Goal: Task Accomplishment & Management: Manage account settings

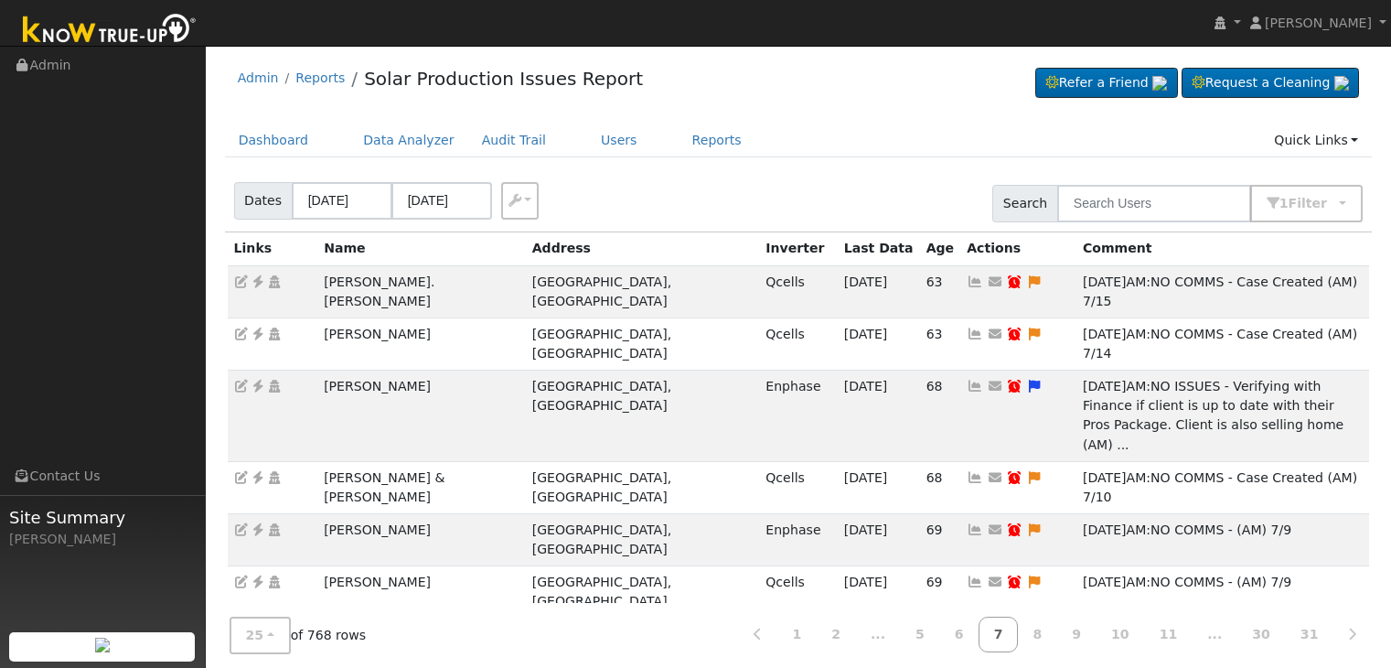
scroll to position [274, 0]
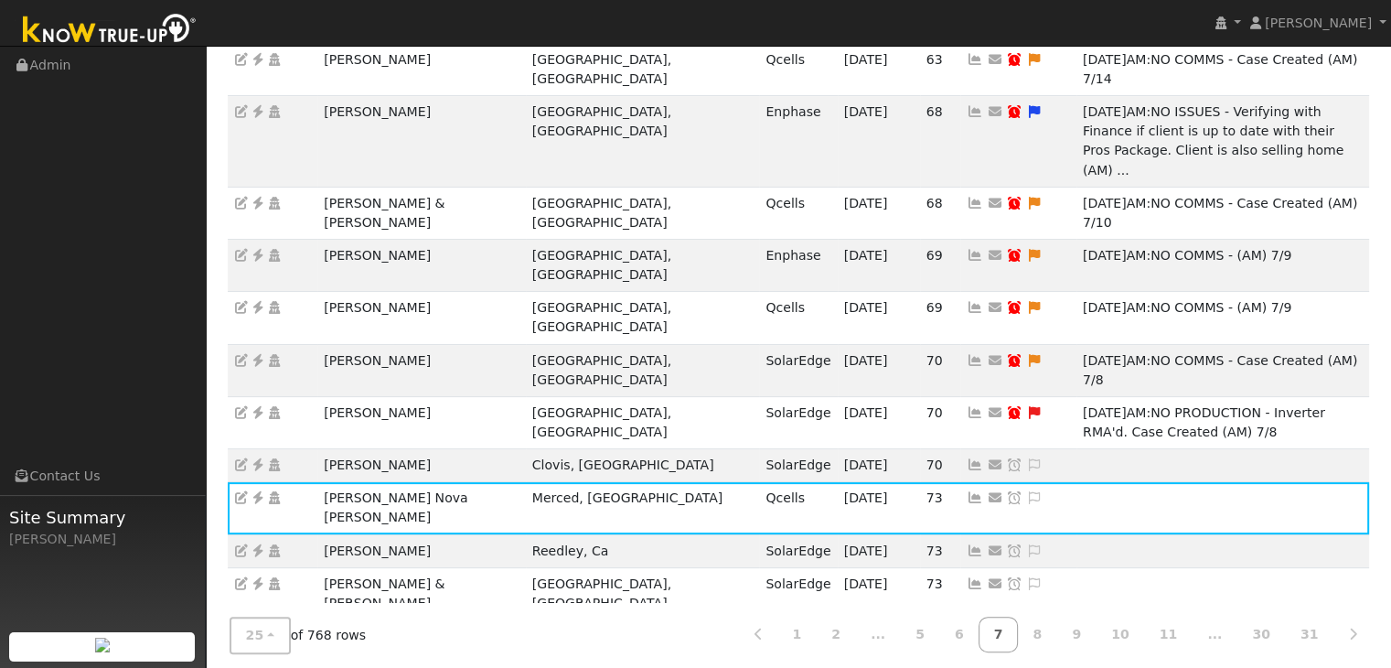
click at [777, 12] on nav "Mara Panganiban Mara Panganiban Profile My Company Help Center Terms Of Service…" at bounding box center [695, 23] width 1391 height 47
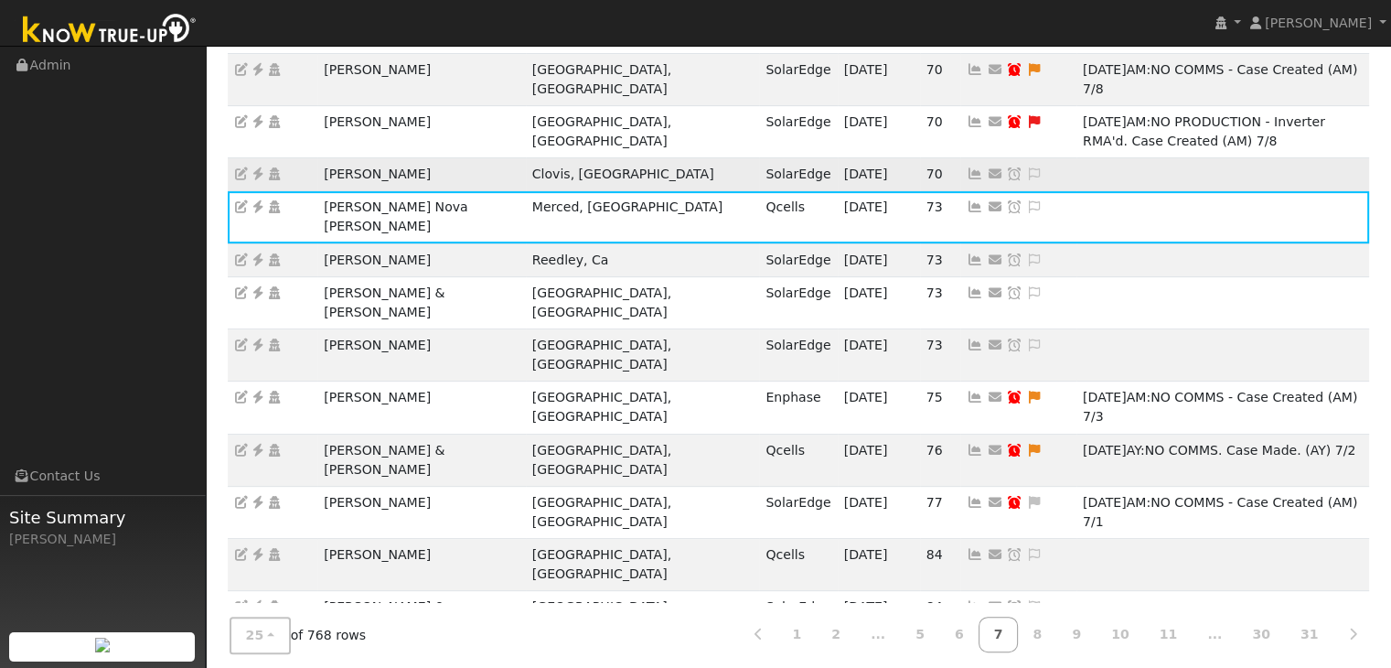
scroll to position [567, 0]
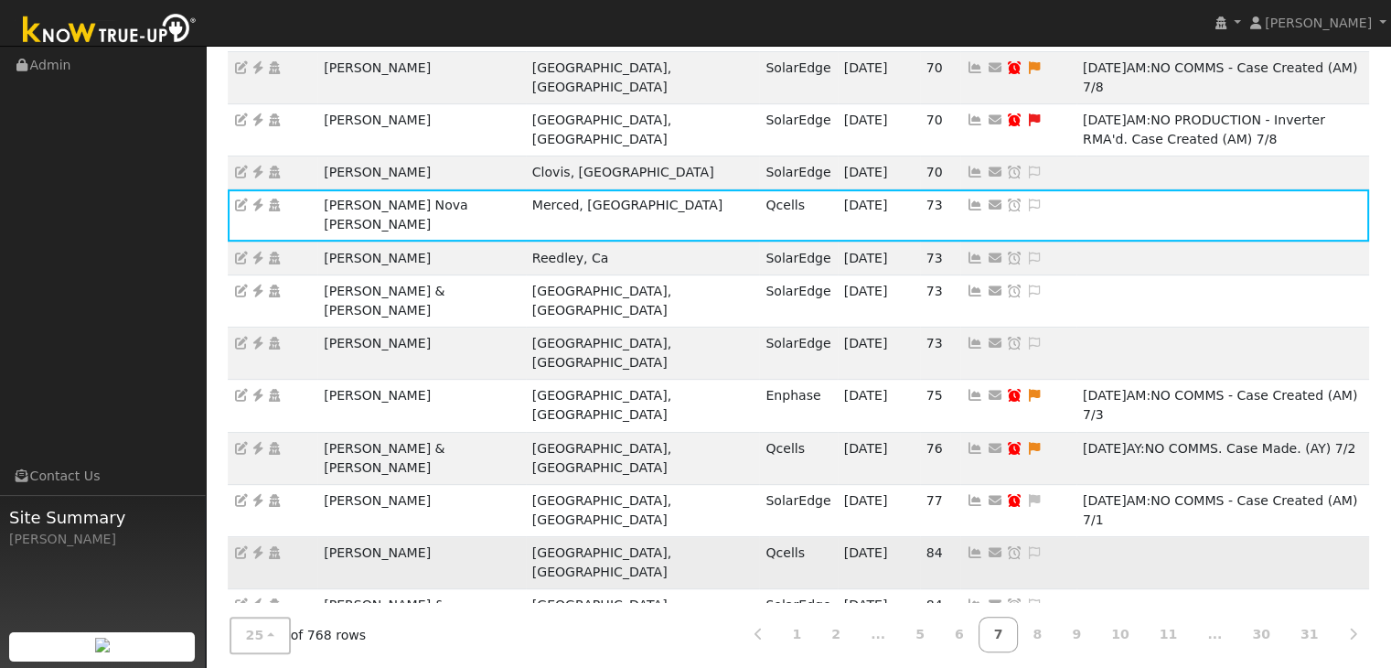
drag, startPoint x: 317, startPoint y: 283, endPoint x: 493, endPoint y: 268, distance: 176.2
click at [493, 537] on td "Aida Suarez de Betancourt" at bounding box center [421, 563] width 208 height 52
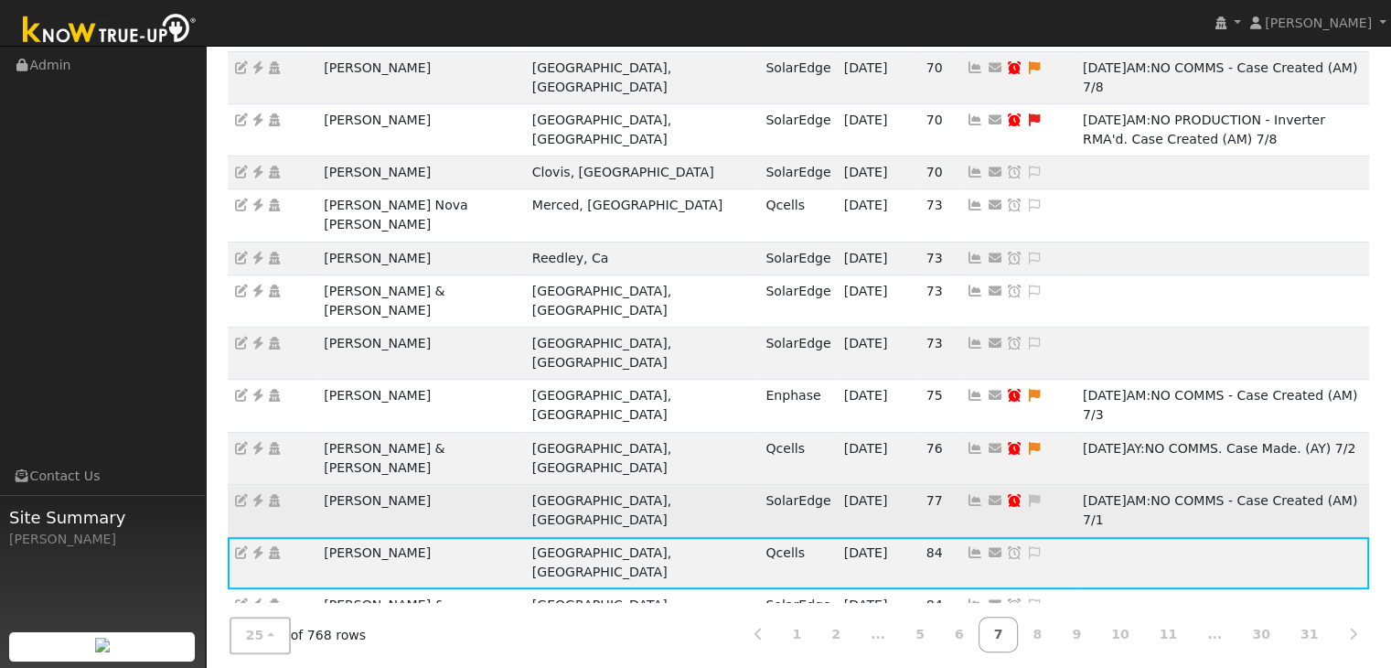
copy td "Aida Suarez de Betancourt"
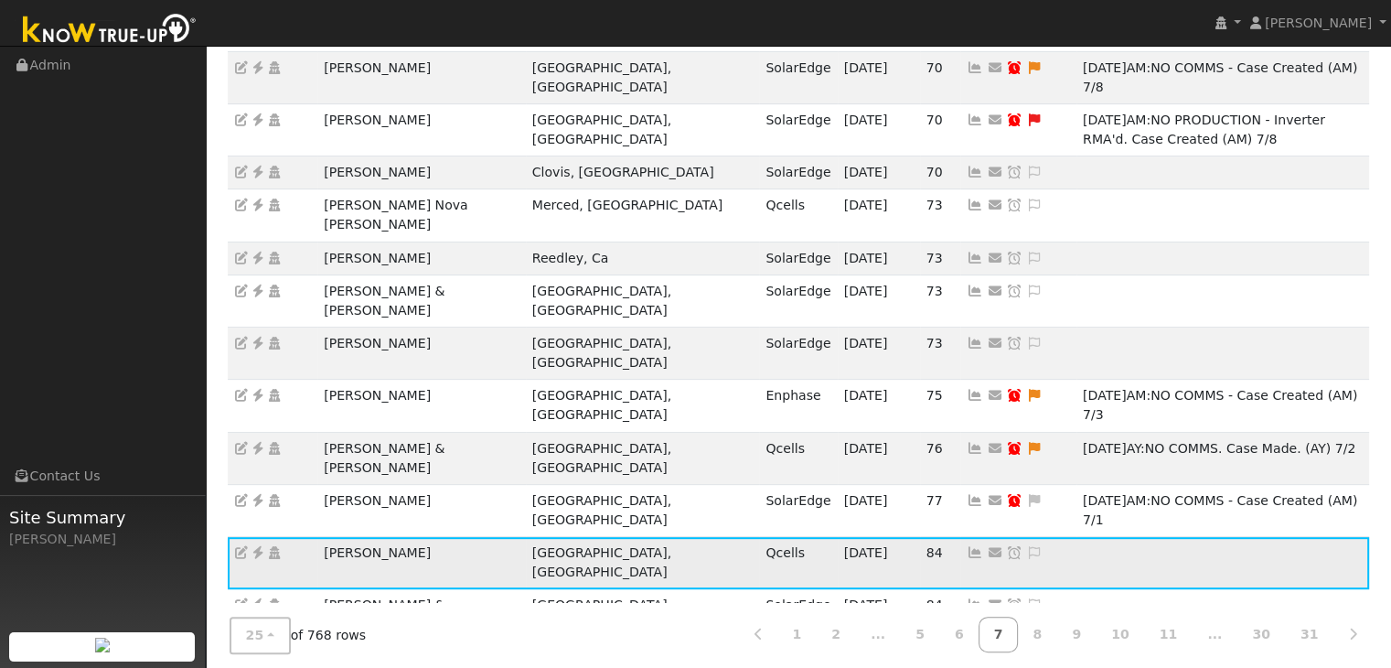
click at [257, 546] on icon at bounding box center [258, 552] width 16 height 13
click at [1026, 546] on icon at bounding box center [1034, 552] width 16 height 13
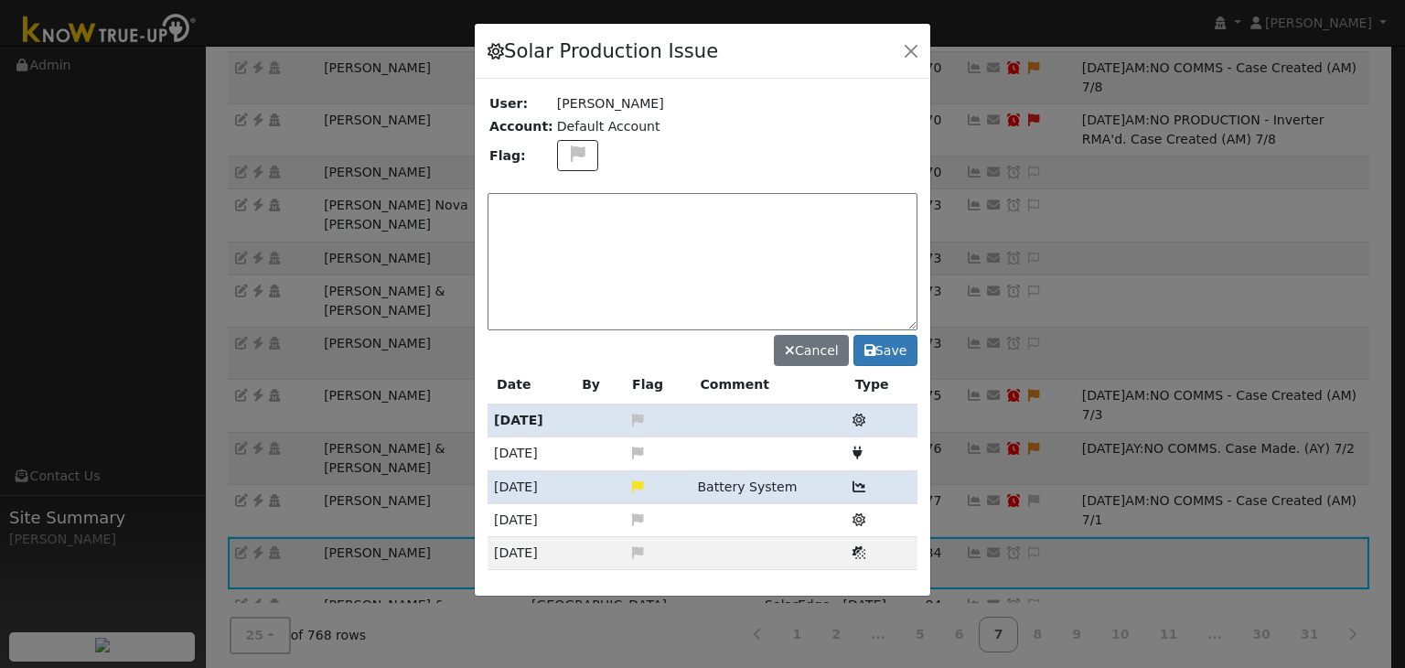
click at [572, 156] on div "Solar Production Issue User: Aida Suarez de Betancourt Account: Default Account…" at bounding box center [702, 310] width 457 height 574
click at [560, 163] on button at bounding box center [578, 156] width 42 height 32
click at [567, 235] on icon at bounding box center [576, 241] width 21 height 16
click at [565, 220] on textarea at bounding box center [702, 261] width 430 height 137
type textarea "NO COMMS. Case Made. Pending service. (MP) 9/16"
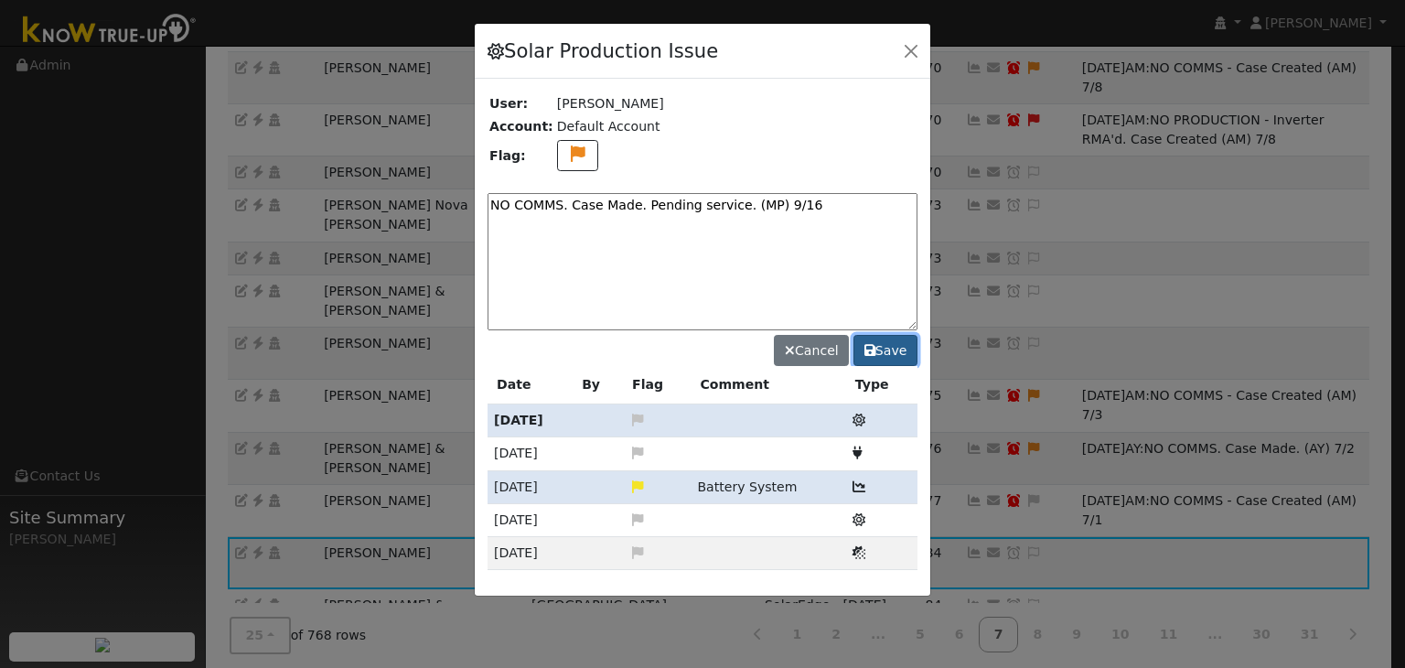
click at [880, 356] on button "Save" at bounding box center [885, 350] width 64 height 31
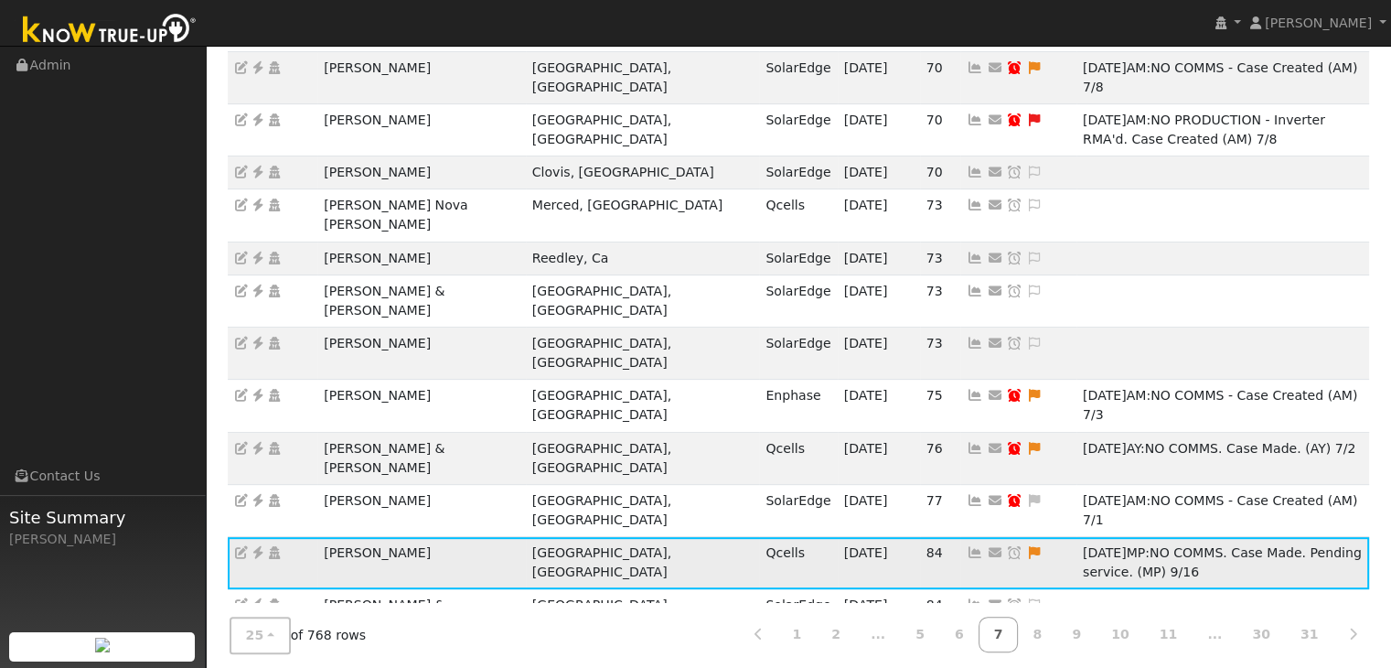
click at [1006, 546] on icon at bounding box center [1014, 552] width 16 height 13
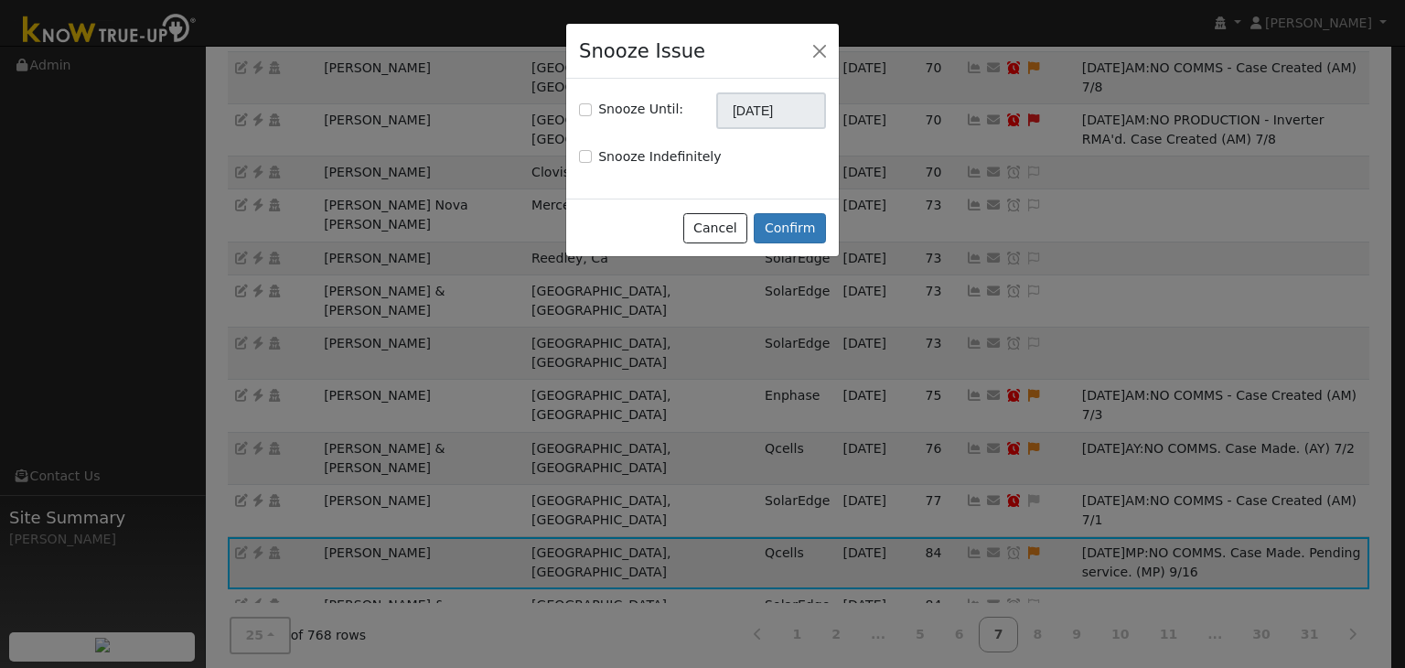
click at [592, 105] on div "Snooze Until:" at bounding box center [631, 109] width 104 height 19
click at [584, 112] on input "Snooze Until:" at bounding box center [585, 109] width 13 height 13
checkbox input "true"
click at [771, 96] on input "[DATE]" at bounding box center [771, 110] width 110 height 37
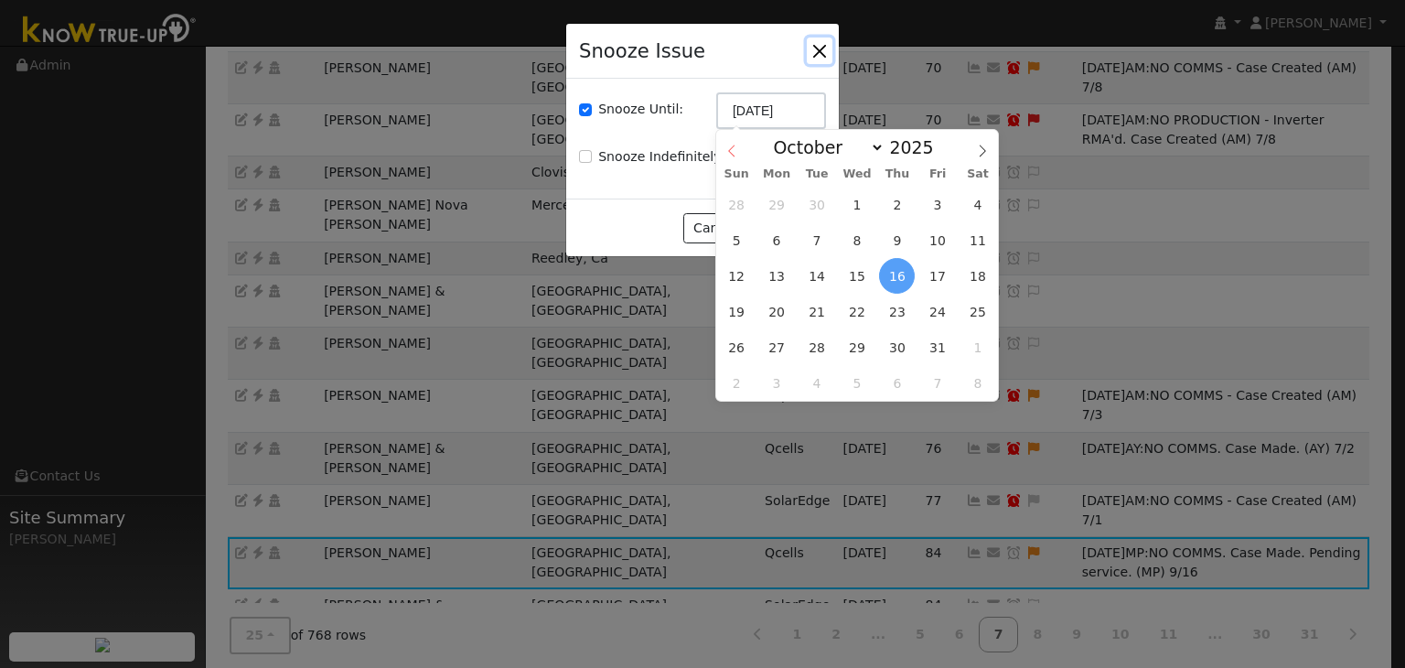
click at [728, 160] on span at bounding box center [731, 145] width 31 height 31
select select "8"
click at [821, 306] on span "23" at bounding box center [817, 312] width 36 height 36
type input "09/23/2025"
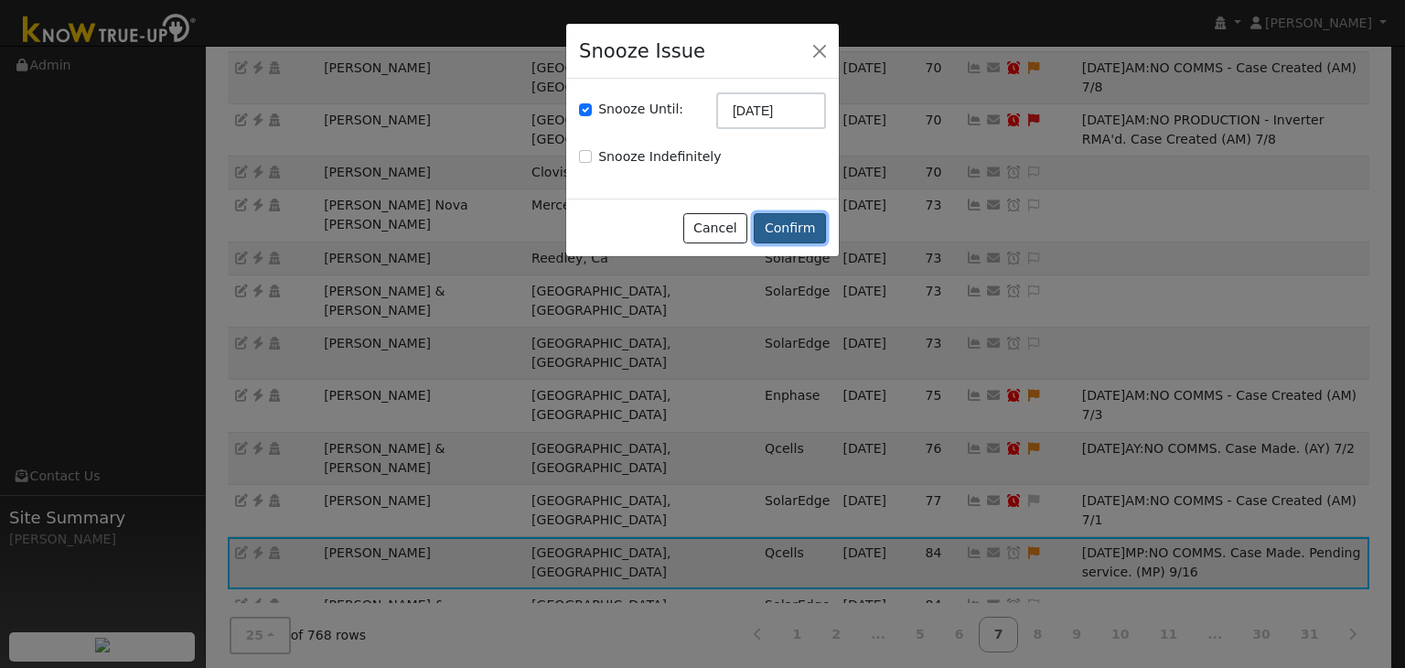
click at [797, 235] on button "Confirm" at bounding box center [790, 228] width 72 height 31
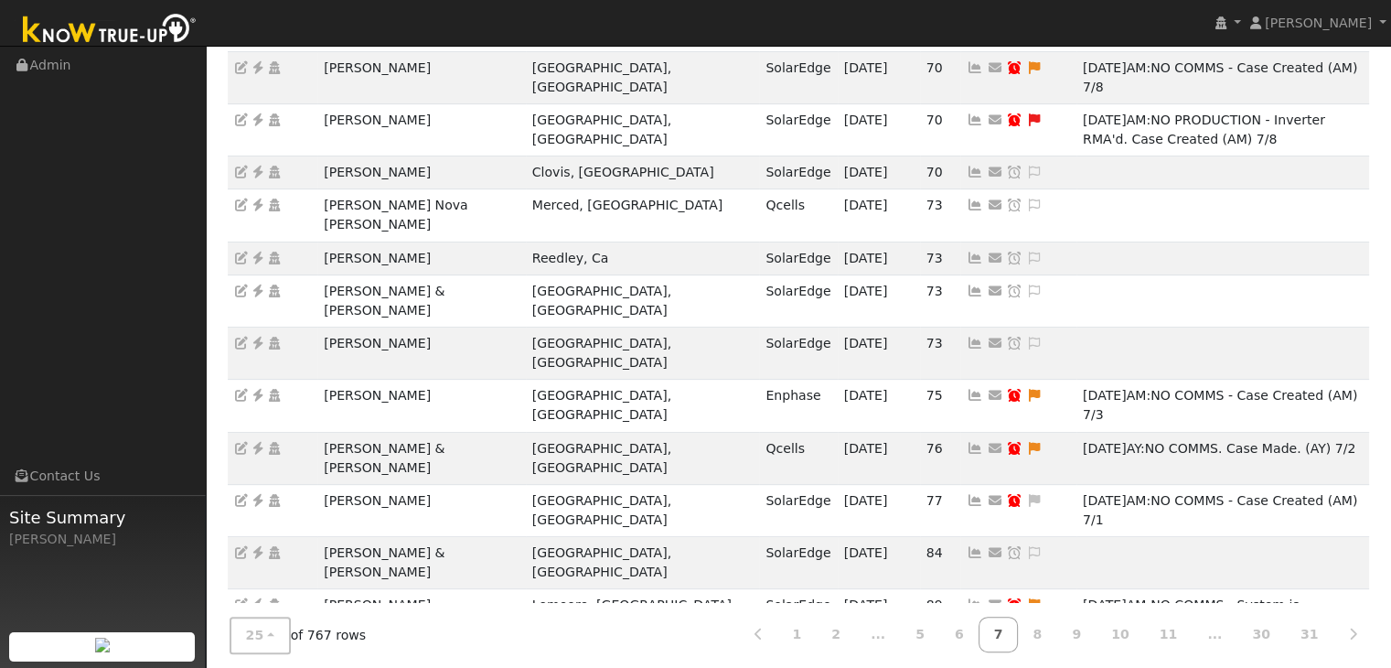
drag, startPoint x: 388, startPoint y: 393, endPoint x: 435, endPoint y: 395, distance: 47.6
copy td "Scott Jenkins"
drag, startPoint x: 319, startPoint y: 429, endPoint x: 846, endPoint y: 305, distance: 541.2
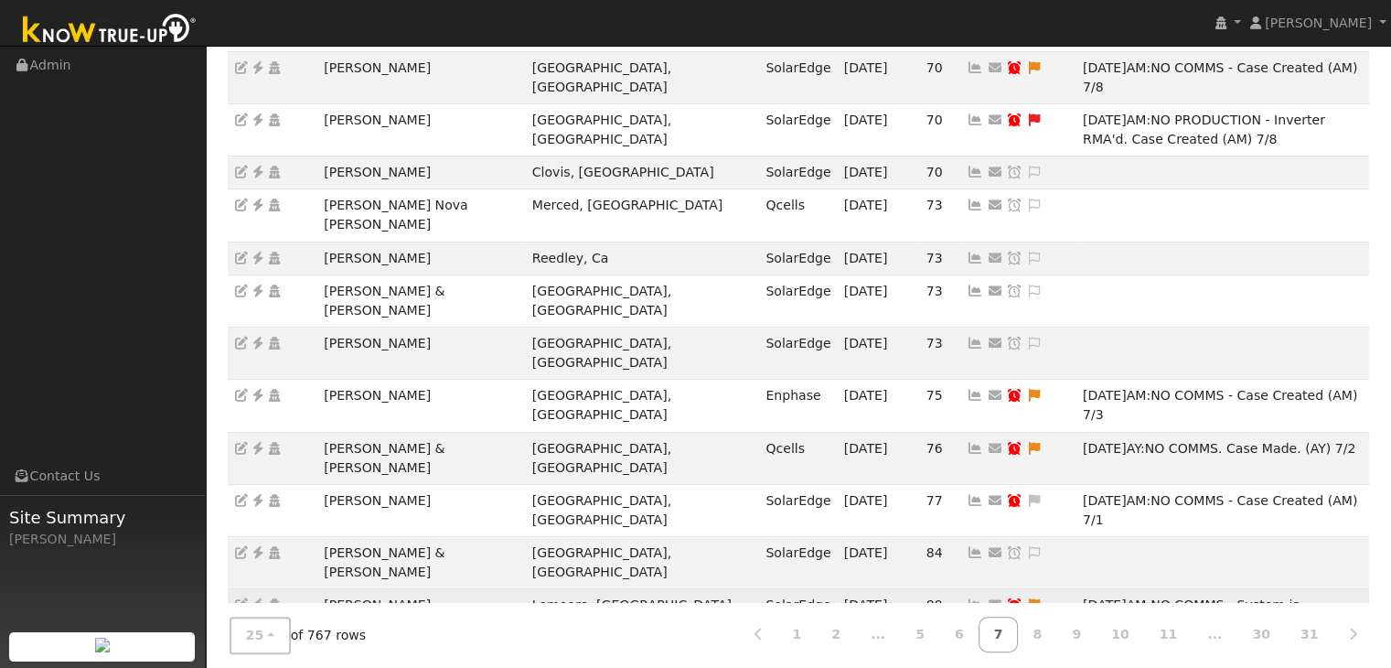
copy td "Janice Mcfadden"
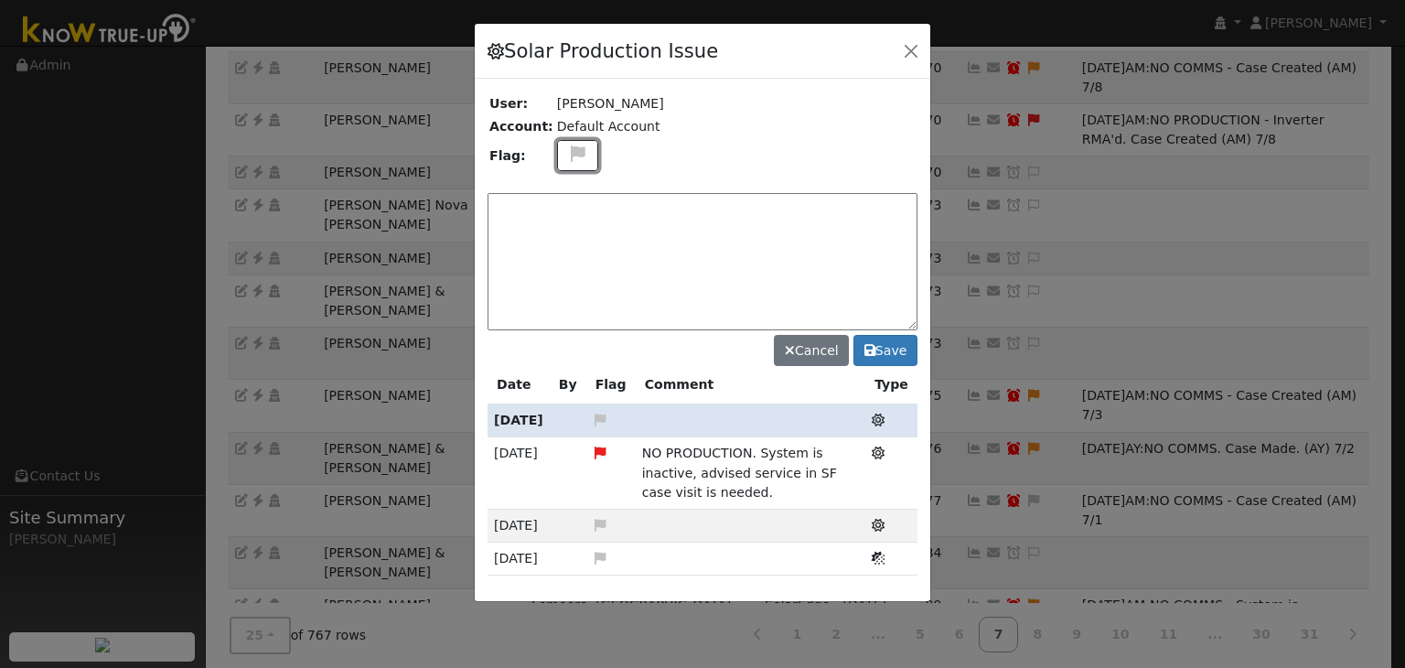
click at [567, 146] on icon at bounding box center [577, 153] width 21 height 16
click at [572, 233] on icon at bounding box center [576, 241] width 21 height 16
click at [571, 220] on textarea at bounding box center [702, 261] width 430 height 137
type textarea "NO COMMS. Case Made. (MP) 9/16"
click at [896, 340] on button "Save" at bounding box center [885, 350] width 64 height 31
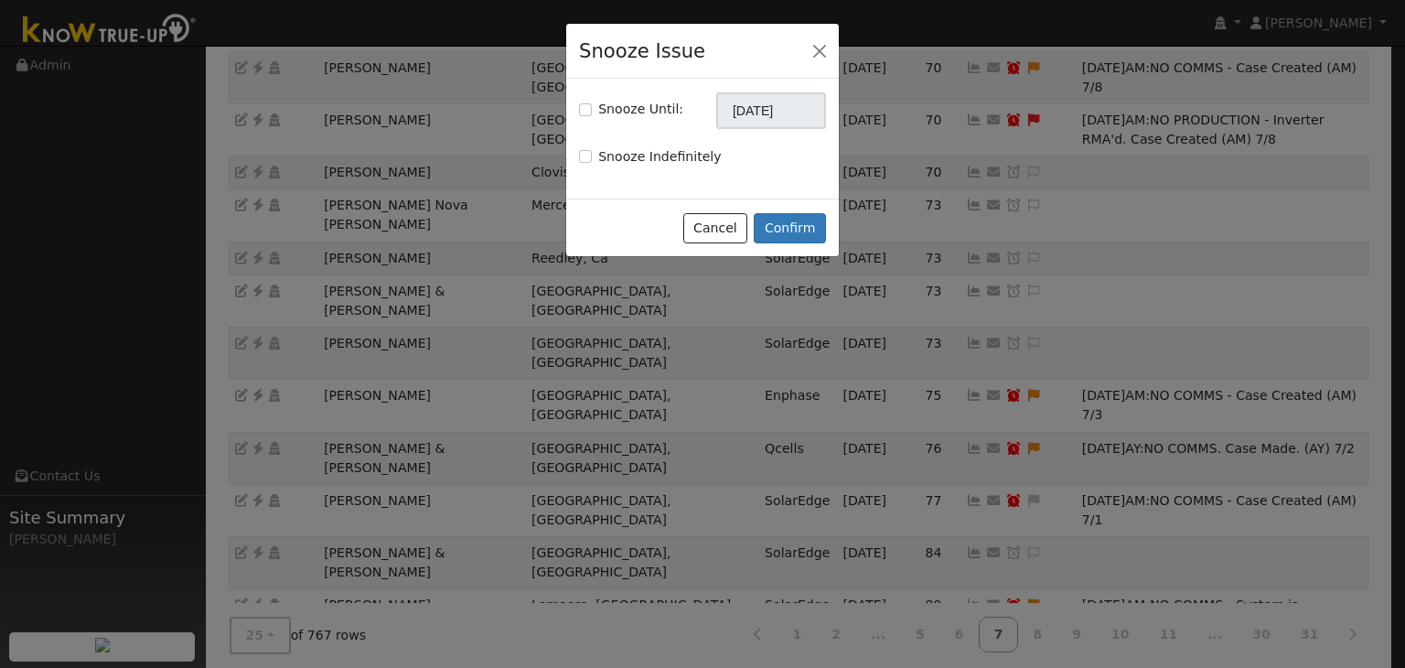
click at [578, 106] on div "Snooze Until: 10/16/2025" at bounding box center [703, 110] width 266 height 37
click at [580, 110] on input "Snooze Until:" at bounding box center [585, 109] width 13 height 13
checkbox input "true"
click at [756, 127] on body "Mara Panganiban Mara Panganiban Profile My Company Help Center Terms Of Service…" at bounding box center [702, 279] width 1405 height 1600
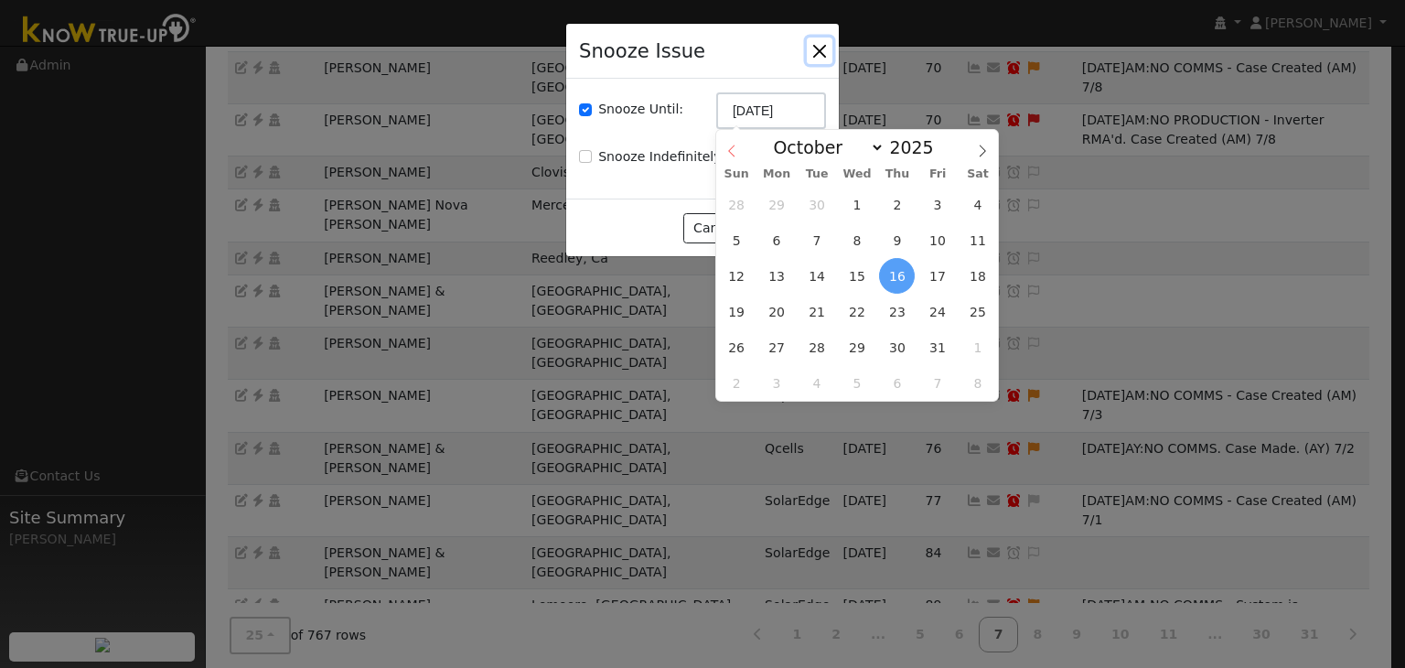
click at [729, 155] on icon at bounding box center [731, 150] width 13 height 13
select select "8"
click at [816, 306] on span "23" at bounding box center [817, 312] width 36 height 36
type input "09/23/2025"
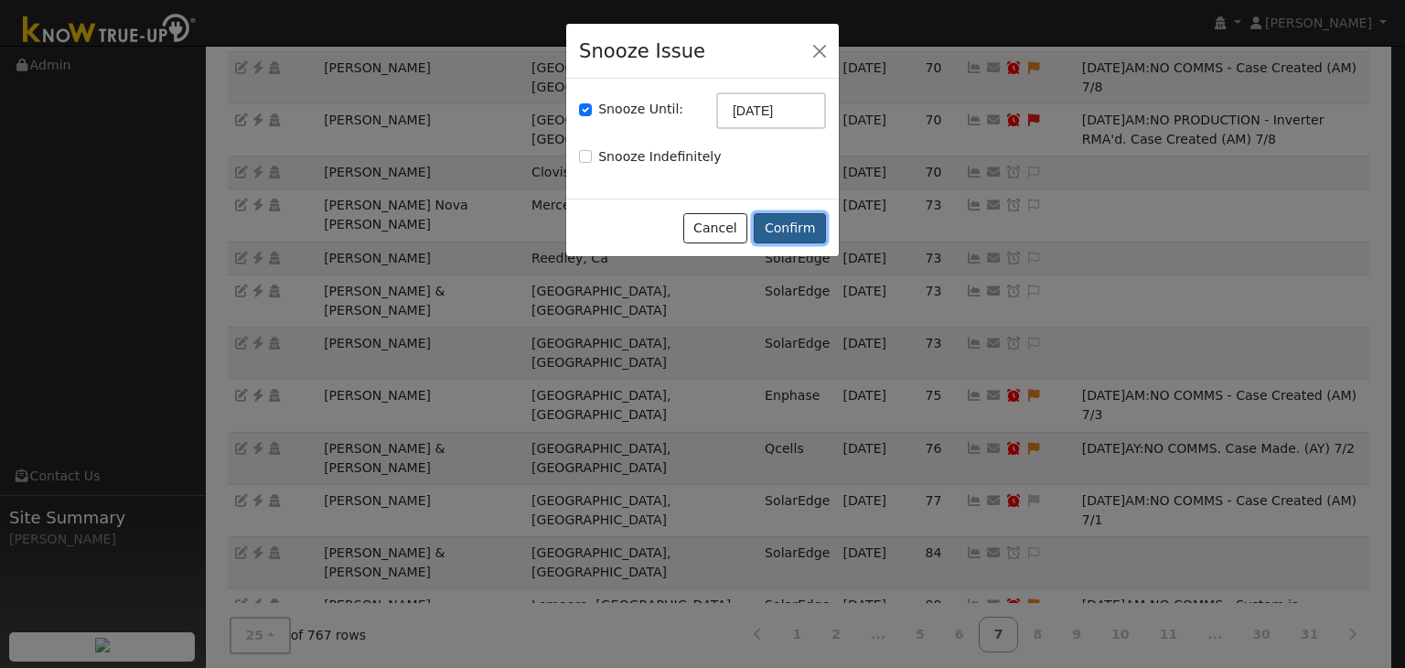
click at [797, 228] on button "Confirm" at bounding box center [790, 228] width 72 height 31
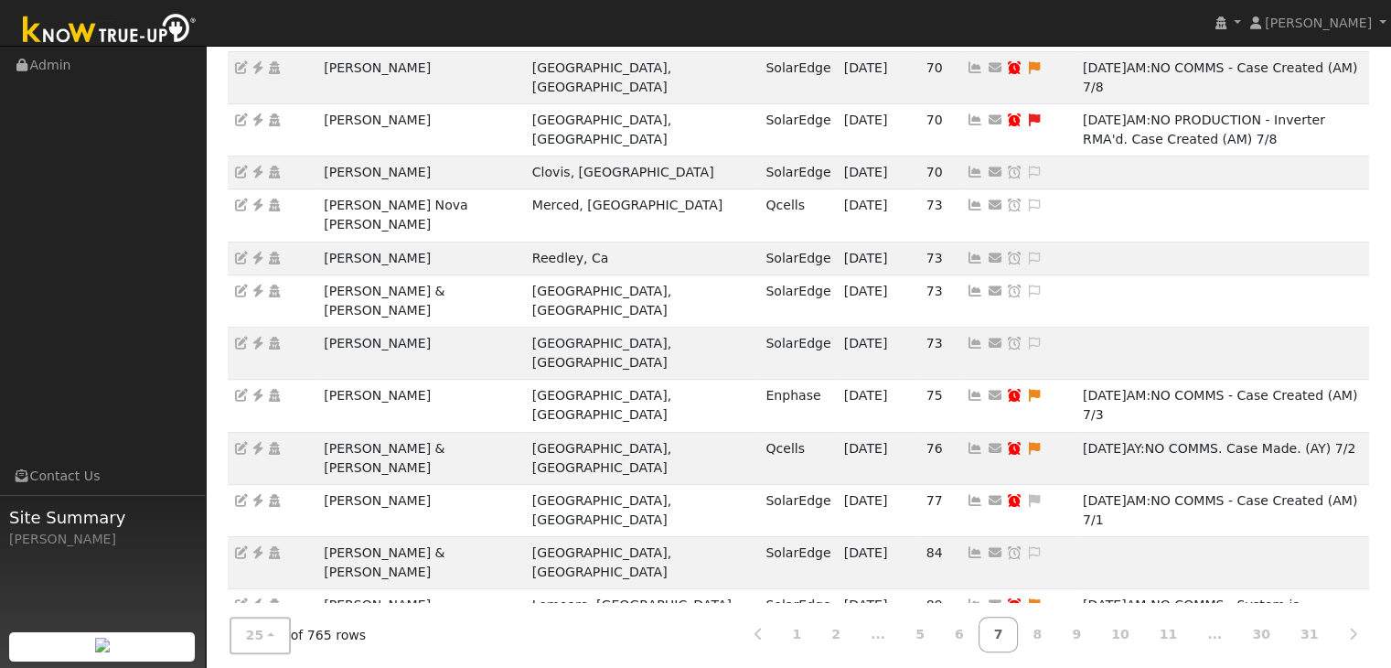
drag, startPoint x: 311, startPoint y: 436, endPoint x: 426, endPoint y: 435, distance: 115.2
copy tr "James Scott"
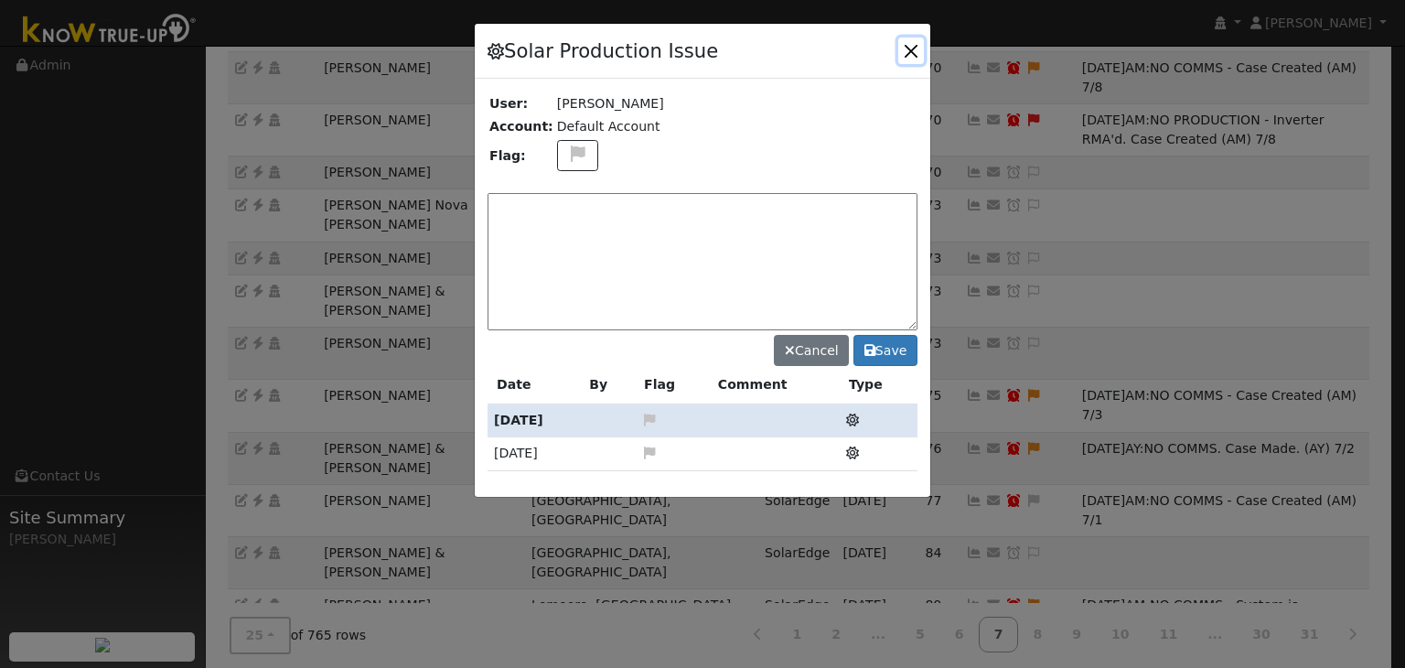
click at [911, 45] on button "button" at bounding box center [911, 50] width 26 height 26
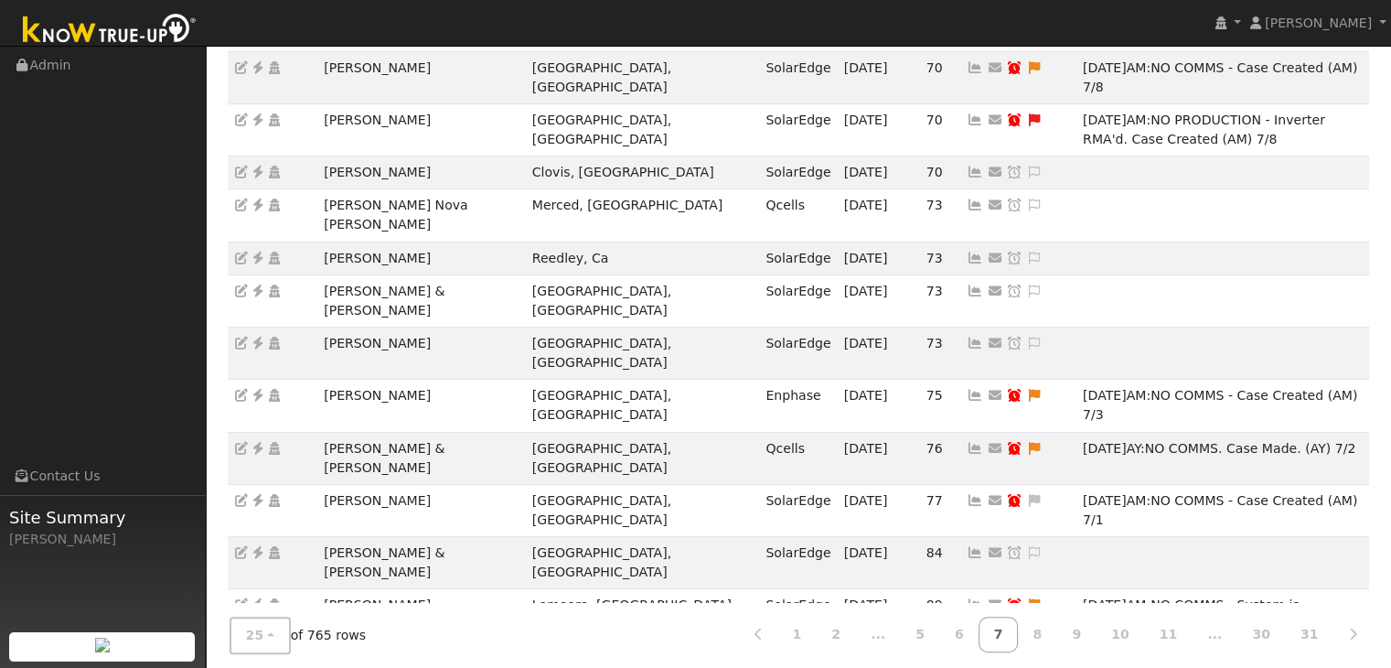
drag, startPoint x: 235, startPoint y: 88, endPoint x: 359, endPoint y: 578, distance: 505.7
click at [311, 241] on td at bounding box center [273, 257] width 91 height 33
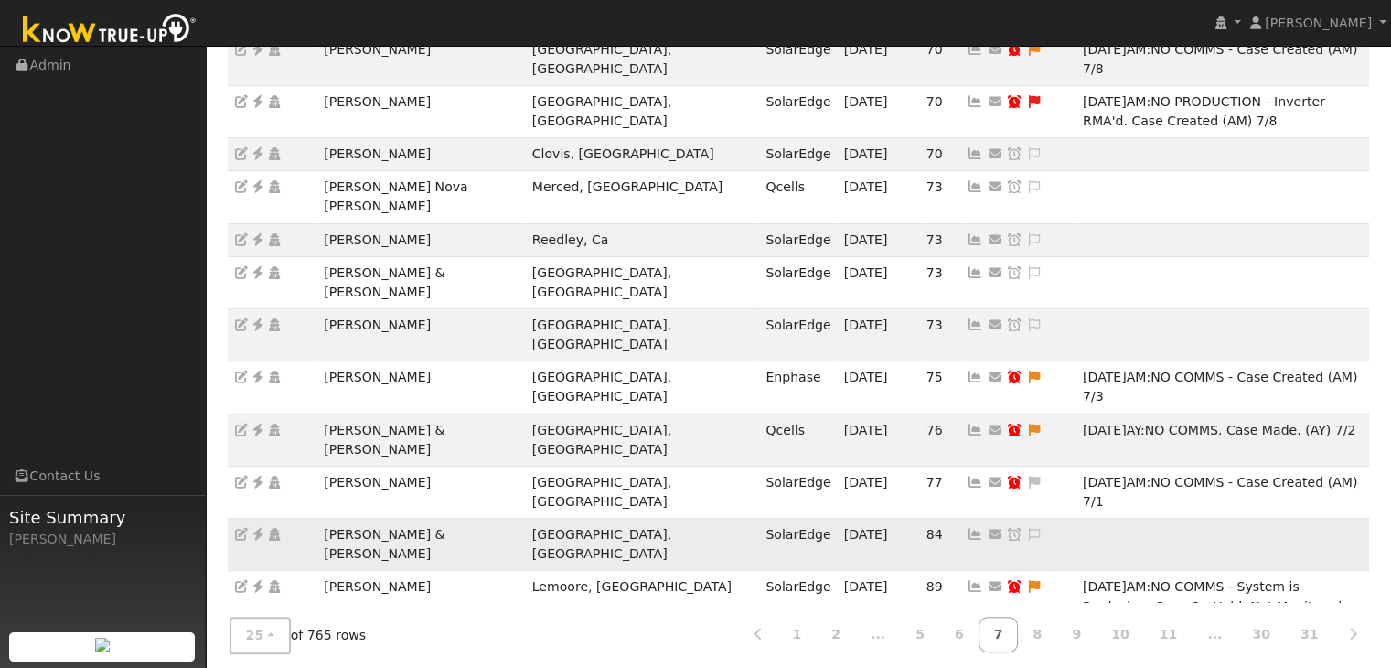
scroll to position [585, 0]
drag, startPoint x: 315, startPoint y: 438, endPoint x: 450, endPoint y: 436, distance: 135.4
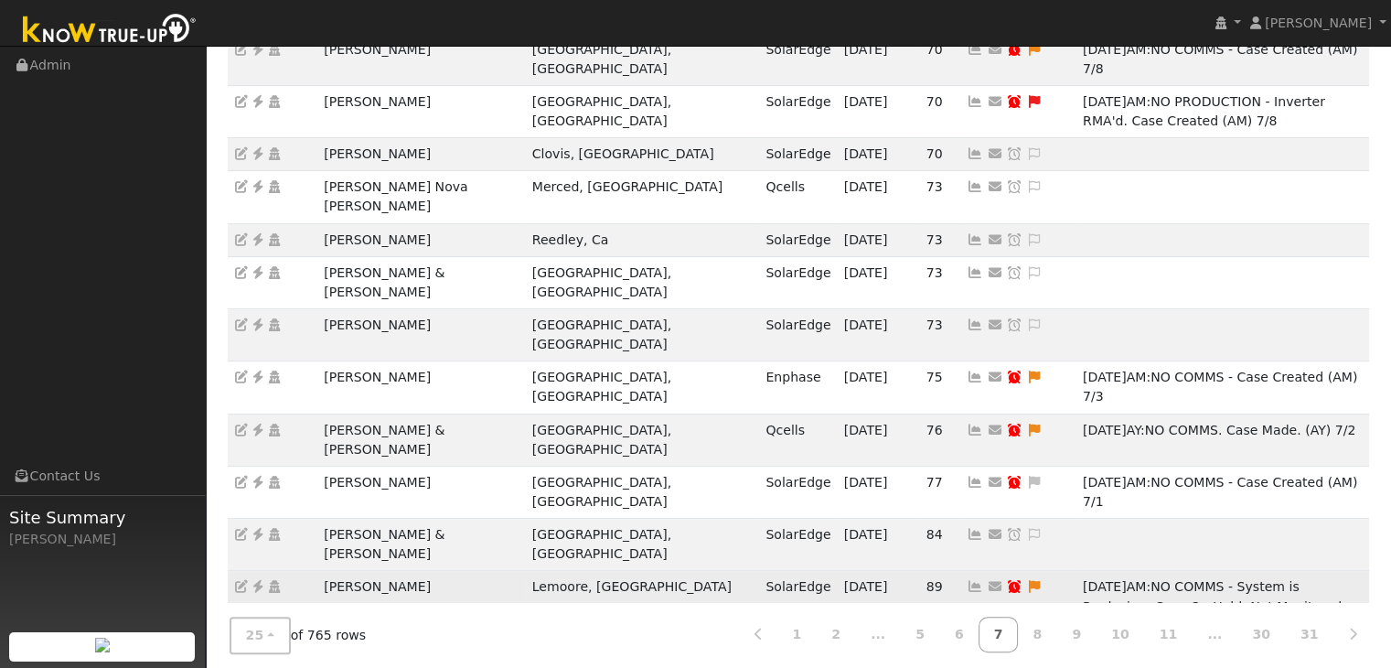
copy tr "Richard Kellner"
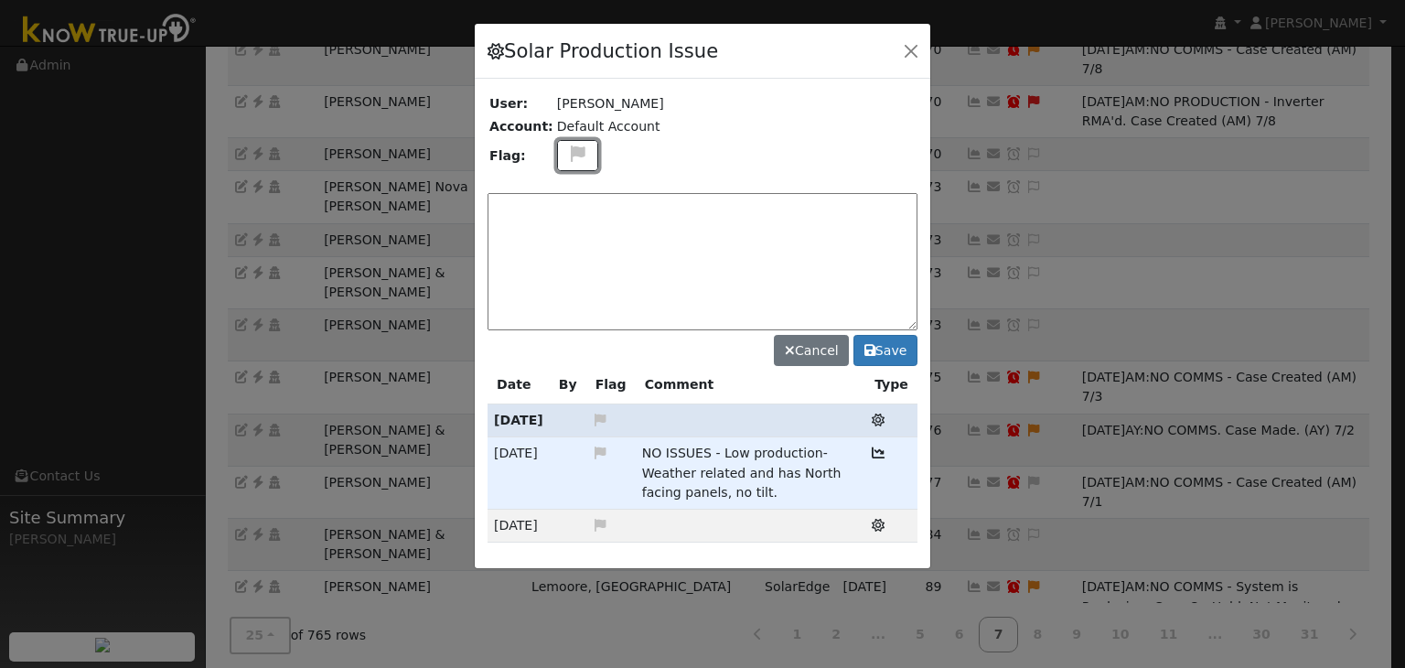
click at [567, 154] on icon at bounding box center [577, 153] width 21 height 16
click at [571, 233] on icon at bounding box center [576, 241] width 21 height 16
click at [567, 217] on textarea at bounding box center [702, 261] width 430 height 137
type textarea "NO COMMS. Case Made. (MP) 9/16"
click at [900, 348] on button "Save" at bounding box center [885, 350] width 64 height 31
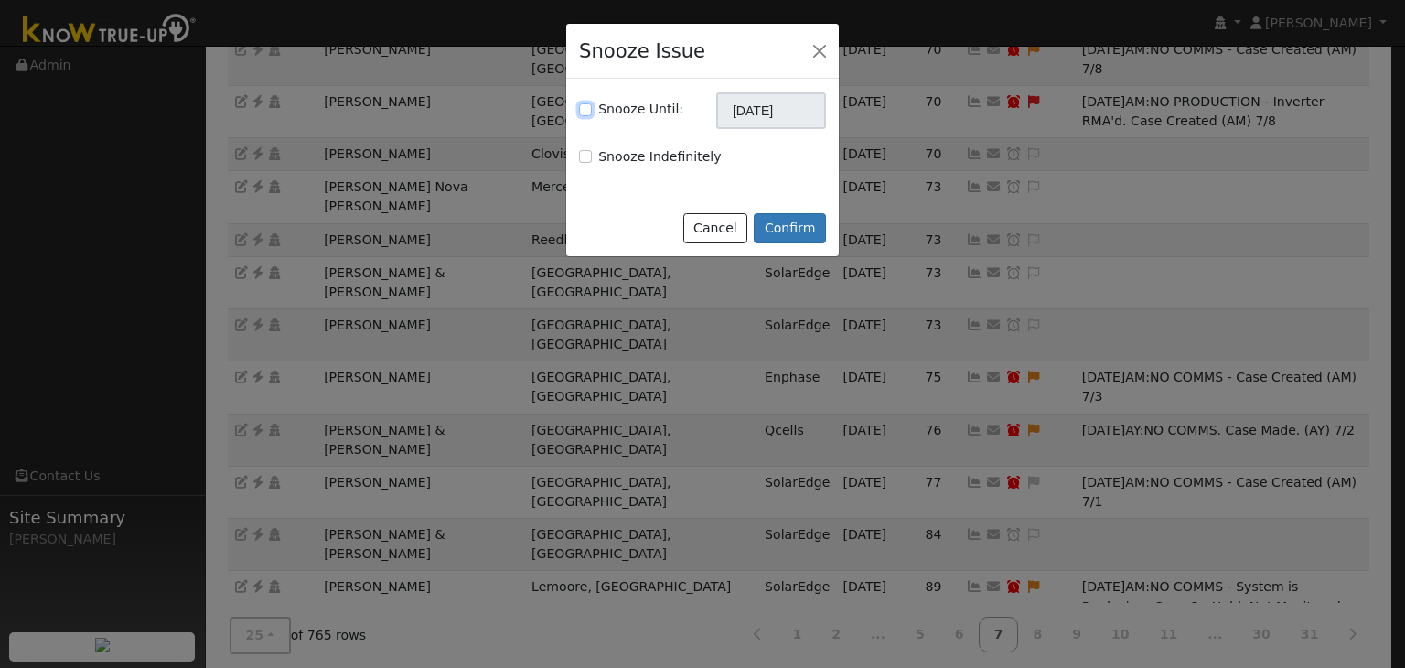
click at [584, 104] on input "Snooze Until:" at bounding box center [585, 109] width 13 height 13
checkbox input "true"
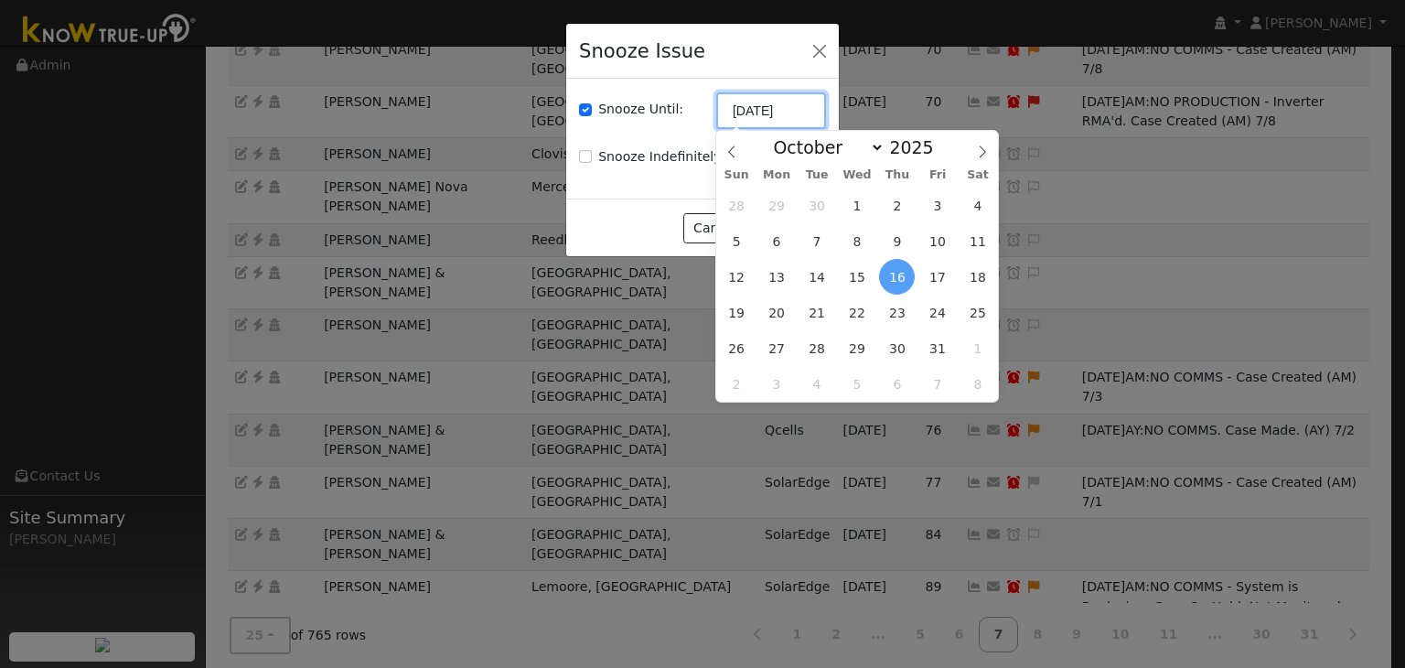
click at [776, 95] on input "[DATE]" at bounding box center [771, 110] width 110 height 37
click at [728, 148] on icon at bounding box center [731, 151] width 13 height 13
select select "8"
click at [819, 308] on span "23" at bounding box center [817, 312] width 36 height 36
type input "09/23/2025"
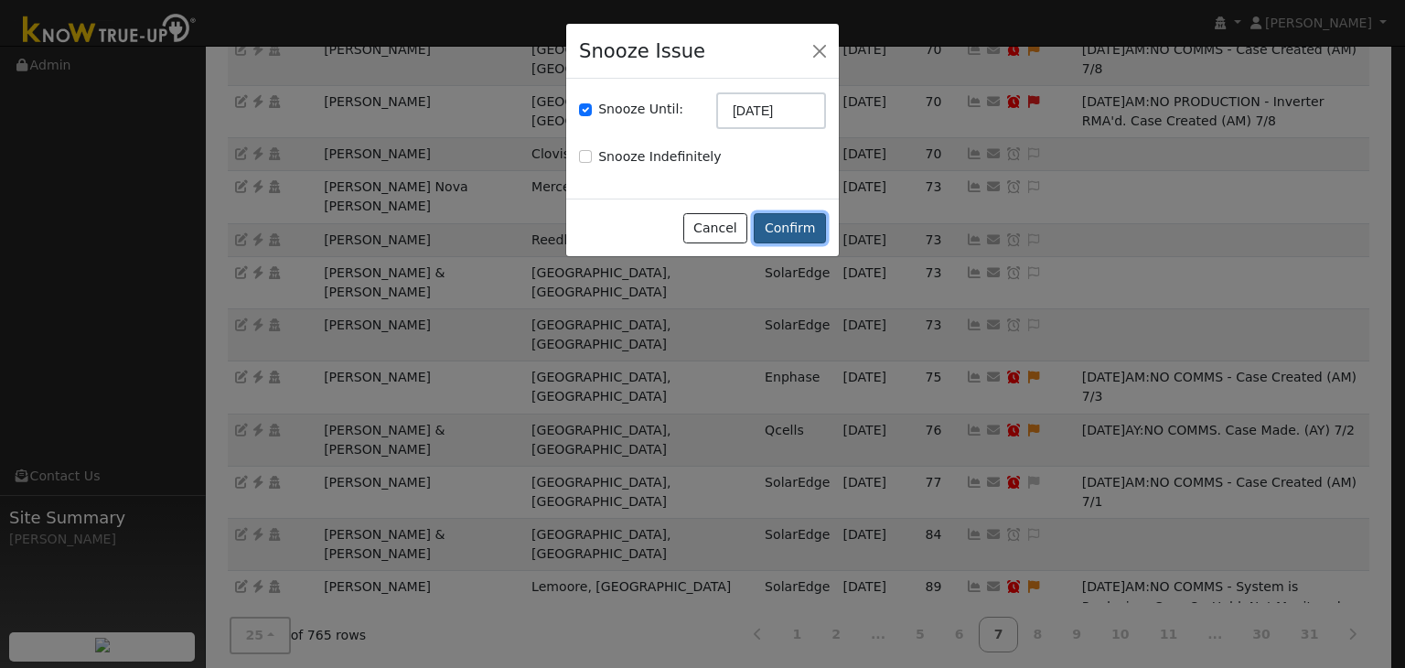
click at [806, 224] on button "Confirm" at bounding box center [790, 228] width 72 height 31
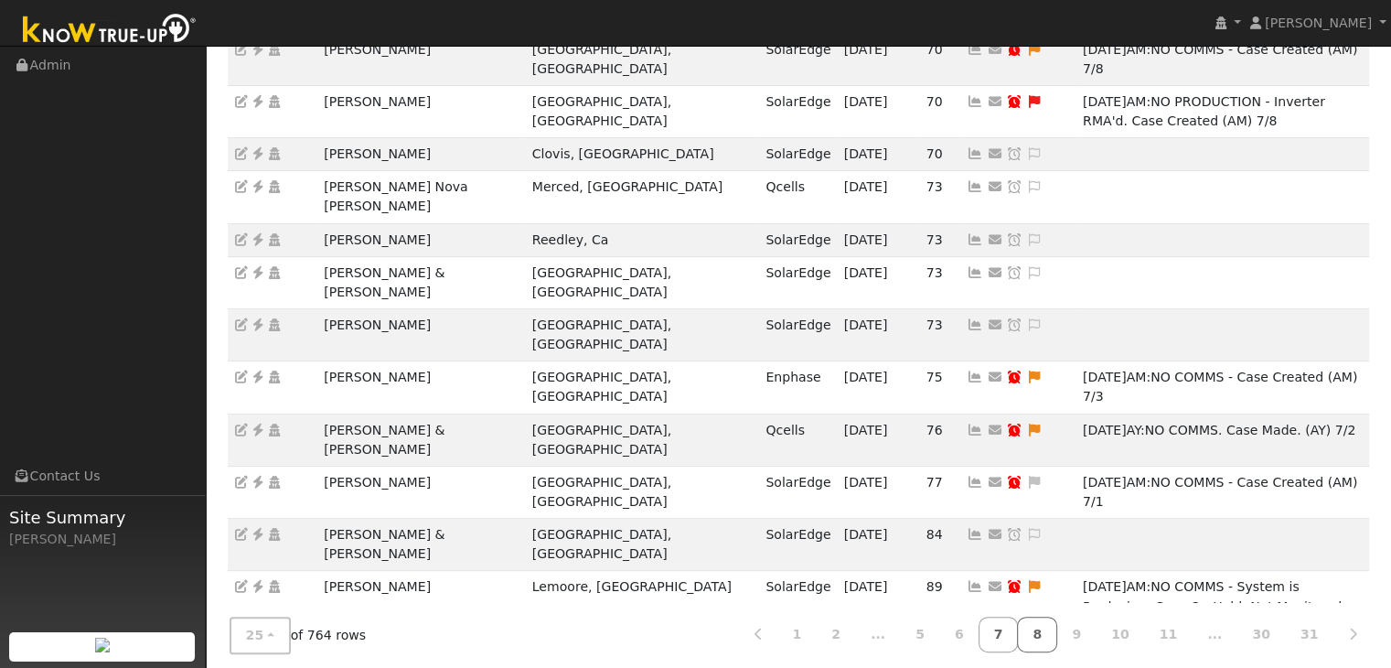
click at [1057, 620] on link "8" at bounding box center [1037, 634] width 40 height 36
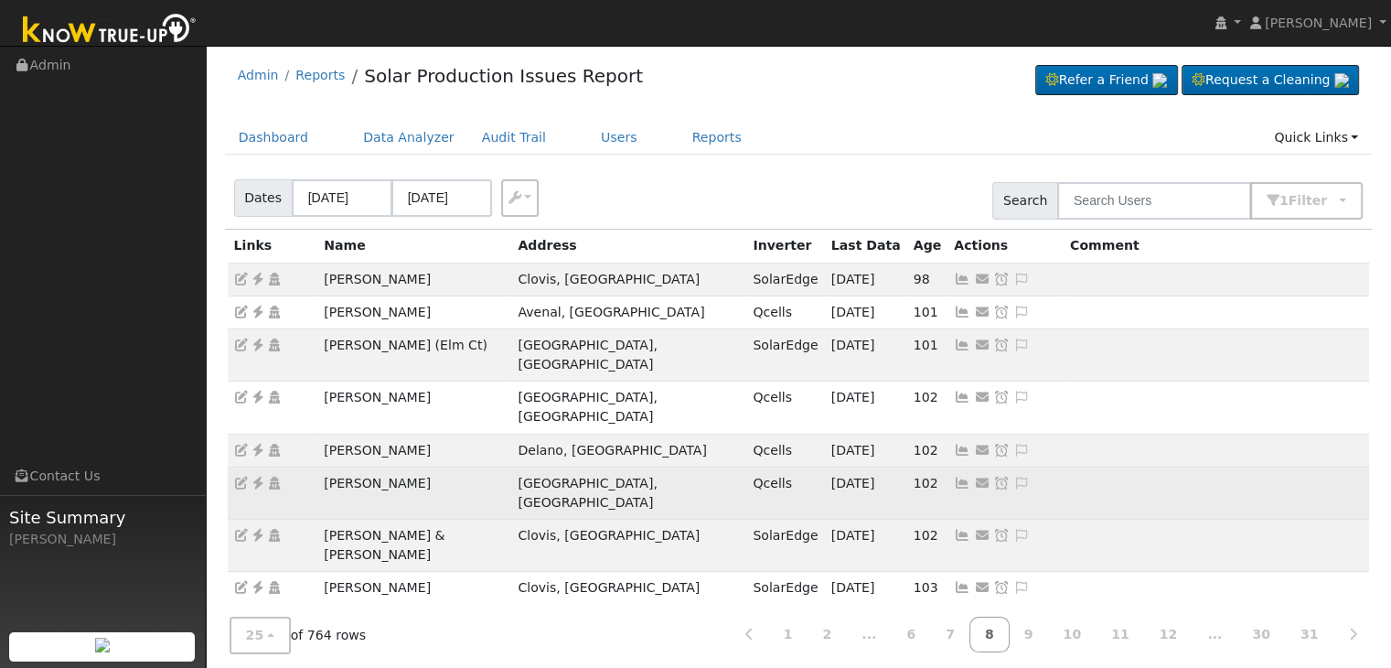
scroll to position [0, 0]
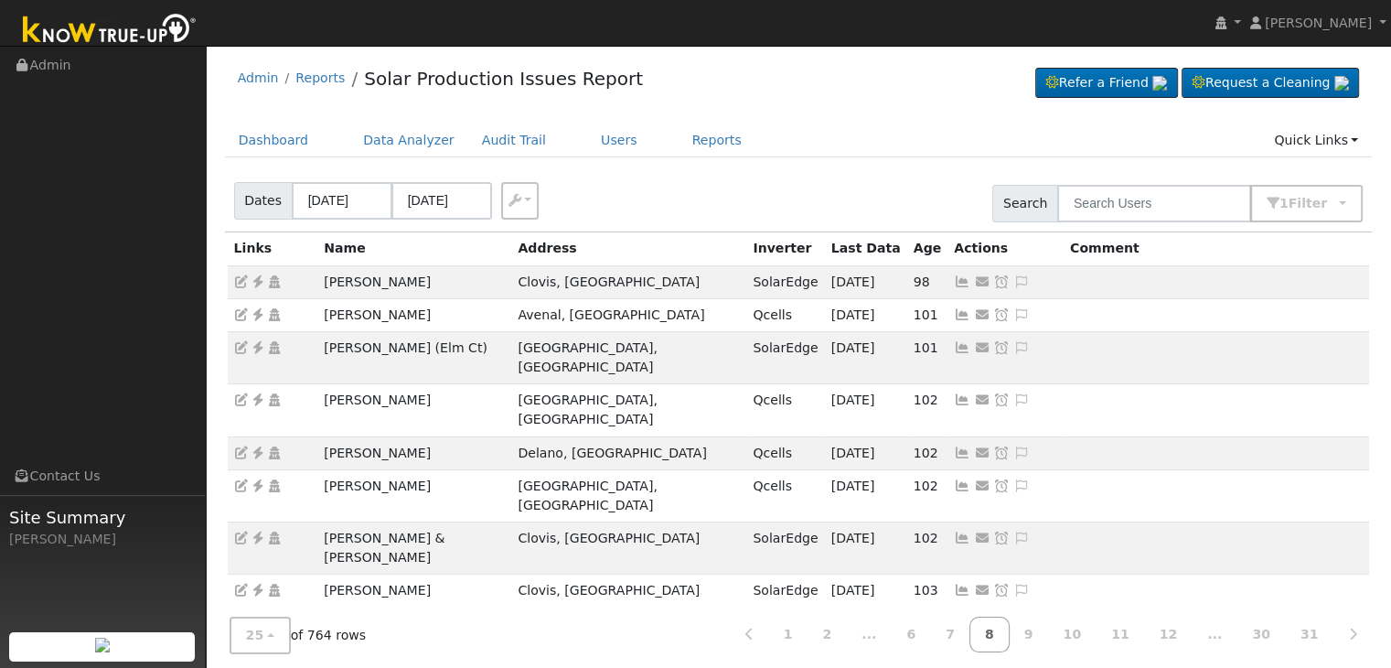
click at [867, 80] on div "Admin Reports Solar Production Issues Report Refer a Friend Request a Cleaning" at bounding box center [799, 83] width 1148 height 56
click at [834, 59] on div "Admin Reports Solar Production Issues Report Refer a Friend Request a Cleaning" at bounding box center [799, 83] width 1148 height 56
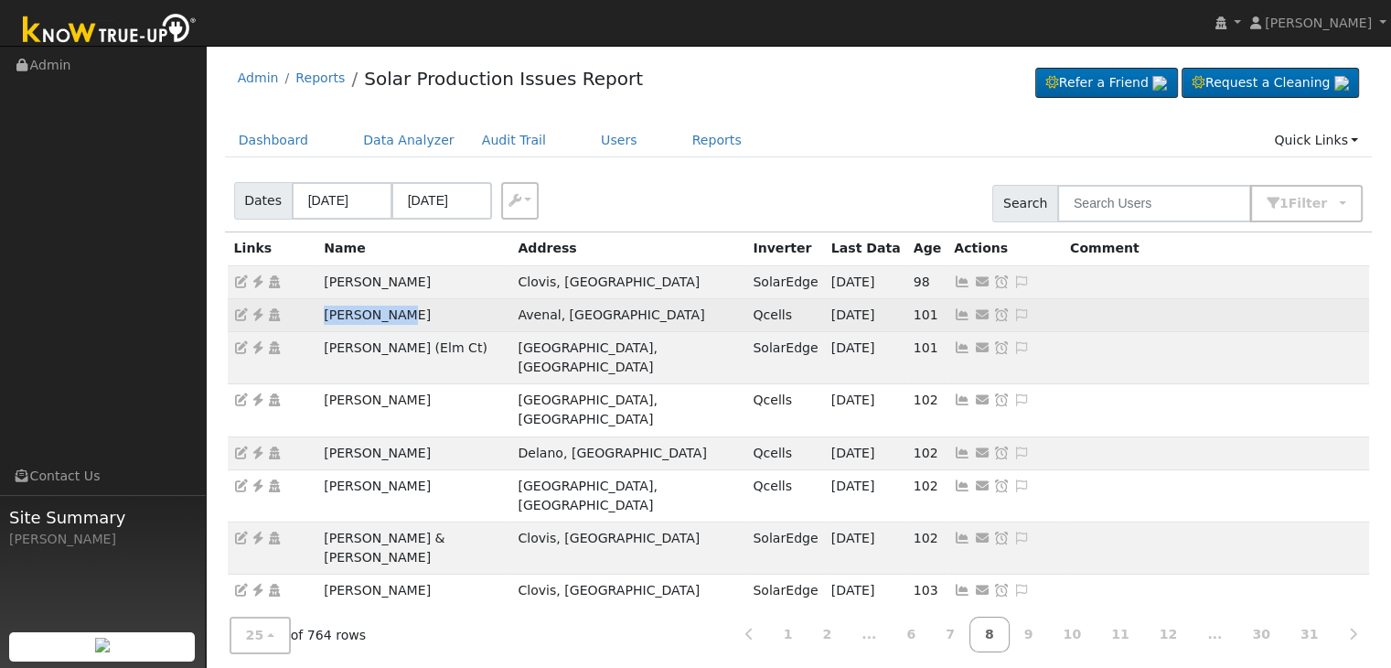
drag, startPoint x: 311, startPoint y: 311, endPoint x: 405, endPoint y: 313, distance: 94.2
click at [404, 313] on tr "Arturo Sosa Avenal, CA Qcells 09/15/25 101 Send Email... Copy a Link Reset Pass…" at bounding box center [799, 314] width 1142 height 33
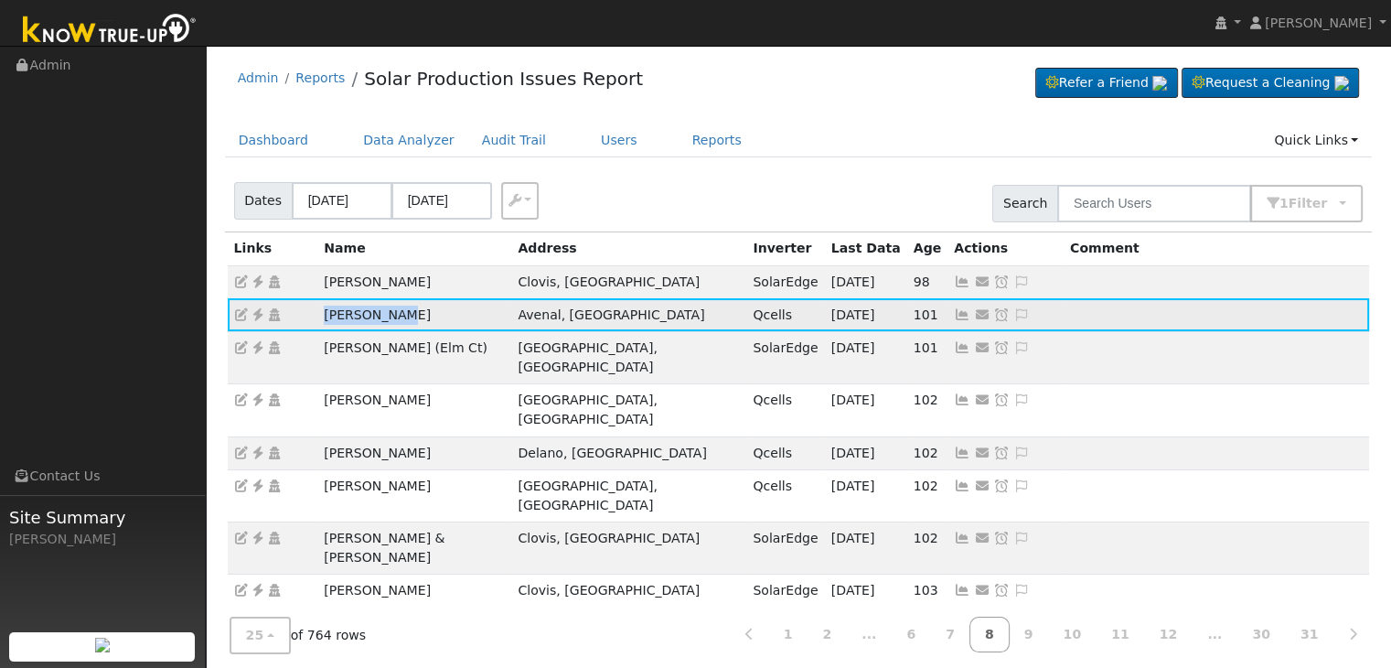
copy tr "Arturo Sosa"
click at [257, 315] on icon at bounding box center [258, 314] width 16 height 13
click at [1013, 319] on icon at bounding box center [1021, 314] width 16 height 13
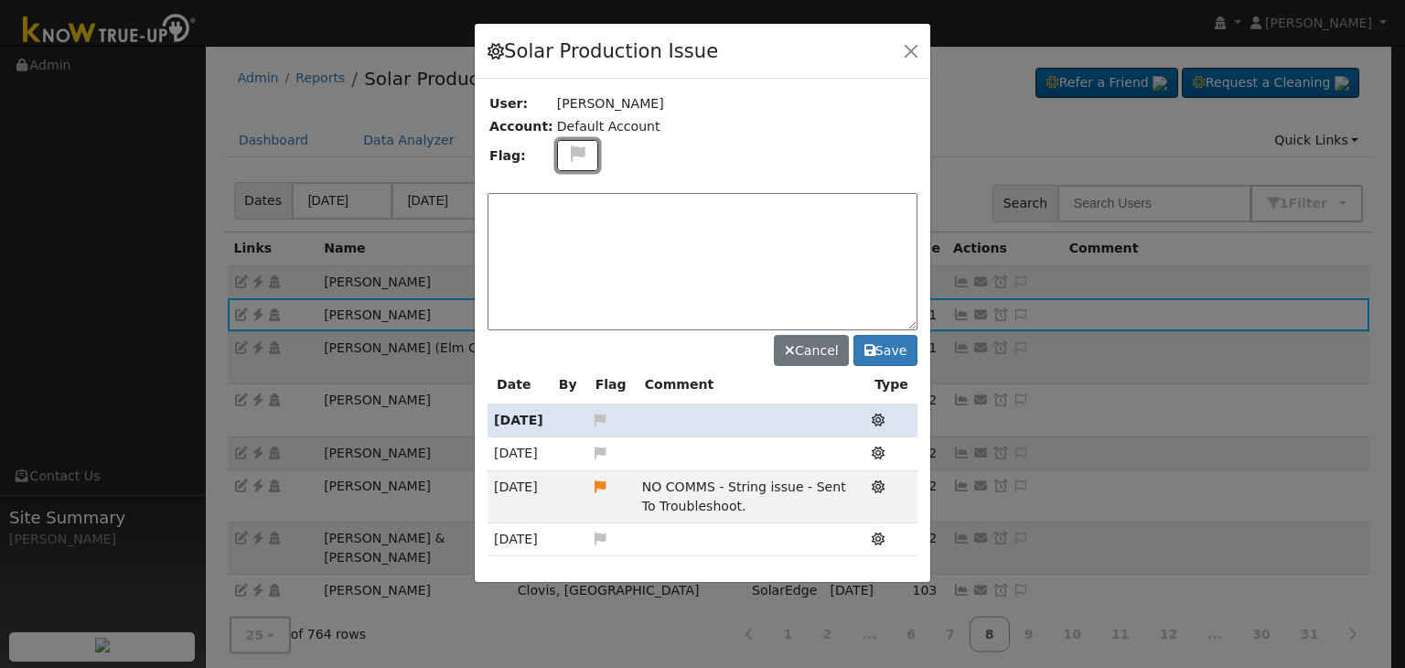
click at [572, 154] on icon at bounding box center [577, 153] width 21 height 16
click at [574, 233] on icon at bounding box center [576, 241] width 21 height 16
click at [574, 230] on textarea at bounding box center [702, 261] width 430 height 137
type textarea "NO COMMS. Case Made. (MP) 9/16"
click at [889, 353] on button "Save" at bounding box center [885, 350] width 64 height 31
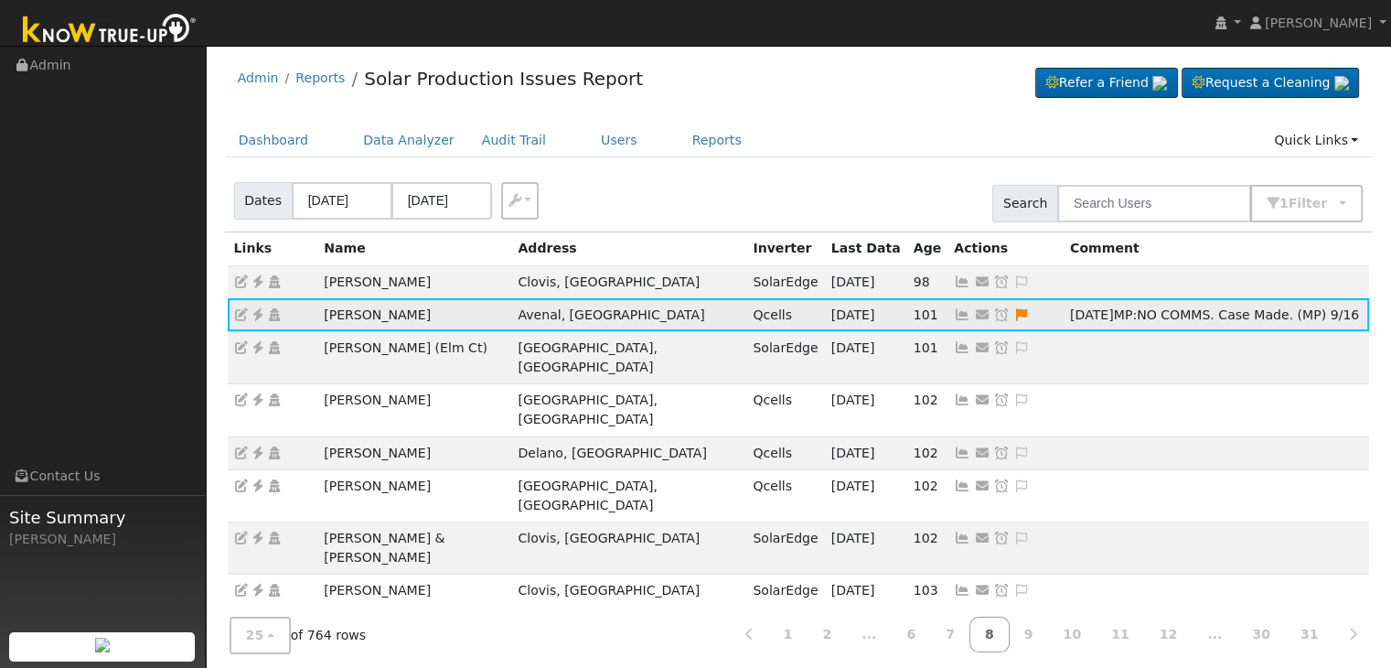
click at [993, 312] on icon at bounding box center [1001, 314] width 16 height 13
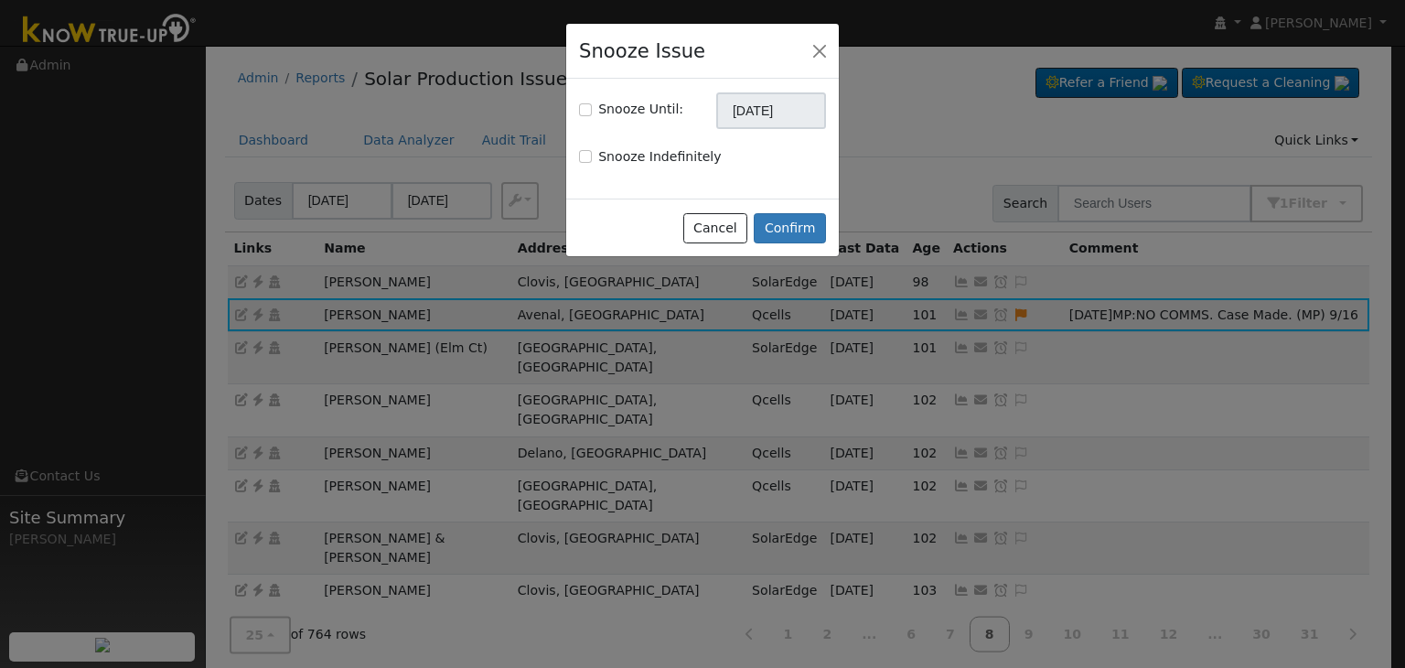
click at [578, 104] on div "Snooze Until: 10/16/2025" at bounding box center [703, 110] width 266 height 37
click at [592, 111] on div "Snooze Until:" at bounding box center [631, 109] width 104 height 19
click at [585, 107] on input "Snooze Until:" at bounding box center [585, 109] width 13 height 13
checkbox input "true"
click at [768, 122] on input "[DATE]" at bounding box center [771, 110] width 110 height 37
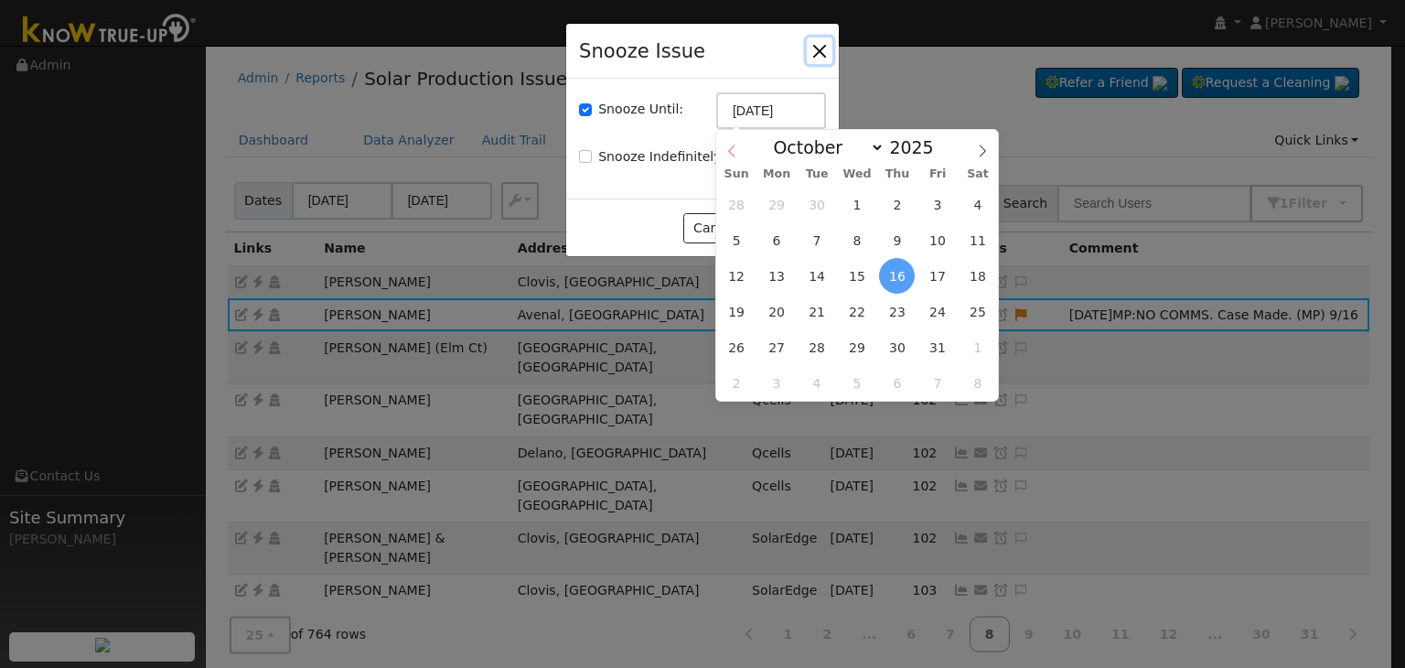
click at [731, 154] on icon at bounding box center [731, 151] width 6 height 12
select select "8"
click at [822, 305] on span "23" at bounding box center [817, 312] width 36 height 36
type input "09/23/2025"
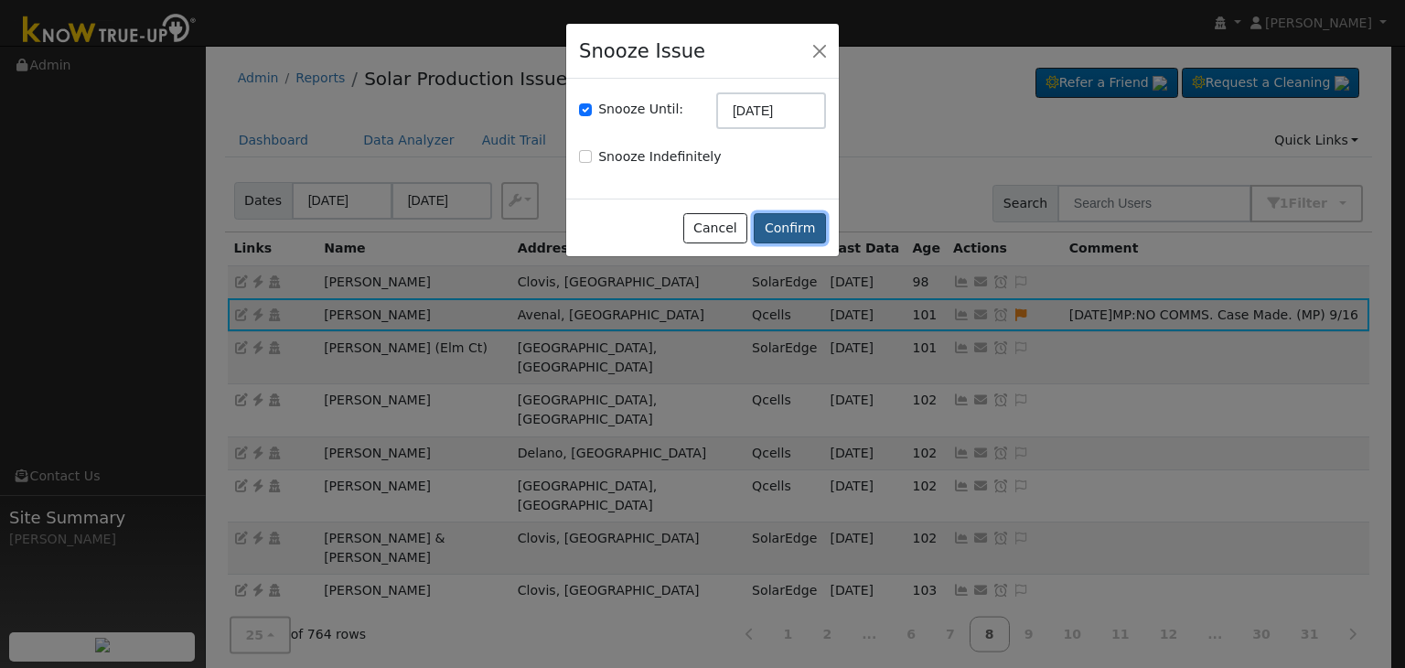
click at [786, 225] on button "Confirm" at bounding box center [790, 228] width 72 height 31
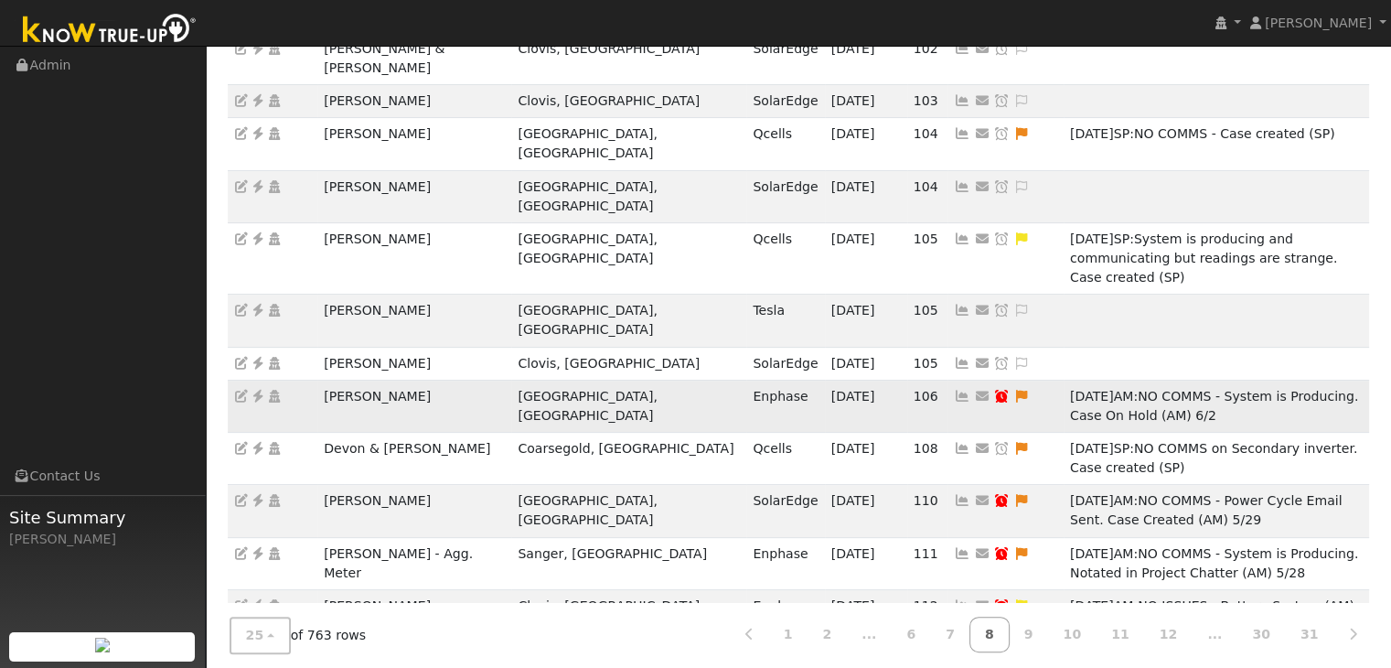
scroll to position [457, 0]
click at [1049, 630] on link "9" at bounding box center [1029, 634] width 40 height 36
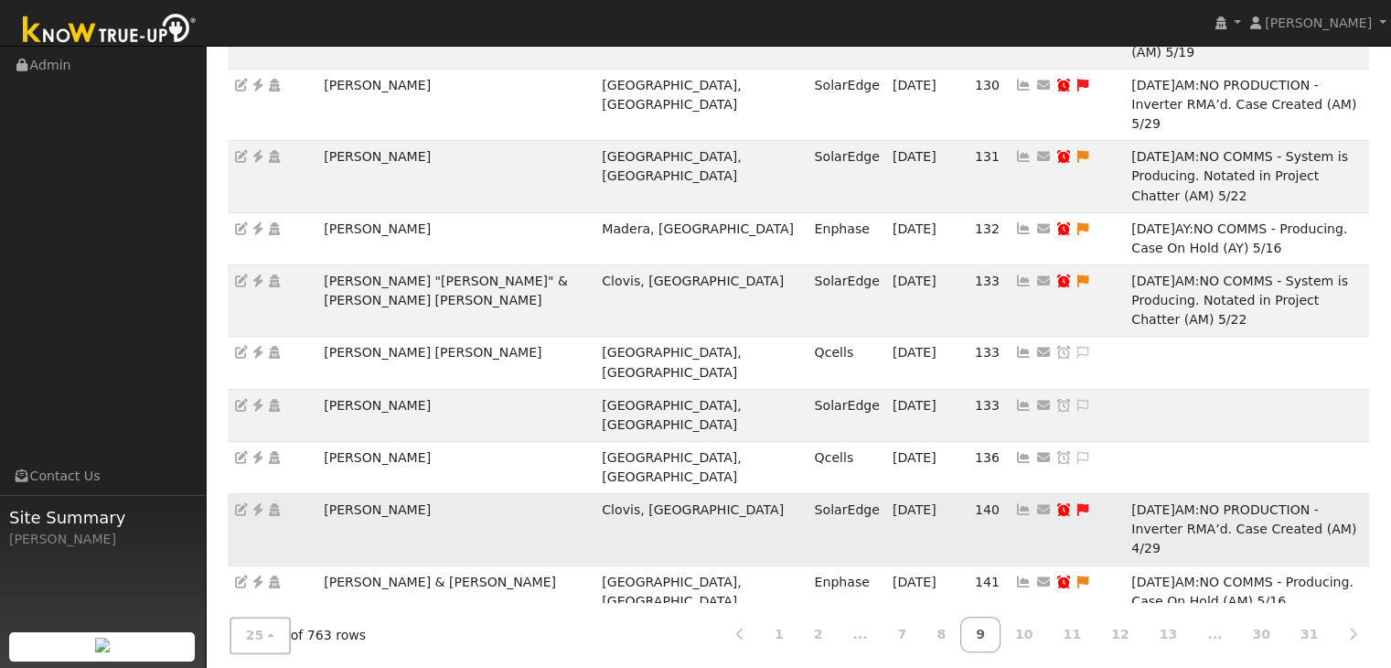
scroll to position [625, 0]
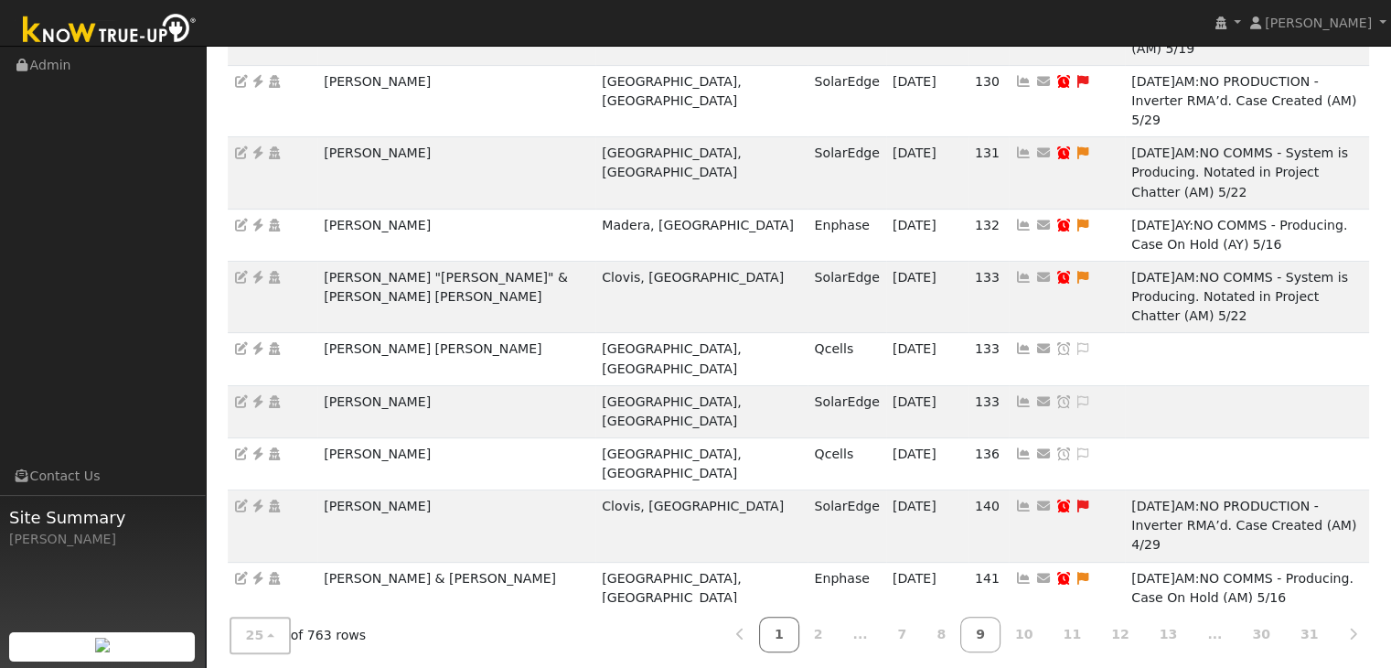
click at [799, 627] on link "1" at bounding box center [779, 634] width 40 height 36
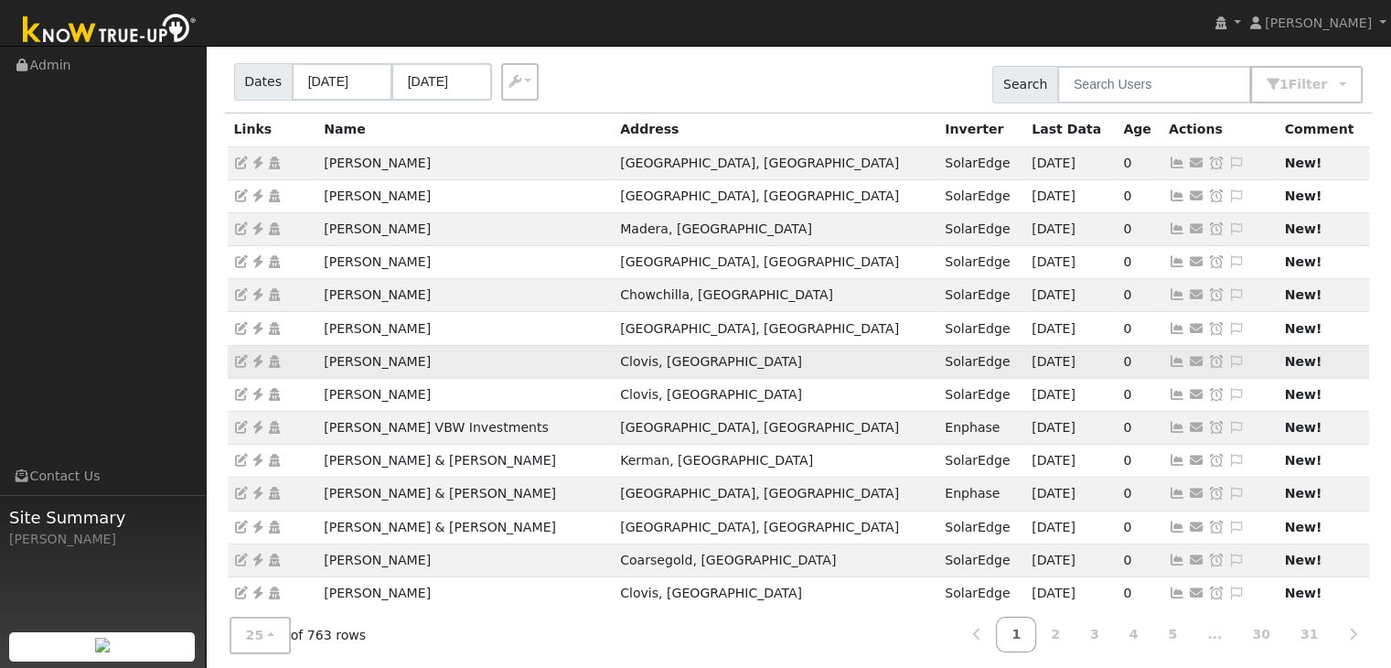
scroll to position [366, 0]
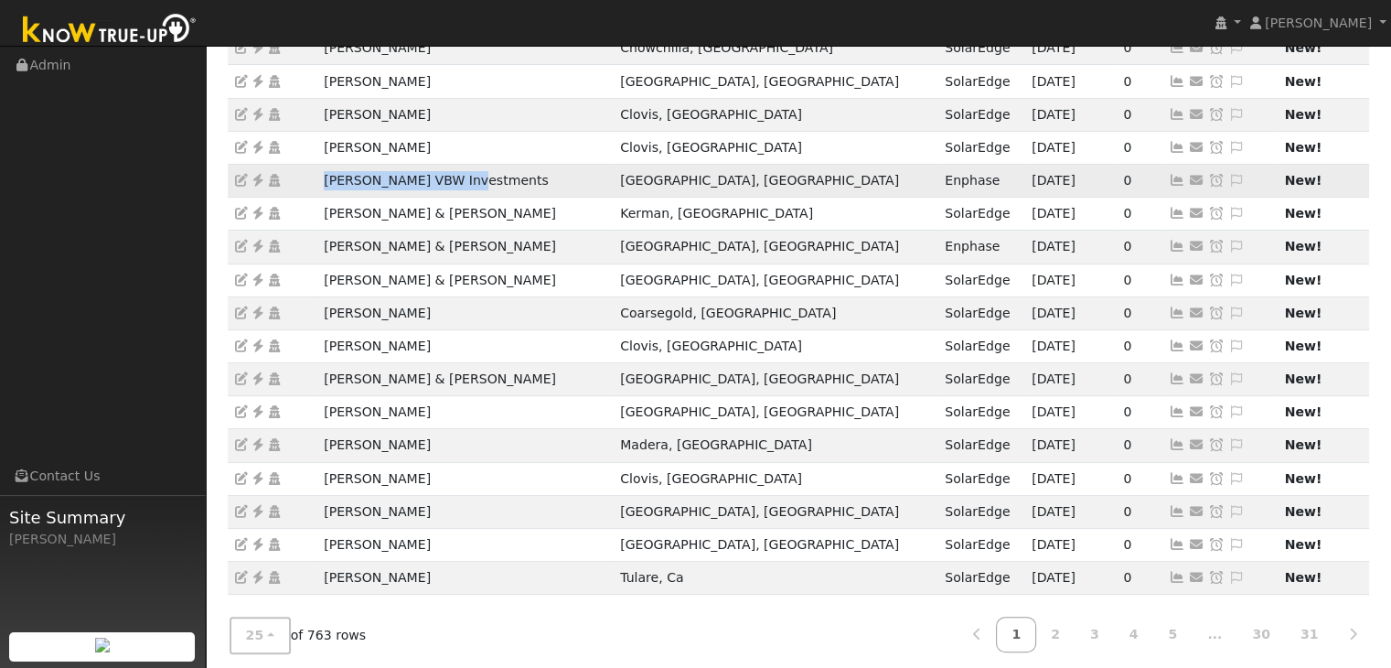
drag, startPoint x: 318, startPoint y: 173, endPoint x: 476, endPoint y: 179, distance: 157.4
click at [476, 179] on td "Chris VBW Investments" at bounding box center [465, 181] width 296 height 33
copy td "Chris VBW Investments"
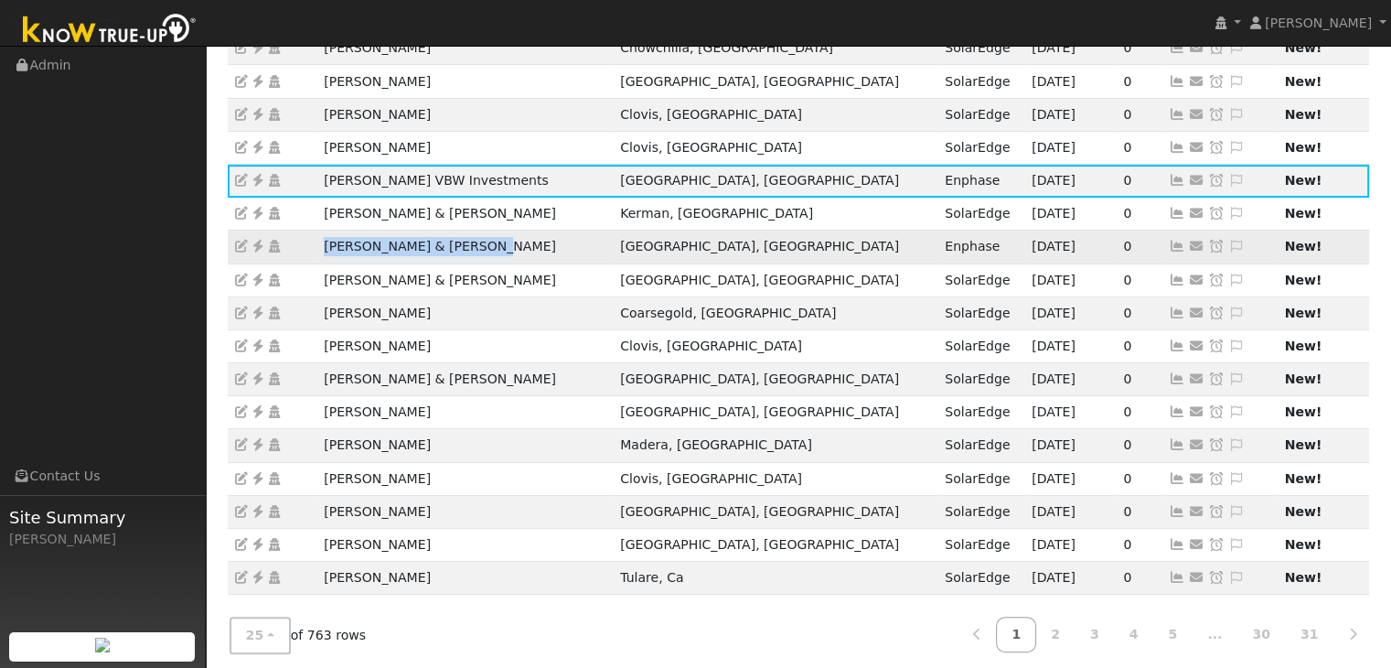
drag, startPoint x: 319, startPoint y: 242, endPoint x: 489, endPoint y: 245, distance: 170.1
click at [489, 245] on td "Judy Litten & Ann Walker" at bounding box center [465, 246] width 296 height 33
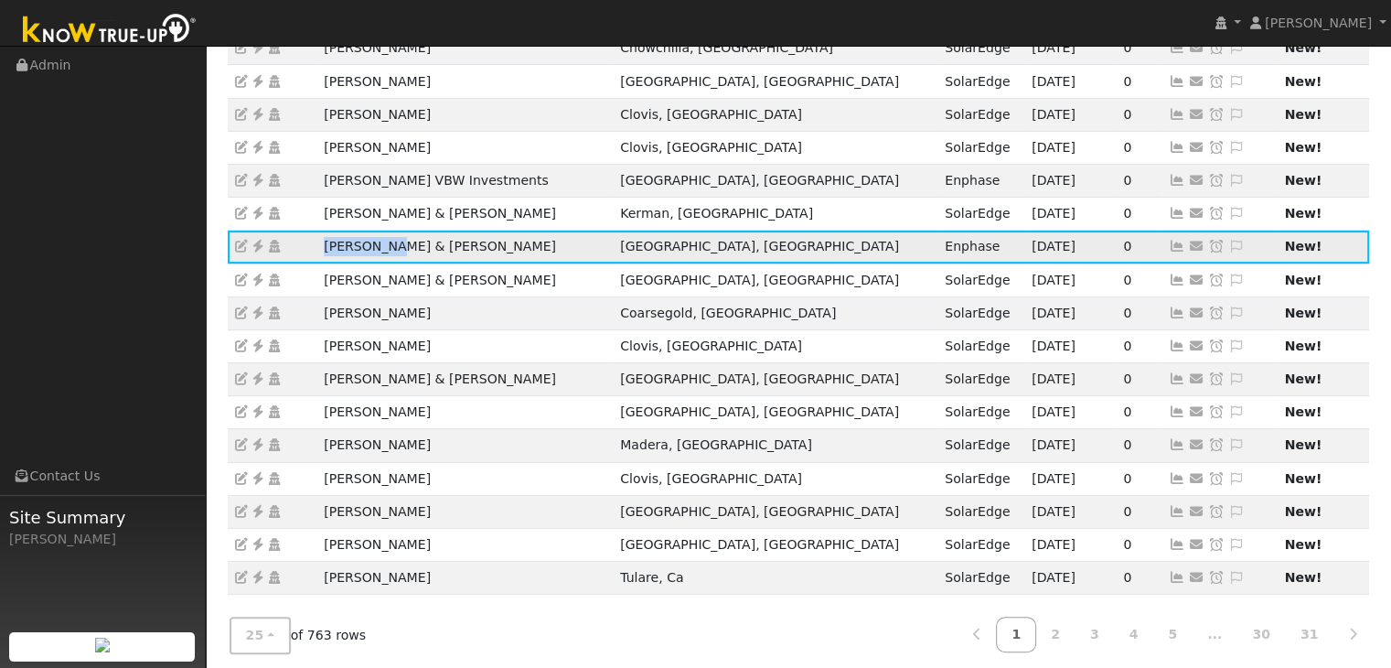
drag, startPoint x: 324, startPoint y: 242, endPoint x: 426, endPoint y: 246, distance: 102.5
click at [394, 246] on td "Judy Litten & Ann Walker" at bounding box center [465, 246] width 296 height 33
click at [494, 244] on td "Judy Litten & Ann Walker" at bounding box center [465, 246] width 296 height 33
click at [371, 241] on td "Judy Litten & Ann Walker" at bounding box center [465, 246] width 296 height 33
drag, startPoint x: 326, startPoint y: 241, endPoint x: 467, endPoint y: 244, distance: 141.8
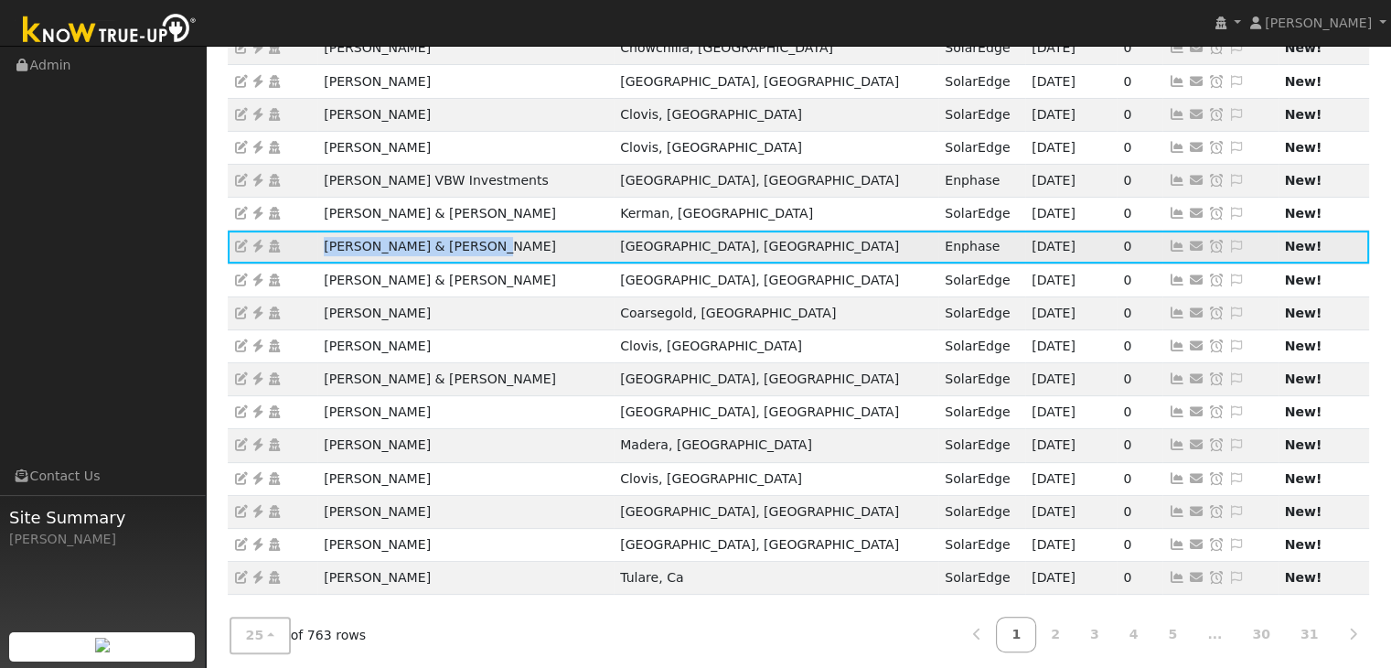
click at [467, 244] on td "Judy Litten & Ann Walker" at bounding box center [465, 246] width 296 height 33
copy td "Judy Litten & Ann Walker"
click at [255, 248] on icon at bounding box center [258, 246] width 16 height 13
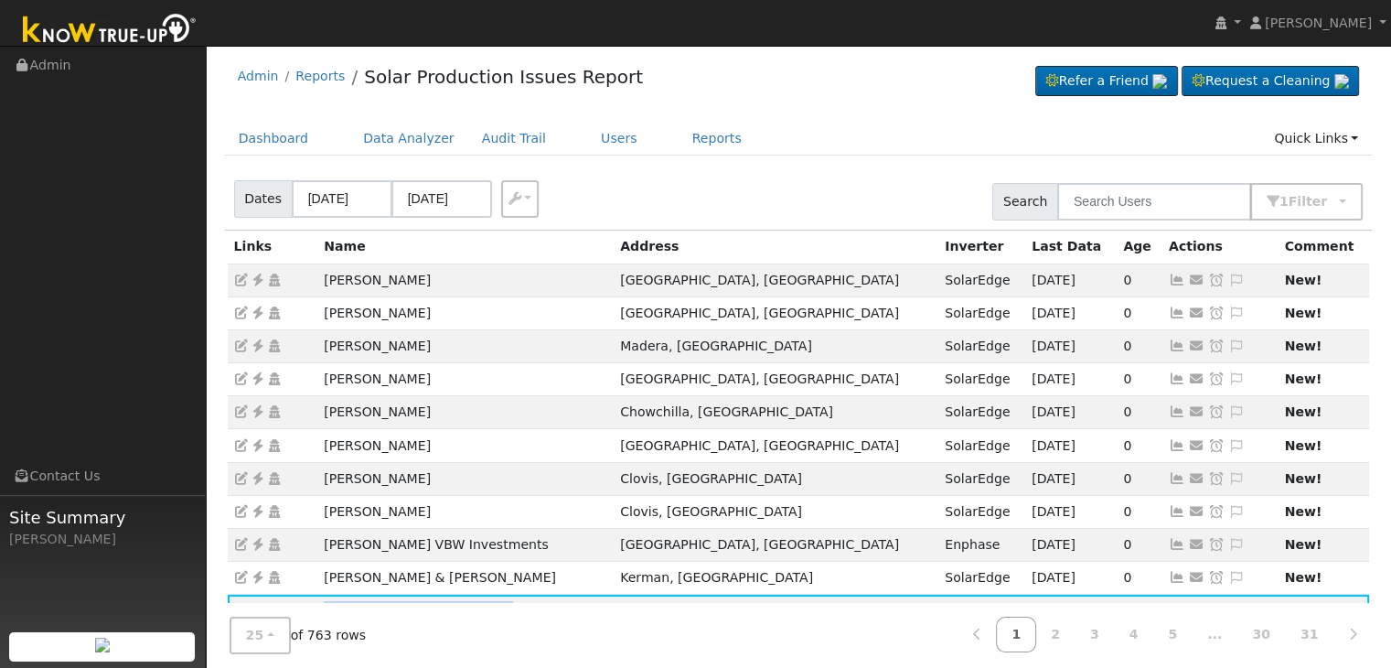
scroll to position [0, 0]
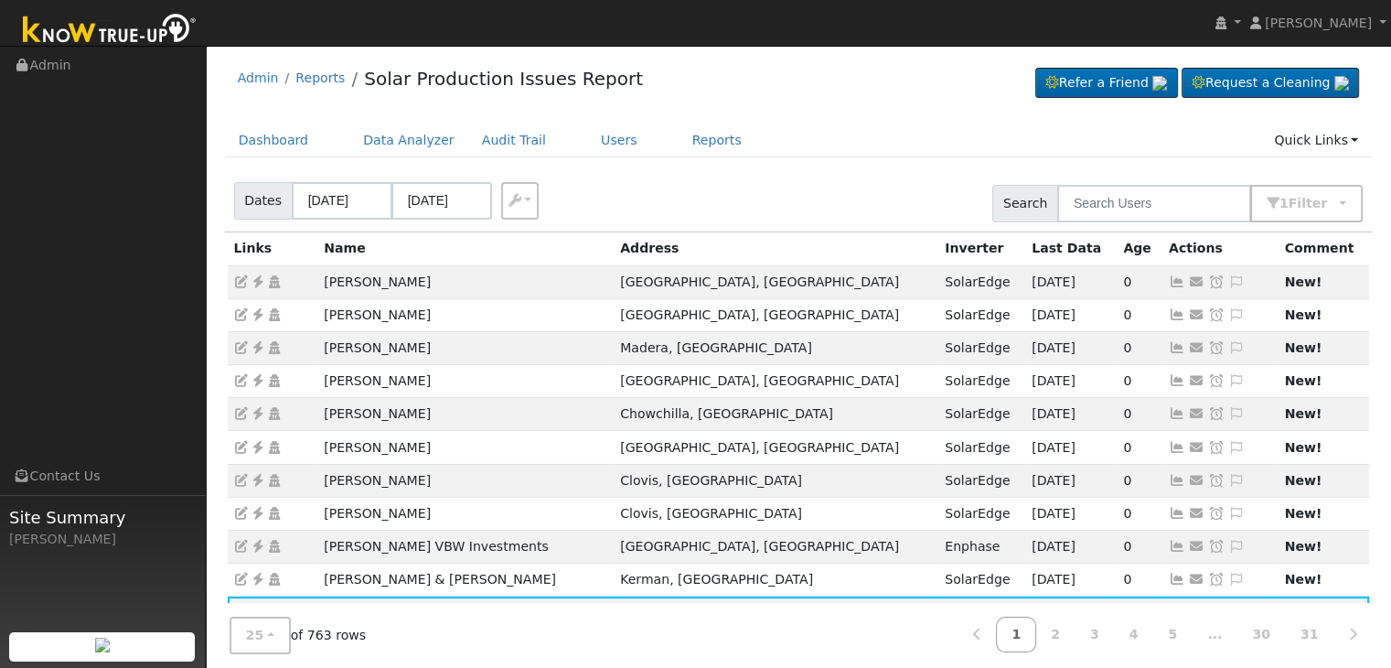
click at [718, 195] on div "Dates 09/13/2025 09/16/2025 Export CSV Search 1 Filter Include Leads Include No…" at bounding box center [798, 200] width 1154 height 62
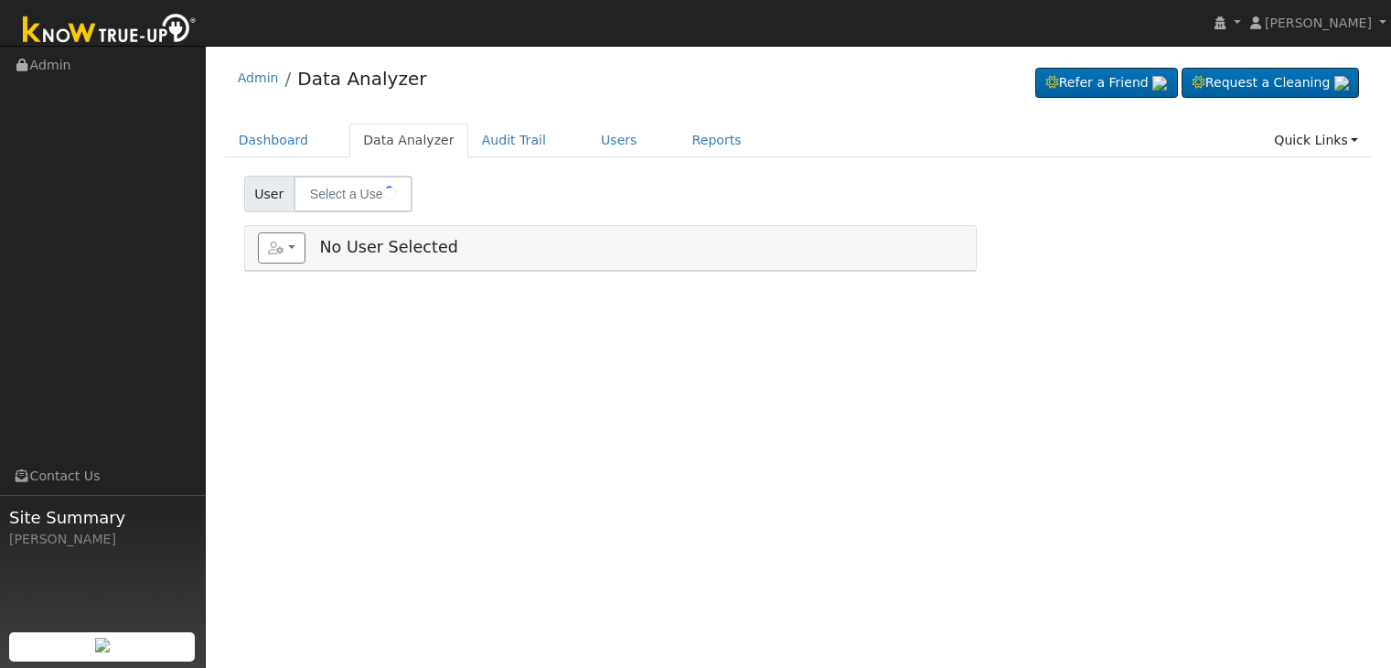
type input "[PERSON_NAME]"
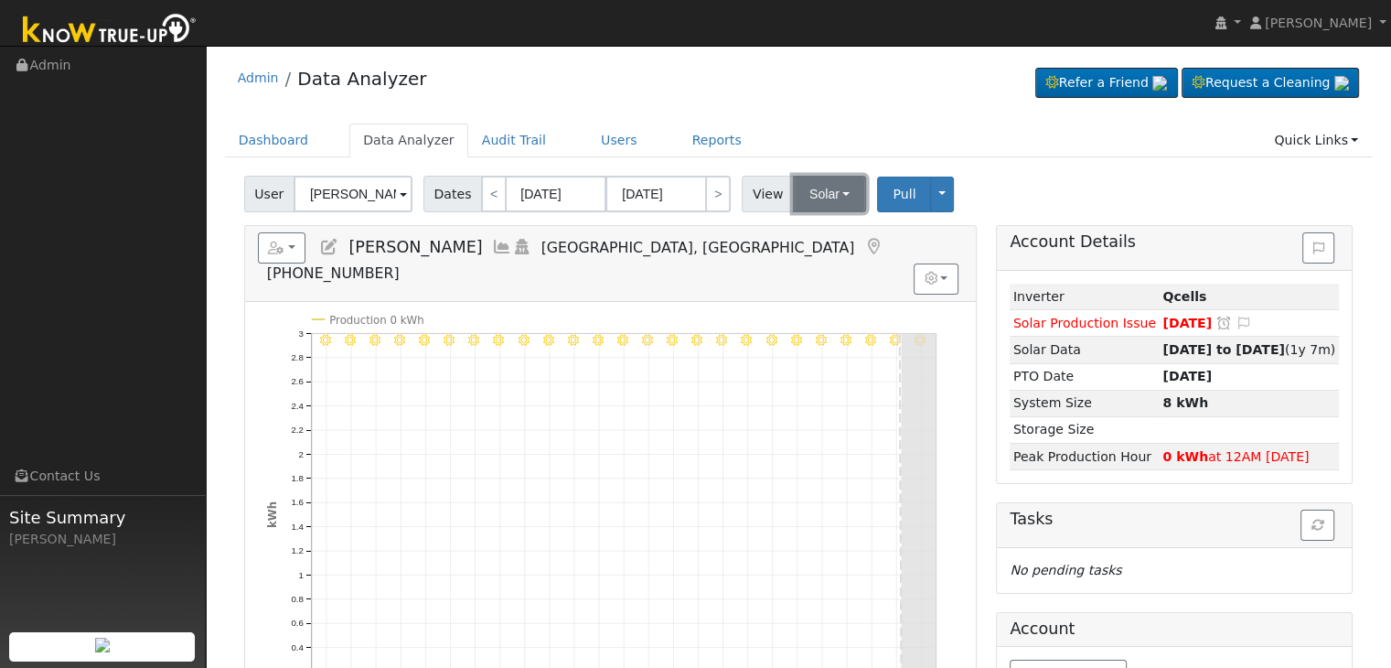
click at [837, 189] on button "Solar" at bounding box center [829, 194] width 73 height 37
click at [820, 230] on link "Utility" at bounding box center [852, 234] width 127 height 26
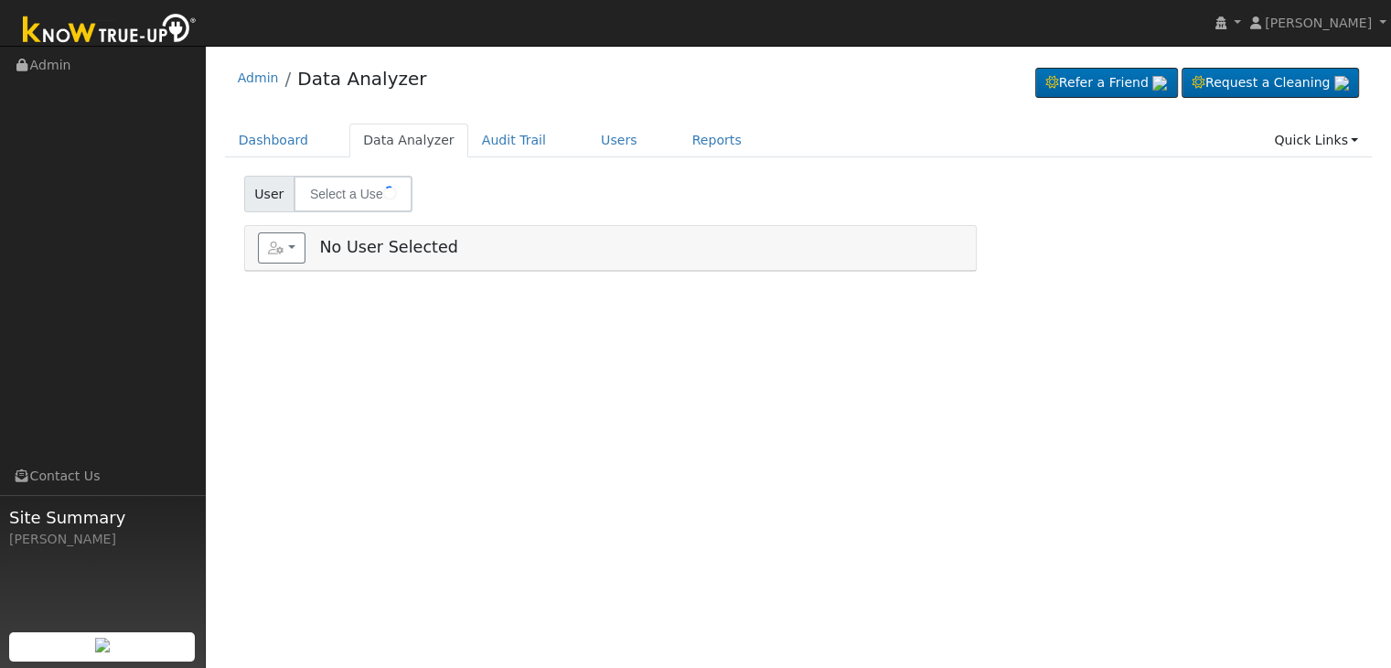
type input "[PERSON_NAME]"
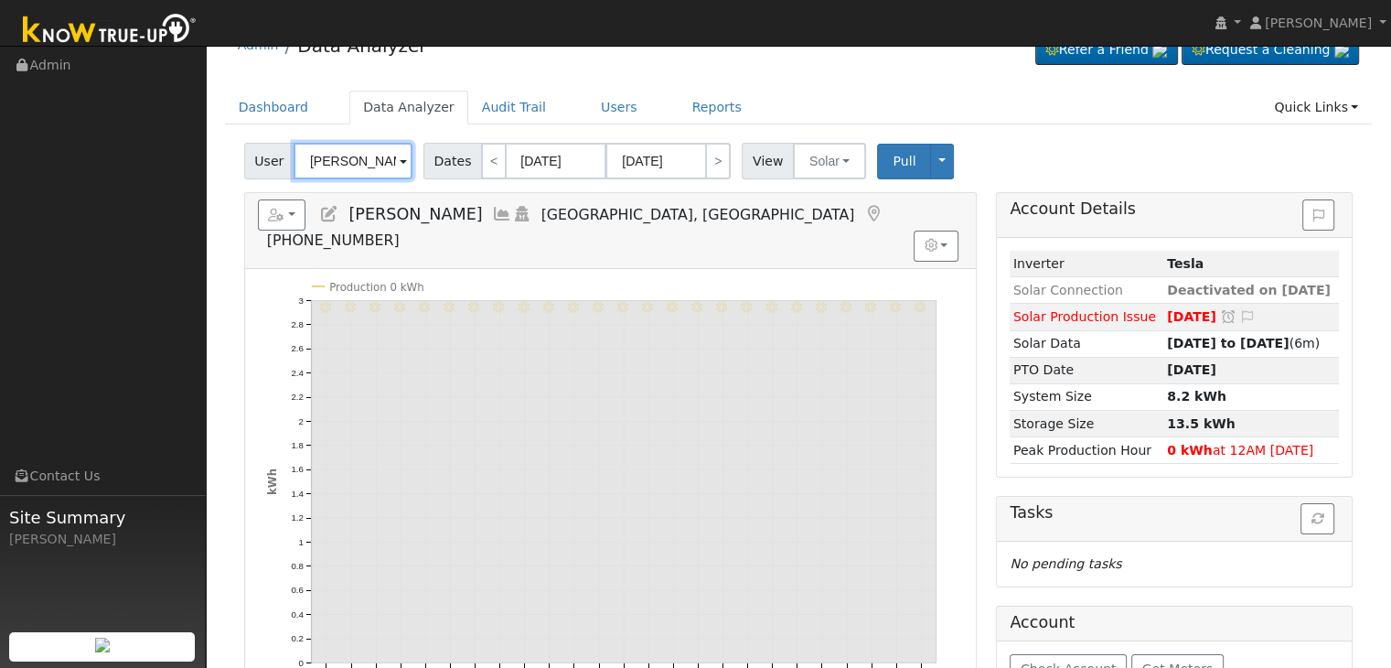
scroll to position [91, 0]
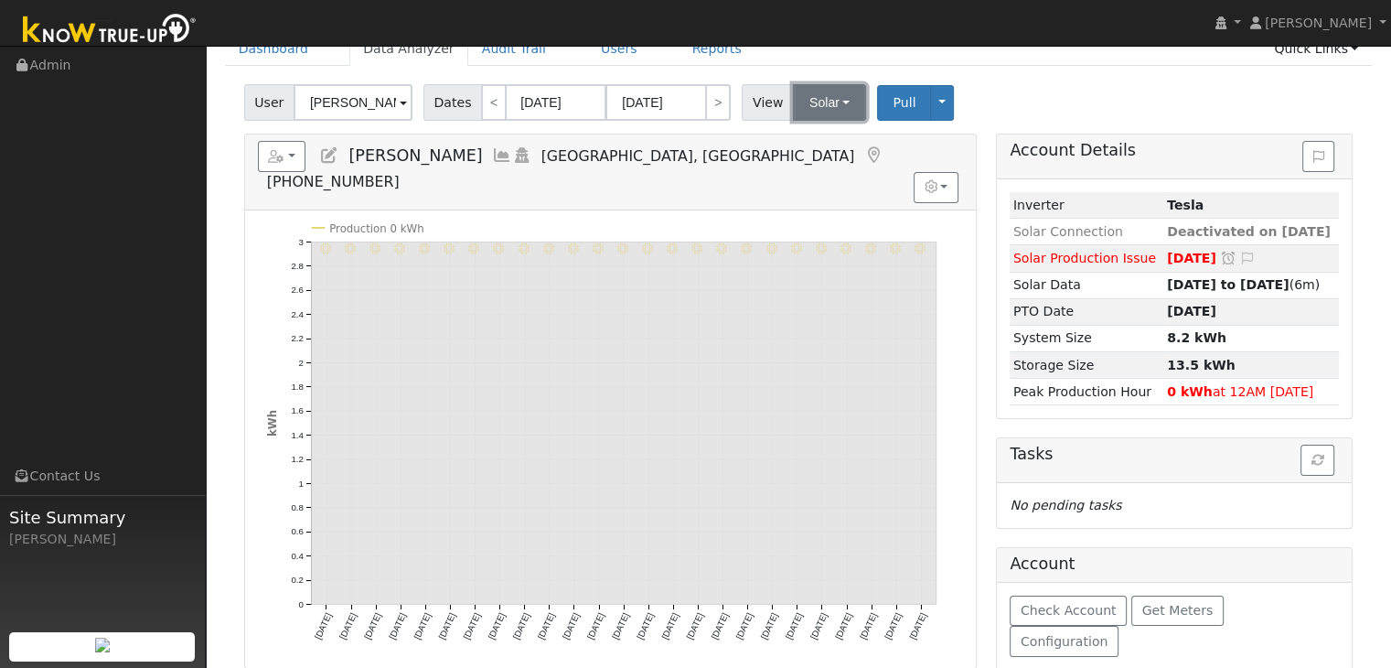
click at [826, 102] on button "Solar" at bounding box center [829, 102] width 73 height 37
click at [827, 144] on link "Utility" at bounding box center [852, 143] width 127 height 26
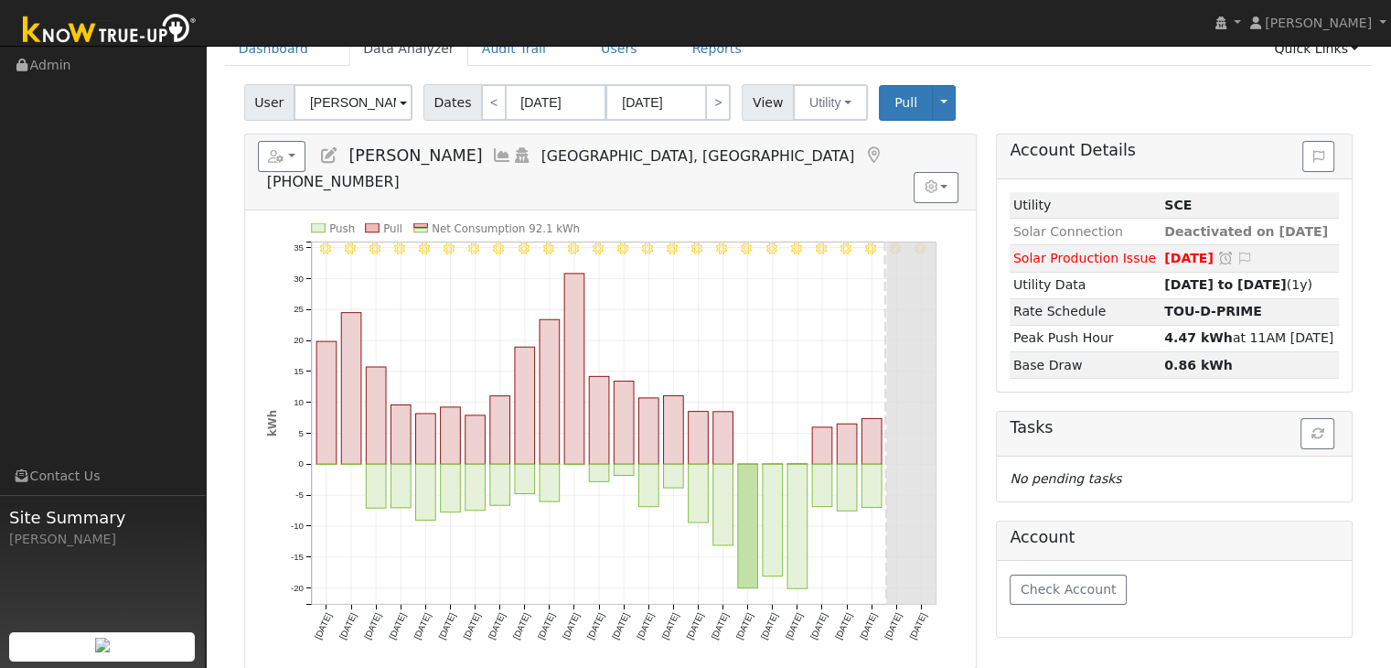
click at [329, 160] on icon at bounding box center [329, 155] width 20 height 16
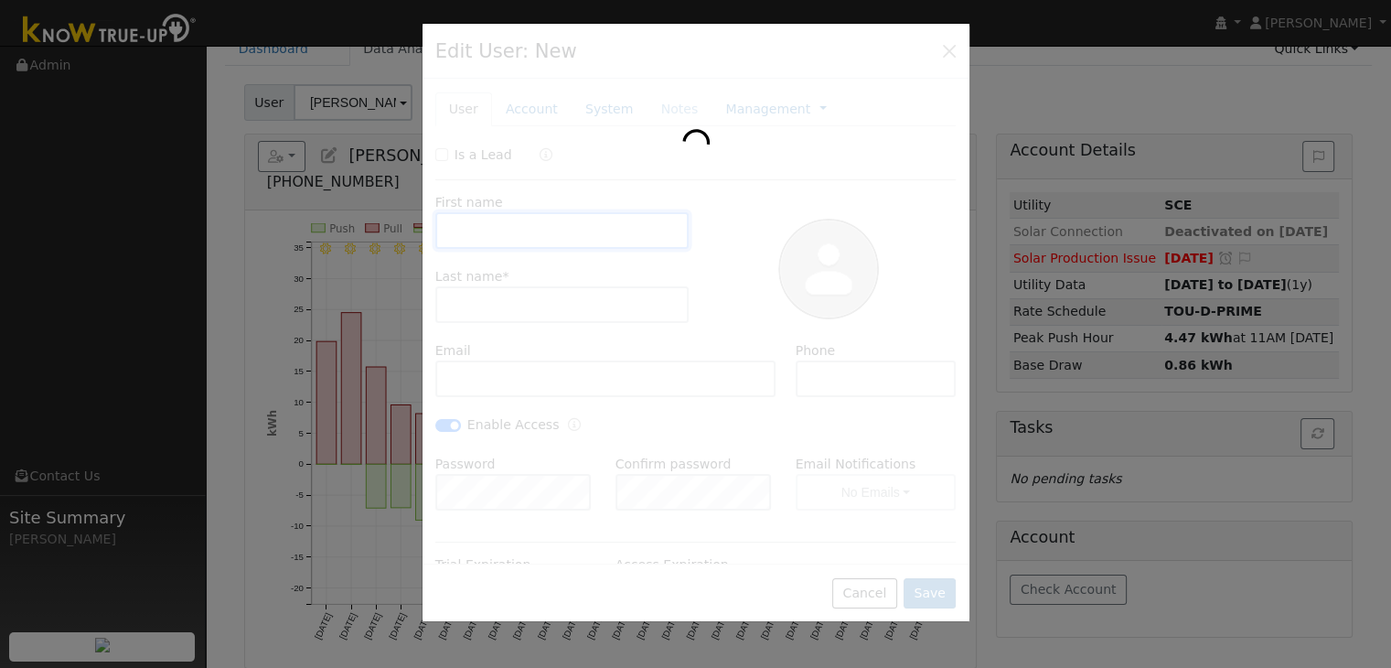
type input "01/29/2030"
type input "Scott"
type input "Jenkins"
type input "circleswelding@gmail.com"
type input "5594718821"
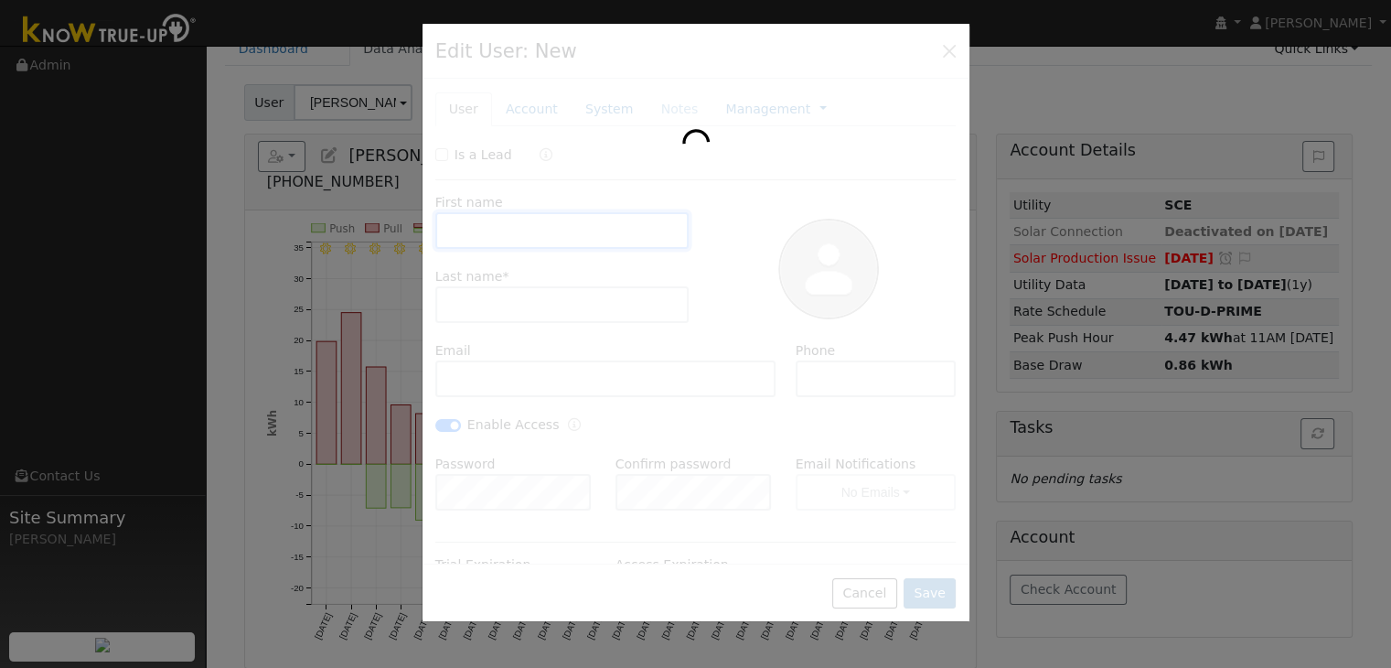
checkbox input "true"
type input "Guilherme Meira"
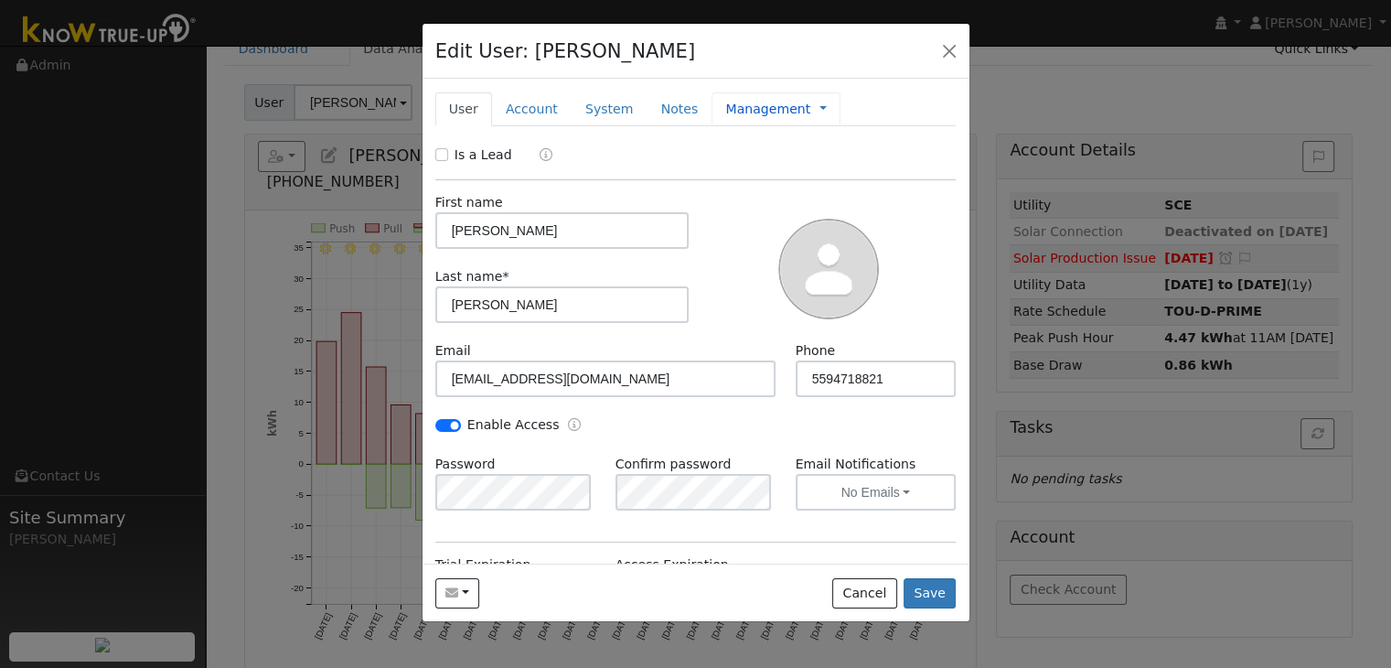
click at [736, 112] on link "Management" at bounding box center [767, 109] width 85 height 19
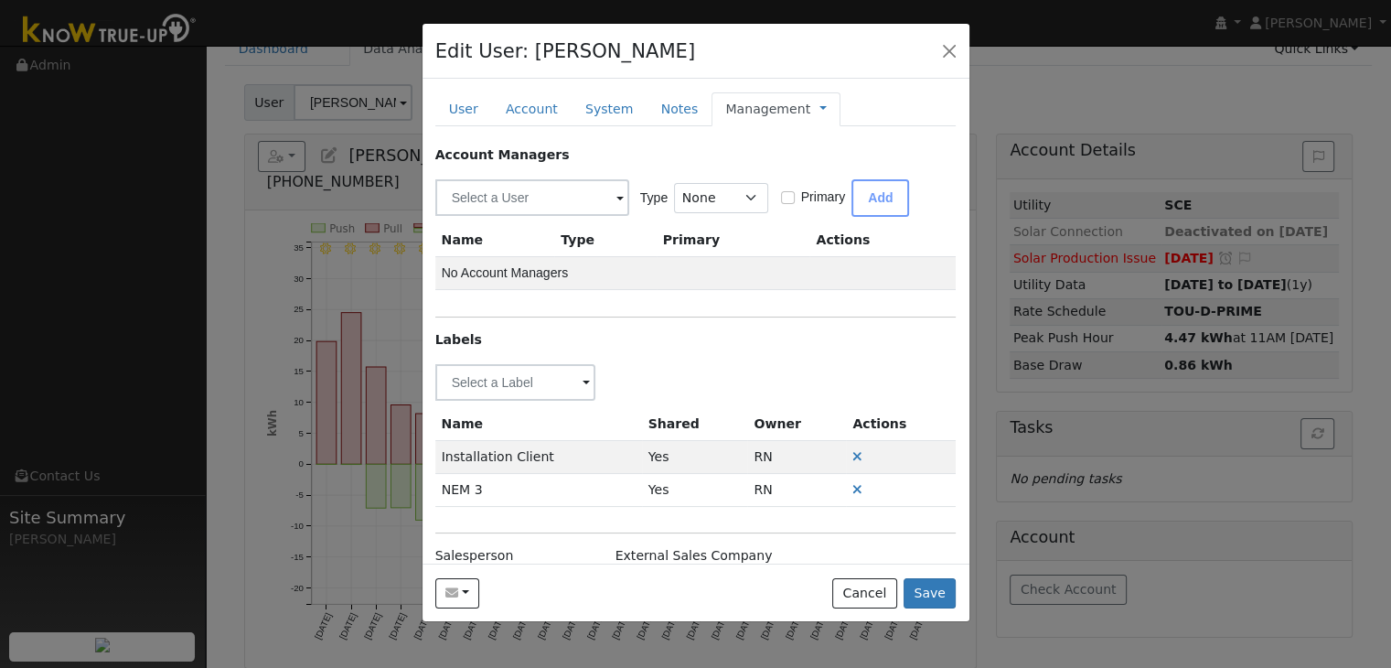
click at [583, 381] on span at bounding box center [586, 383] width 7 height 21
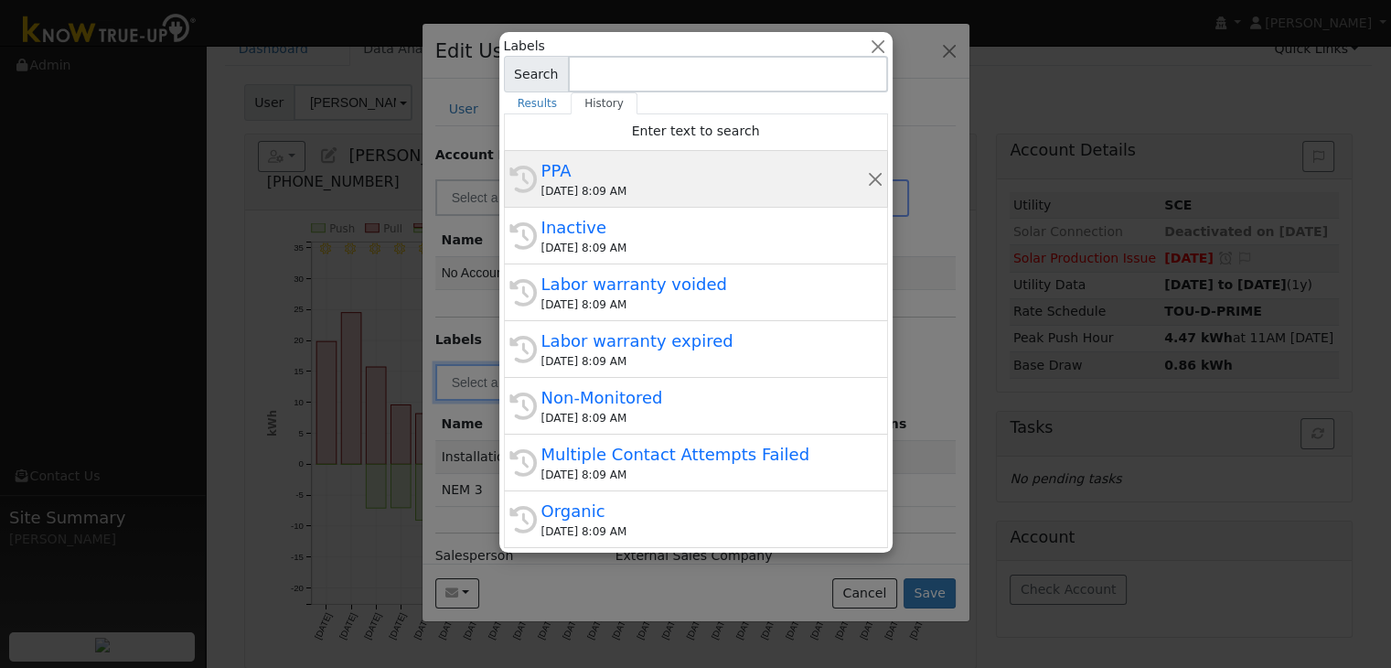
click at [631, 184] on div "[DATE] 8:09 AM" at bounding box center [704, 191] width 326 height 16
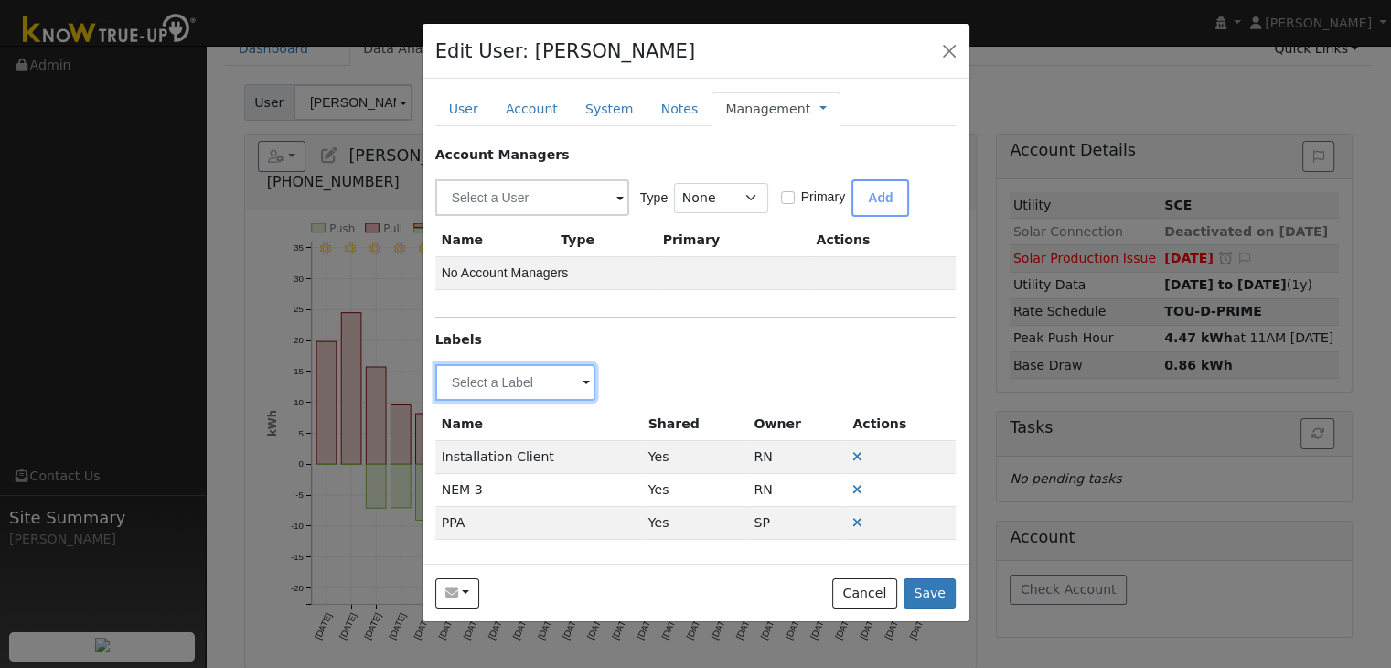
click at [574, 381] on input "text" at bounding box center [515, 382] width 161 height 37
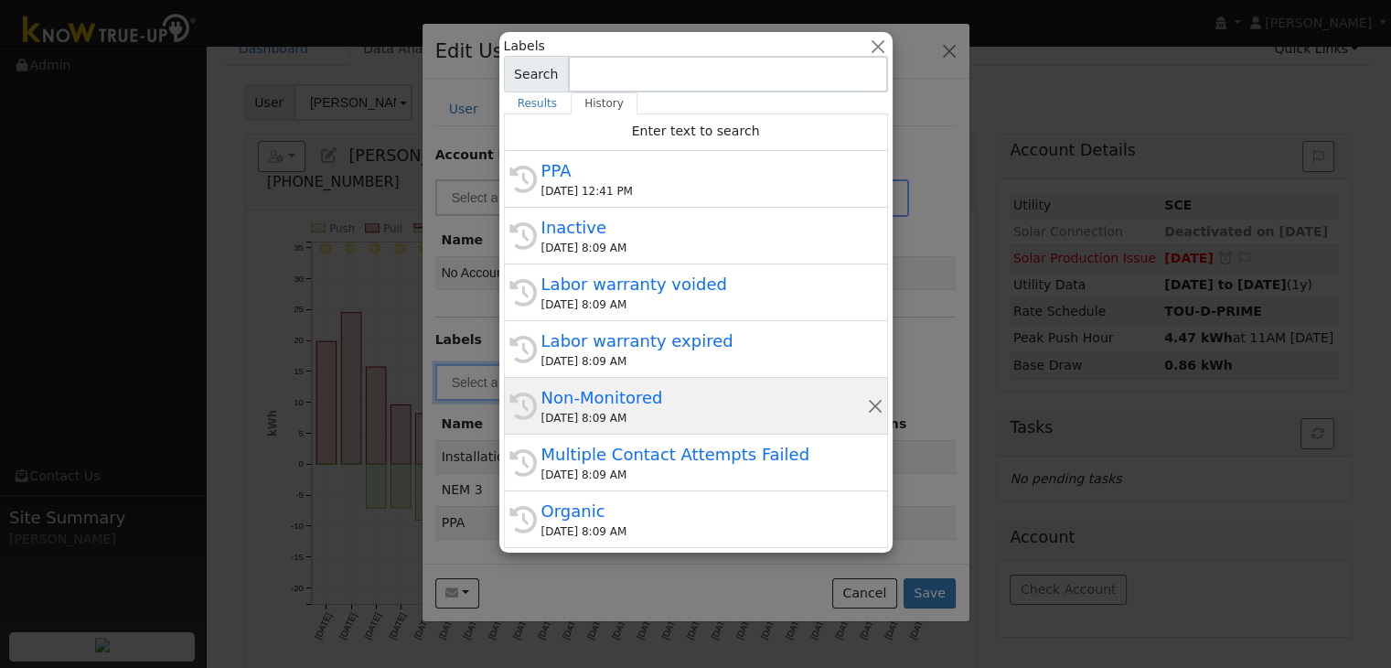
click at [678, 396] on div "Non-Monitored" at bounding box center [704, 397] width 326 height 25
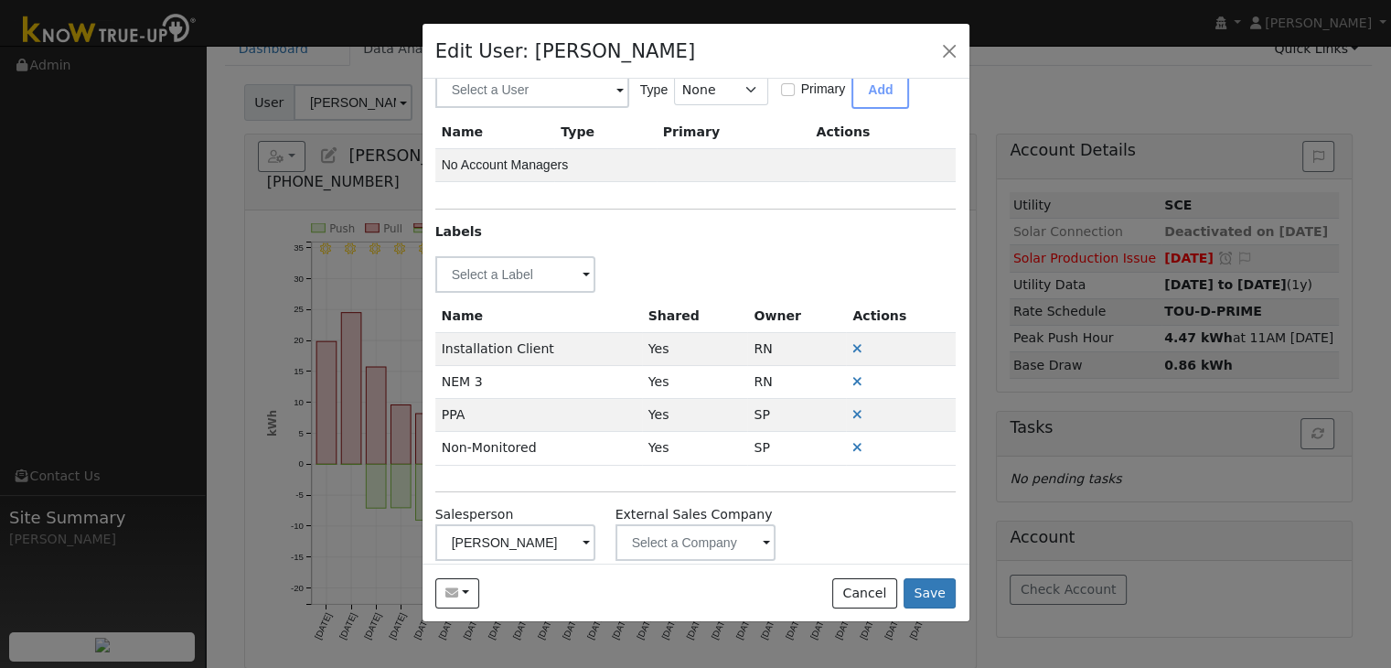
scroll to position [133, 0]
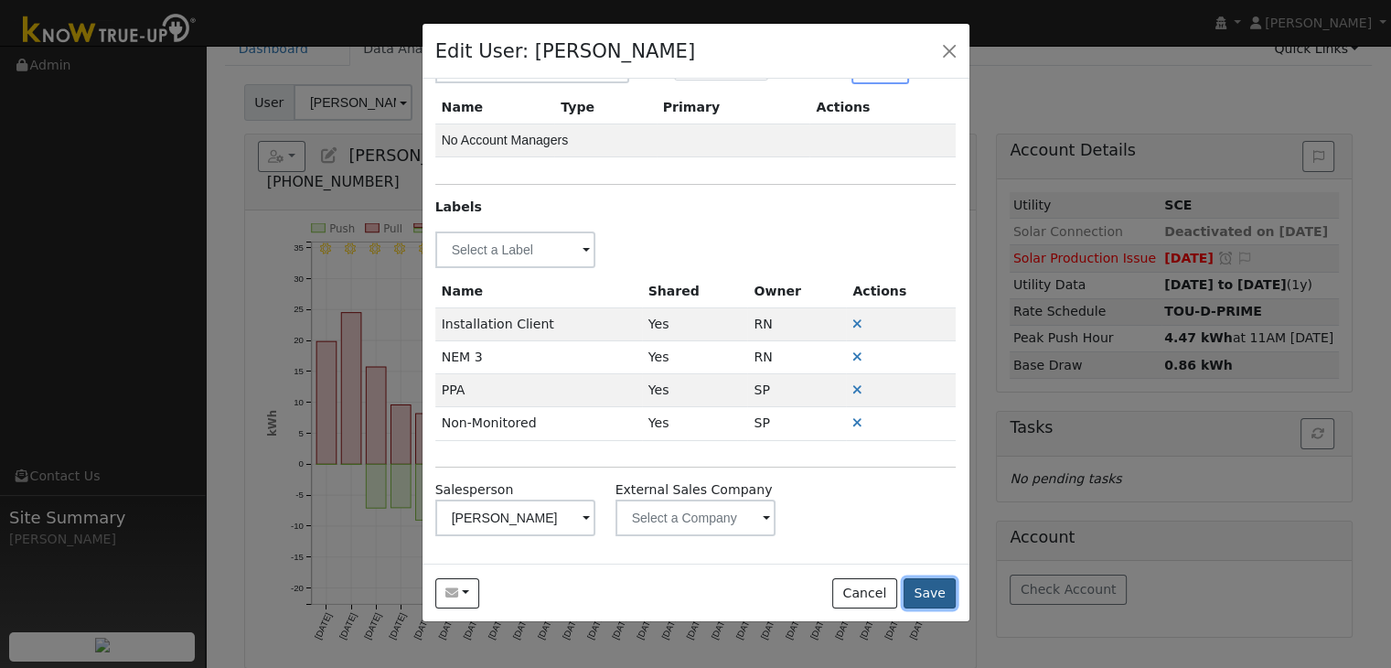
click at [933, 590] on button "Save" at bounding box center [929, 593] width 53 height 31
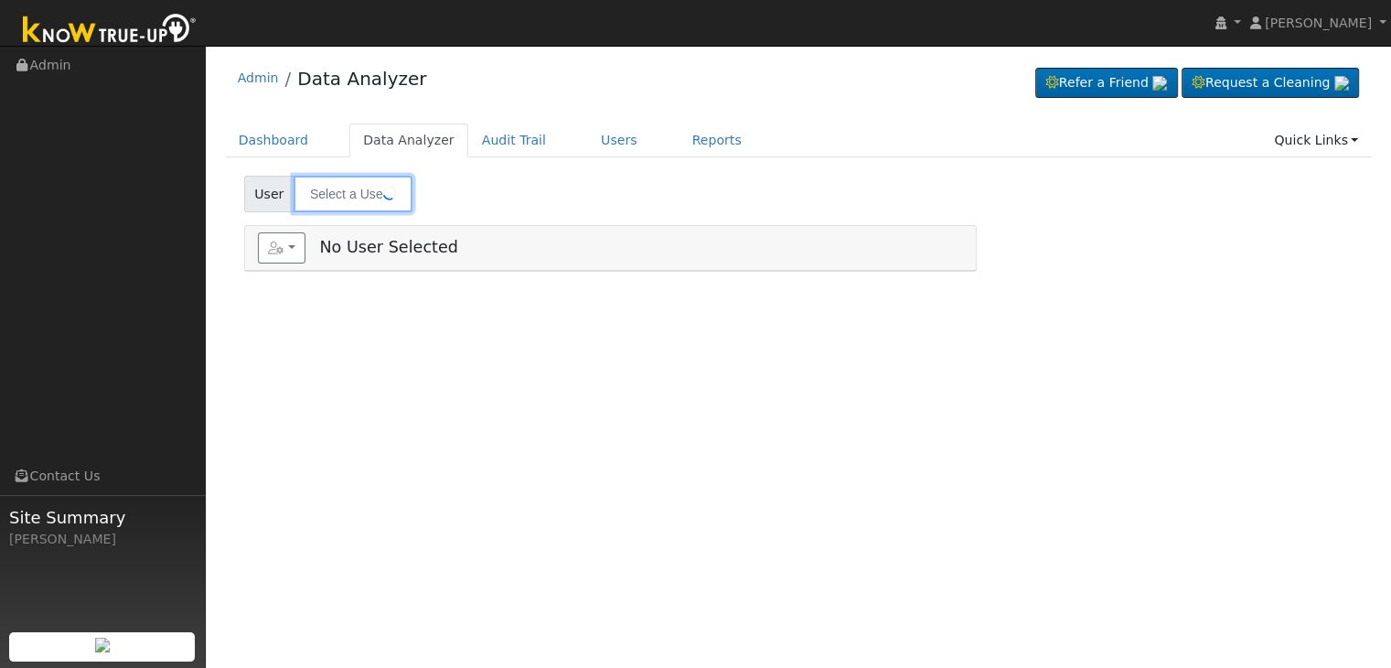
type input "[PERSON_NAME]"
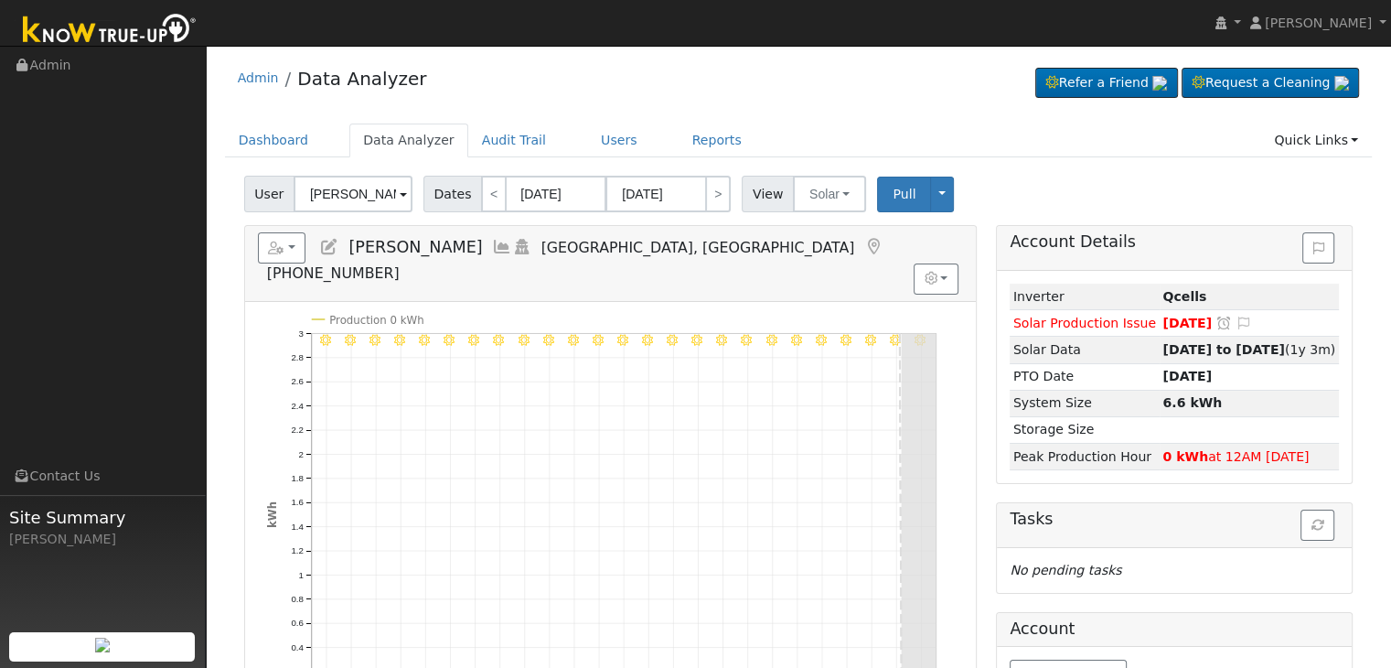
click at [863, 244] on icon at bounding box center [873, 247] width 20 height 16
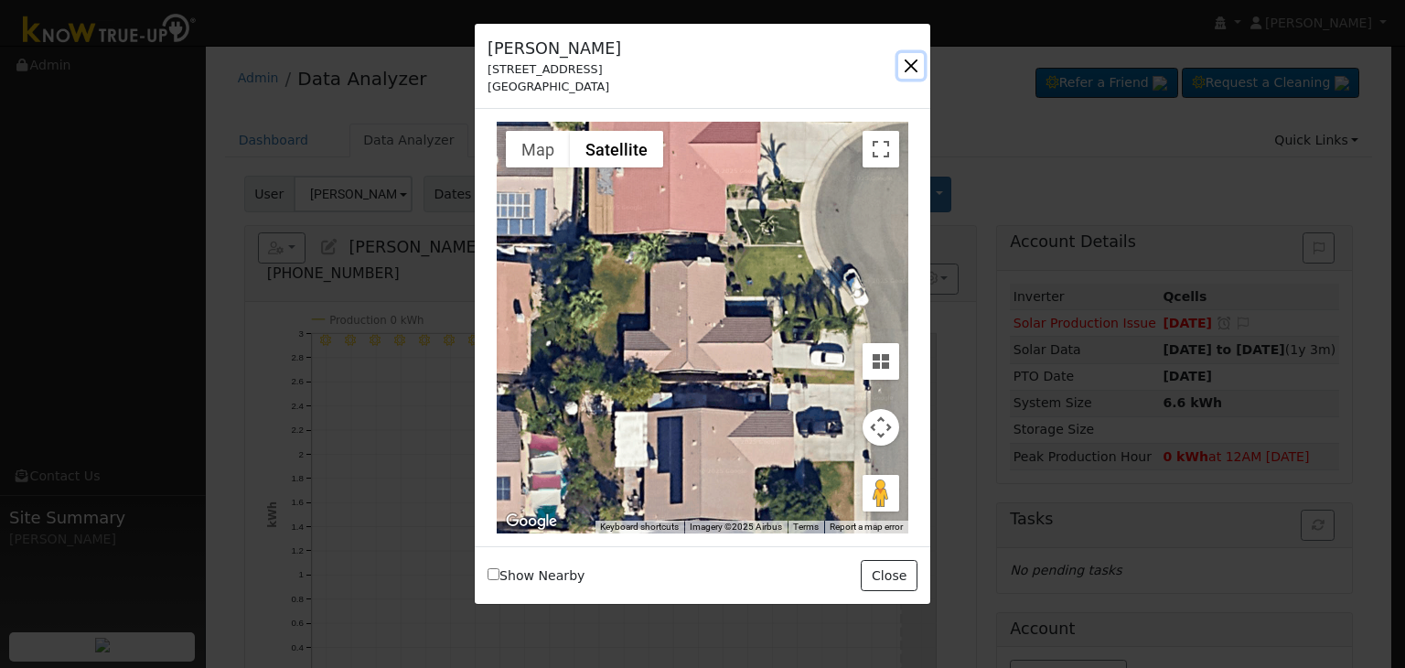
click at [905, 63] on button "button" at bounding box center [911, 66] width 26 height 26
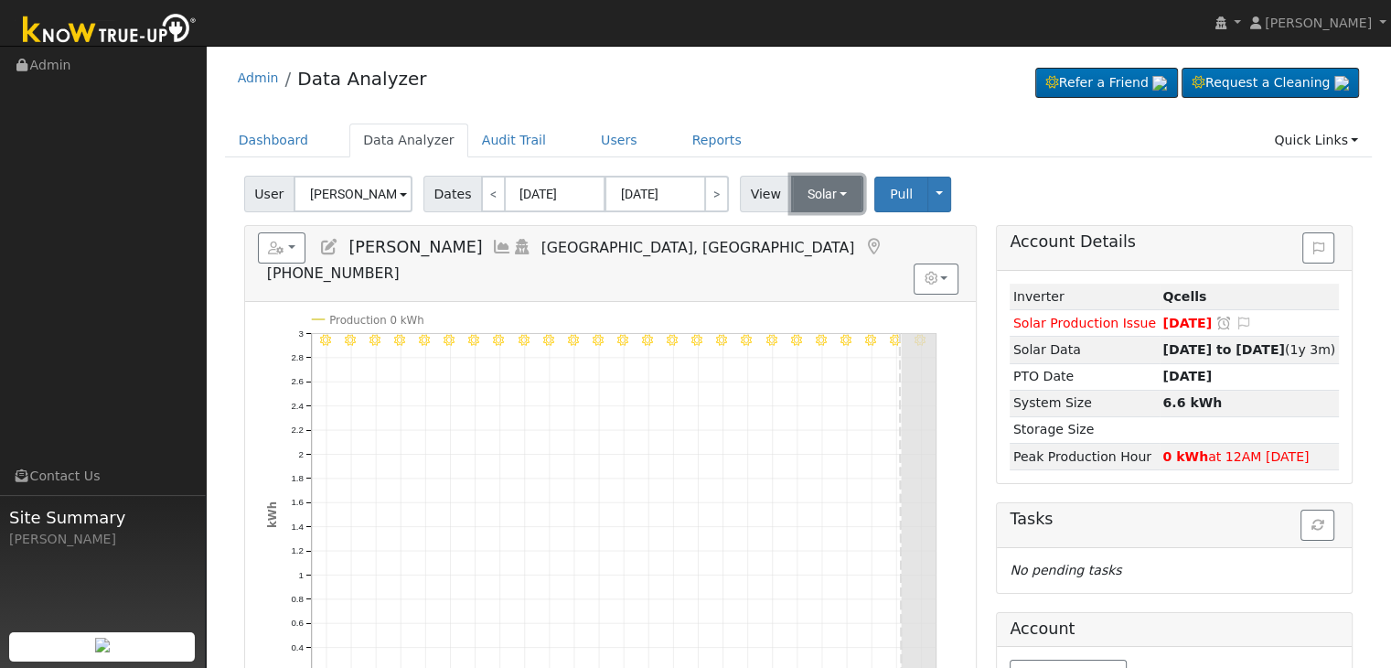
click at [818, 187] on button "Solar" at bounding box center [827, 194] width 73 height 37
click at [816, 225] on link "Utility" at bounding box center [850, 234] width 127 height 26
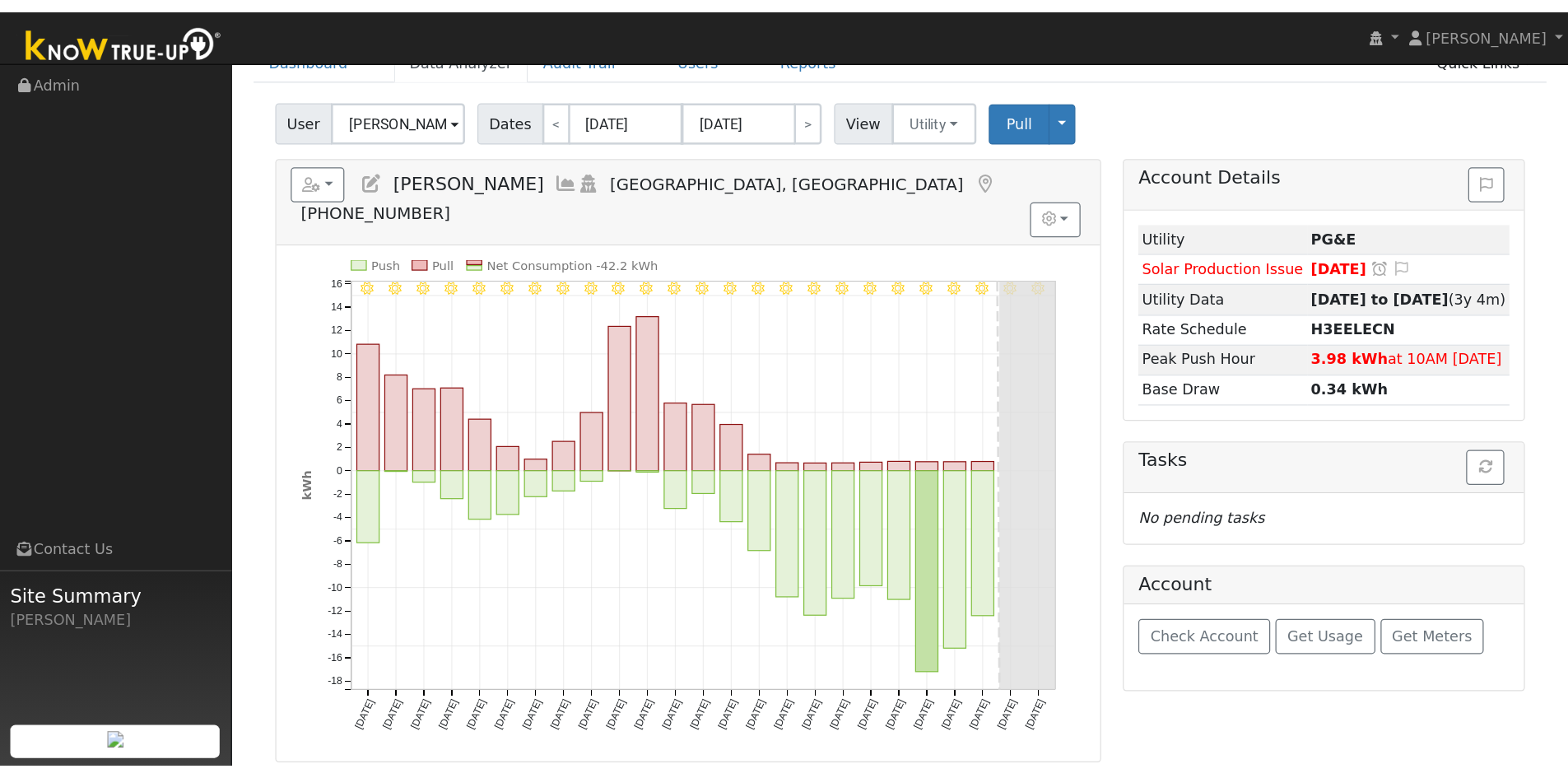
scroll to position [82, 0]
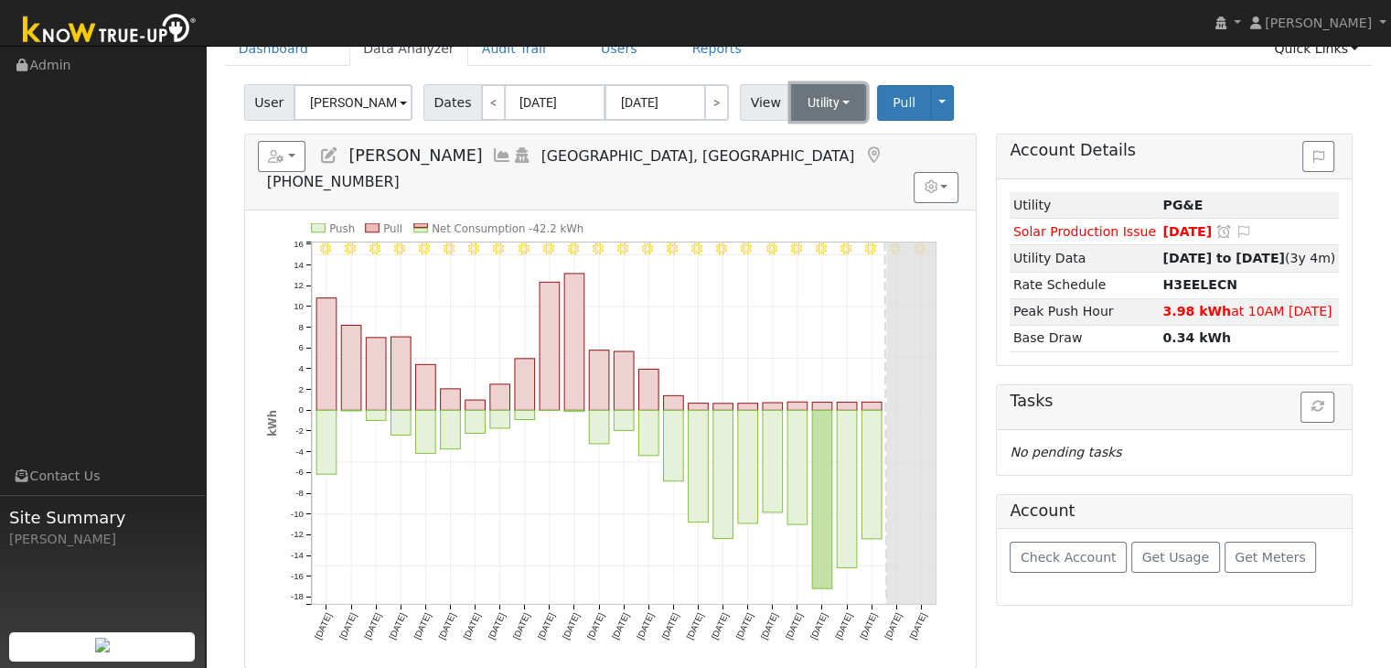
click at [840, 114] on button "Utility" at bounding box center [829, 102] width 76 height 37
click at [817, 173] on link "Solar" at bounding box center [850, 169] width 127 height 26
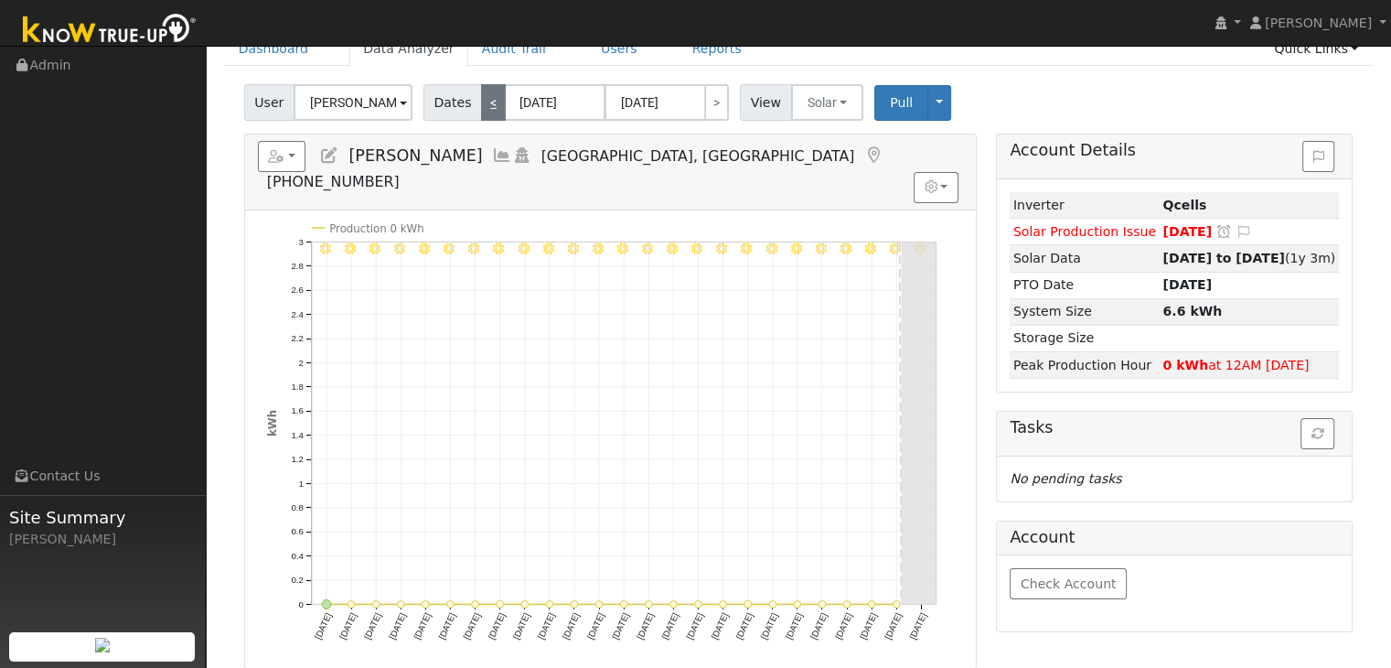
click at [487, 103] on link "<" at bounding box center [493, 102] width 25 height 37
type input "07/29/2025"
type input "08/22/2025"
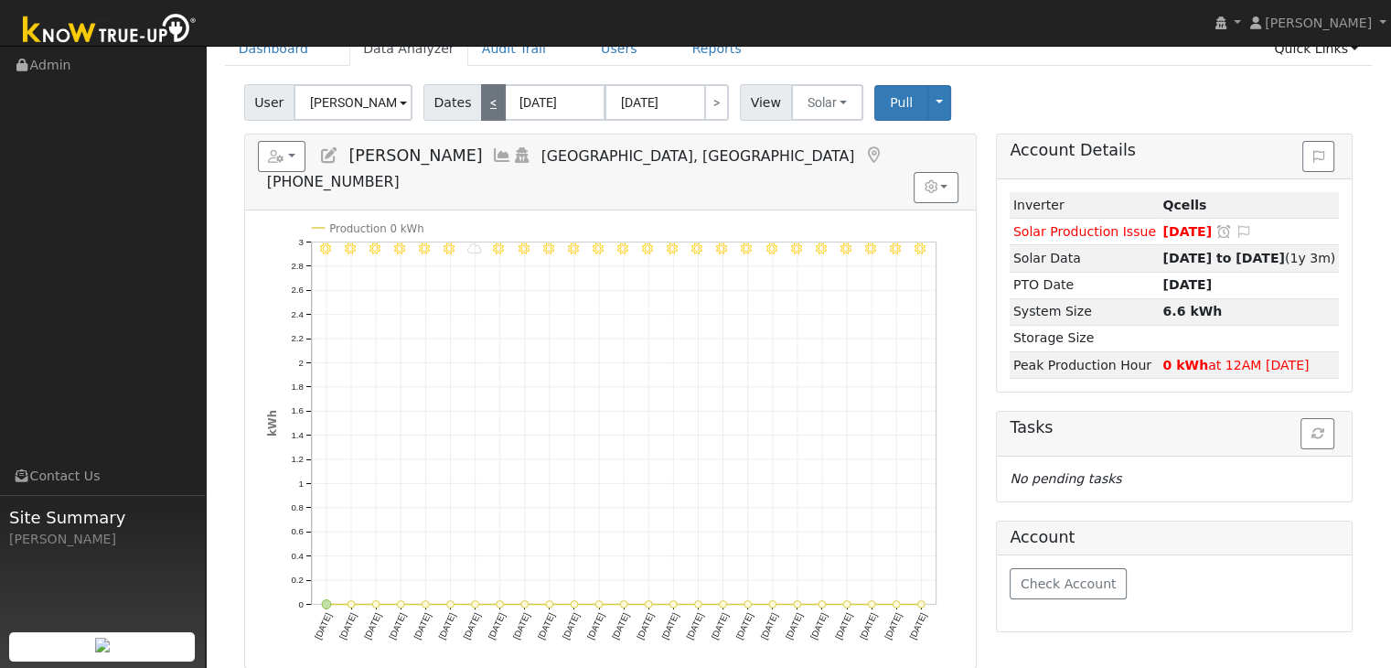
click at [487, 103] on link "<" at bounding box center [493, 102] width 25 height 37
type input "07/04/2025"
type input "07/28/2025"
click at [487, 103] on link "<" at bounding box center [493, 102] width 25 height 37
type input "06/09/2025"
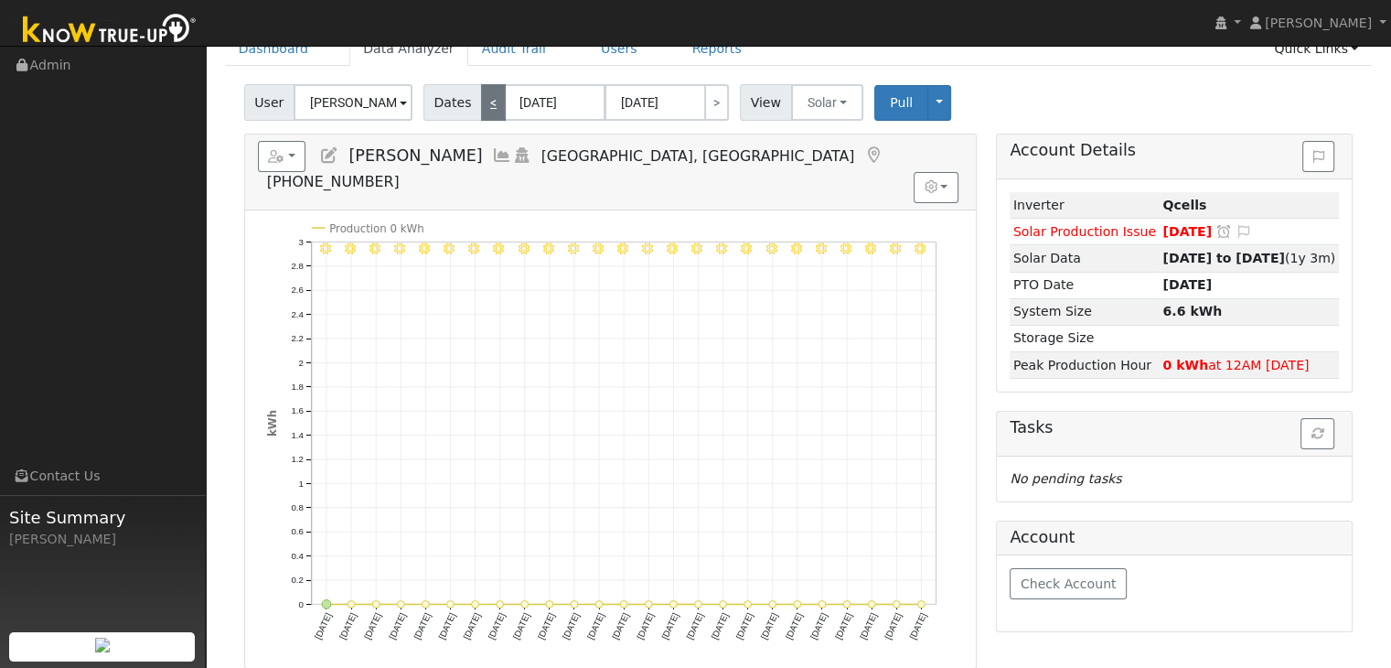
type input "07/03/2025"
click at [487, 103] on link "<" at bounding box center [493, 102] width 25 height 37
type input "05/15/2025"
type input "06/08/2025"
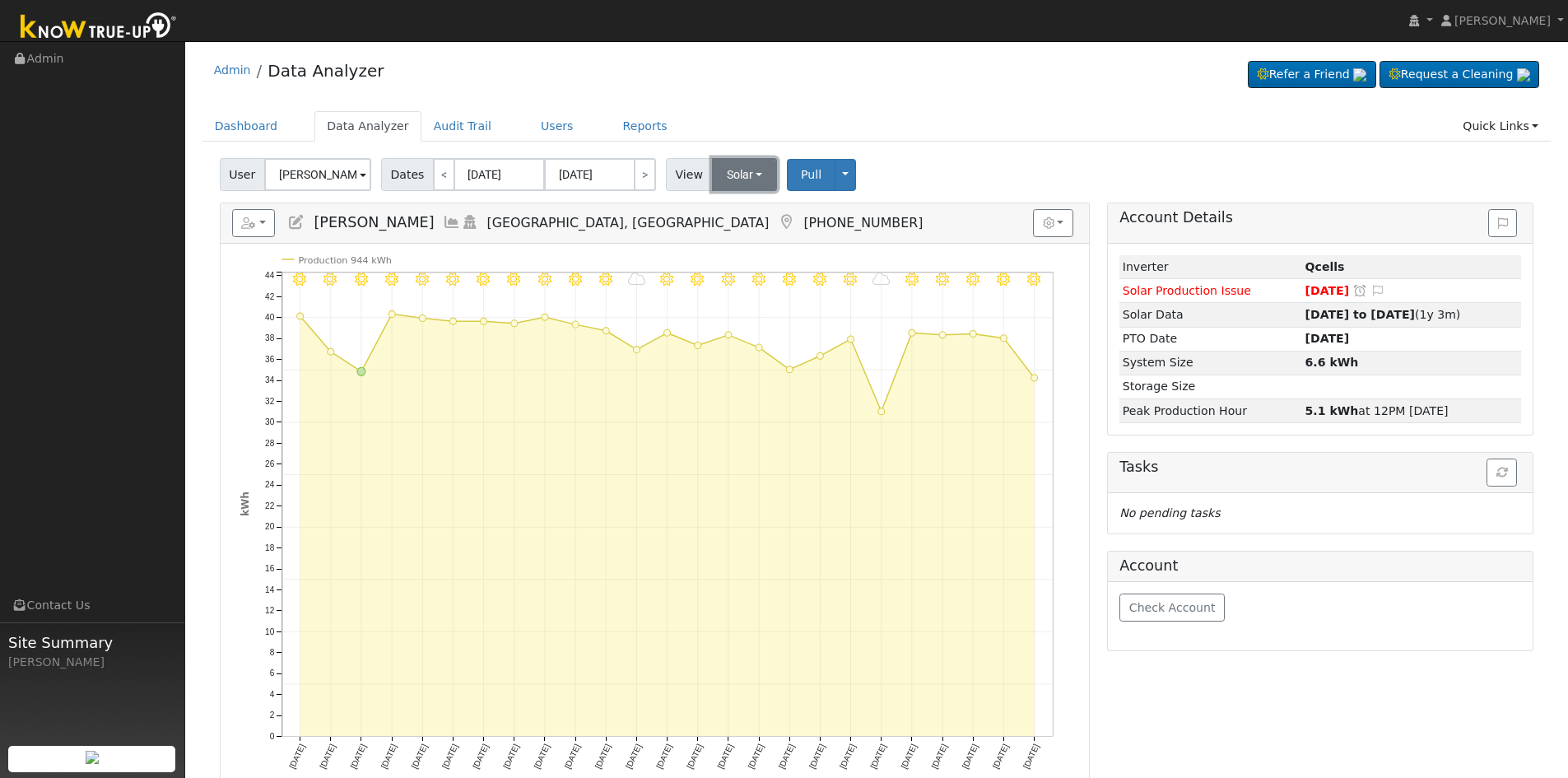
click at [742, 176] on button "Solar" at bounding box center [744, 175] width 66 height 33
click at [736, 205] on link "Utility" at bounding box center [766, 211] width 114 height 23
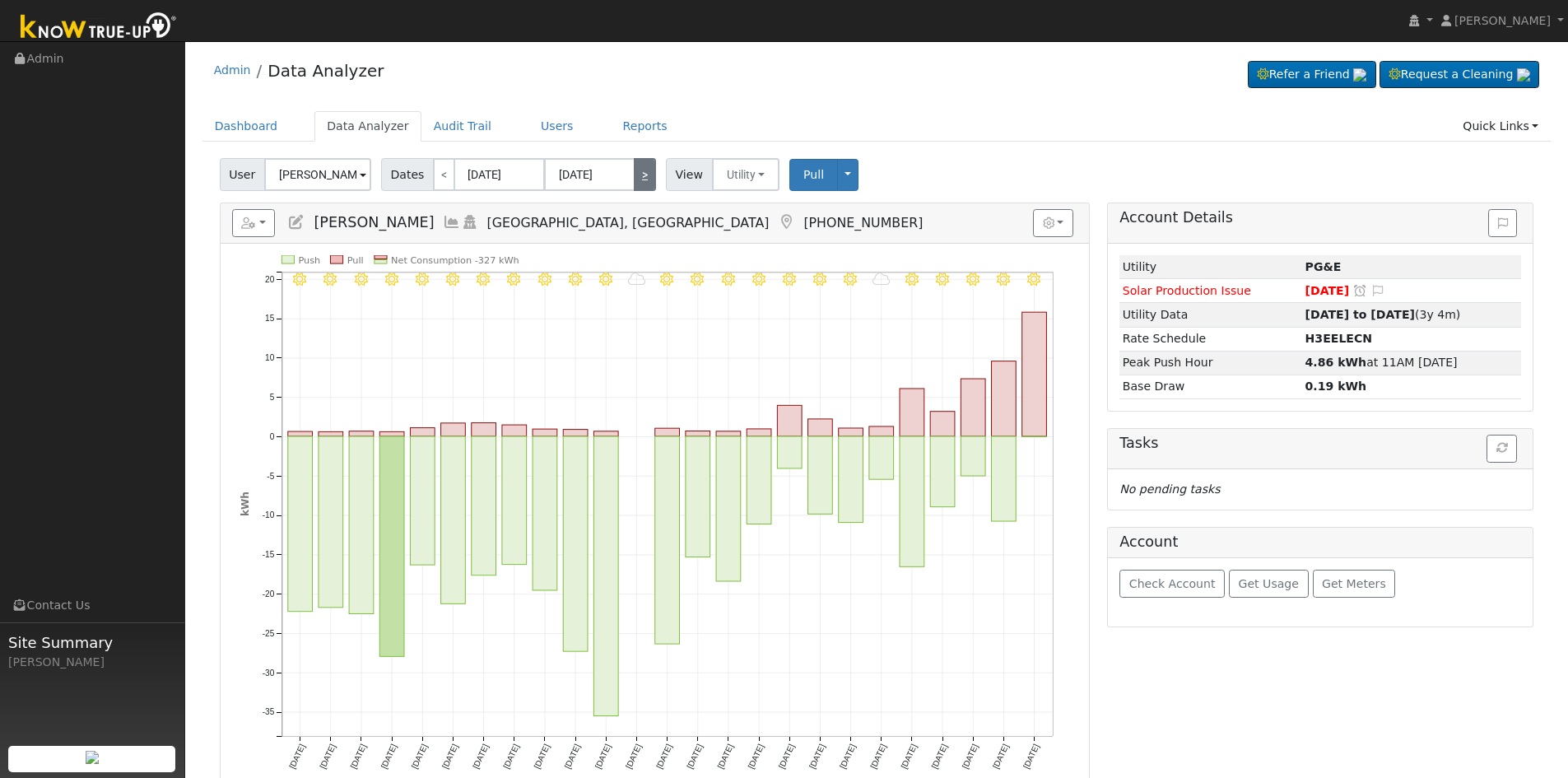
click at [634, 168] on link ">" at bounding box center [644, 175] width 23 height 33
type input "06/09/2025"
type input "07/03/2025"
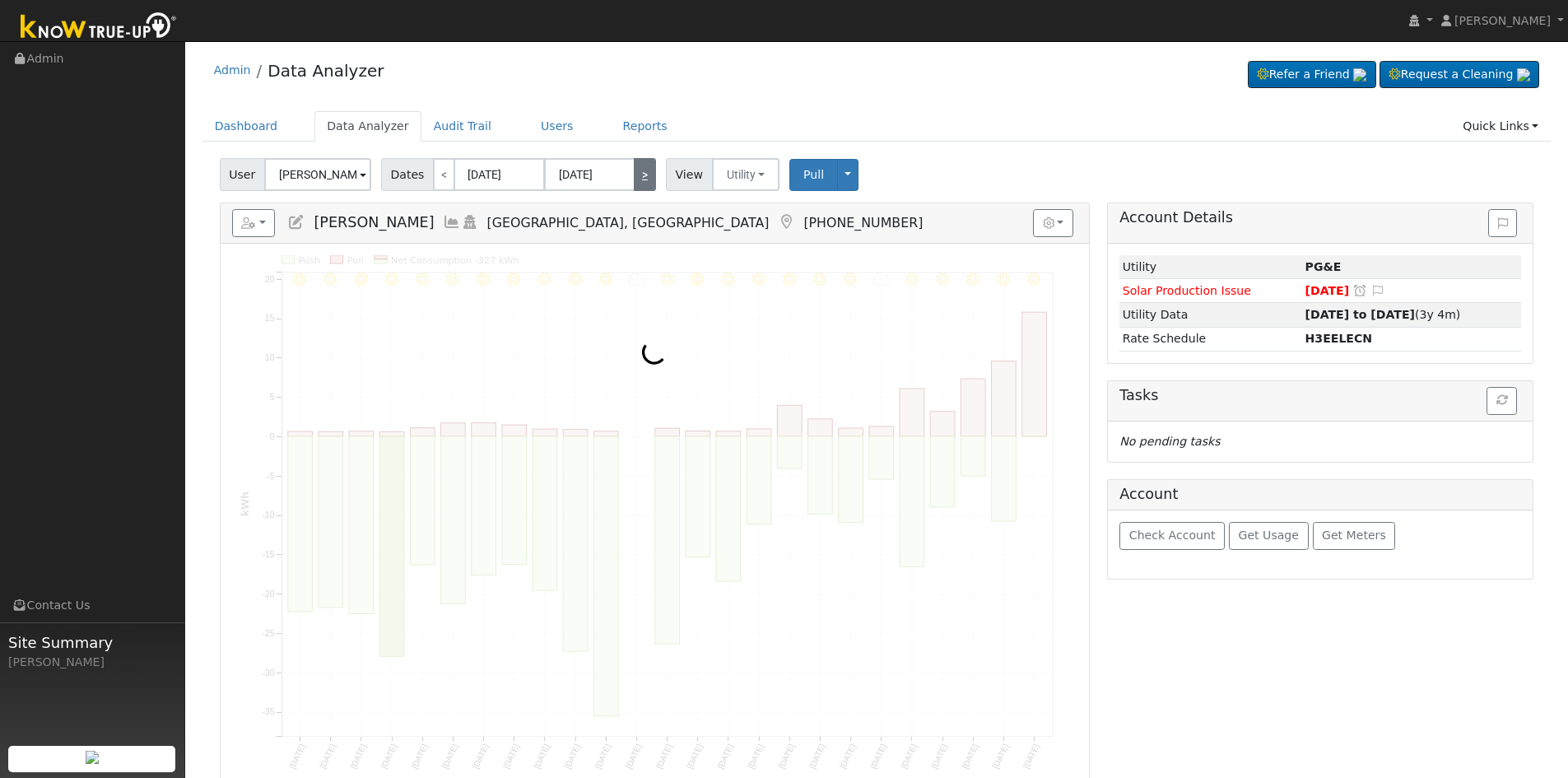
click at [634, 171] on link ">" at bounding box center [644, 175] width 23 height 33
type input "07/04/2025"
type input "07/28/2025"
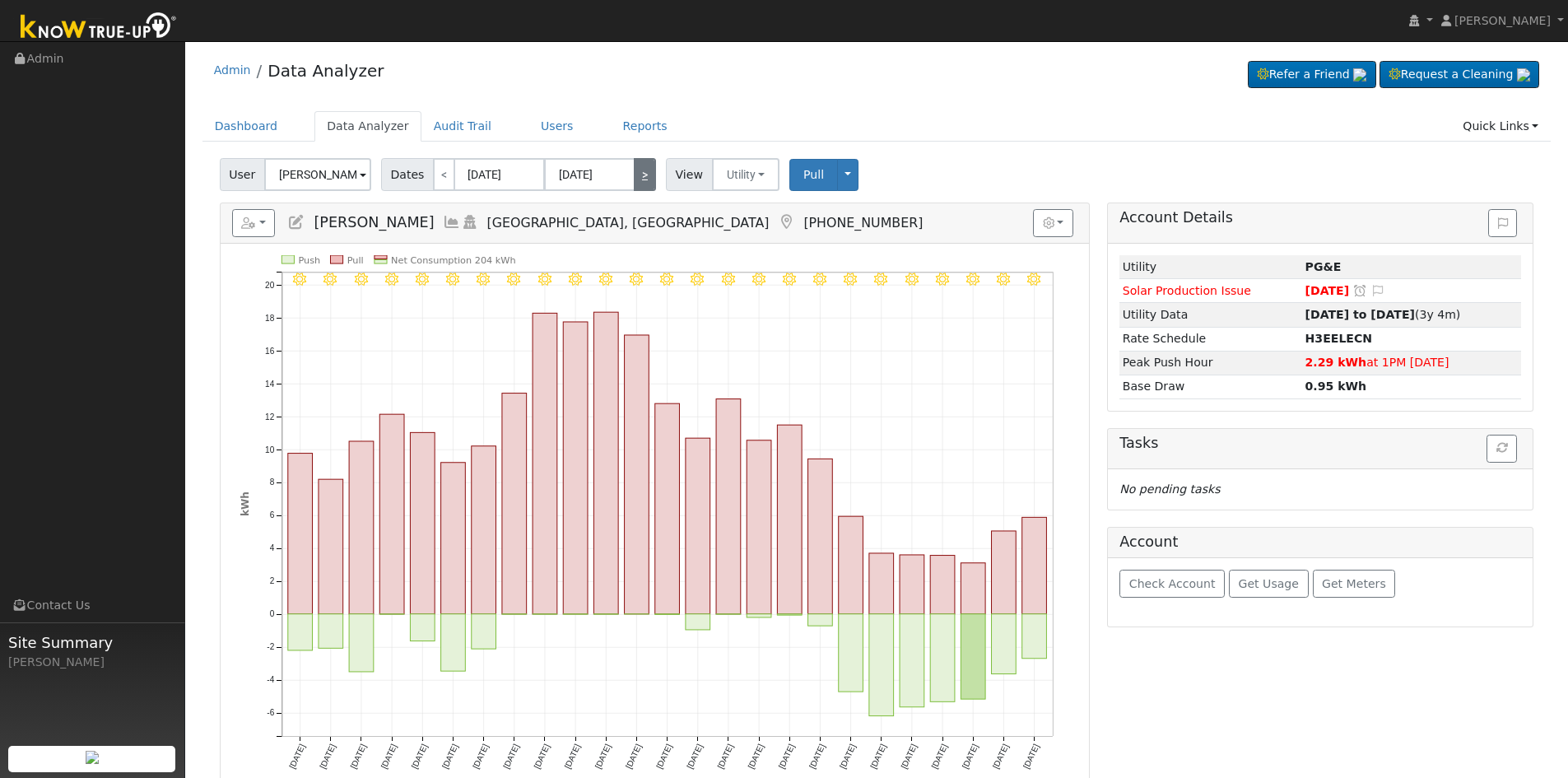
click at [634, 171] on link ">" at bounding box center [644, 175] width 23 height 33
type input "07/29/2025"
type input "08/22/2025"
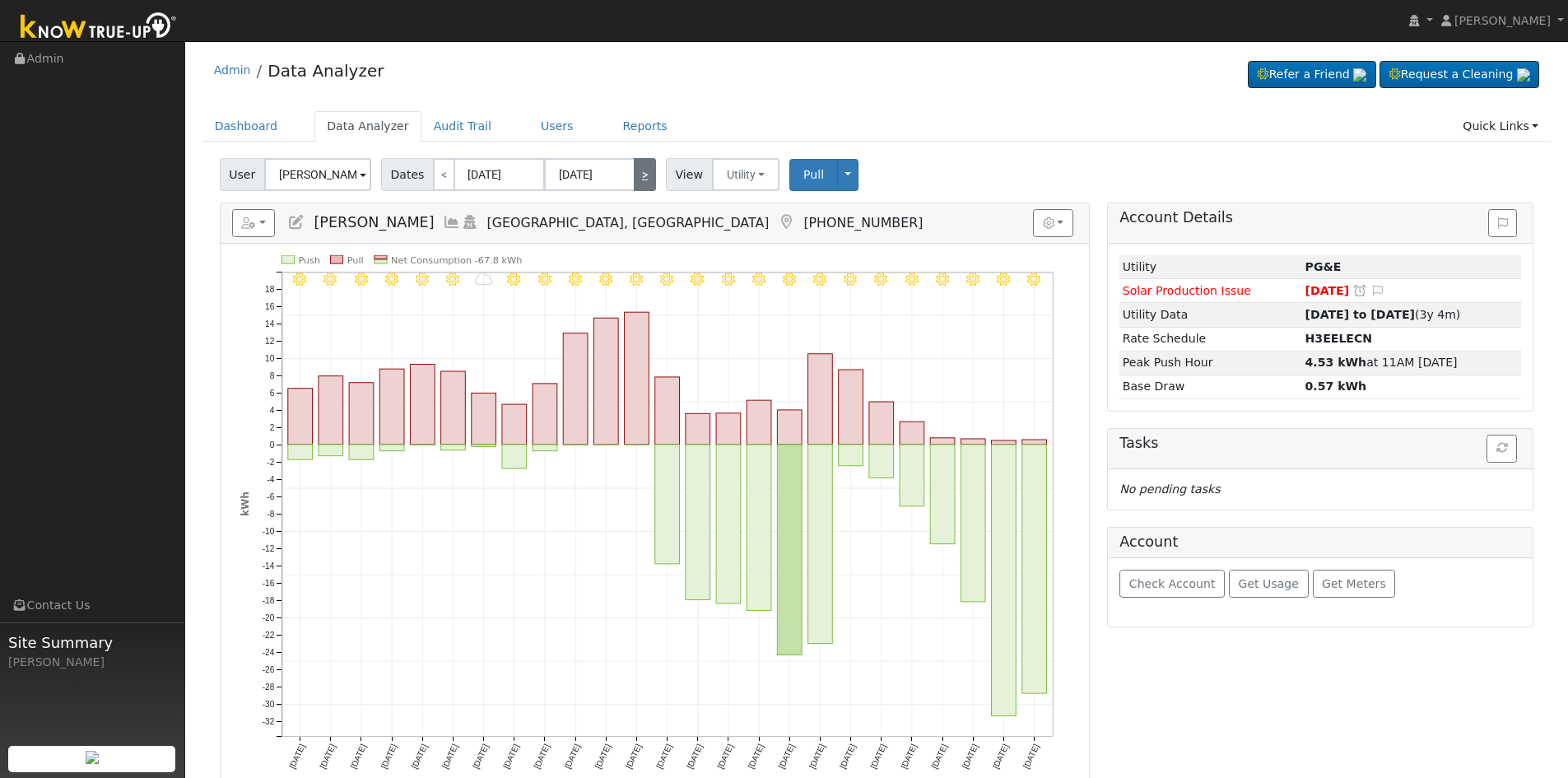
click at [634, 171] on link ">" at bounding box center [644, 175] width 23 height 33
type input "[DATE]"
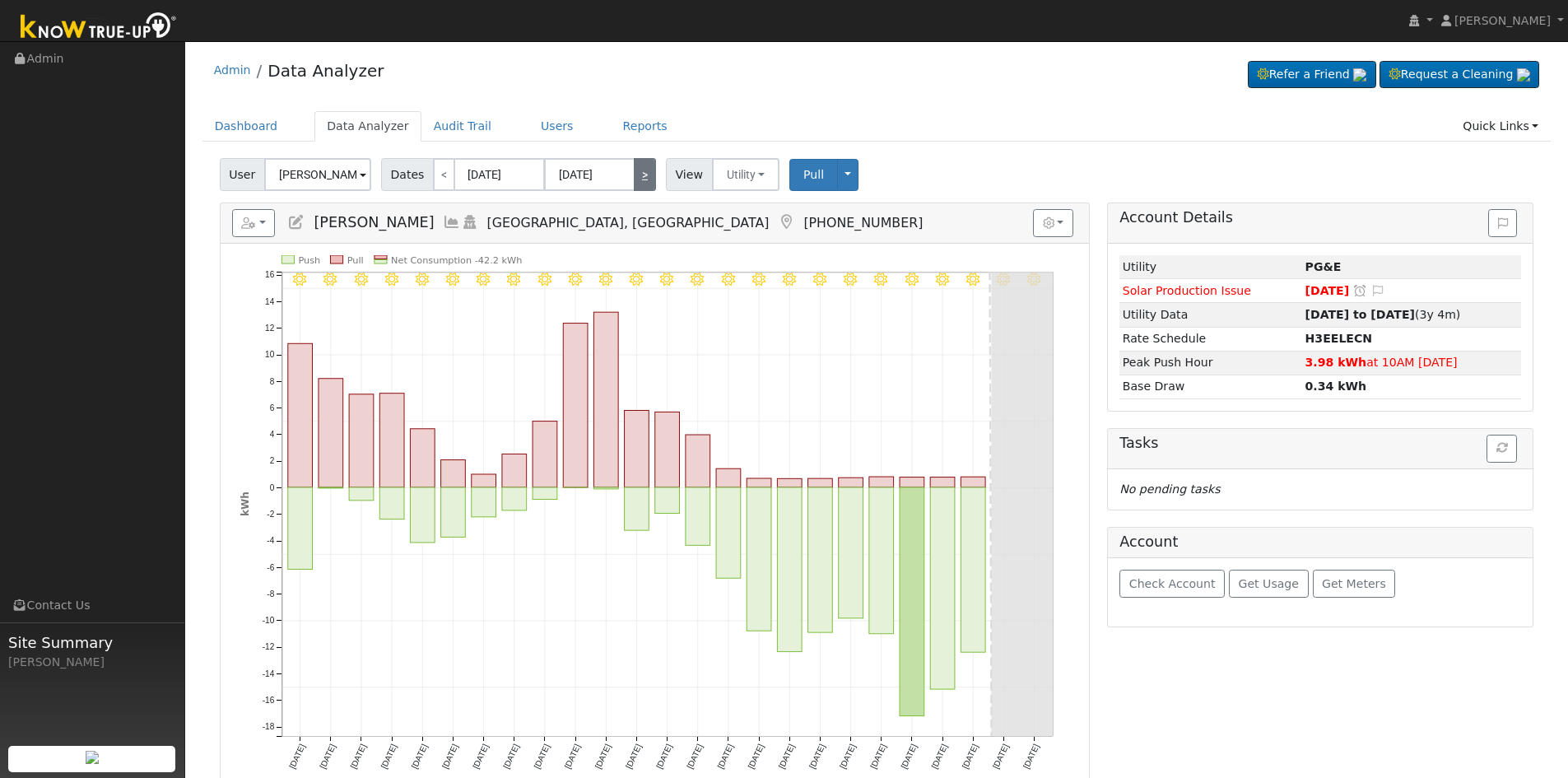
click at [634, 171] on link ">" at bounding box center [644, 175] width 23 height 33
type input "09/17/2025"
type input "10/11/2025"
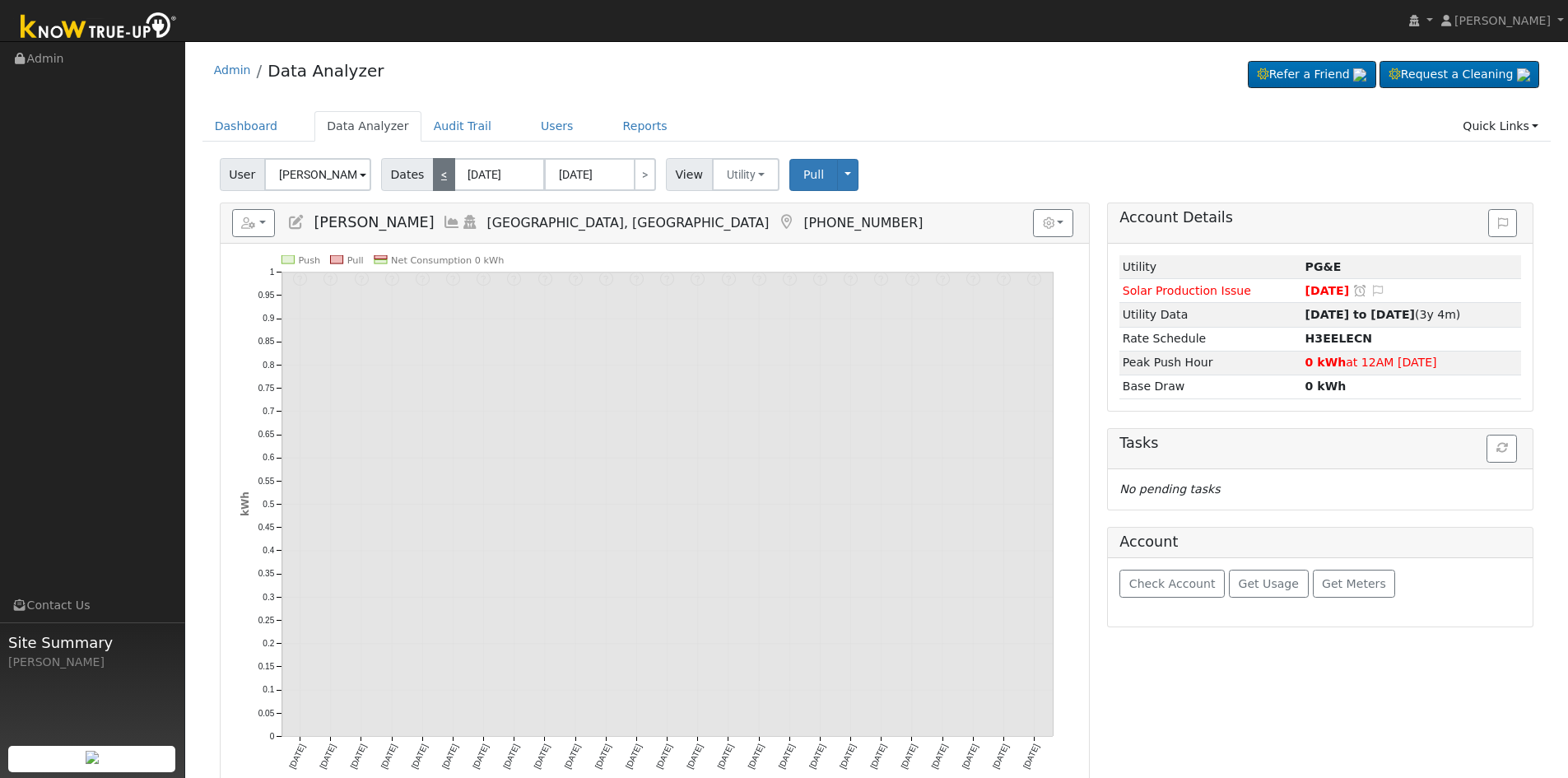
click at [437, 170] on link "<" at bounding box center [444, 175] width 23 height 33
type input "[DATE]"
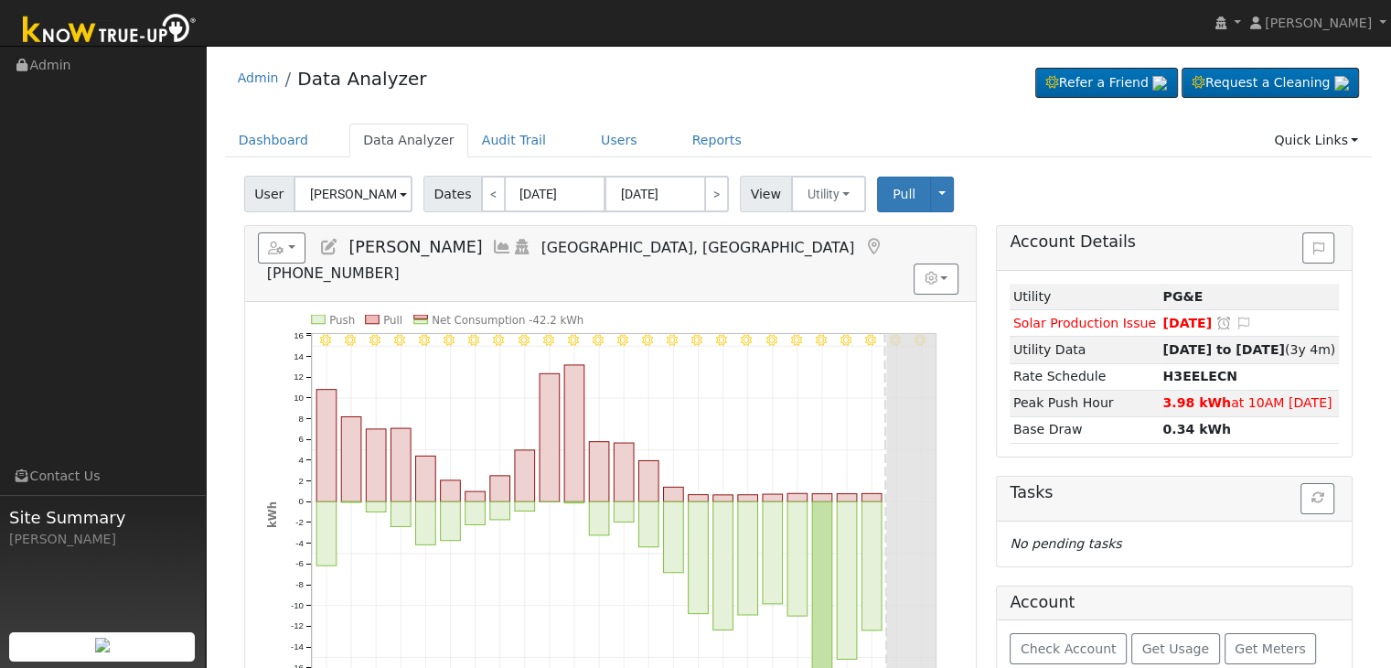
click at [863, 239] on icon at bounding box center [873, 247] width 20 height 16
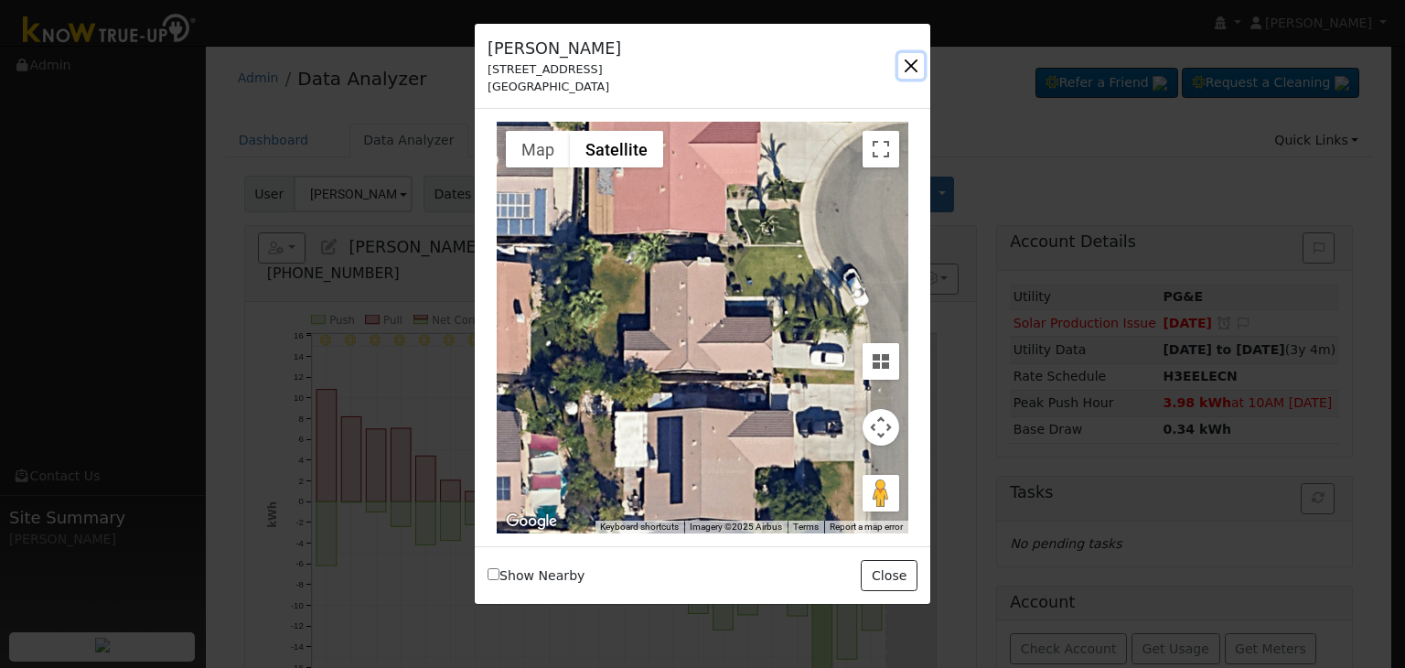
click at [907, 61] on button "button" at bounding box center [911, 66] width 26 height 26
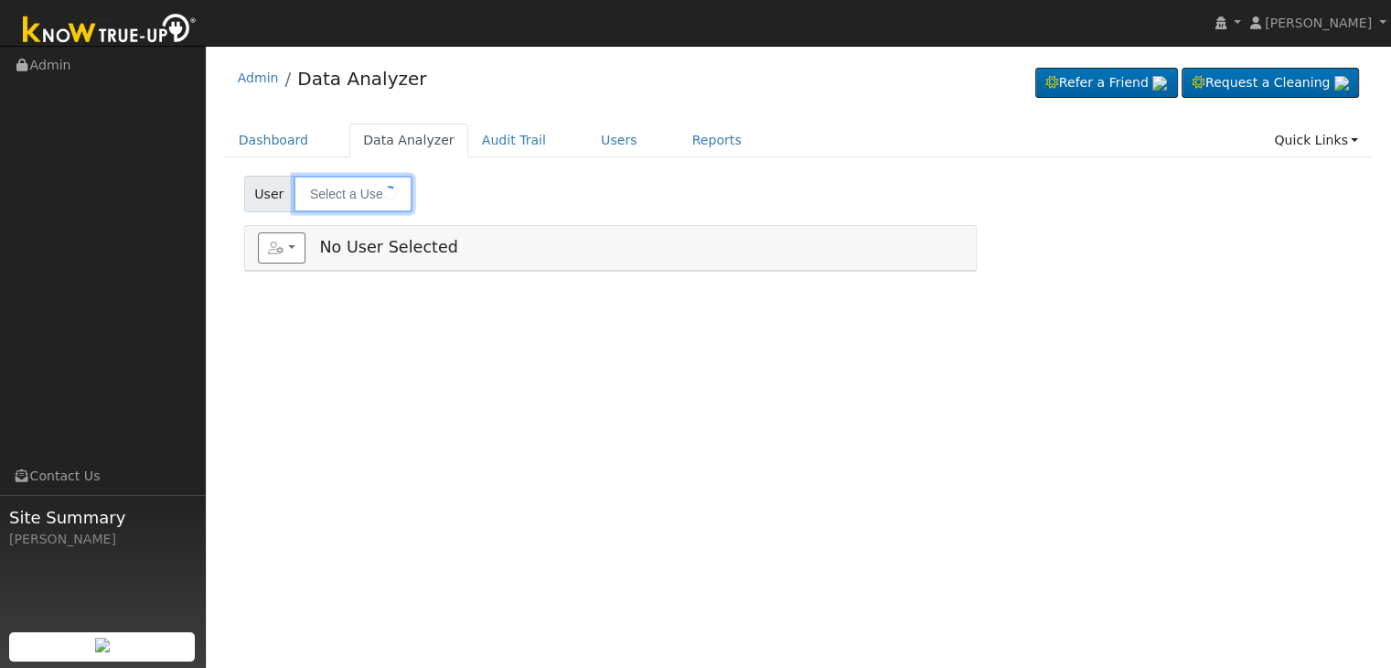
type input "[PERSON_NAME]"
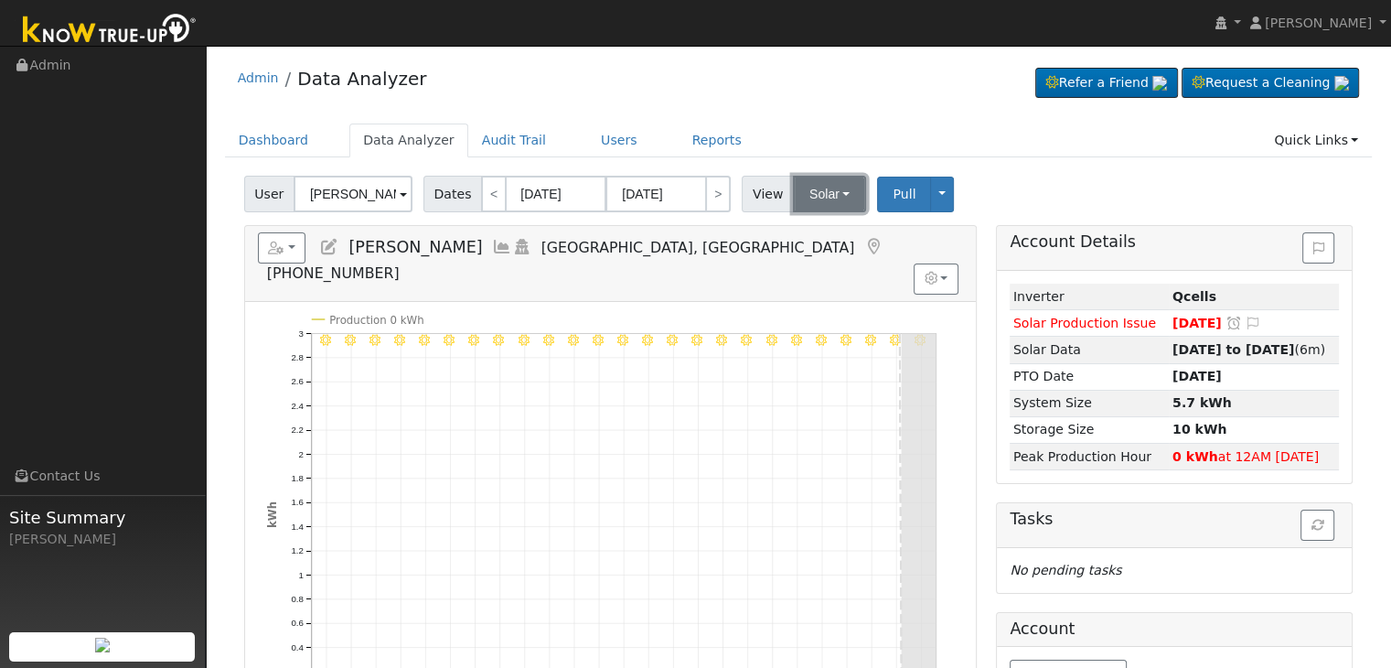
click at [830, 192] on button "Solar" at bounding box center [829, 194] width 73 height 37
click at [809, 231] on link "Utility" at bounding box center [852, 234] width 127 height 26
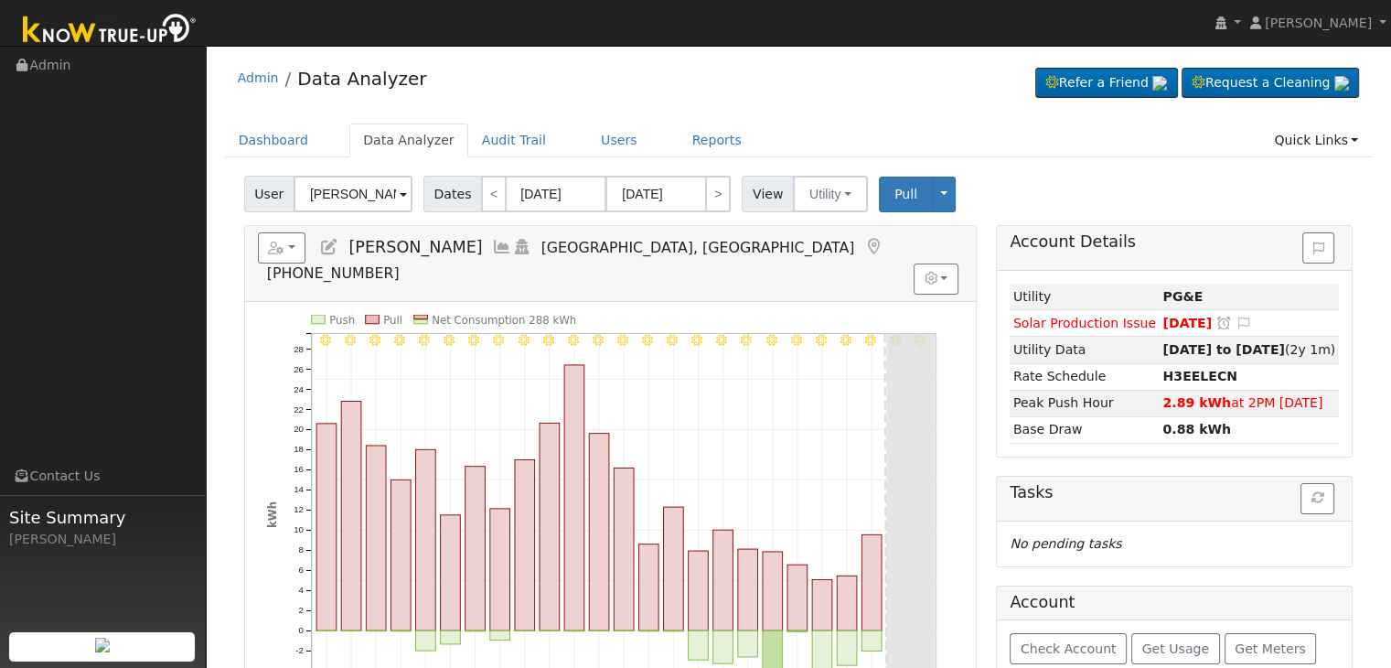
click at [863, 241] on icon at bounding box center [873, 247] width 20 height 16
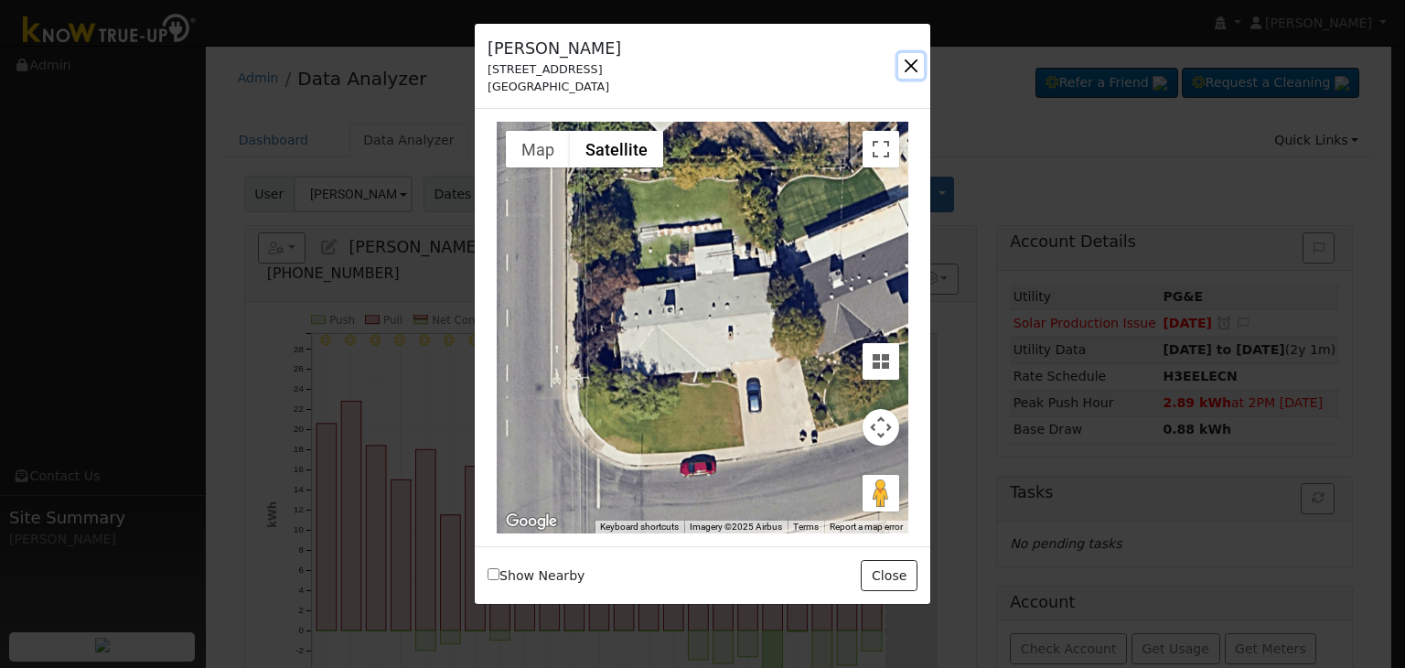
click at [913, 59] on button "button" at bounding box center [911, 66] width 26 height 26
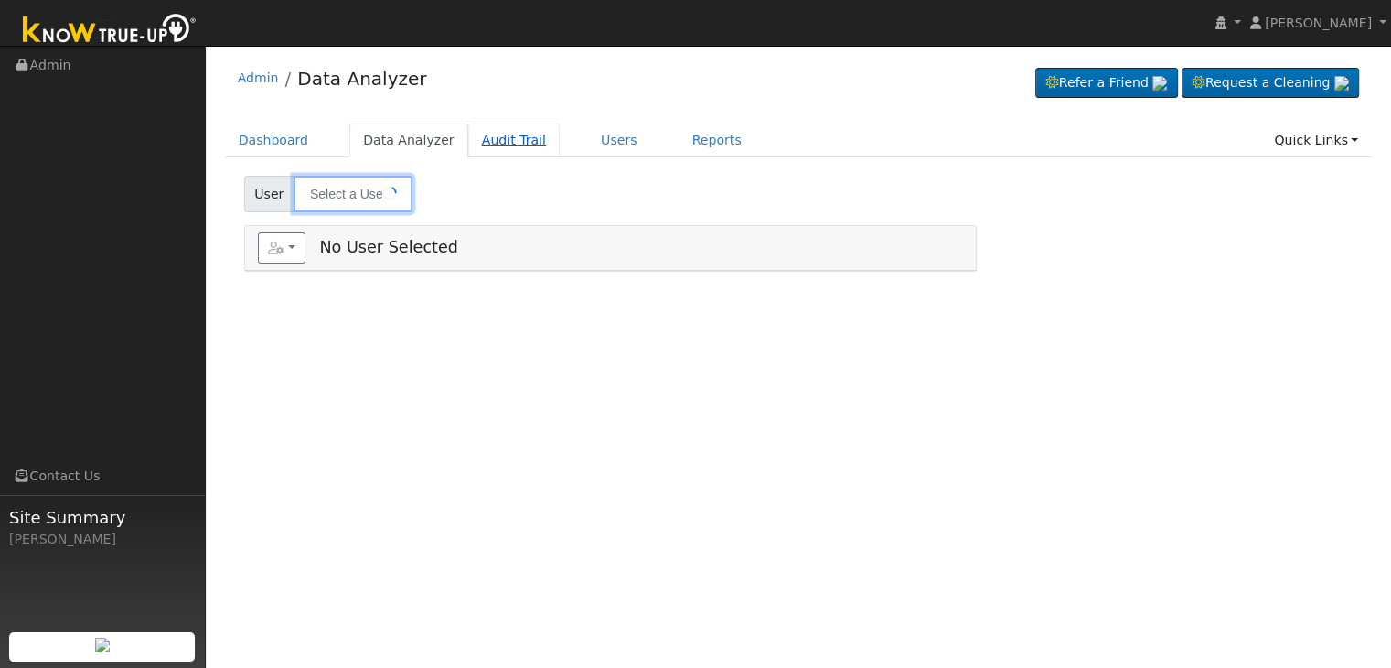
type input "[PERSON_NAME]"
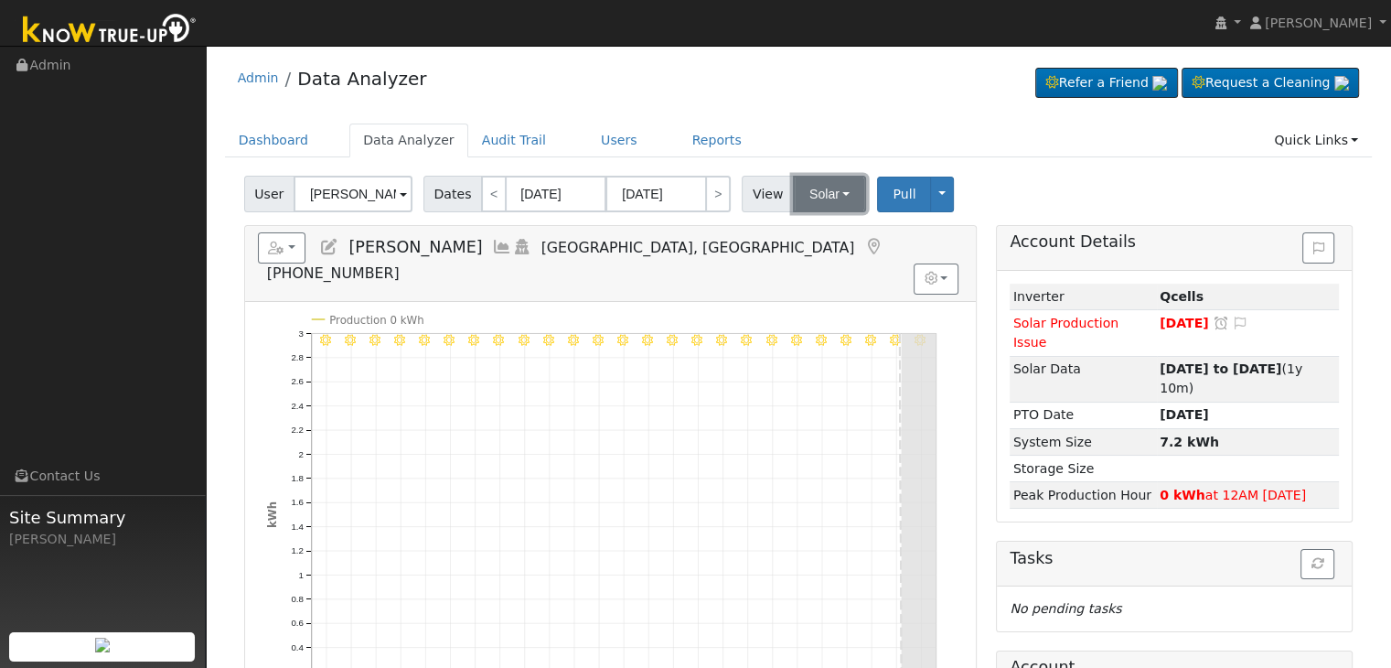
click at [814, 198] on button "Solar" at bounding box center [829, 194] width 73 height 37
click at [819, 231] on link "Utility" at bounding box center [852, 234] width 127 height 26
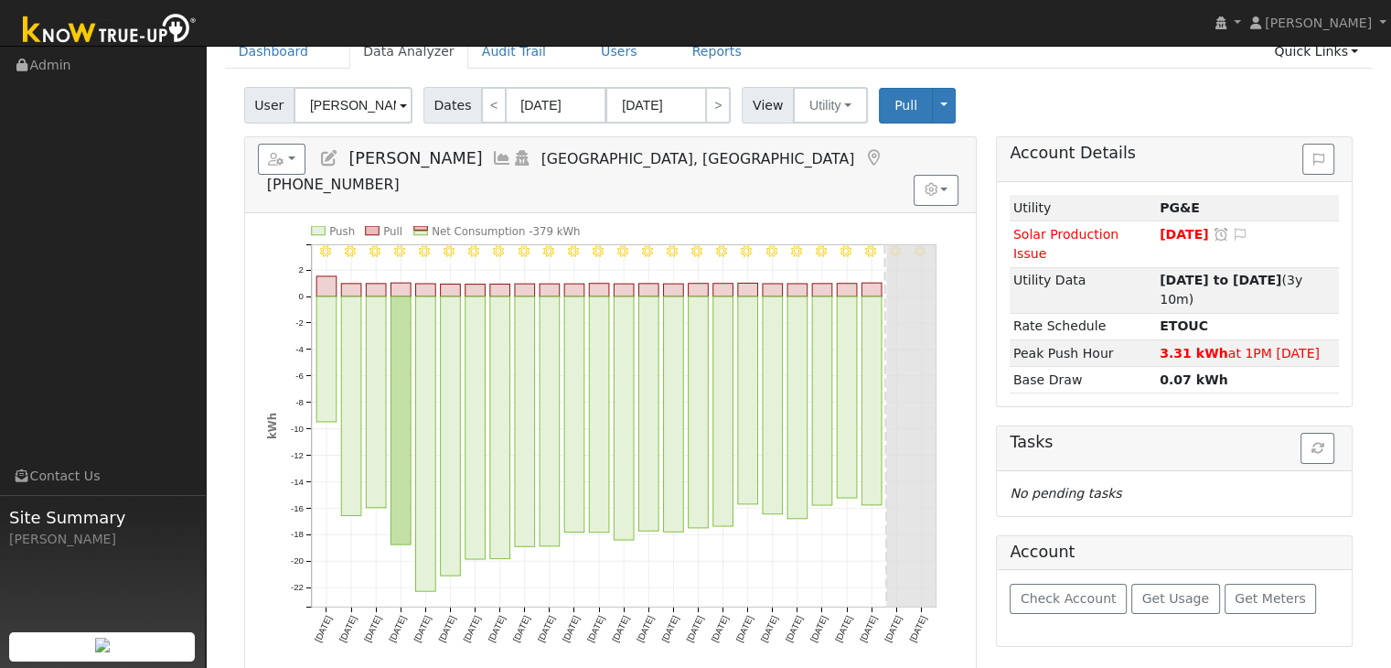
scroll to position [91, 0]
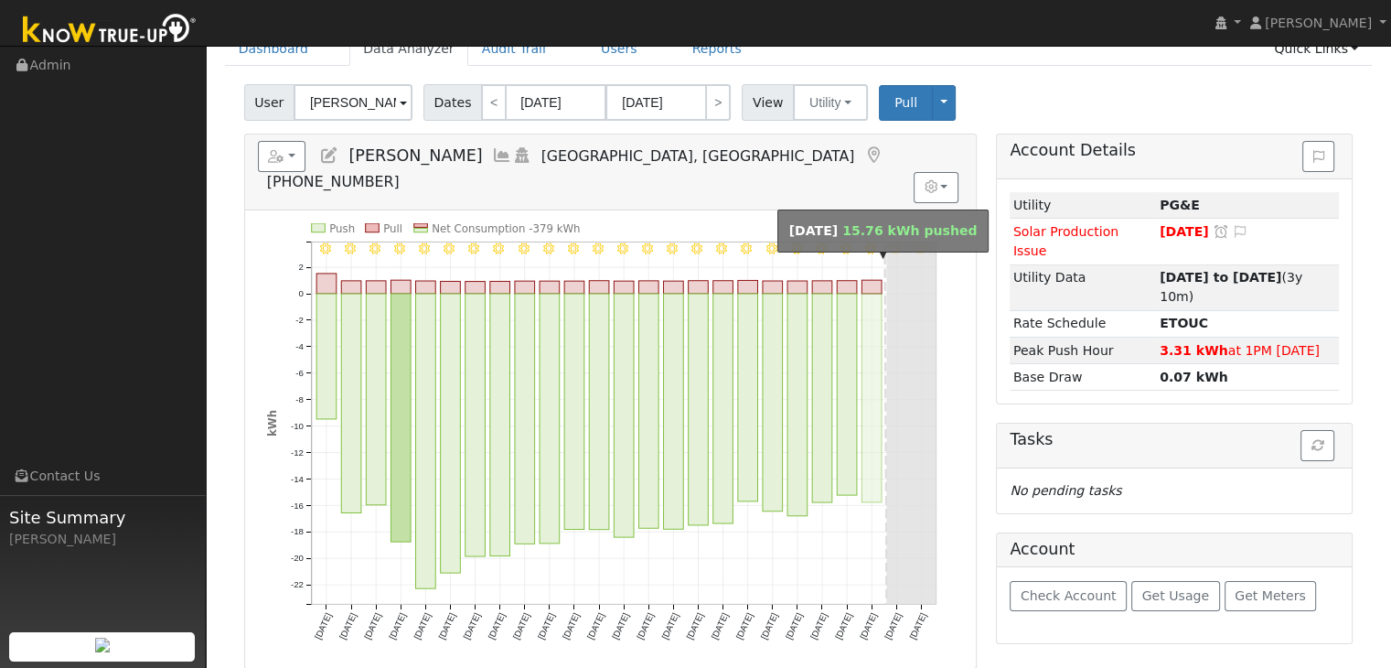
click at [871, 310] on rect "onclick=""" at bounding box center [871, 398] width 20 height 208
type input "[DATE]"
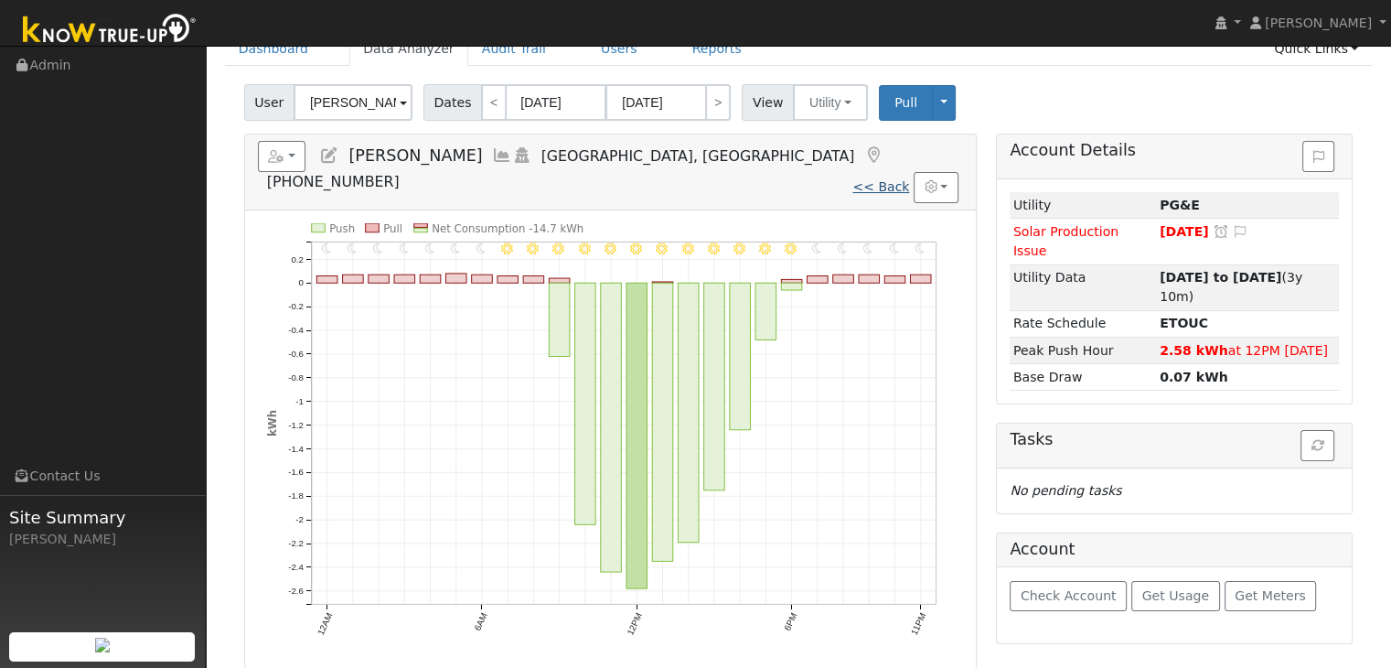
click at [885, 179] on link "<< Back" at bounding box center [880, 186] width 57 height 15
type input "[DATE]"
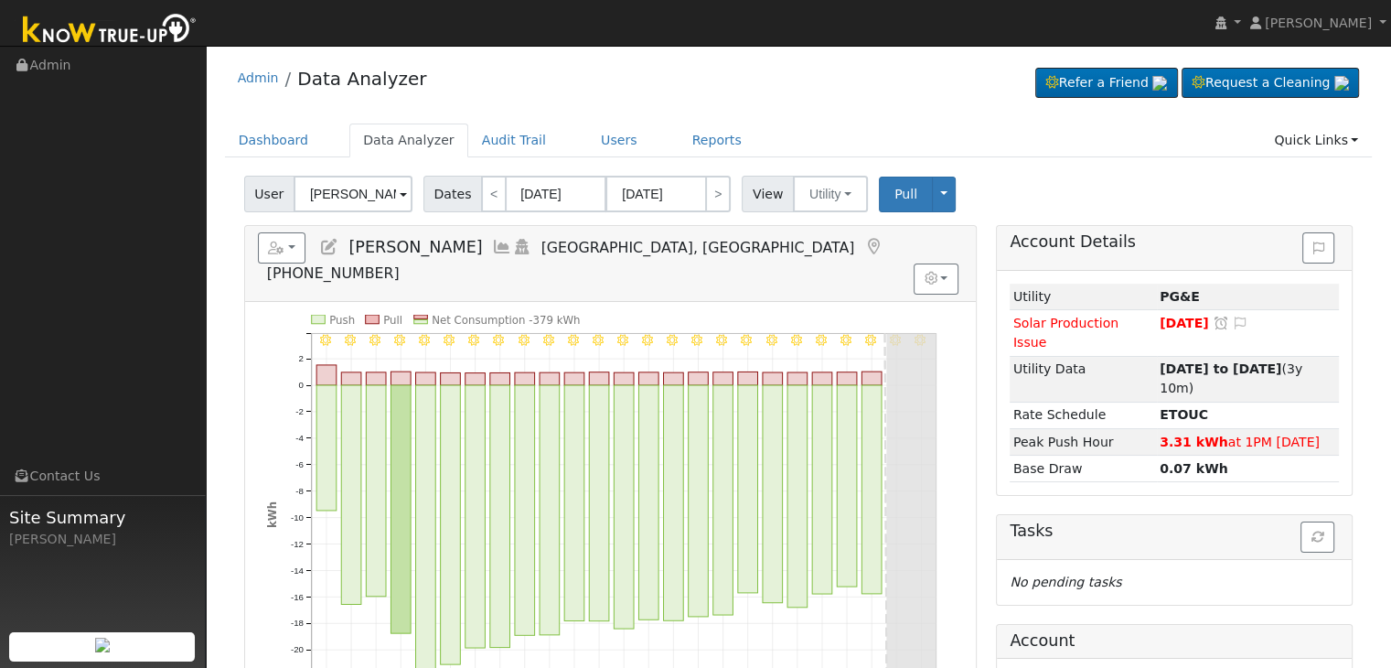
click at [863, 245] on icon at bounding box center [873, 247] width 20 height 16
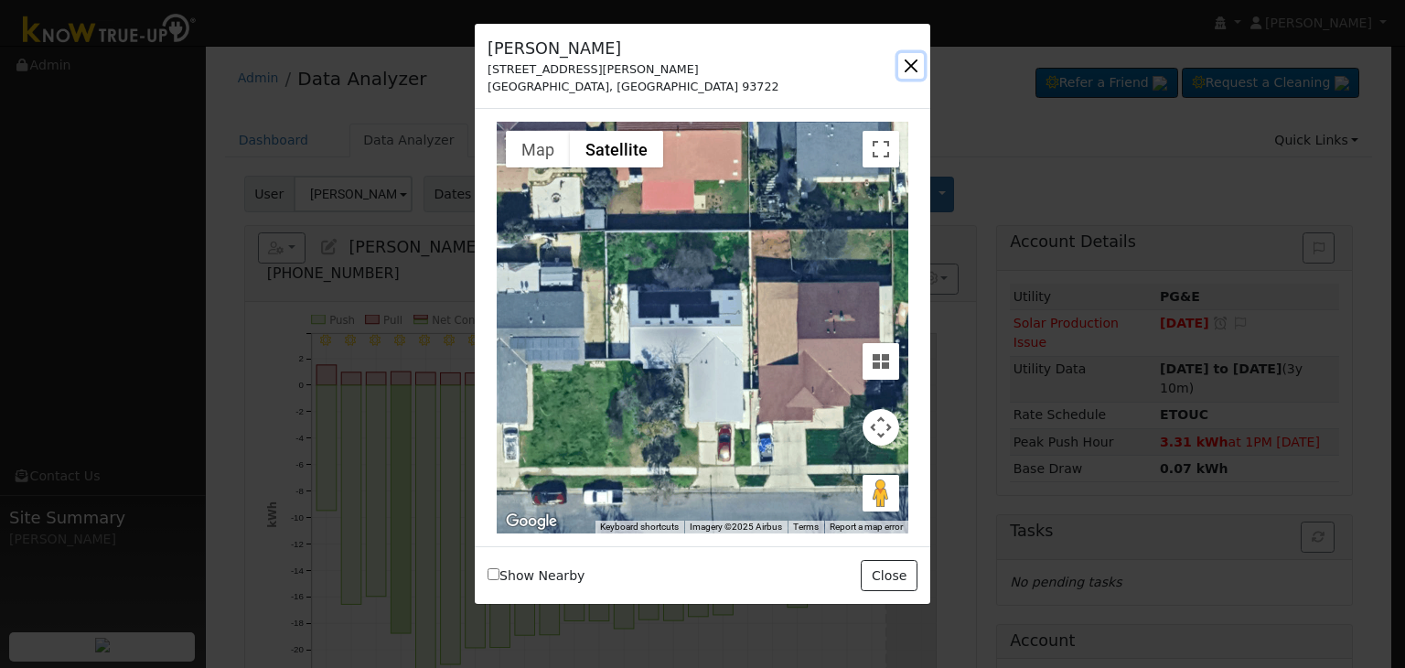
click at [905, 59] on button "button" at bounding box center [911, 66] width 26 height 26
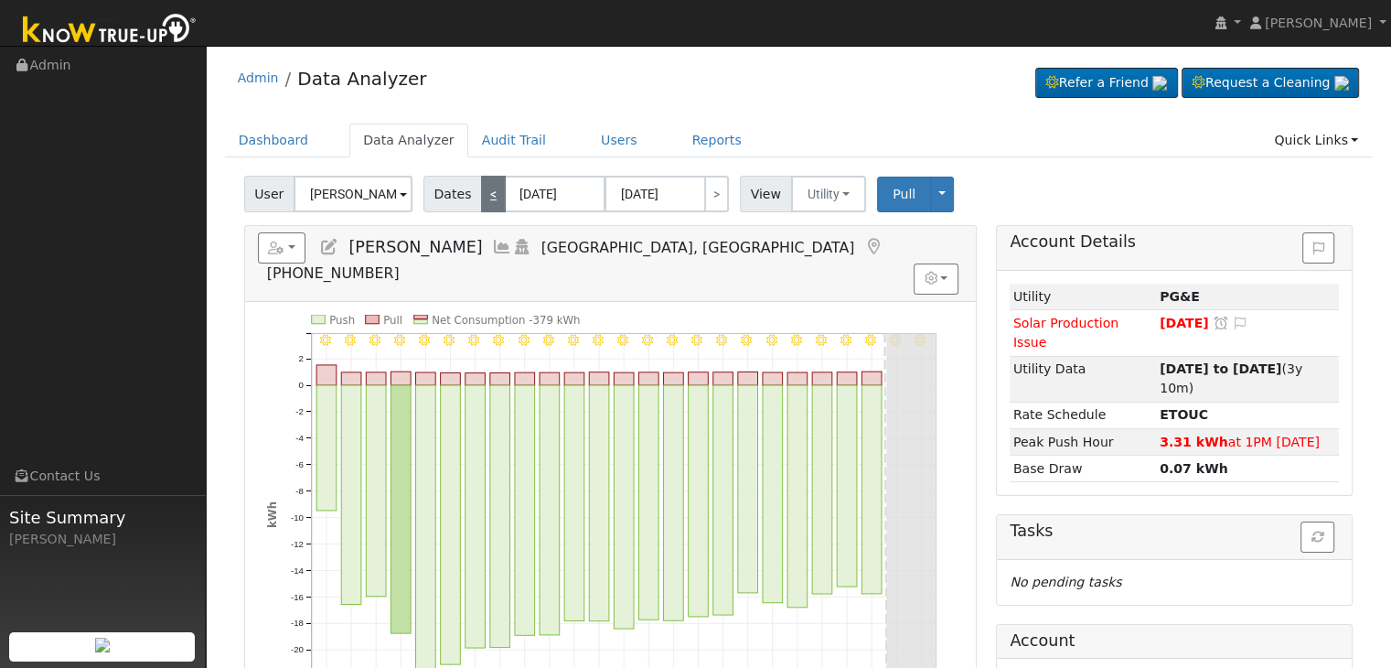
click at [486, 197] on link "<" at bounding box center [493, 194] width 25 height 37
type input "07/29/2025"
type input "08/22/2025"
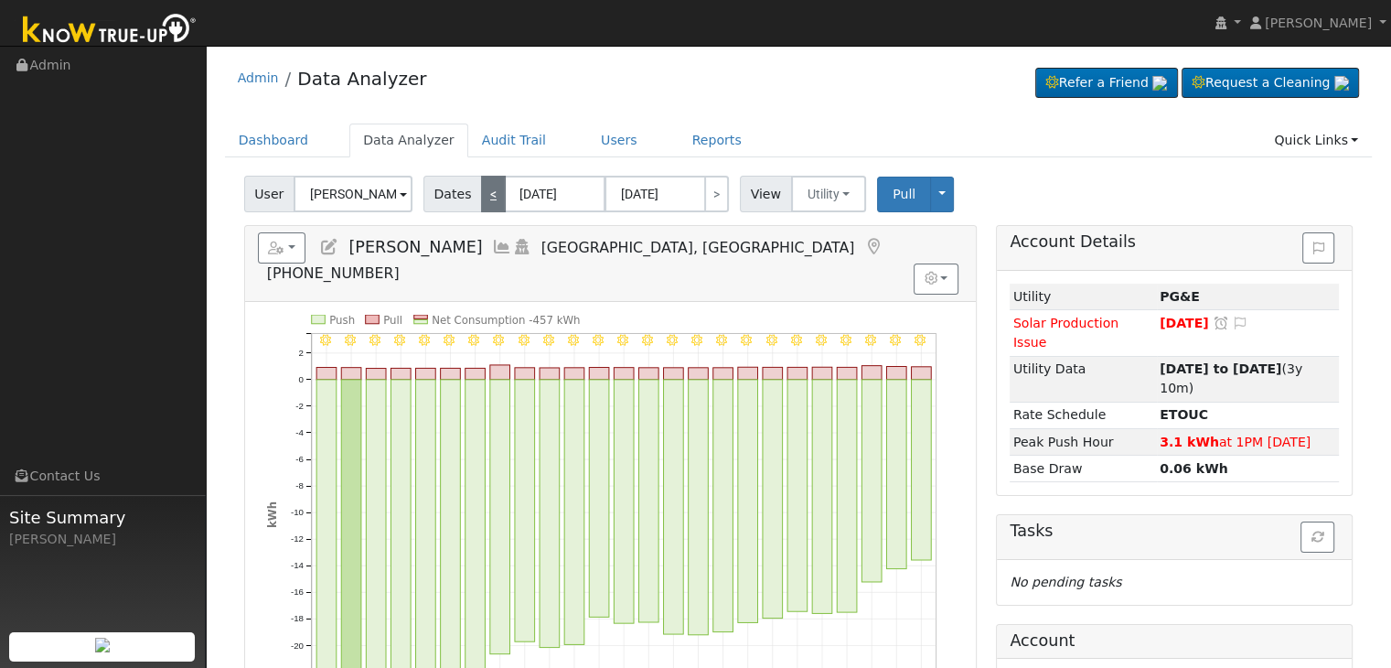
click at [486, 197] on link "<" at bounding box center [493, 194] width 25 height 37
type input "07/04/2025"
type input "07/28/2025"
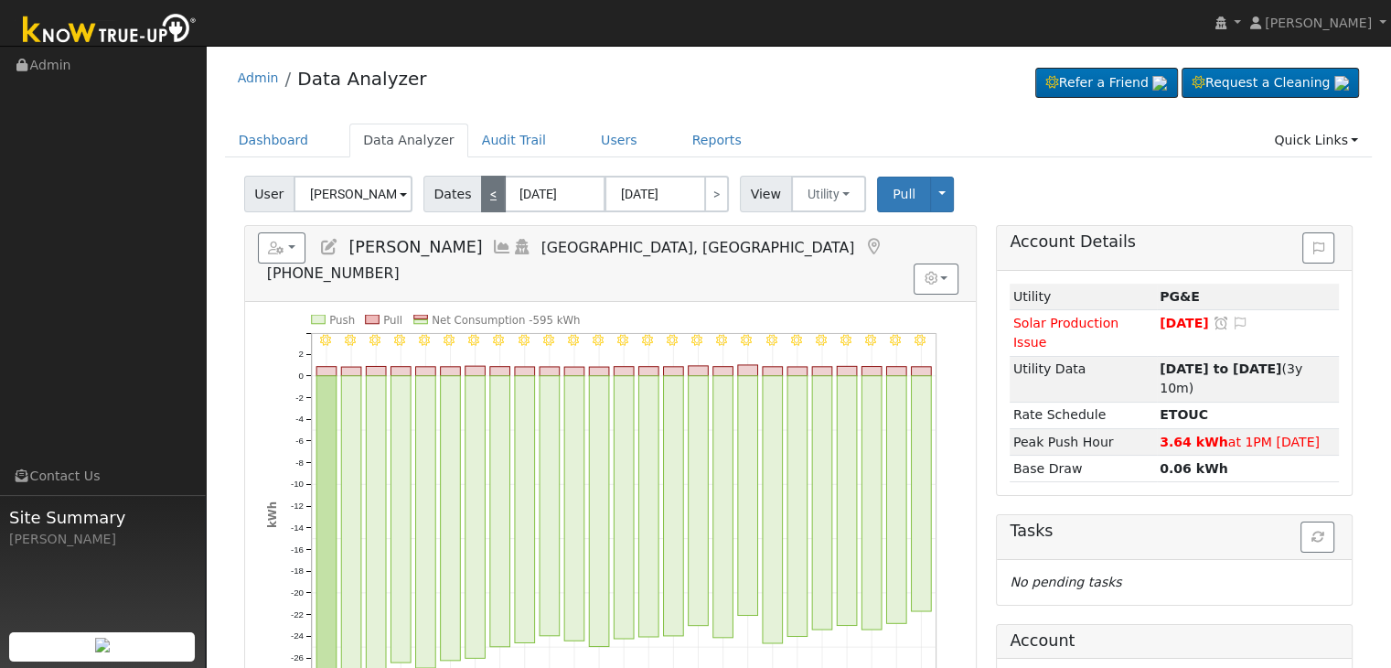
click at [486, 197] on link "<" at bounding box center [493, 194] width 25 height 37
type input "06/09/2025"
type input "07/03/2025"
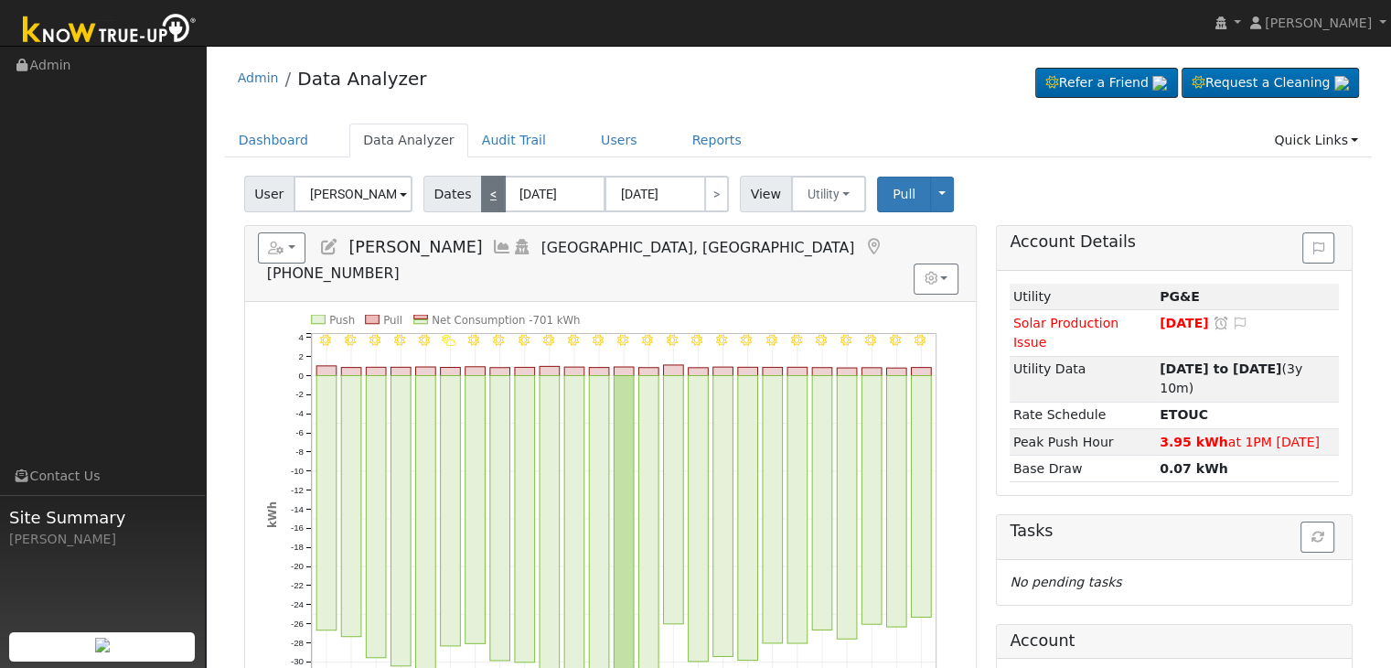
click at [486, 197] on link "<" at bounding box center [493, 194] width 25 height 37
type input "05/15/2025"
type input "06/08/2025"
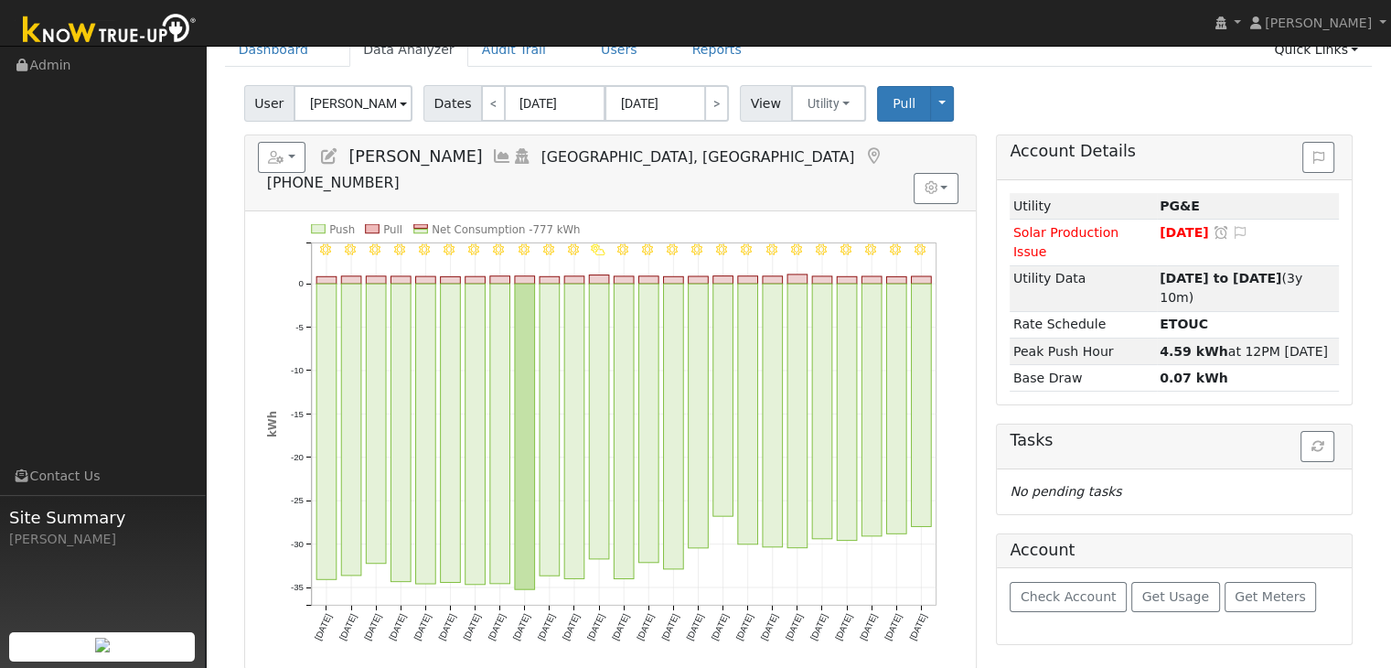
scroll to position [91, 0]
click at [713, 109] on link ">" at bounding box center [716, 102] width 25 height 37
type input "06/09/2025"
type input "07/03/2025"
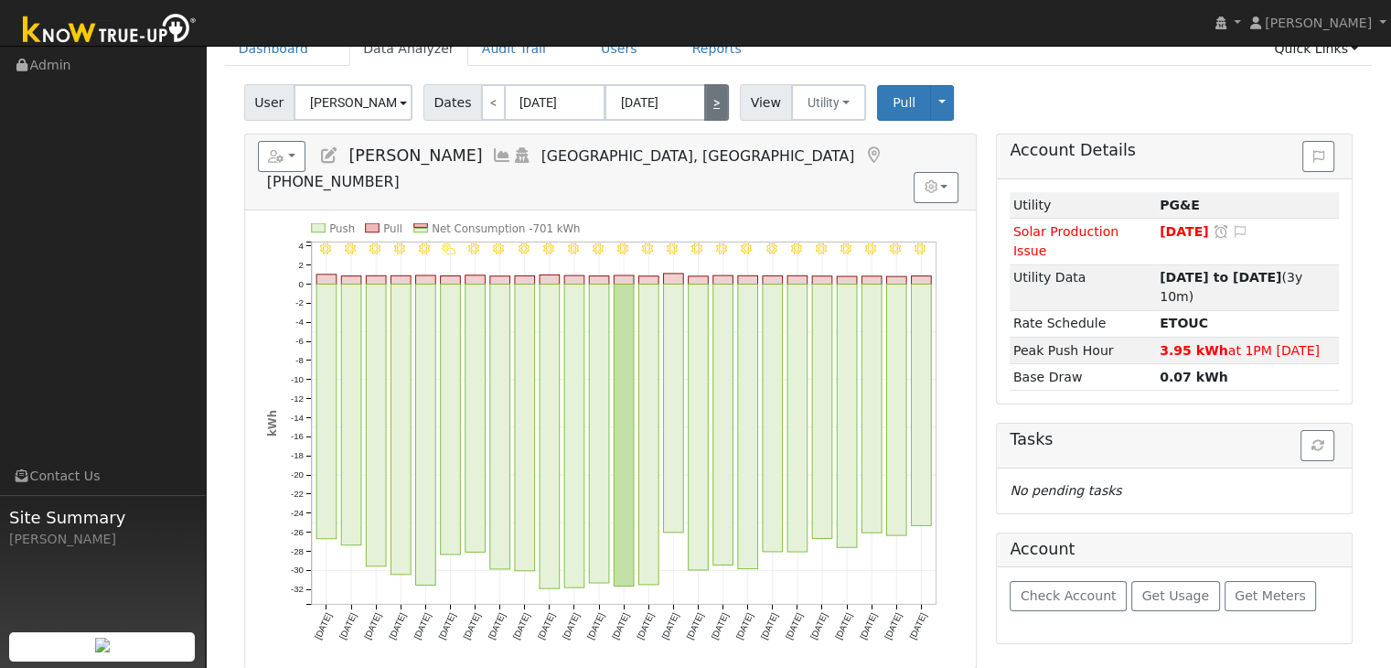
click at [713, 109] on link ">" at bounding box center [716, 102] width 25 height 37
type input "07/04/2025"
type input "07/28/2025"
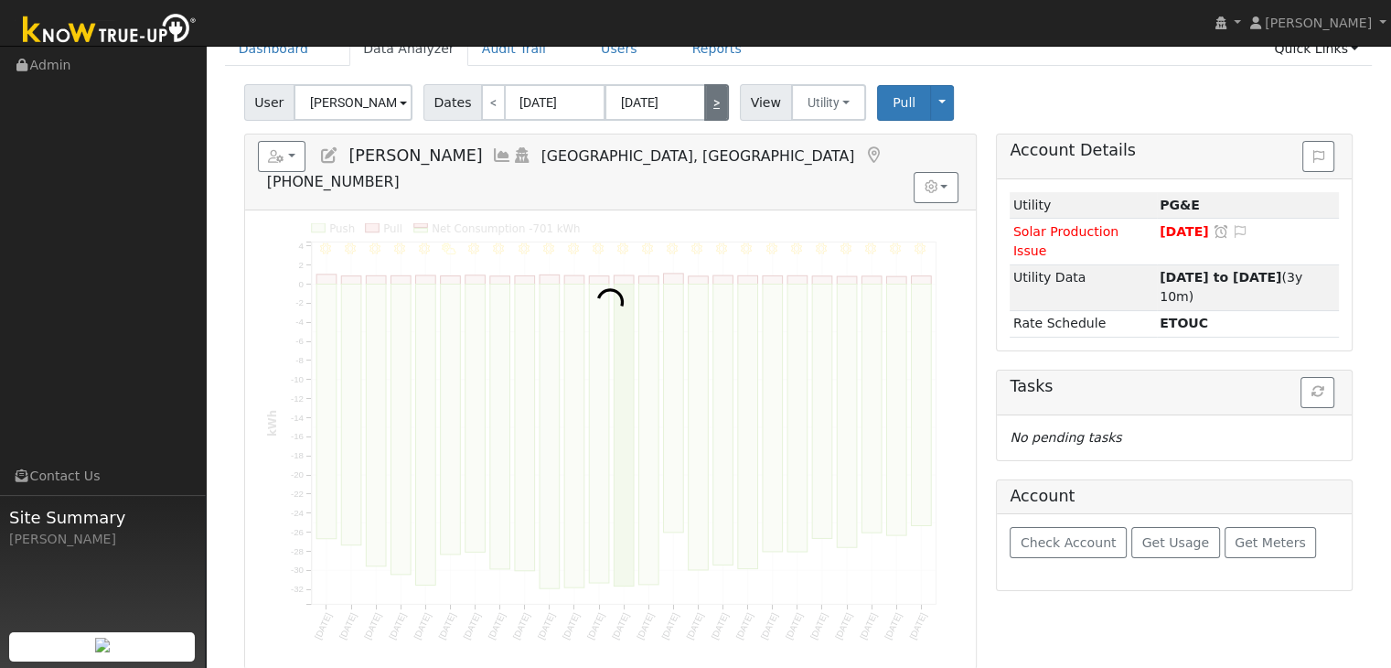
click at [713, 109] on link ">" at bounding box center [716, 102] width 25 height 37
type input "07/29/2025"
type input "08/22/2025"
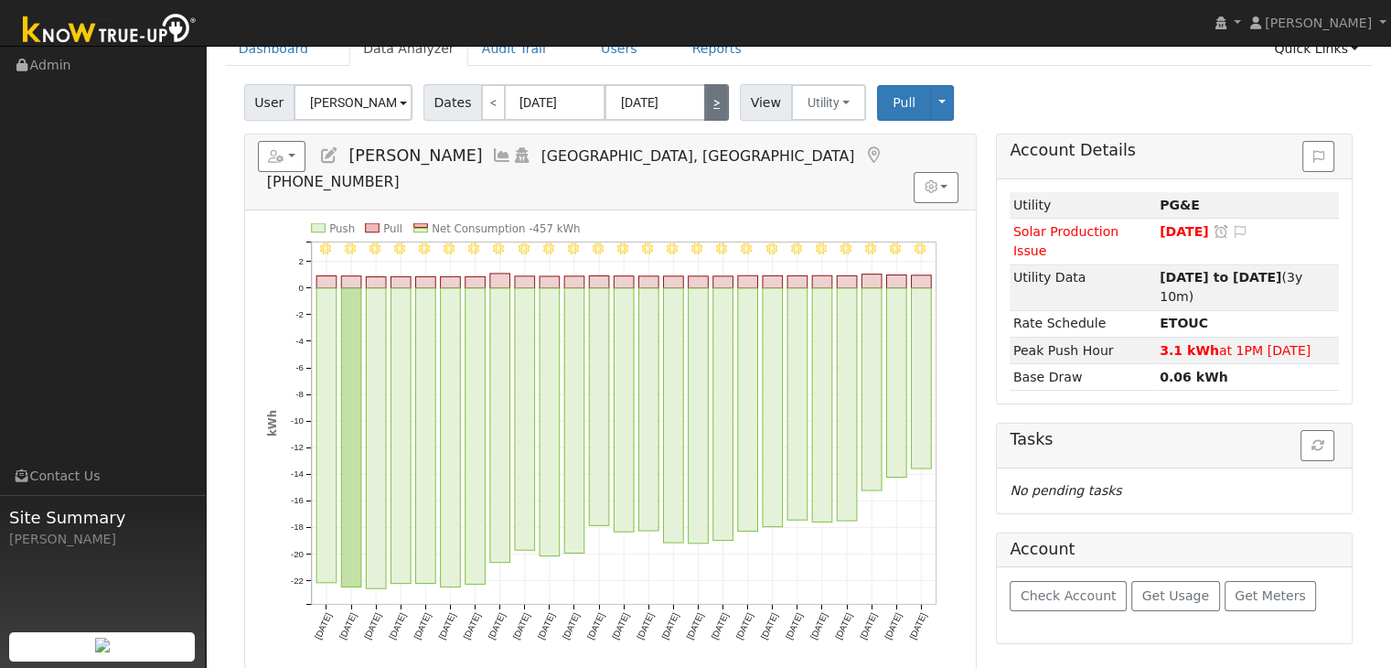
click at [713, 109] on link ">" at bounding box center [716, 102] width 25 height 37
type input "[DATE]"
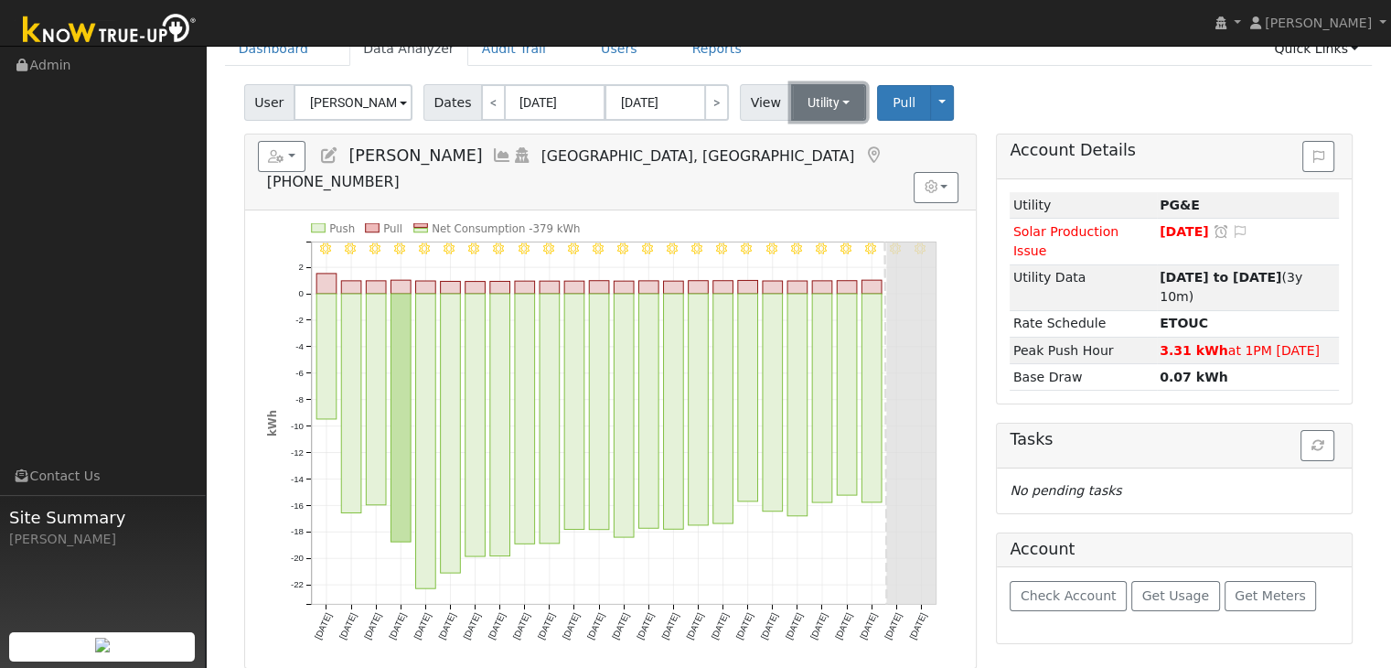
click at [816, 99] on button "Utility" at bounding box center [829, 102] width 76 height 37
click at [817, 165] on link "Solar" at bounding box center [850, 169] width 127 height 26
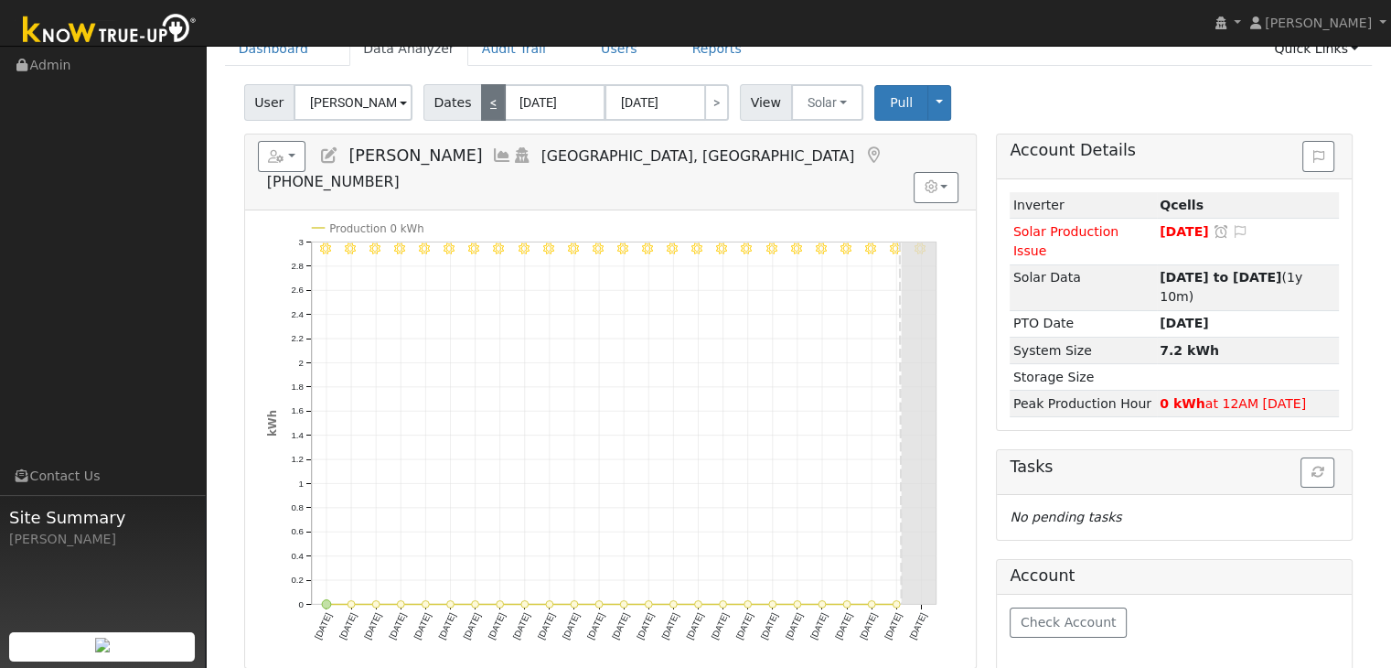
click at [490, 94] on link "<" at bounding box center [493, 102] width 25 height 37
type input "07/29/2025"
type input "08/22/2025"
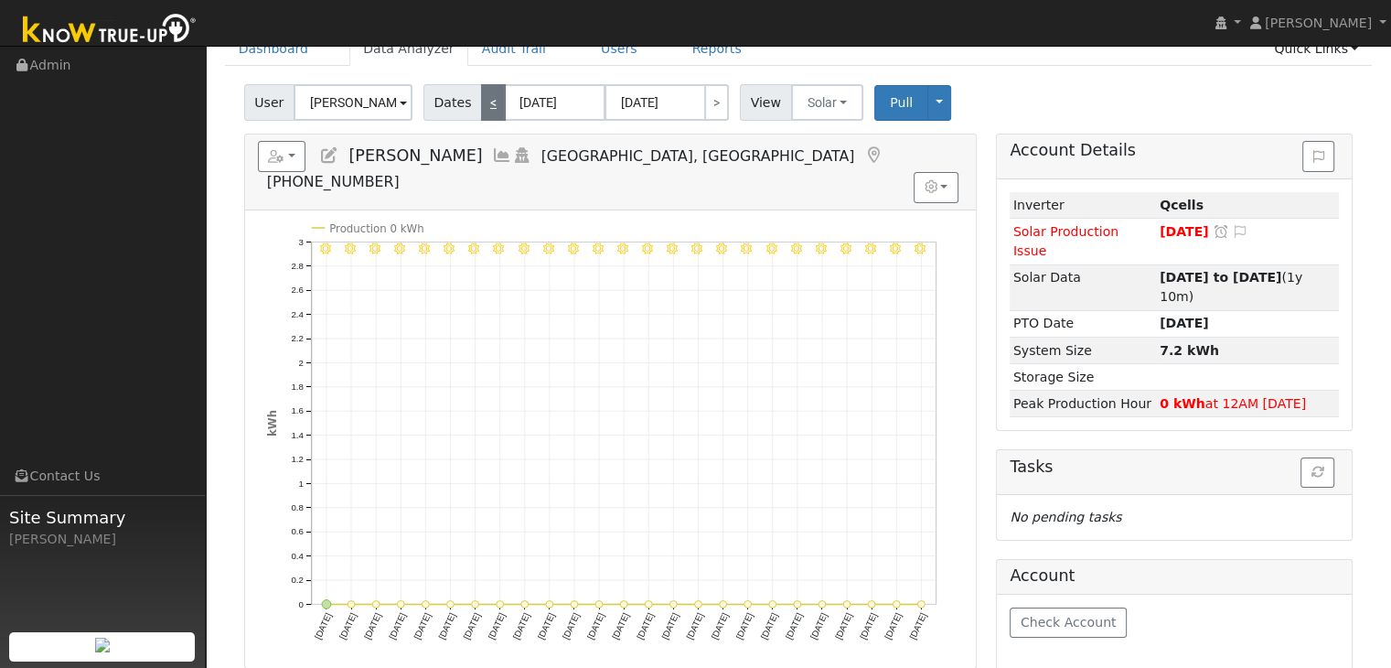
click at [490, 94] on link "<" at bounding box center [493, 102] width 25 height 37
type input "07/04/2025"
type input "07/28/2025"
click at [490, 94] on link "<" at bounding box center [493, 102] width 25 height 37
type input "06/09/2025"
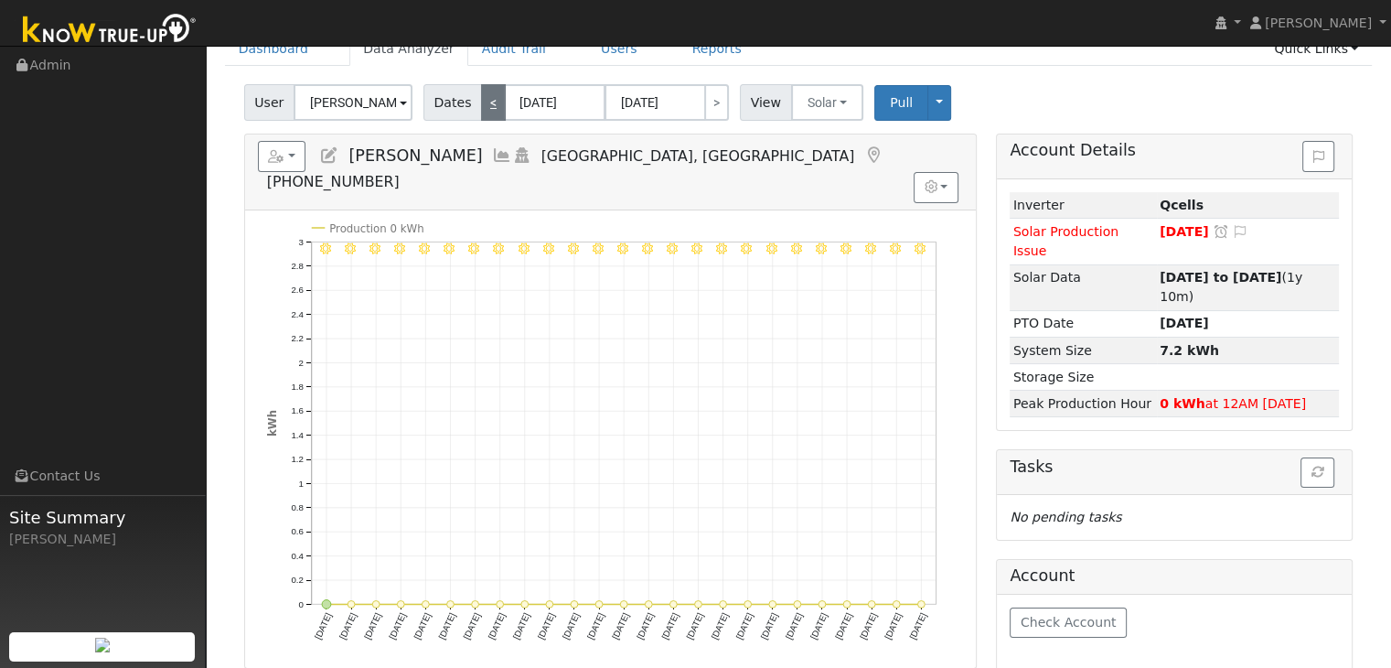
type input "07/03/2025"
click at [490, 94] on link "<" at bounding box center [493, 102] width 25 height 37
type input "05/15/2025"
type input "06/08/2025"
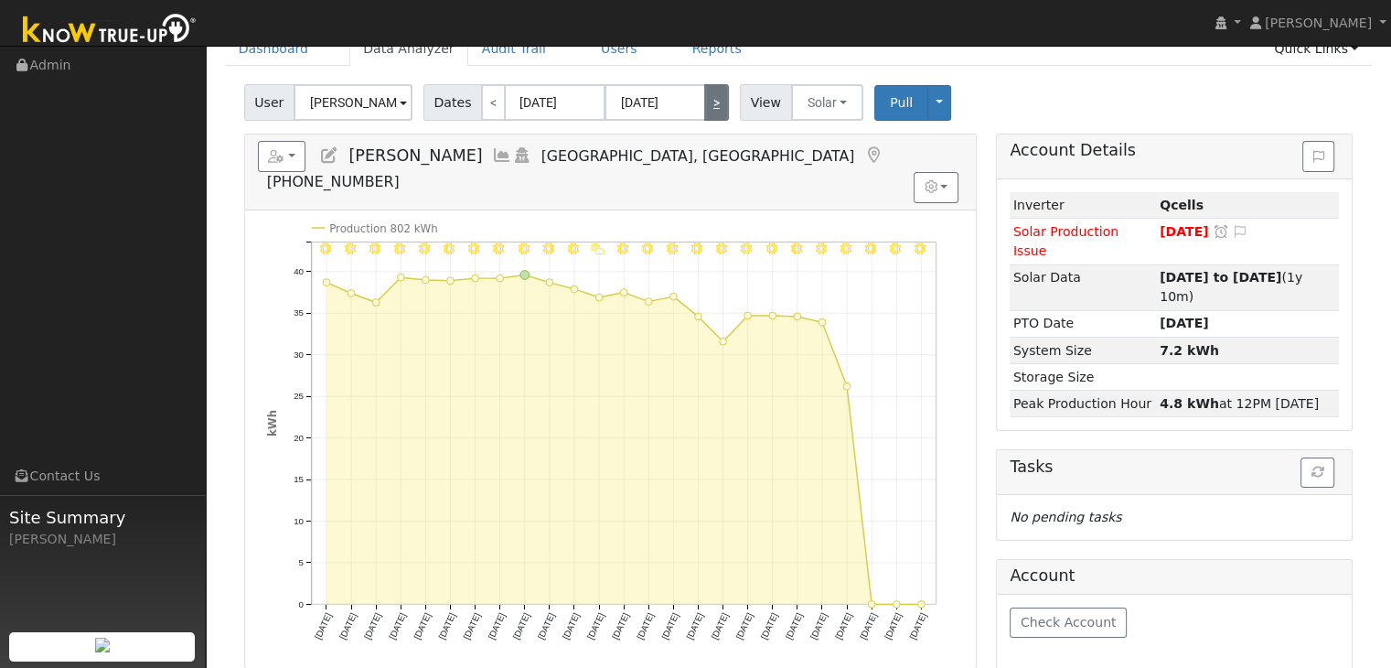
click at [708, 103] on link ">" at bounding box center [716, 102] width 25 height 37
type input "06/09/2025"
type input "07/03/2025"
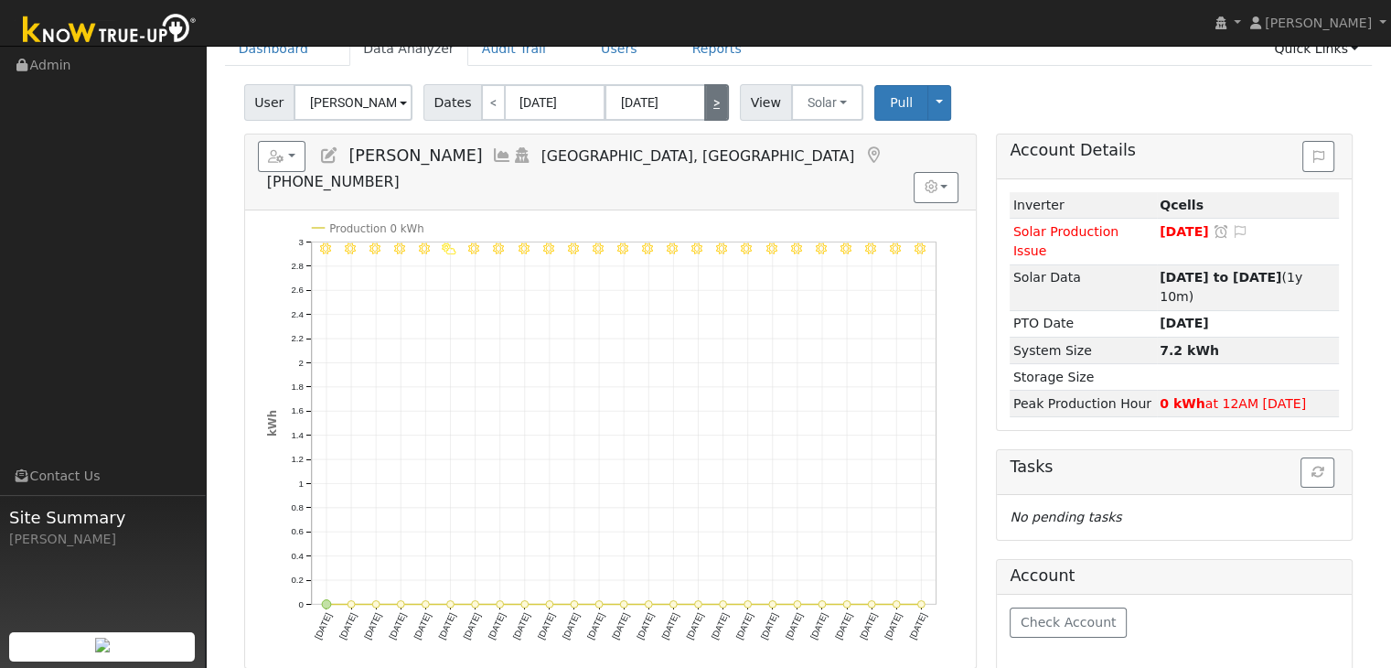
click at [708, 103] on link ">" at bounding box center [716, 102] width 25 height 37
type input "07/04/2025"
type input "07/28/2025"
click at [708, 103] on link ">" at bounding box center [716, 102] width 25 height 37
type input "07/29/2025"
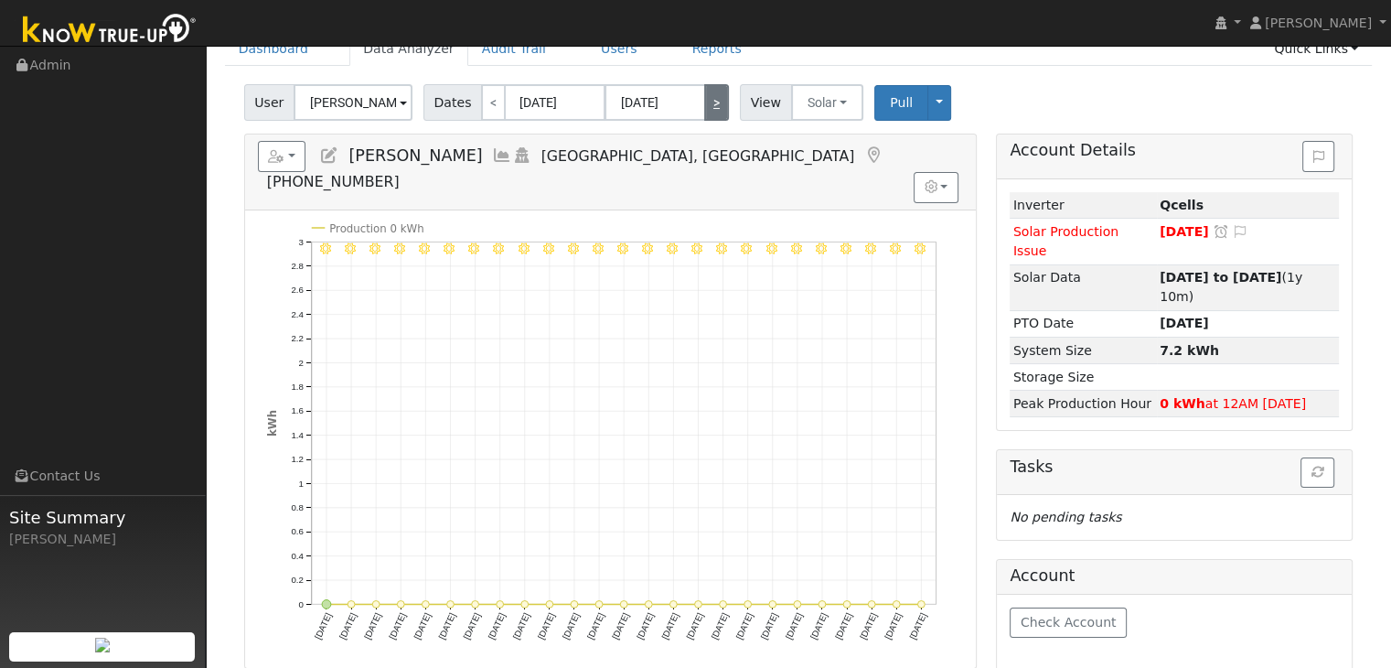
type input "08/22/2025"
click at [708, 103] on link ">" at bounding box center [716, 102] width 25 height 37
type input "08/23/2025"
type input "[DATE]"
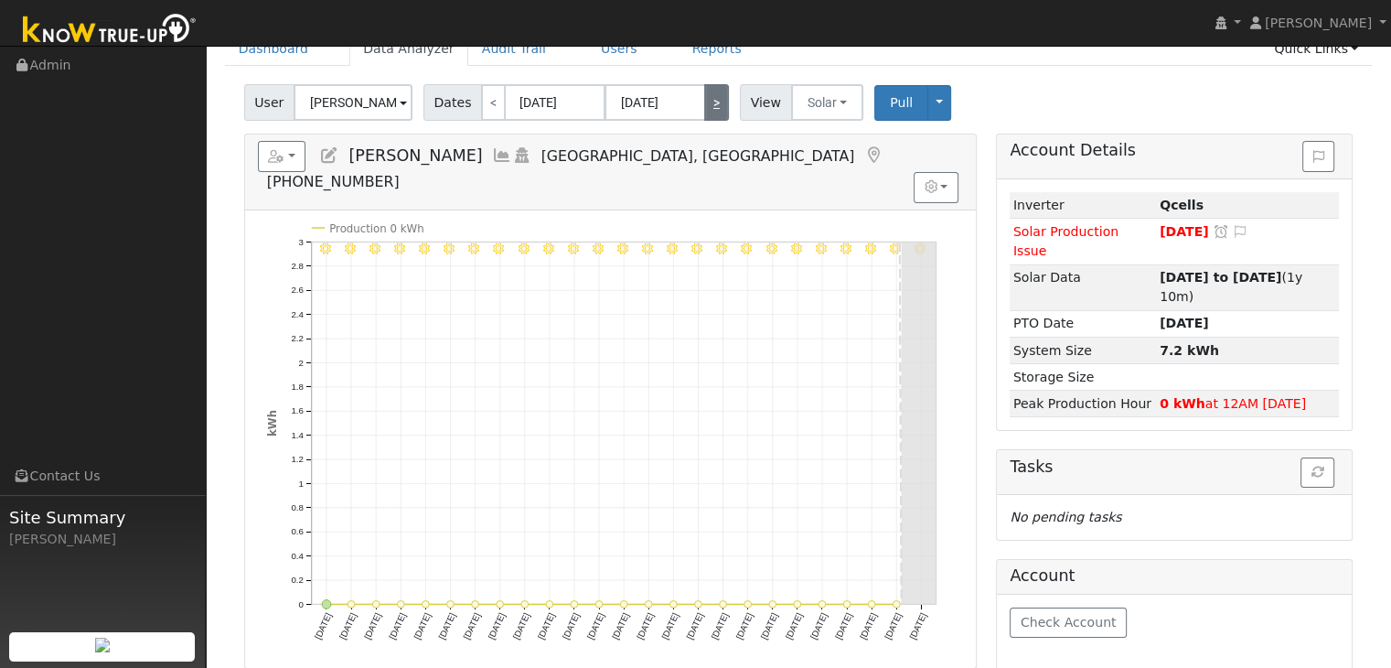
click at [708, 103] on link ">" at bounding box center [716, 102] width 25 height 37
type input "[DATE]"
type input "10/11/2025"
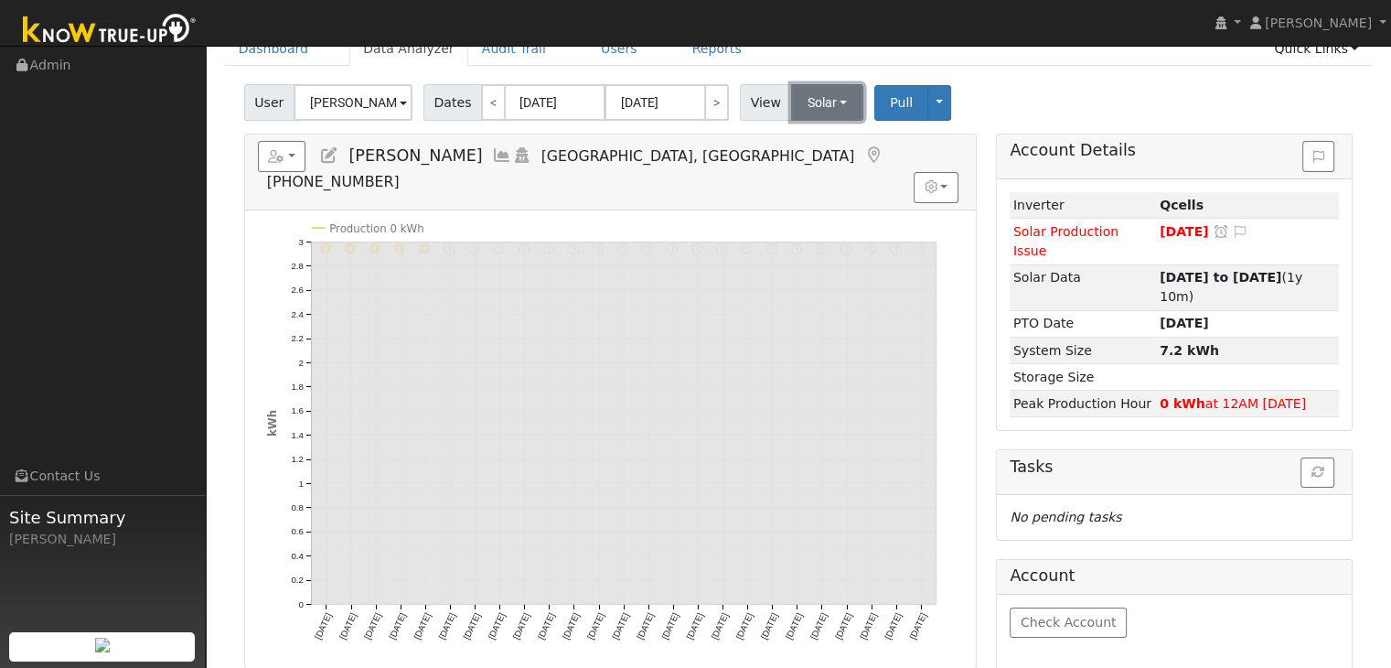
click at [816, 99] on button "Solar" at bounding box center [827, 102] width 73 height 37
click at [804, 144] on link "Utility" at bounding box center [850, 143] width 127 height 26
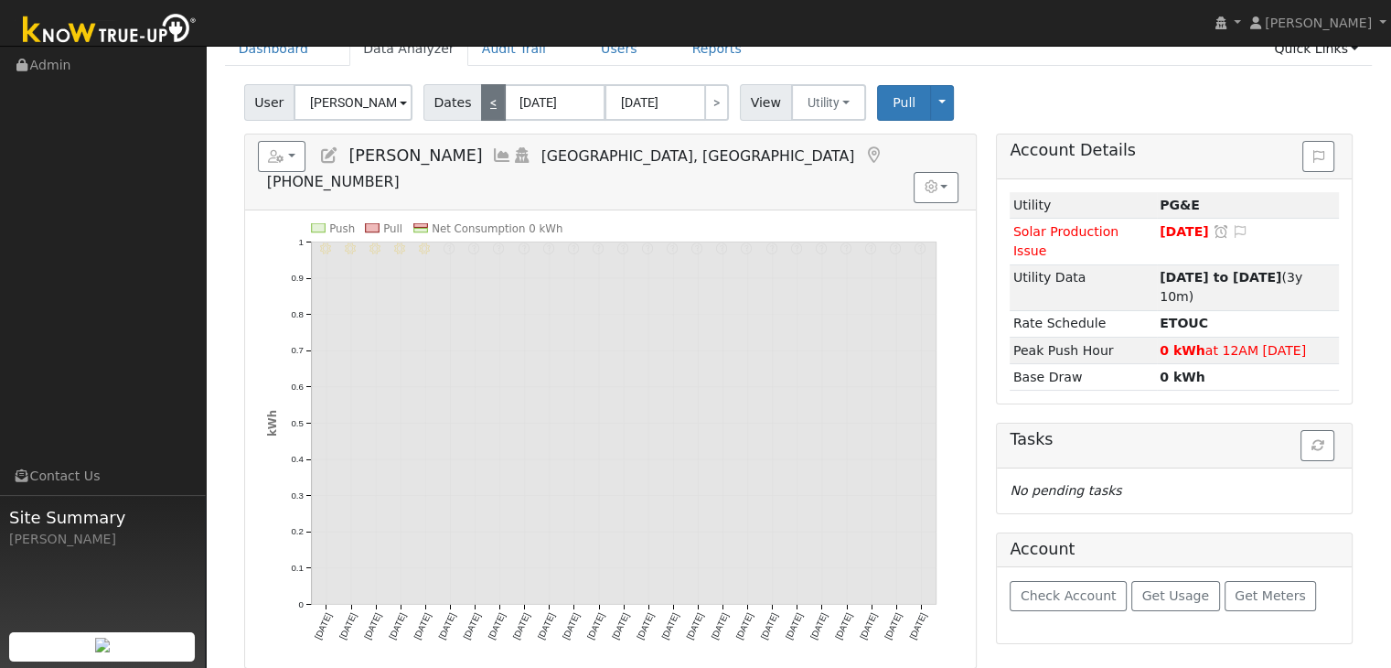
click at [485, 102] on link "<" at bounding box center [493, 102] width 25 height 37
type input "08/23/2025"
type input "[DATE]"
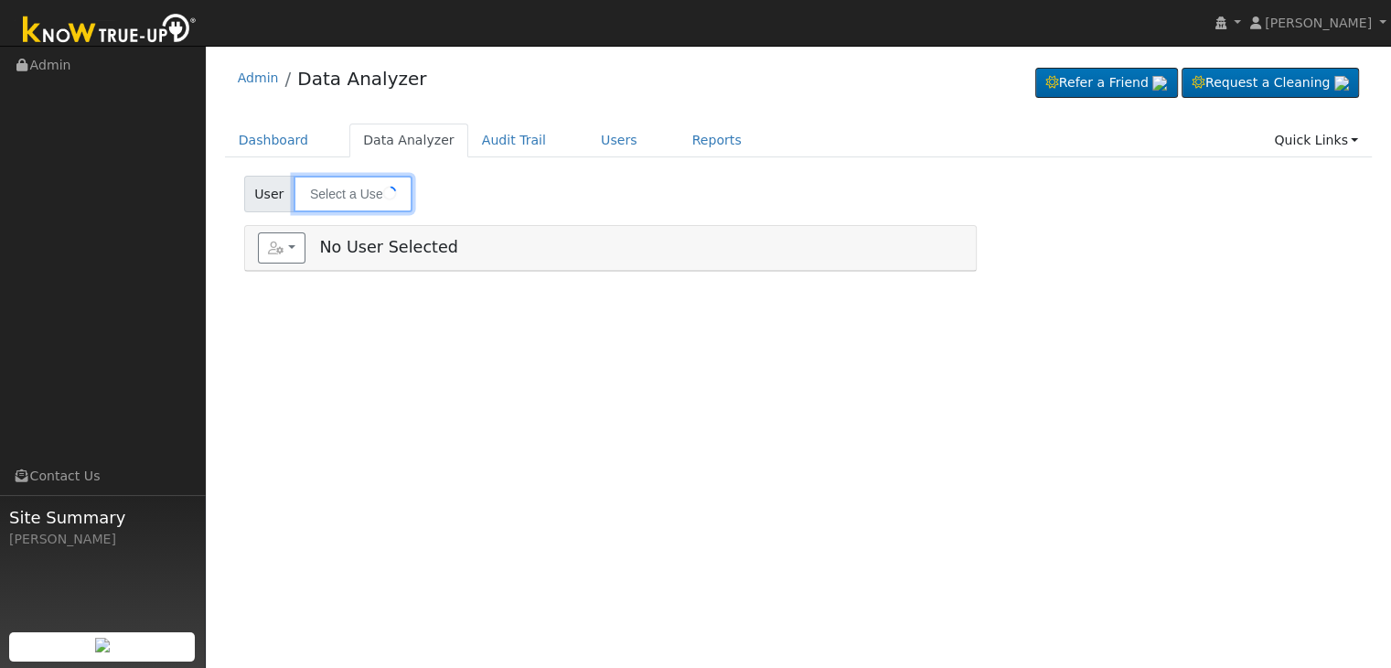
type input "[PERSON_NAME]"
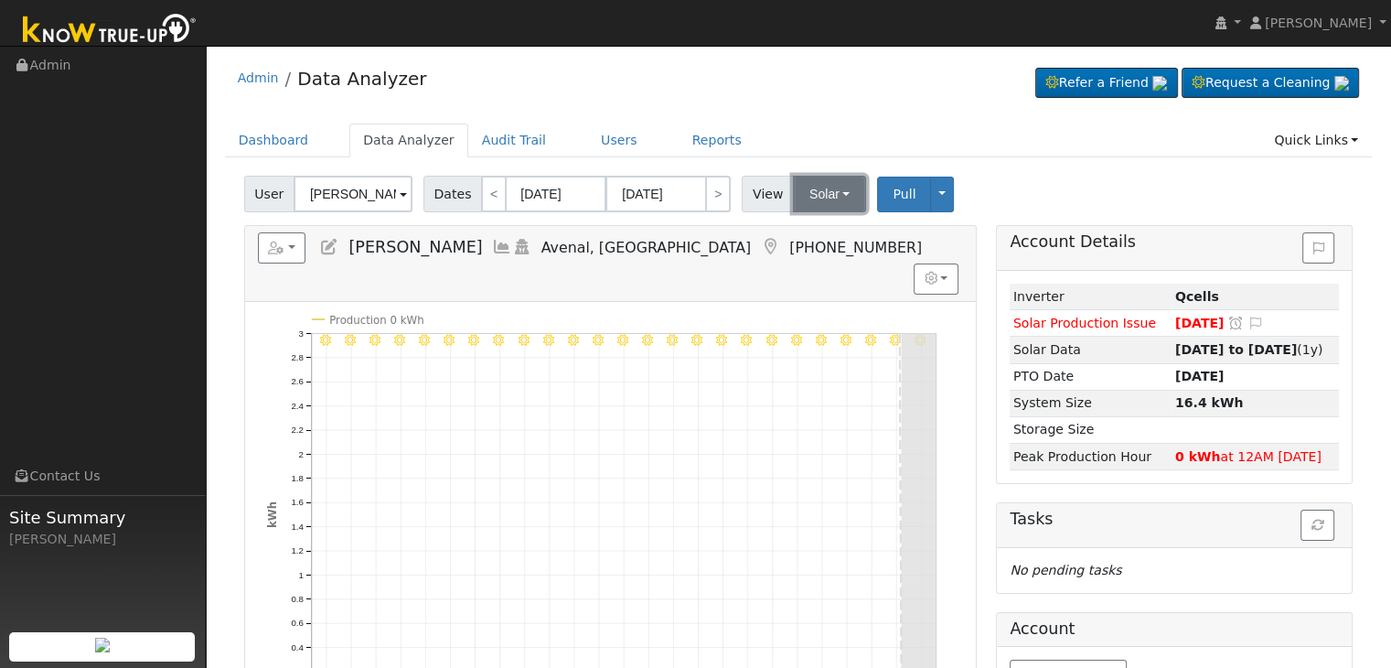
drag, startPoint x: 830, startPoint y: 195, endPoint x: 828, endPoint y: 207, distance: 12.2
click at [830, 195] on button "Solar" at bounding box center [829, 194] width 73 height 37
click at [813, 234] on link "Utility" at bounding box center [852, 234] width 127 height 26
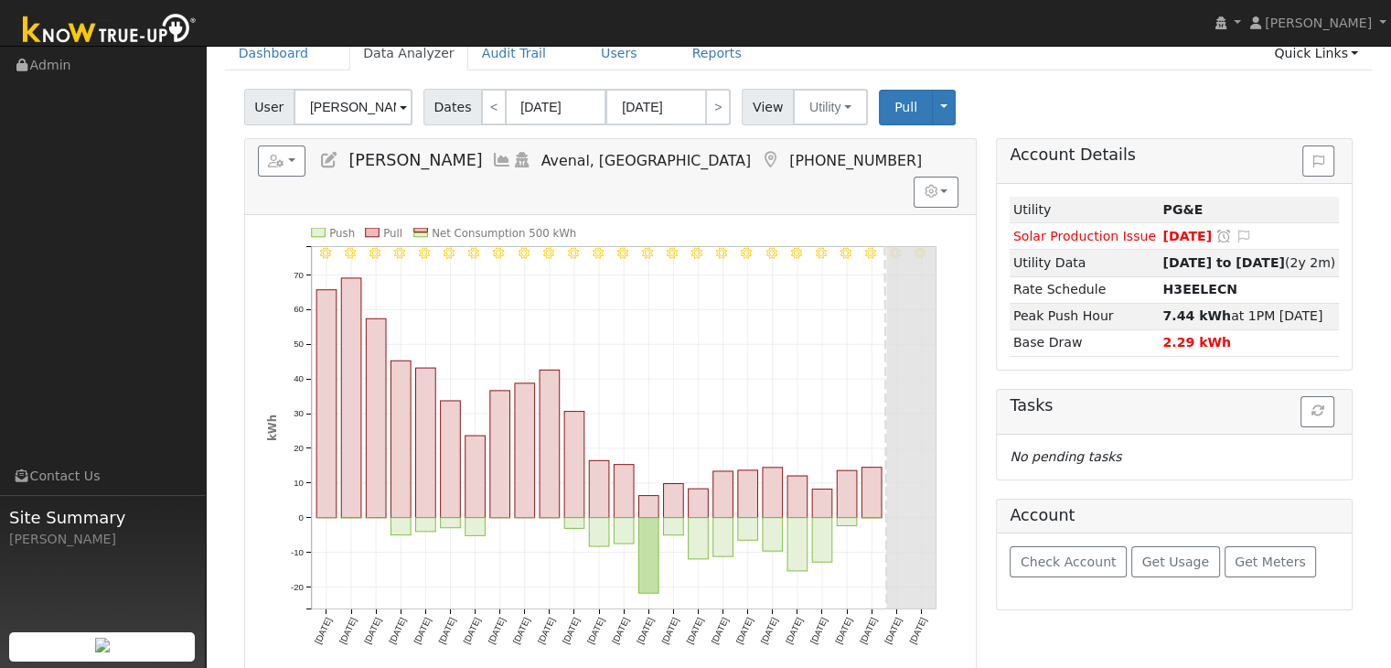
scroll to position [91, 0]
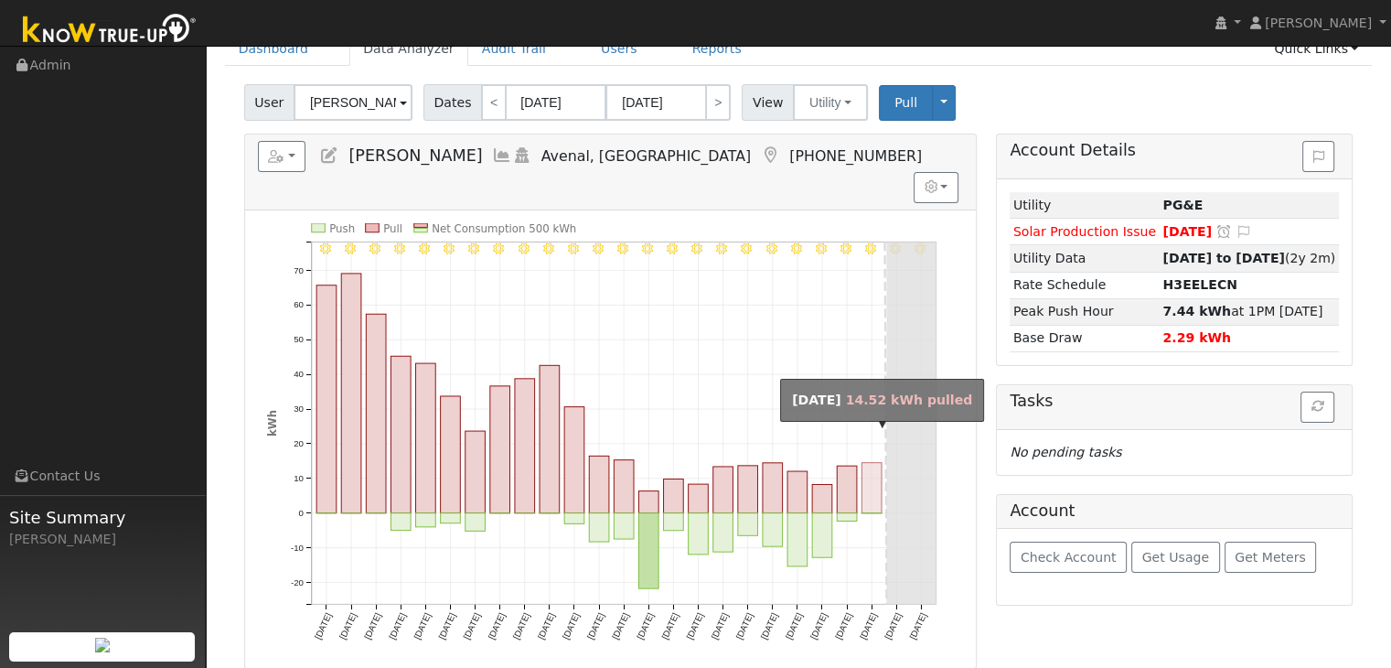
click at [870, 463] on rect "onclick=""" at bounding box center [871, 488] width 20 height 50
type input "[DATE]"
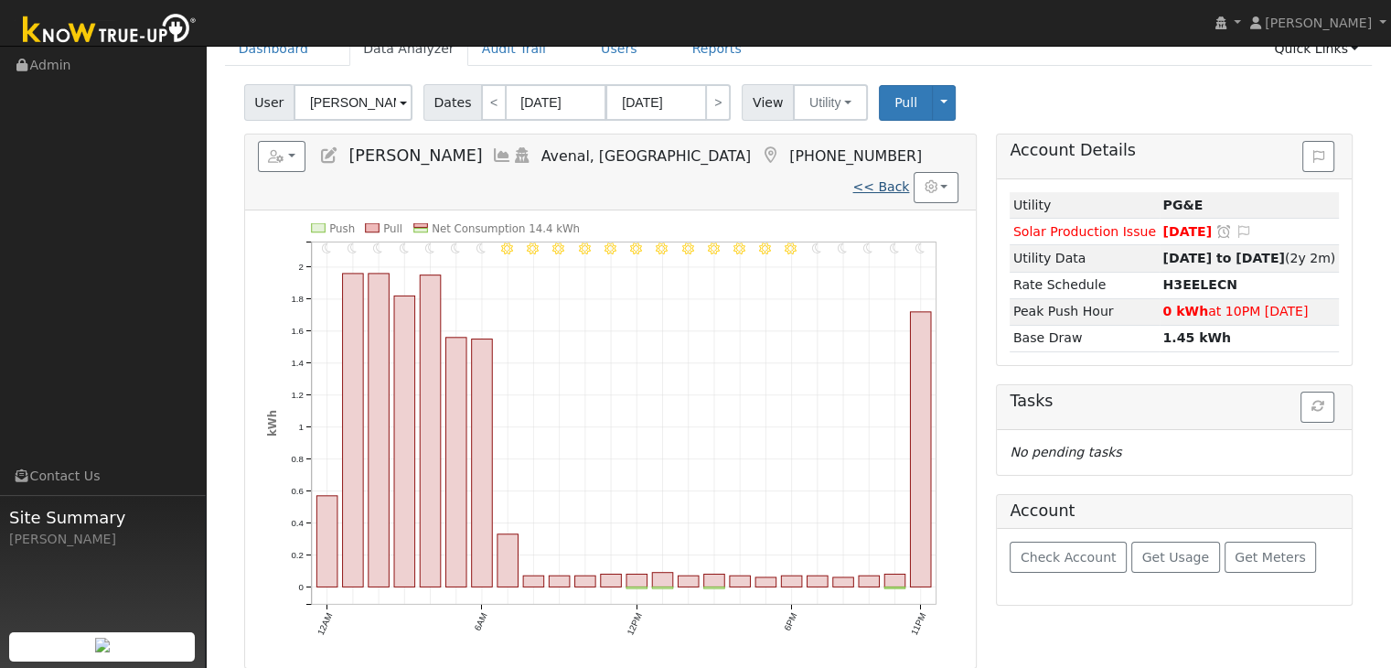
click at [886, 179] on link "<< Back" at bounding box center [880, 186] width 57 height 15
type input "[DATE]"
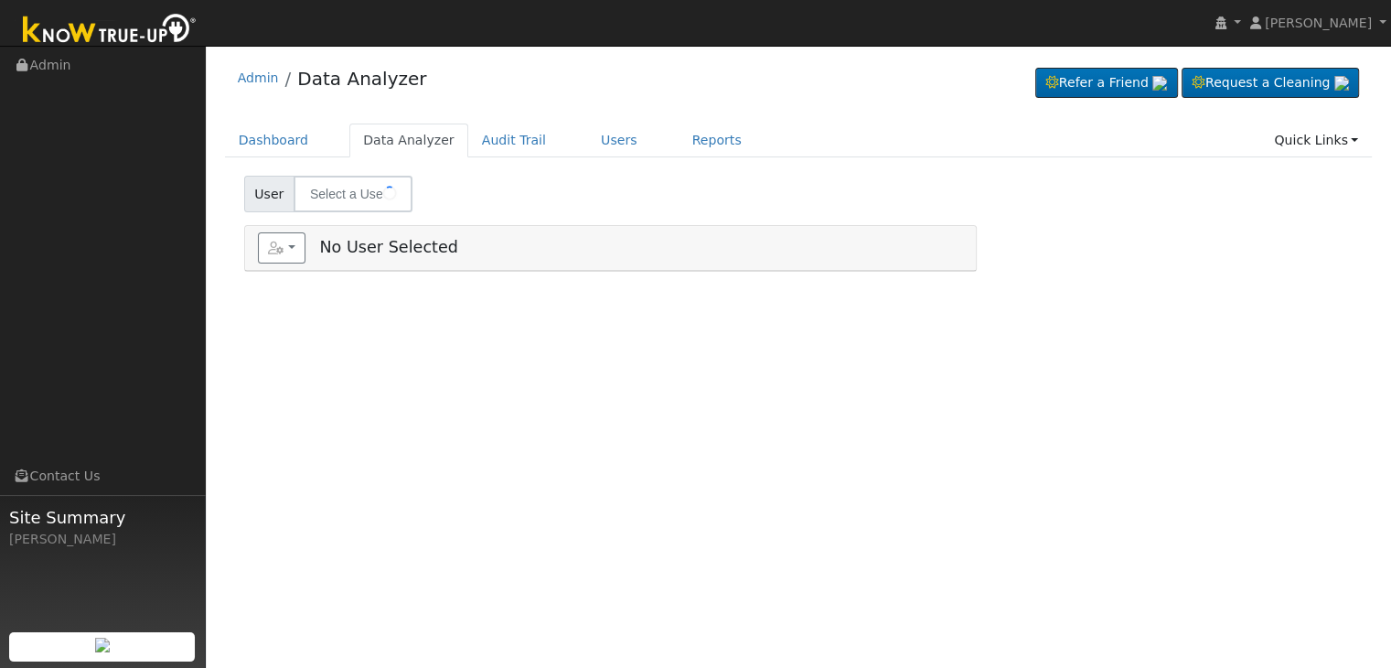
type input "[PERSON_NAME] & [PERSON_NAME]"
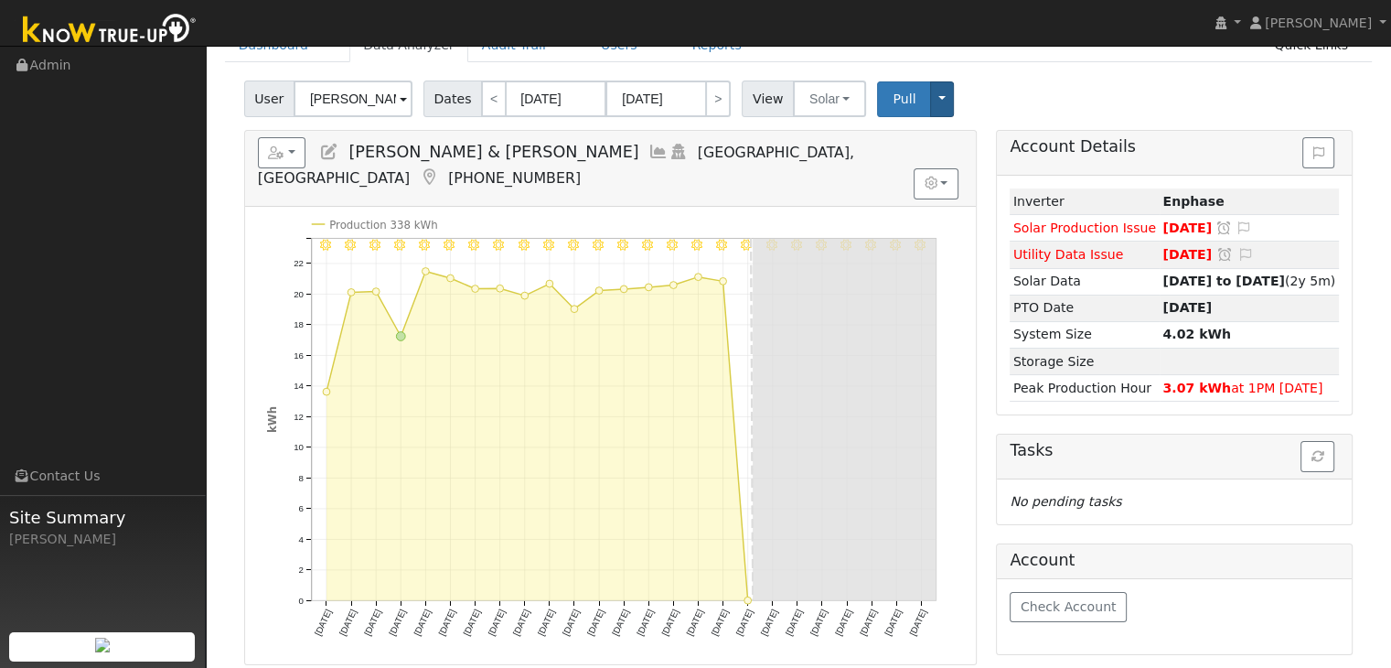
scroll to position [91, 0]
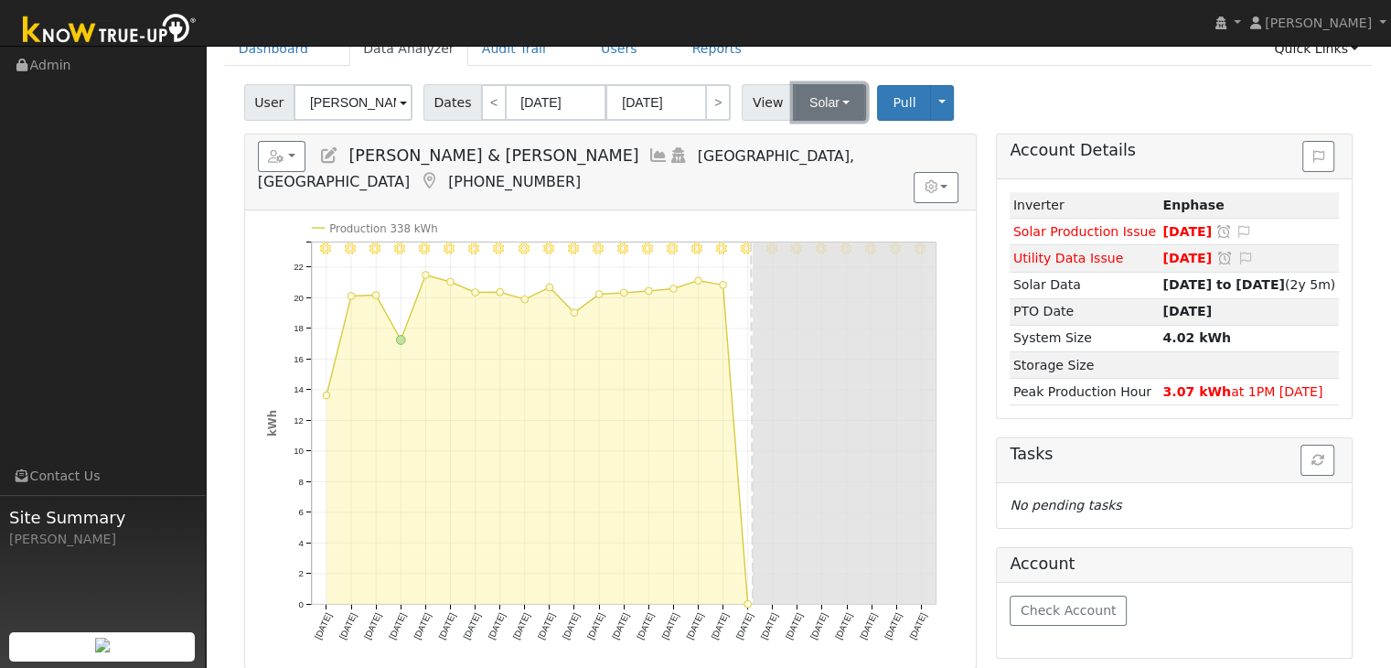
click at [821, 98] on button "Solar" at bounding box center [829, 102] width 73 height 37
click at [821, 144] on link "Utility" at bounding box center [852, 143] width 127 height 26
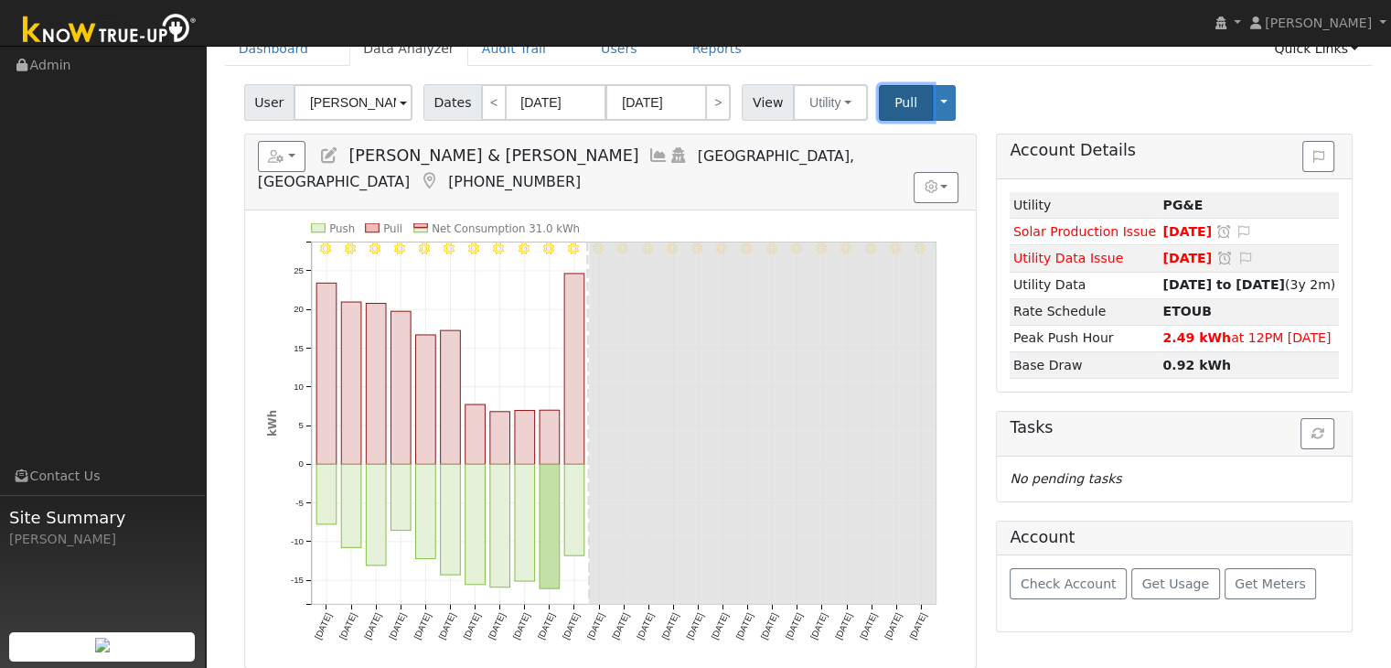
click at [894, 100] on span "Pull" at bounding box center [905, 102] width 23 height 15
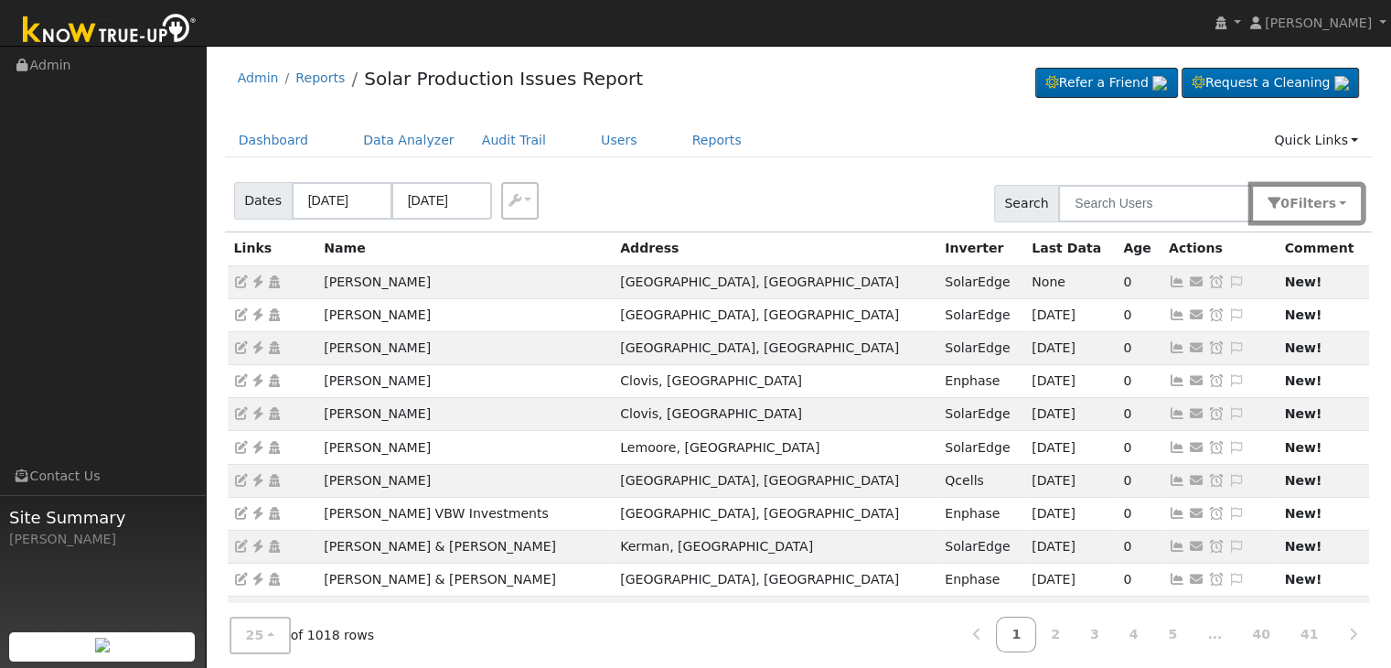
click at [1346, 202] on button "0 Filter s" at bounding box center [1307, 203] width 112 height 37
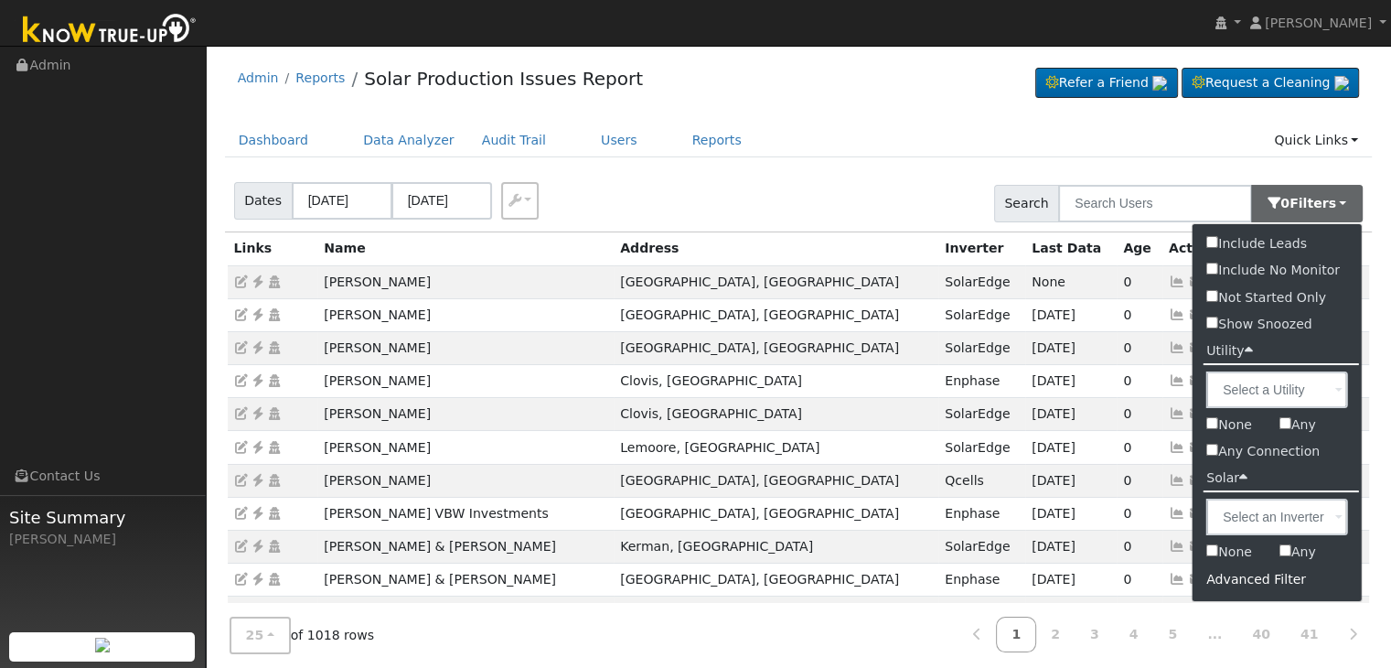
click at [1268, 583] on div "Advanced Filter" at bounding box center [1276, 579] width 169 height 28
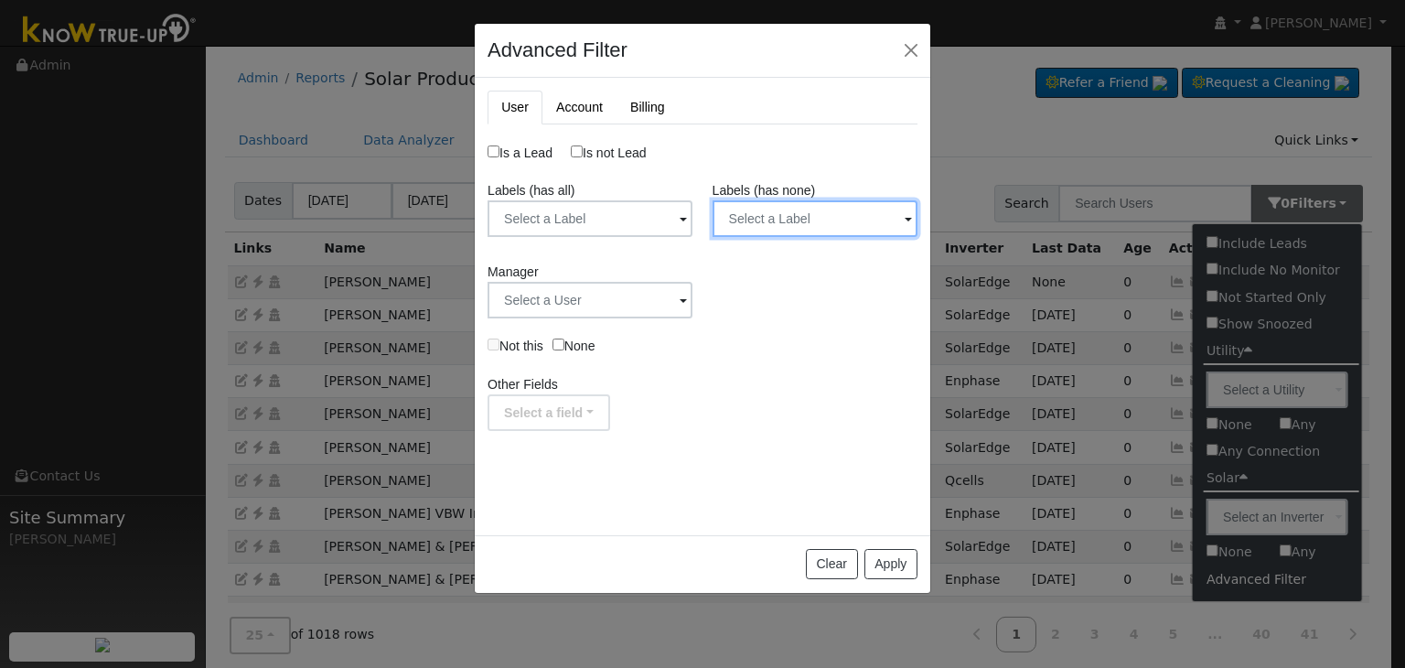
click at [887, 228] on input "text" at bounding box center [814, 218] width 205 height 37
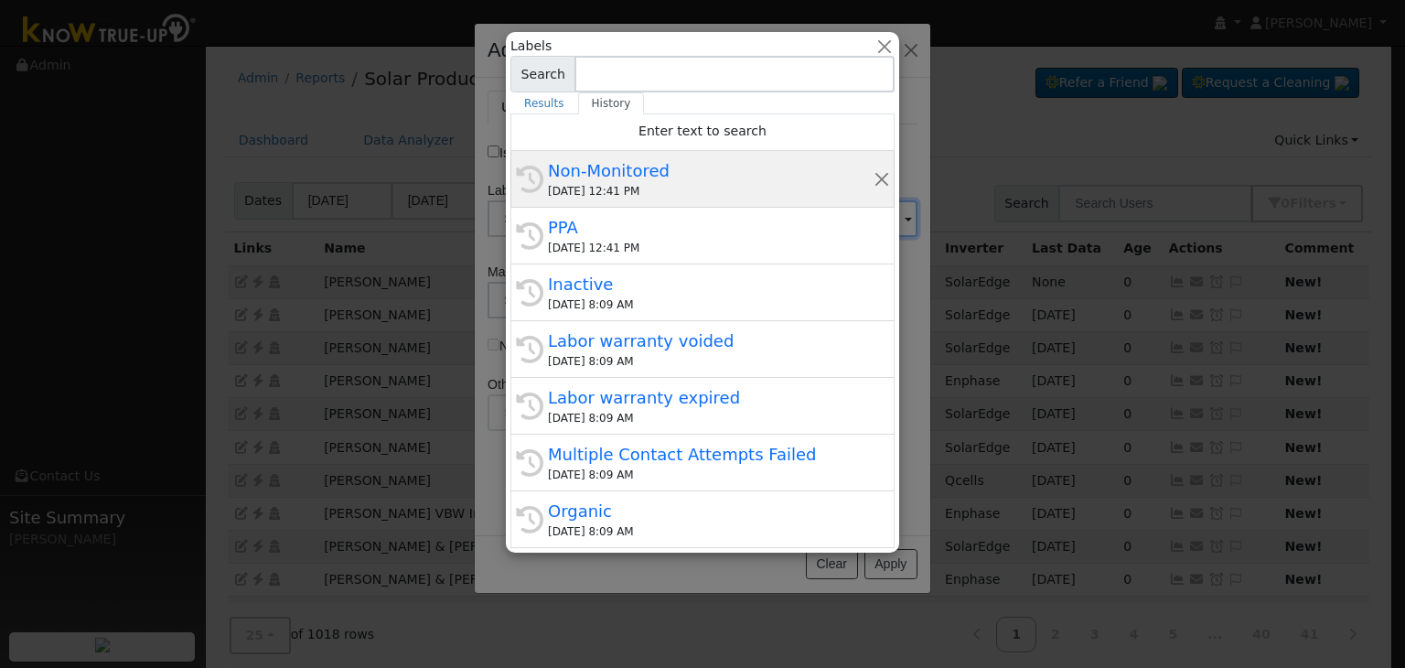
click at [639, 176] on div "Non-Monitored" at bounding box center [711, 170] width 326 height 25
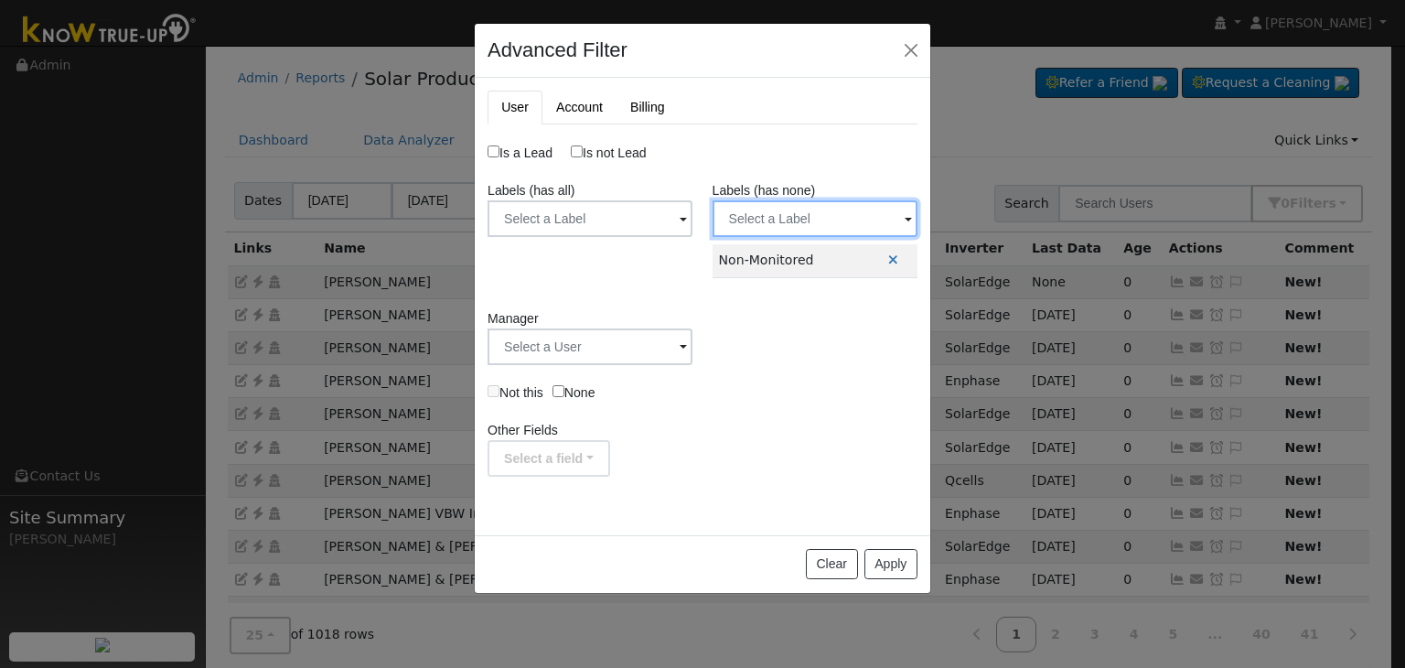
click at [878, 228] on input "text" at bounding box center [814, 218] width 205 height 37
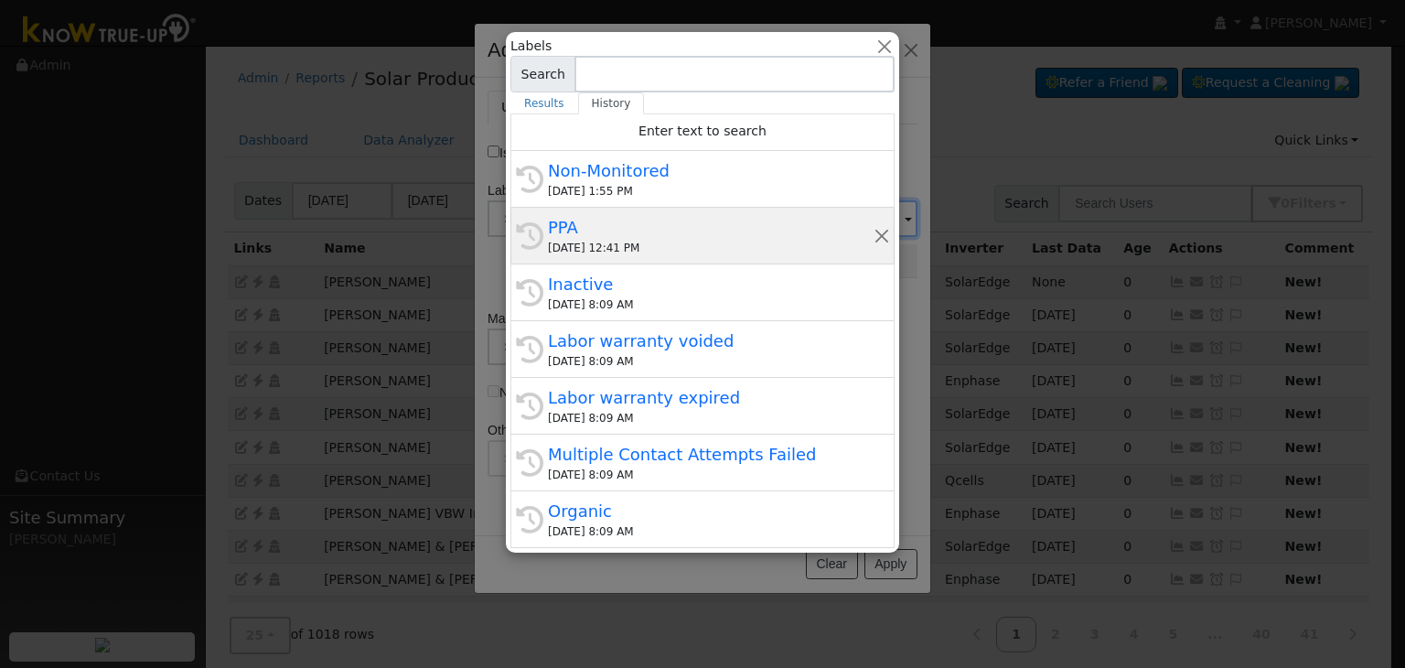
click at [647, 238] on div "PPA" at bounding box center [711, 227] width 326 height 25
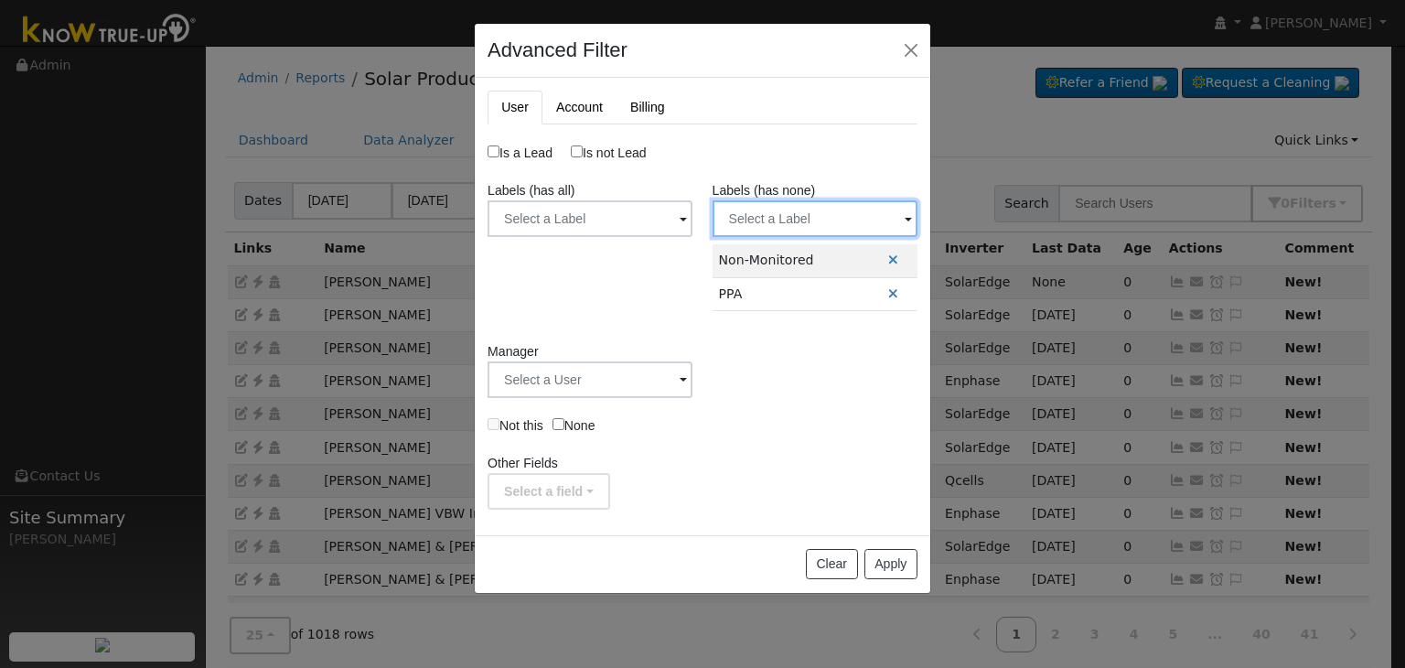
click at [888, 222] on input "text" at bounding box center [814, 218] width 205 height 37
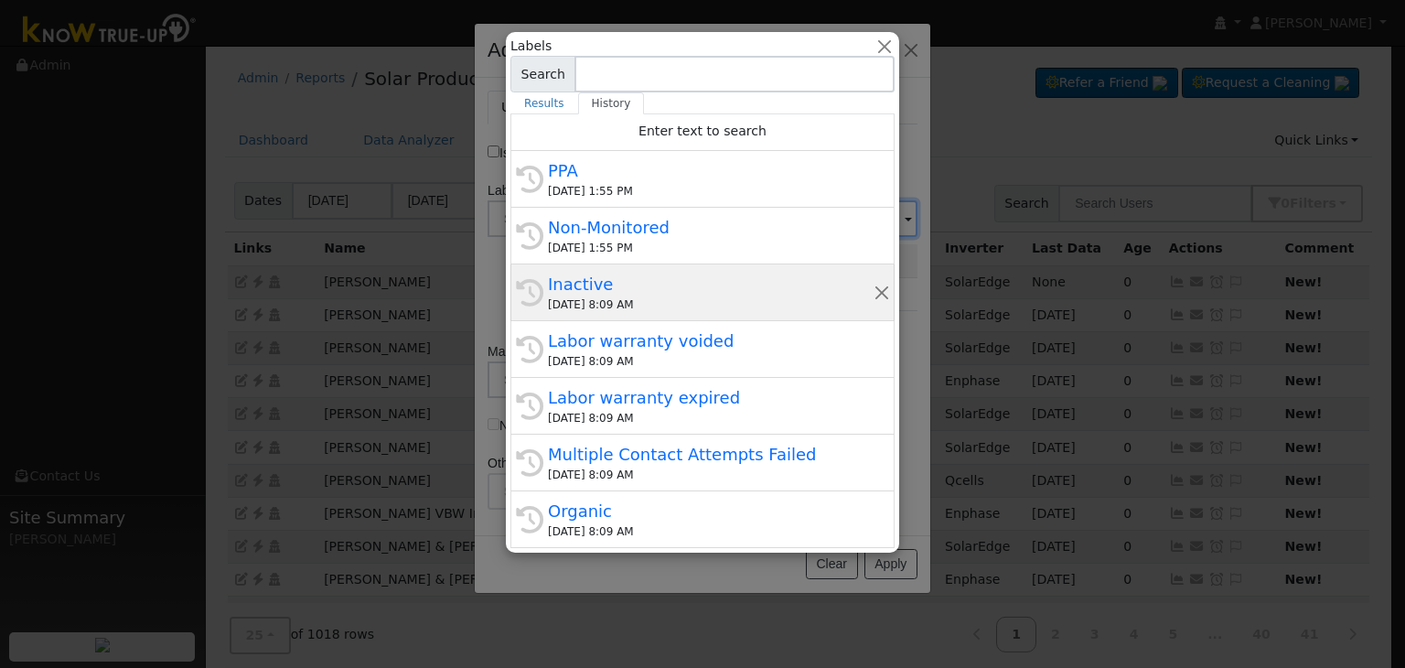
click at [608, 272] on div "Inactive" at bounding box center [711, 284] width 326 height 25
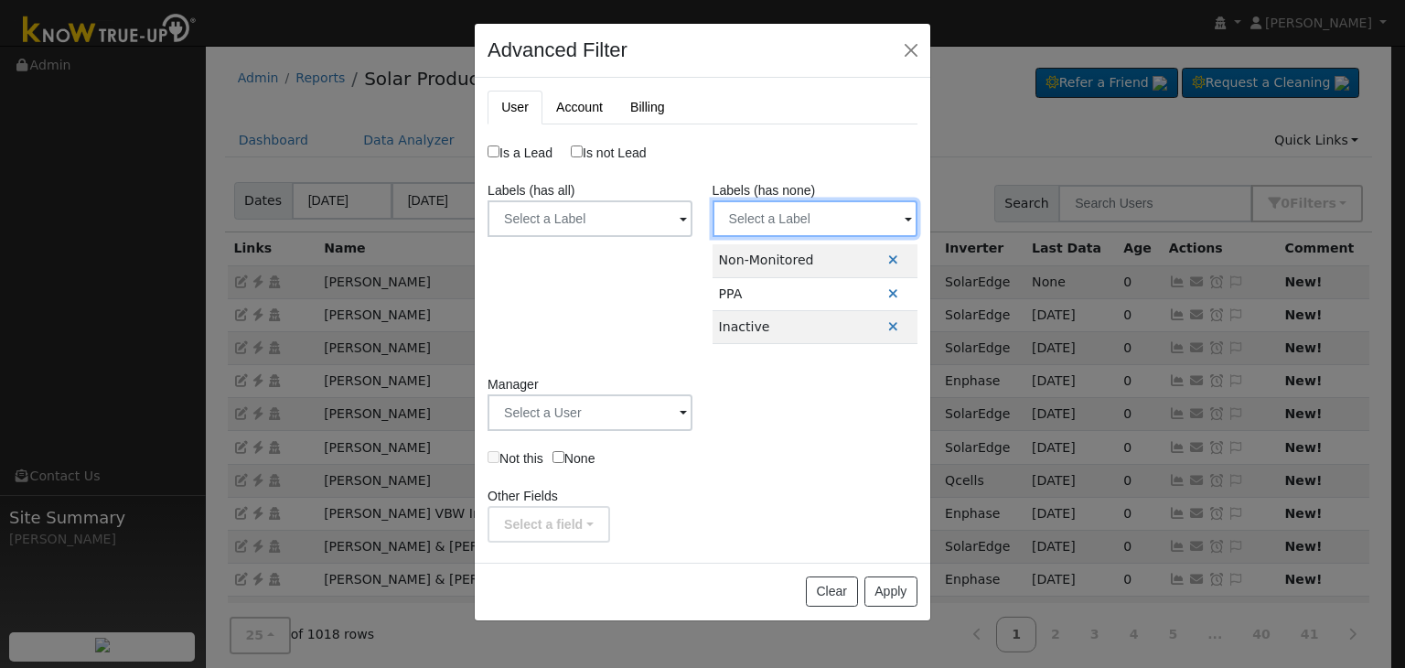
click at [868, 226] on input "text" at bounding box center [814, 218] width 205 height 37
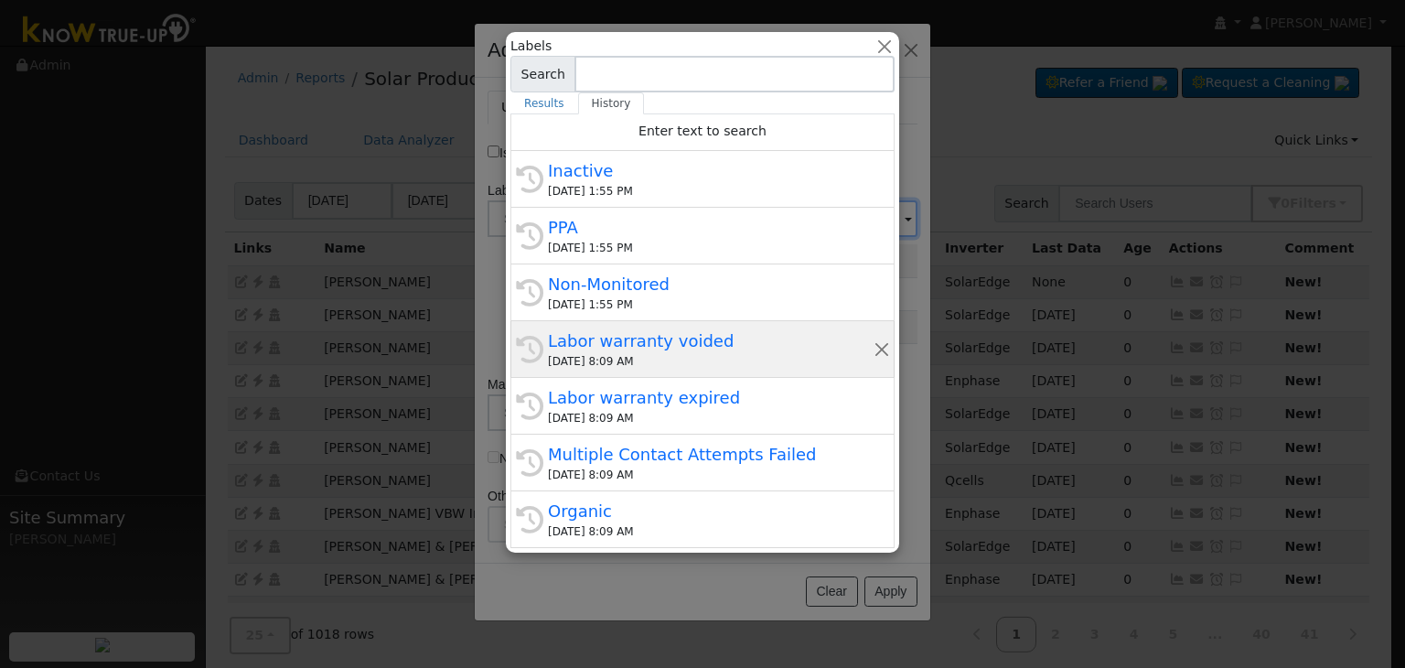
click at [631, 333] on div "Labor warranty voided" at bounding box center [711, 340] width 326 height 25
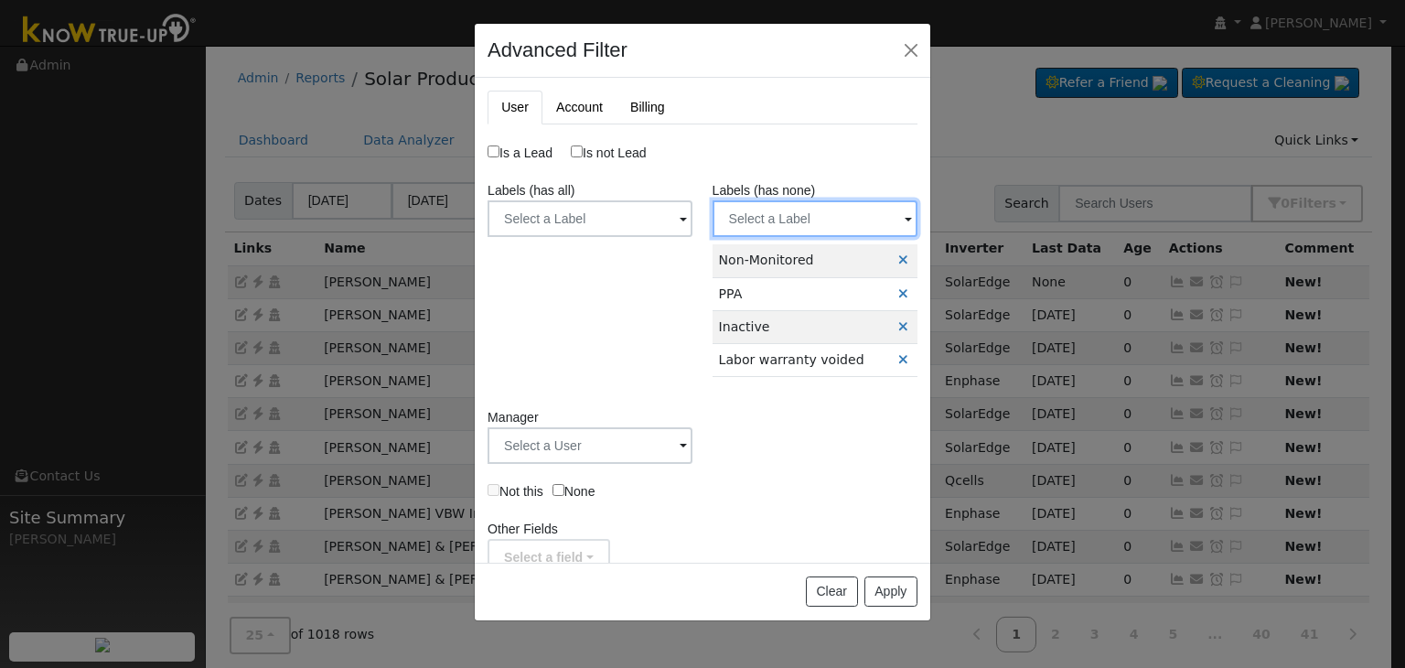
click at [871, 220] on input "text" at bounding box center [814, 218] width 205 height 37
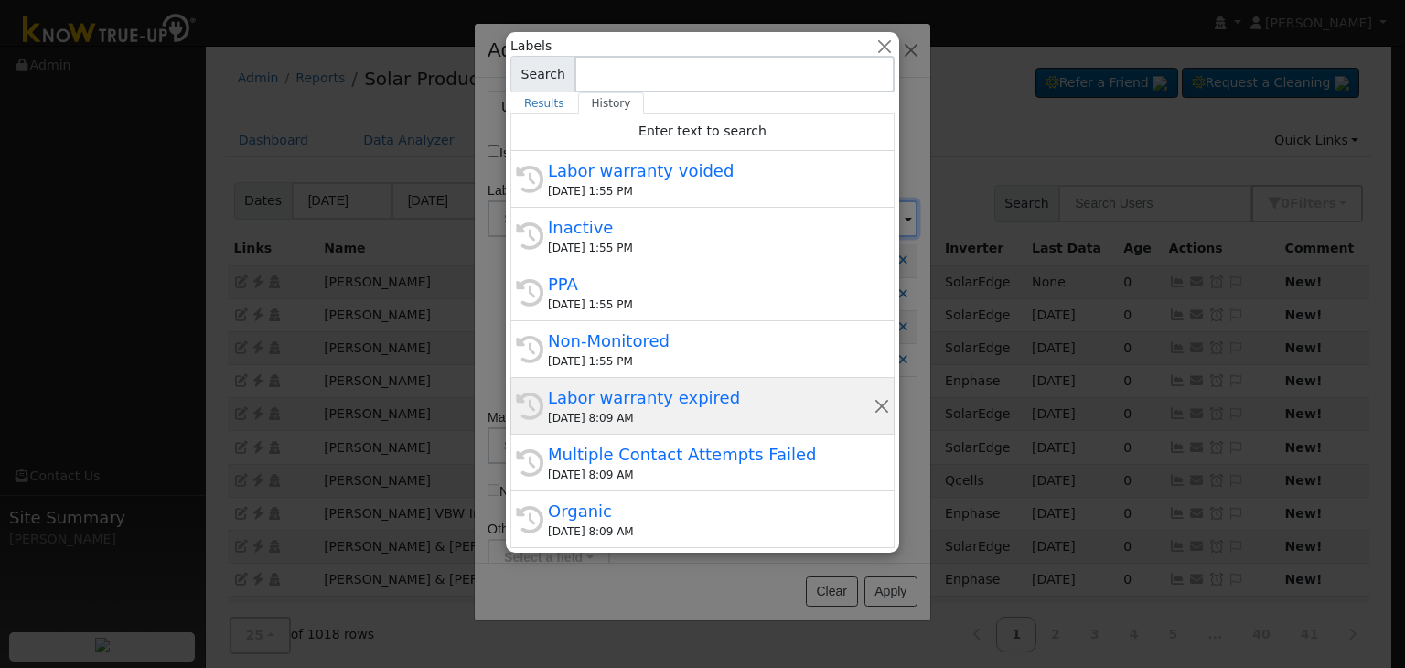
click at [589, 396] on div "Labor warranty expired" at bounding box center [711, 397] width 326 height 25
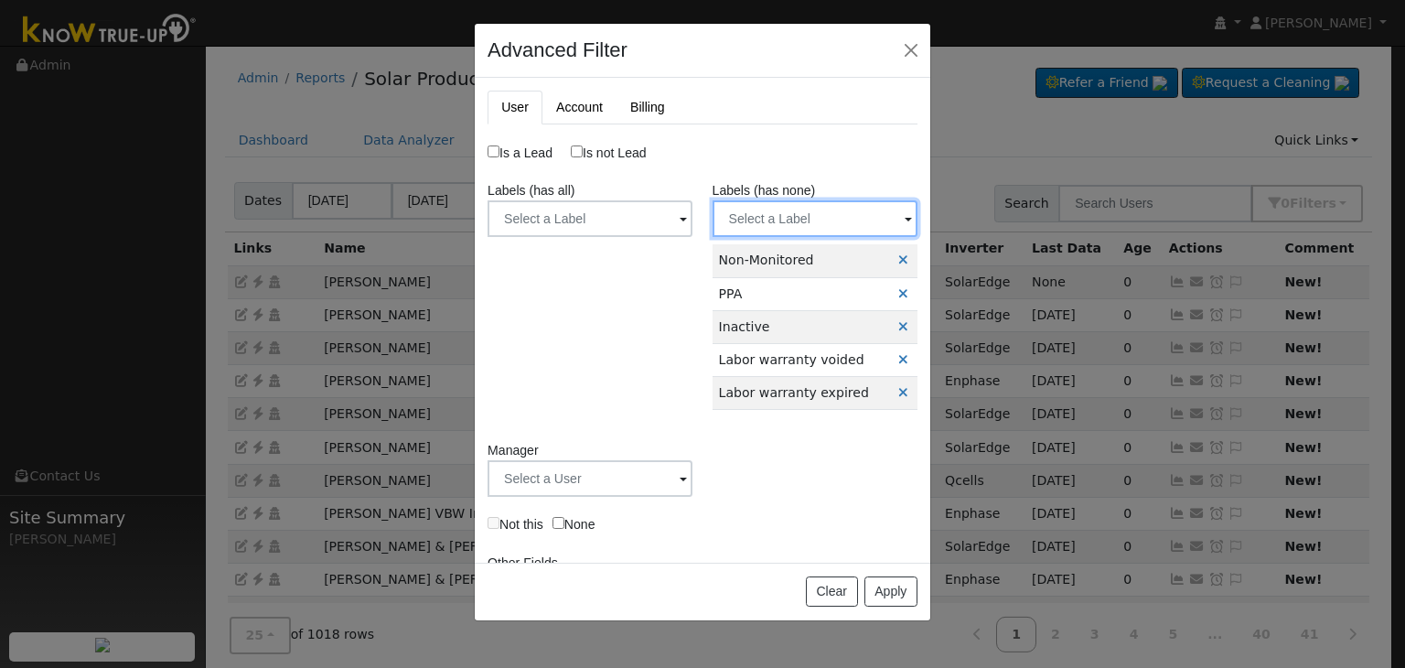
click at [867, 203] on input "text" at bounding box center [814, 218] width 205 height 37
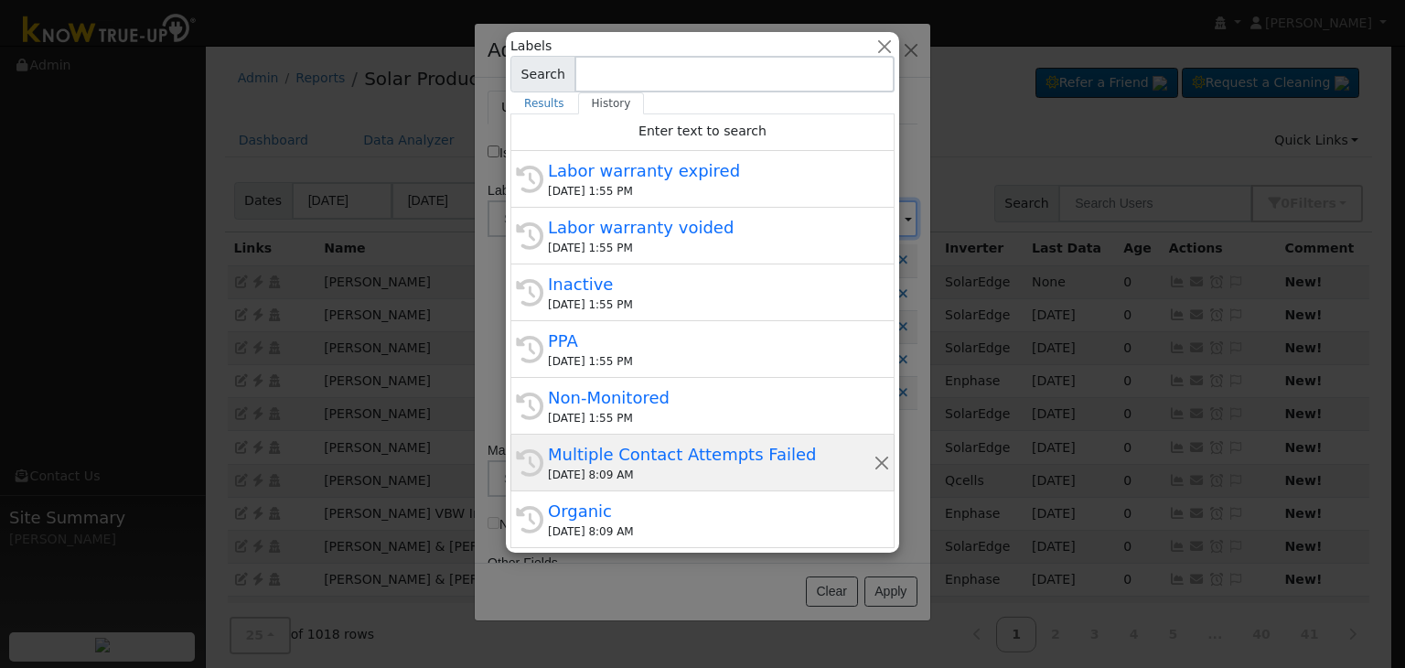
click at [633, 471] on div "09/16/2025 8:09 AM" at bounding box center [711, 474] width 326 height 16
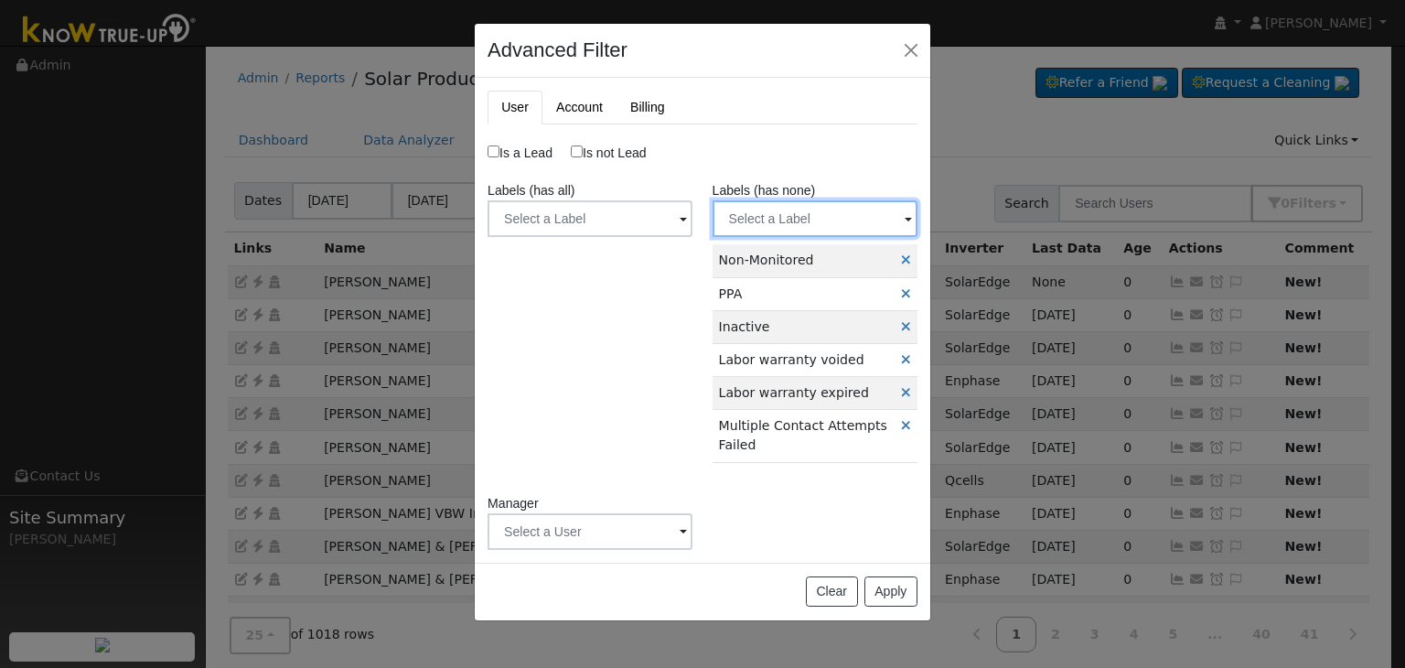
click at [863, 214] on input "text" at bounding box center [814, 218] width 205 height 37
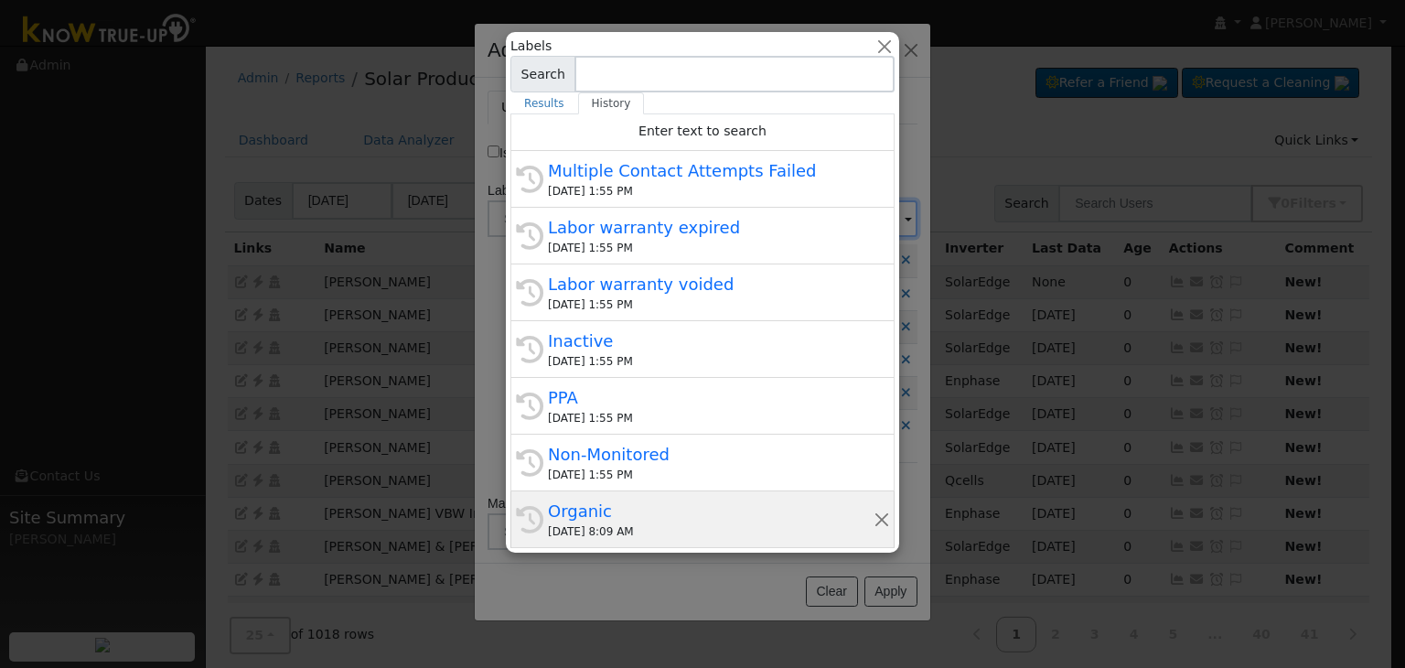
click at [628, 502] on div "Organic" at bounding box center [711, 510] width 326 height 25
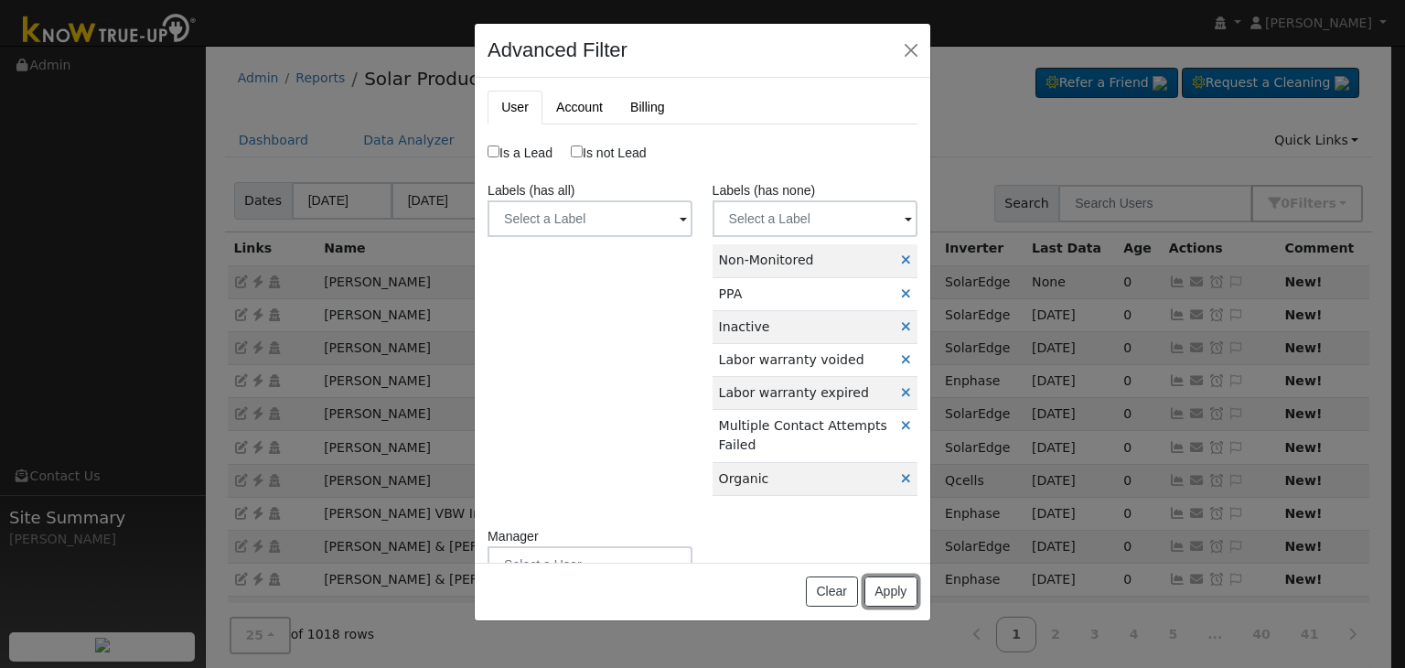
click at [893, 586] on button "Apply" at bounding box center [890, 591] width 53 height 31
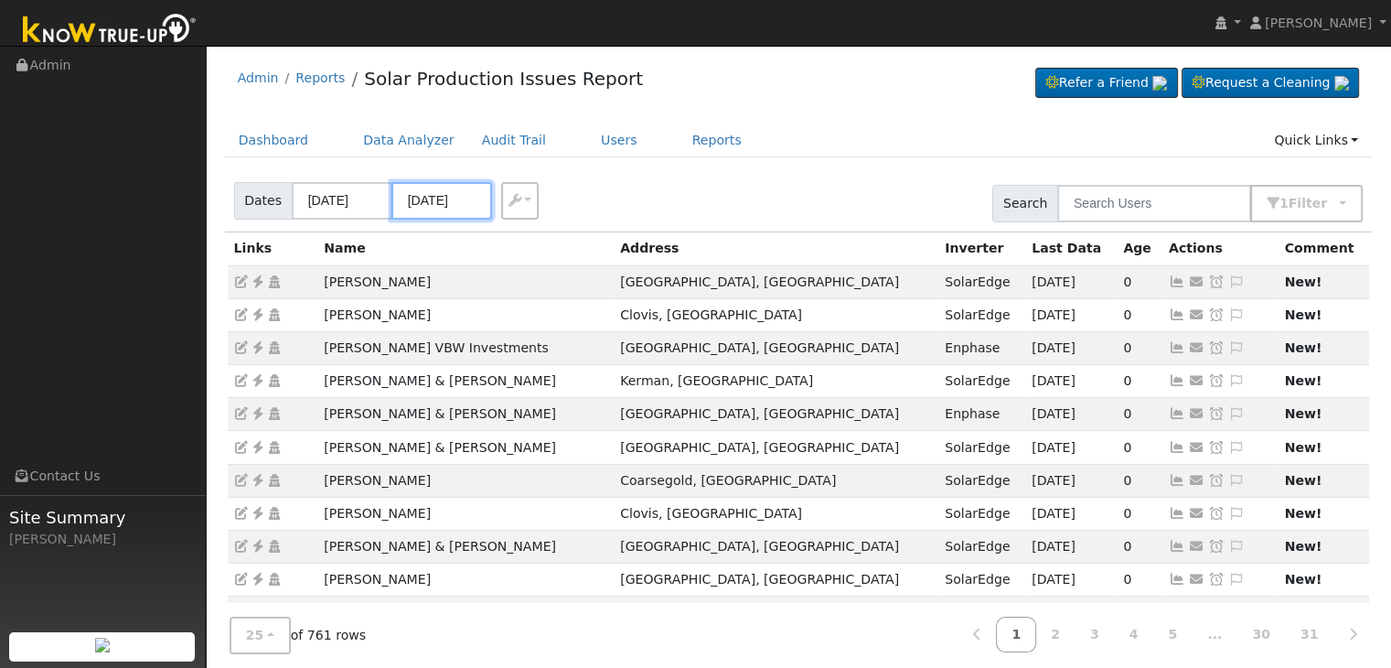
click at [445, 191] on input "09/15/2025" at bounding box center [441, 200] width 101 height 37
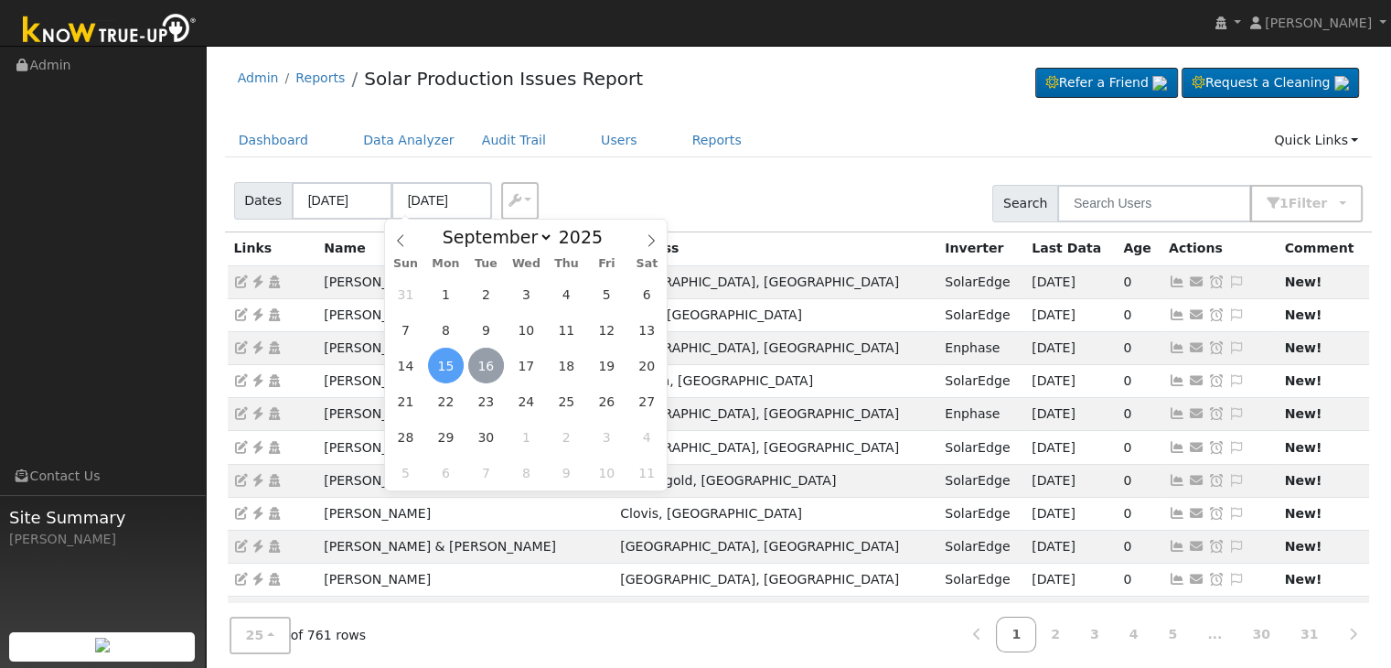
click at [484, 367] on span "16" at bounding box center [486, 365] width 36 height 36
type input "[DATE]"
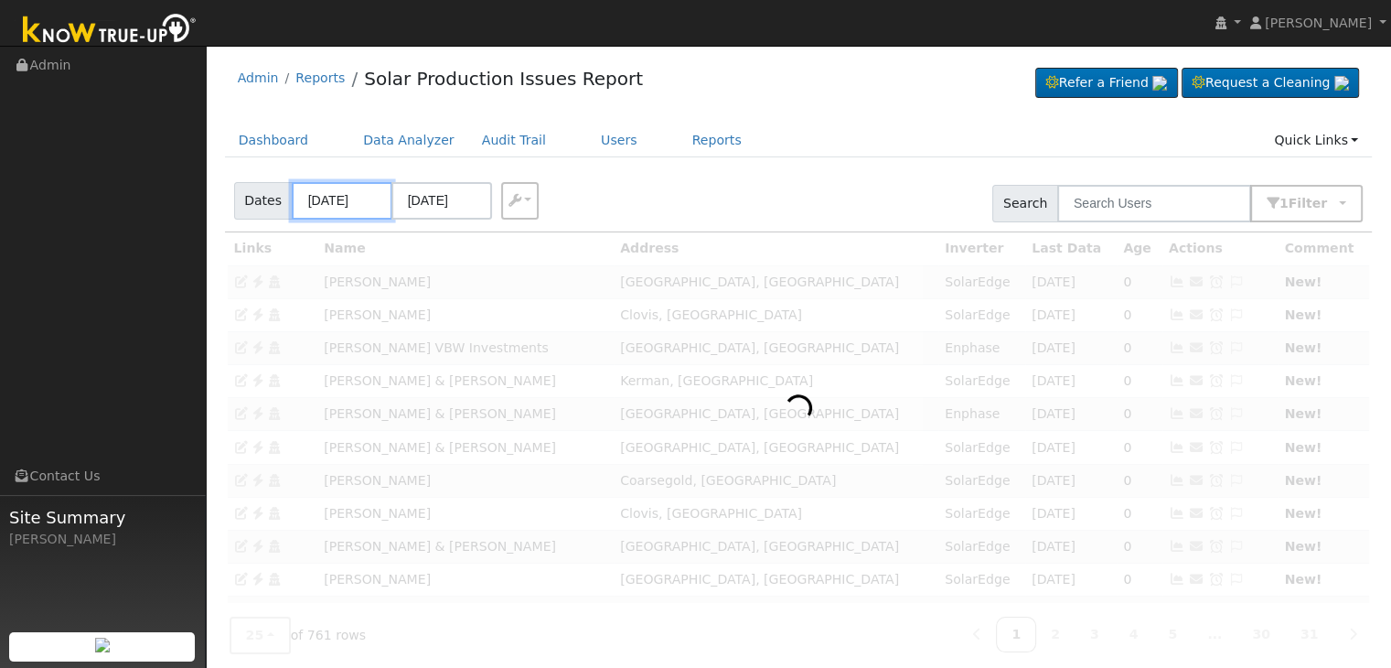
click at [322, 202] on body "Mara Panganiban Mara Panganiban Profile My Company Help Center Terms Of Service…" at bounding box center [695, 614] width 1391 height 1137
click at [322, 202] on input "09/12/2025" at bounding box center [342, 200] width 101 height 37
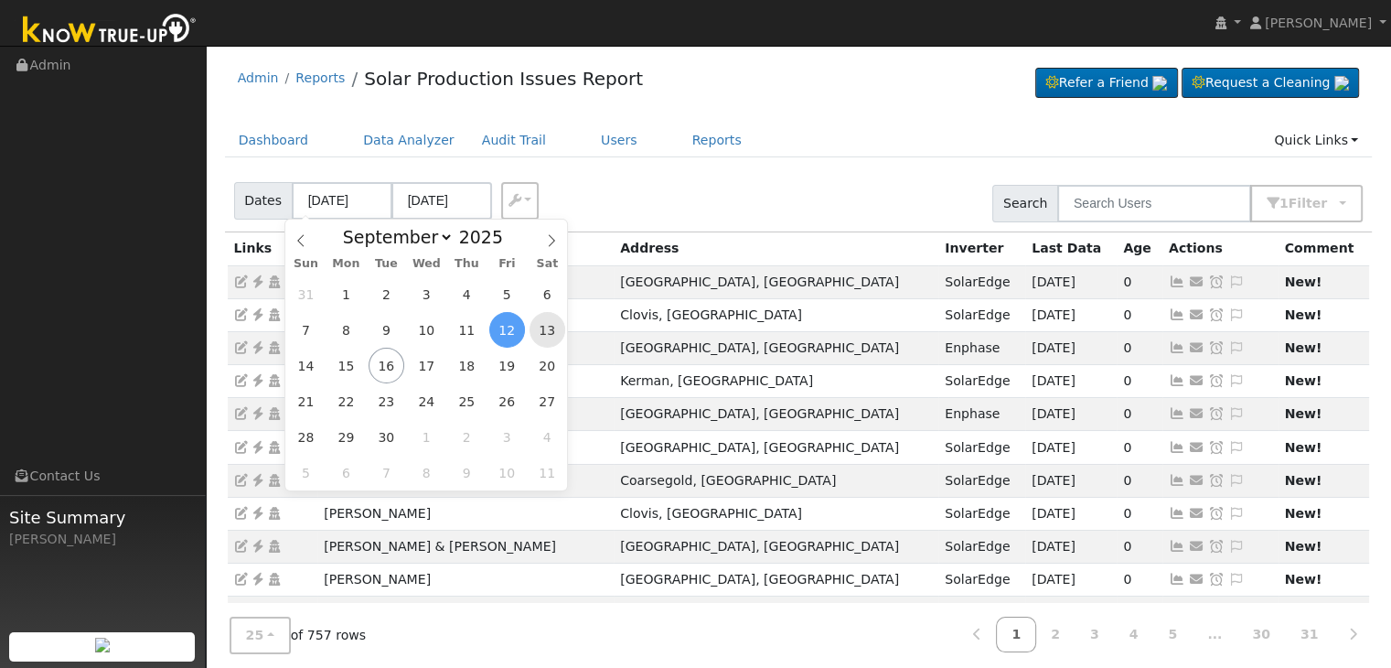
click at [549, 335] on span "13" at bounding box center [547, 330] width 36 height 36
type input "09/13/2025"
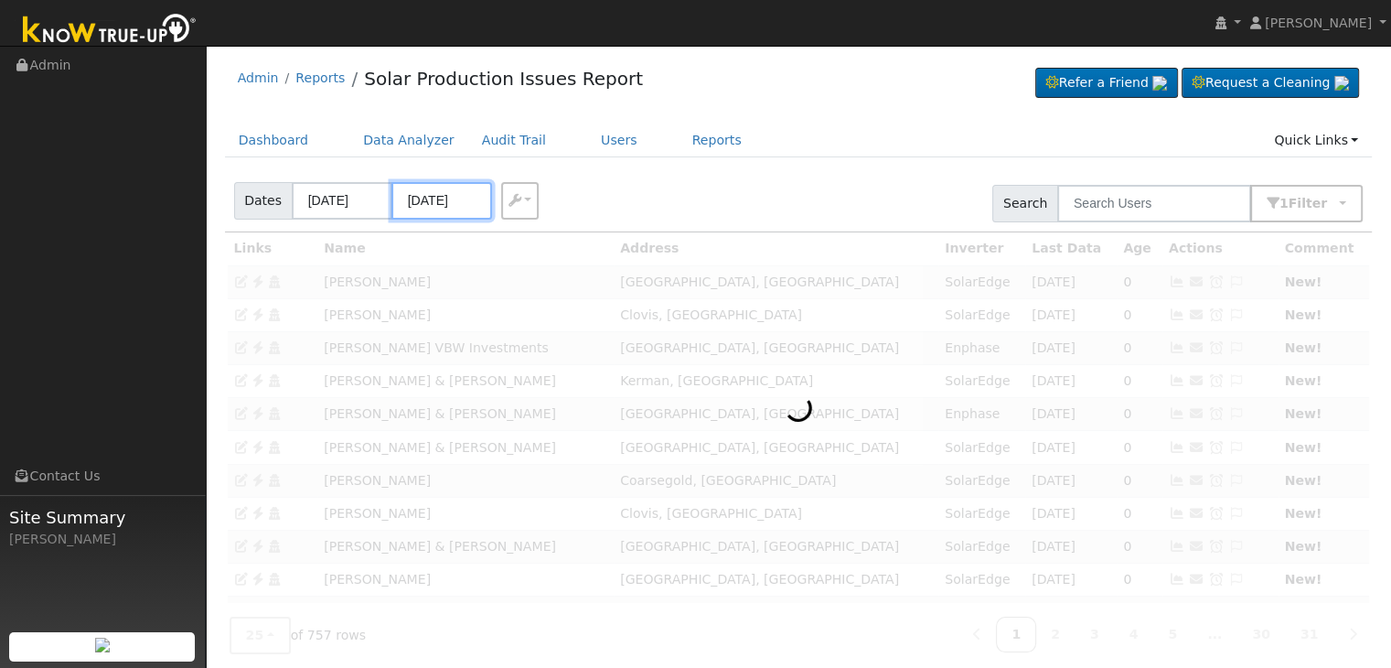
click at [441, 197] on input "09/17/2025" at bounding box center [441, 200] width 101 height 37
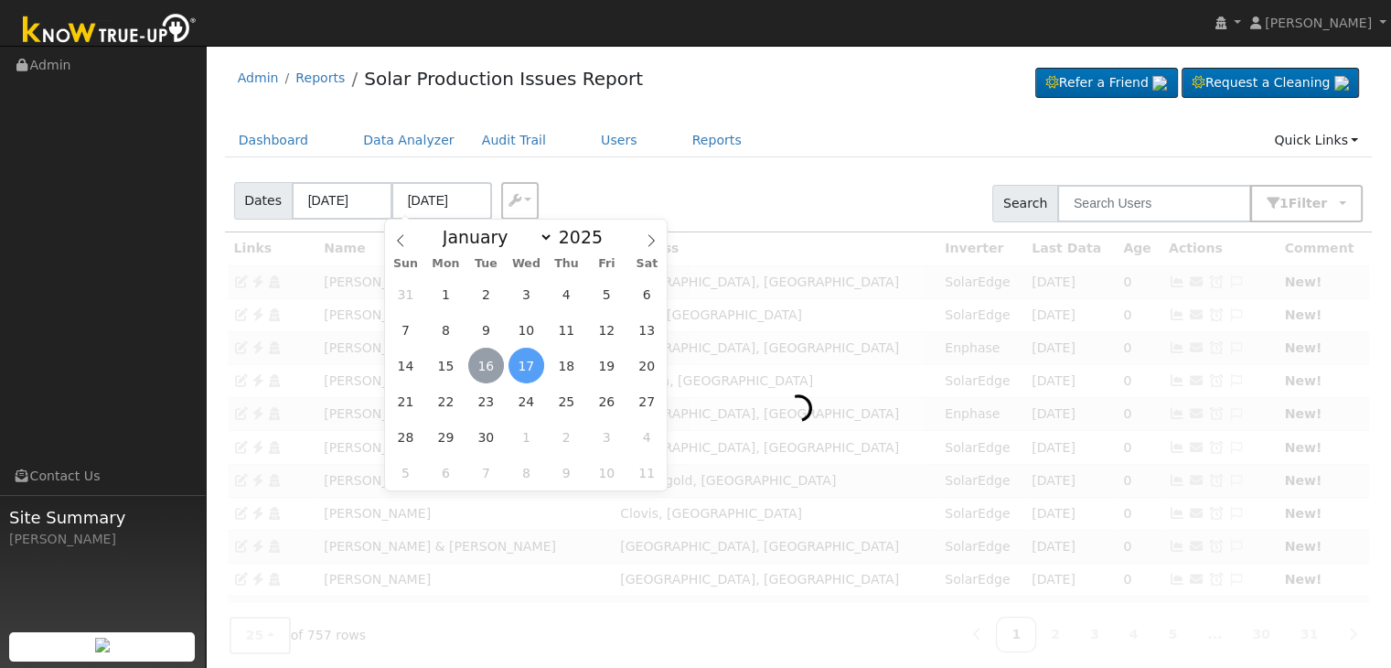
click at [493, 369] on span "16" at bounding box center [486, 365] width 36 height 36
type input "[DATE]"
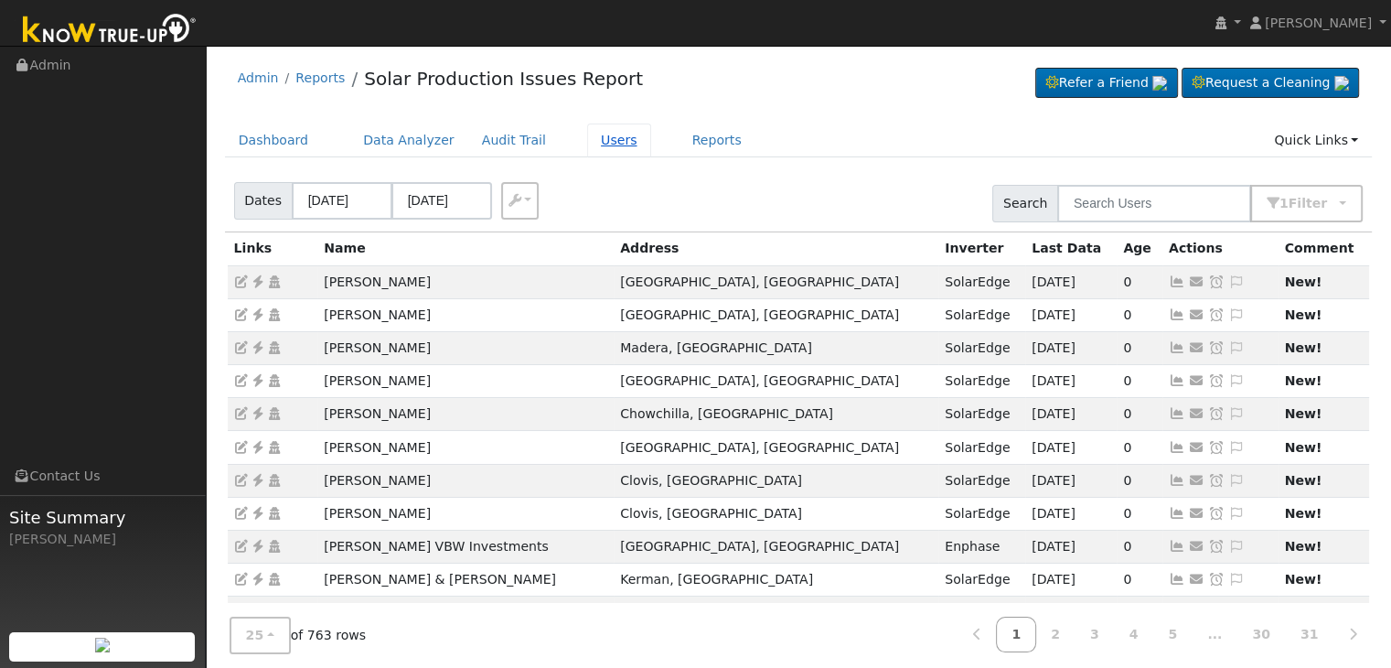
click at [587, 136] on link "Users" at bounding box center [619, 140] width 64 height 34
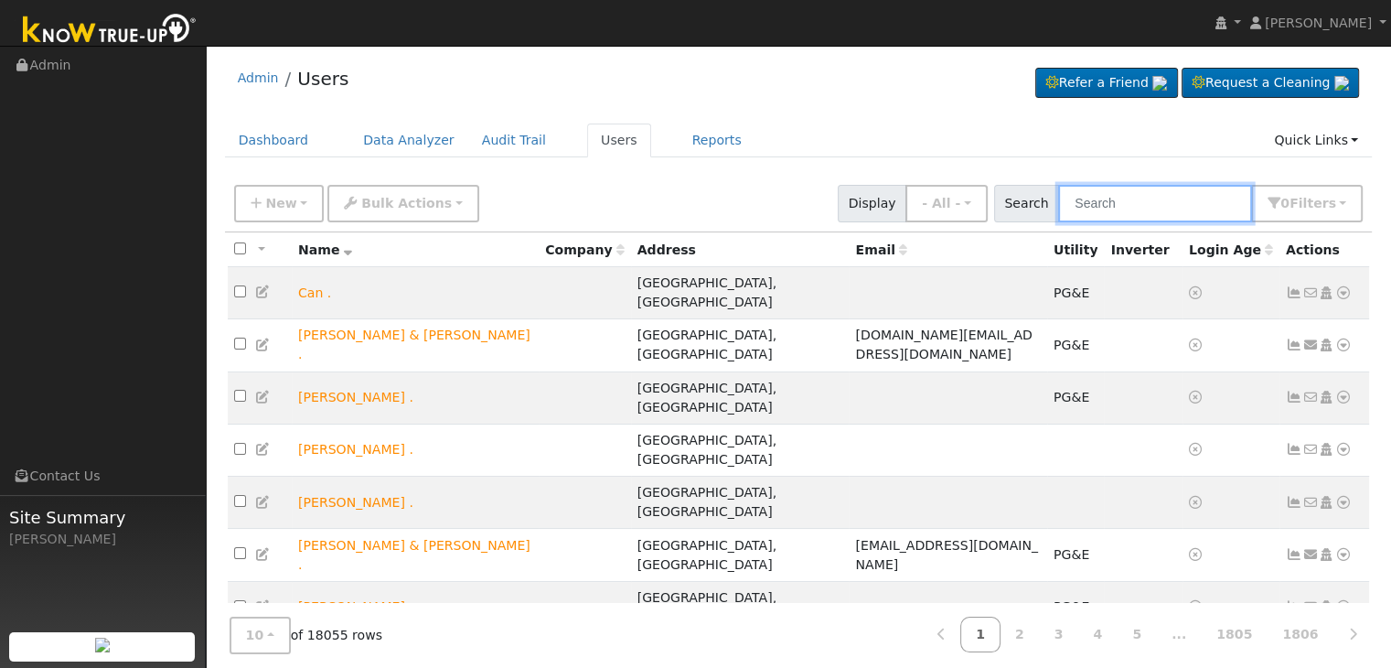
click at [1102, 198] on input "text" at bounding box center [1155, 203] width 194 height 37
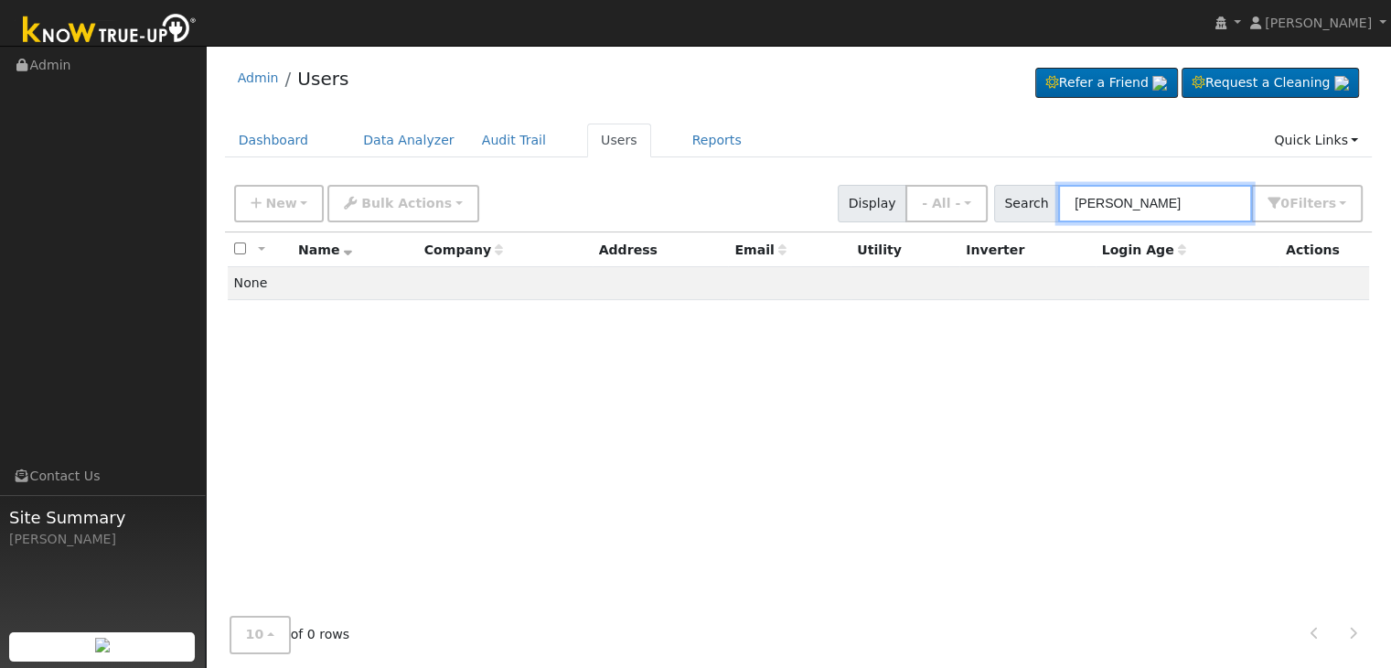
click at [1123, 198] on input "[PERSON_NAME]" at bounding box center [1155, 203] width 194 height 37
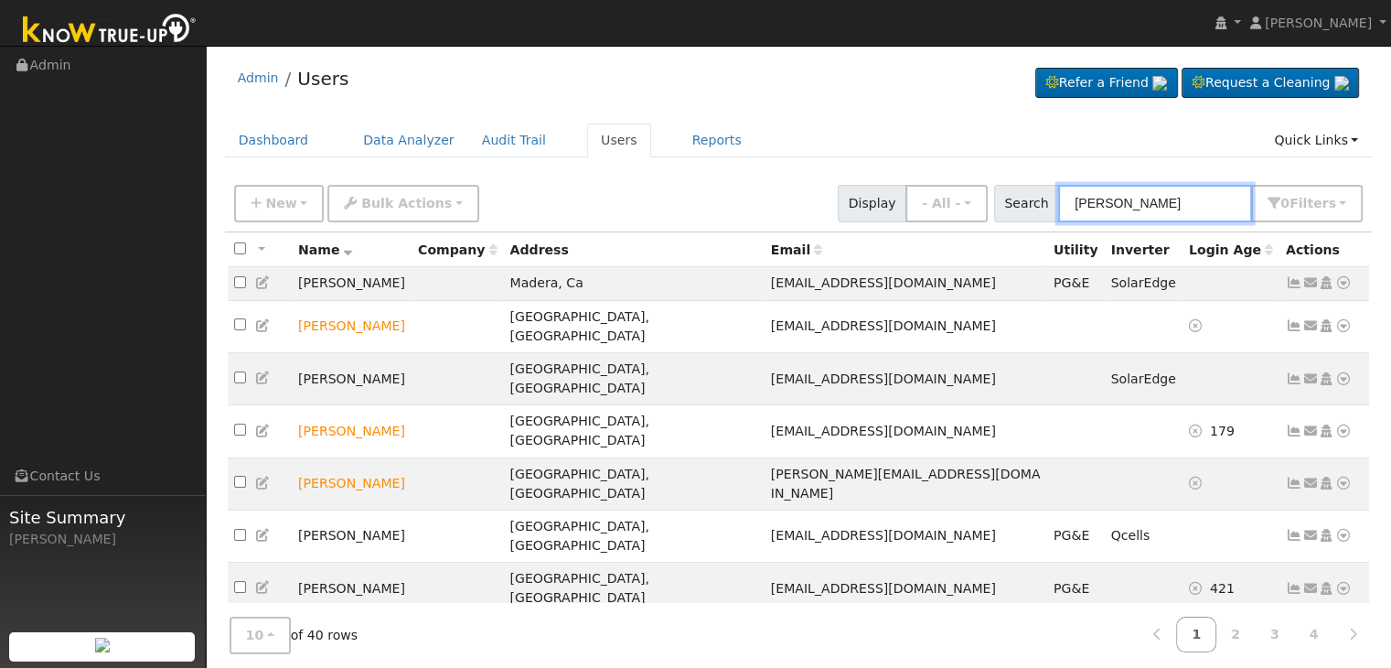
click at [1111, 198] on input "[PERSON_NAME]" at bounding box center [1155, 203] width 194 height 37
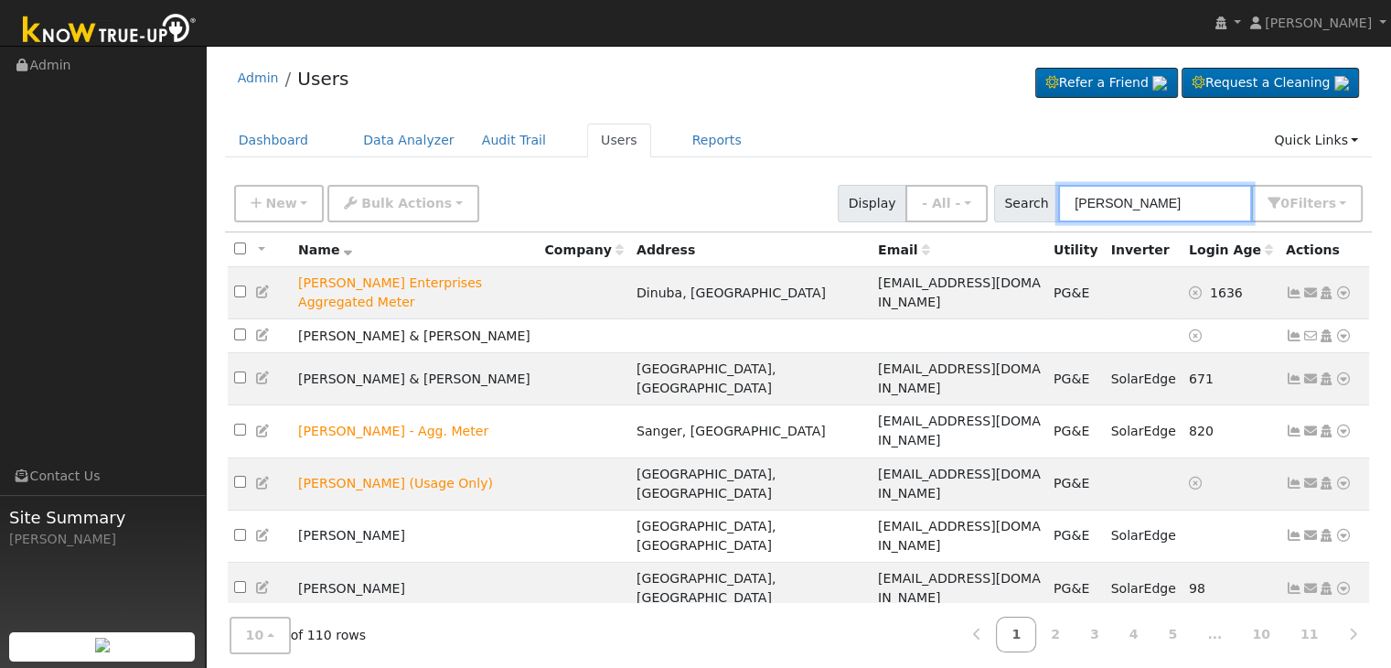
click at [1141, 206] on input "[PERSON_NAME]" at bounding box center [1155, 203] width 194 height 37
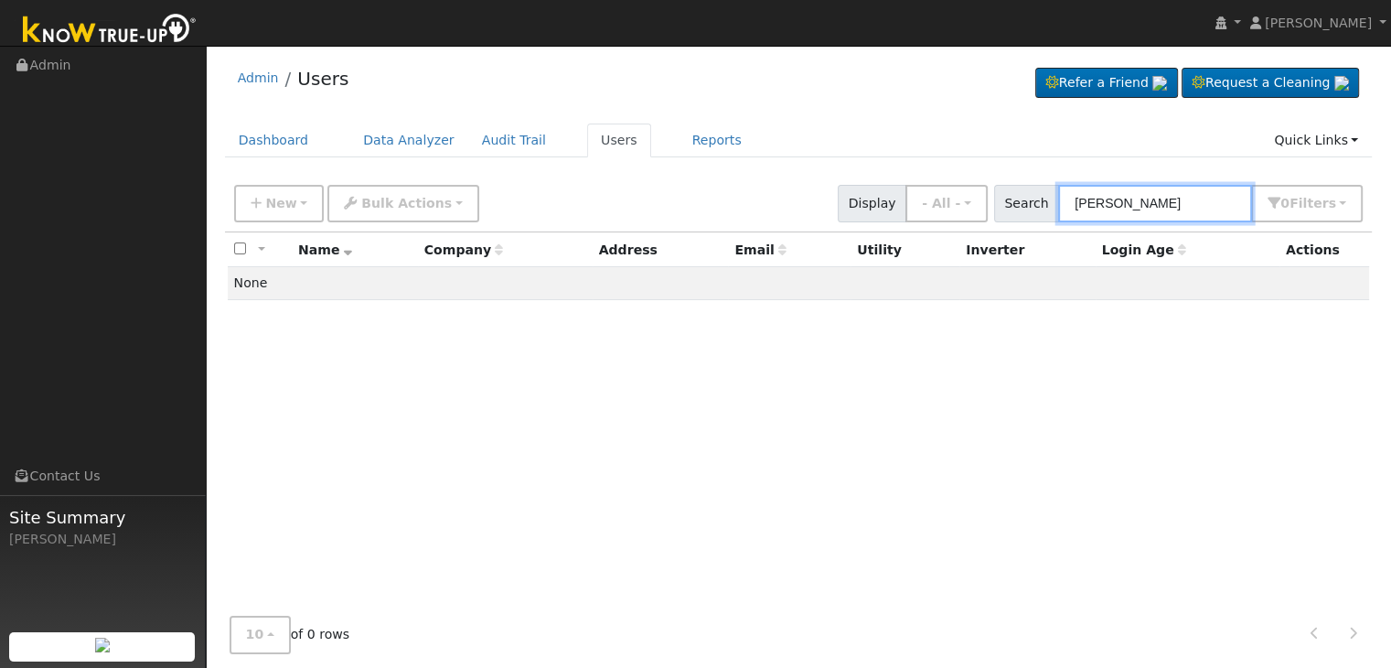
click at [1117, 198] on input "[PERSON_NAME]" at bounding box center [1155, 203] width 194 height 37
click at [1117, 197] on input "[PERSON_NAME]" at bounding box center [1155, 203] width 194 height 37
paste input "[PERSON_NAME] Honey CA LP"
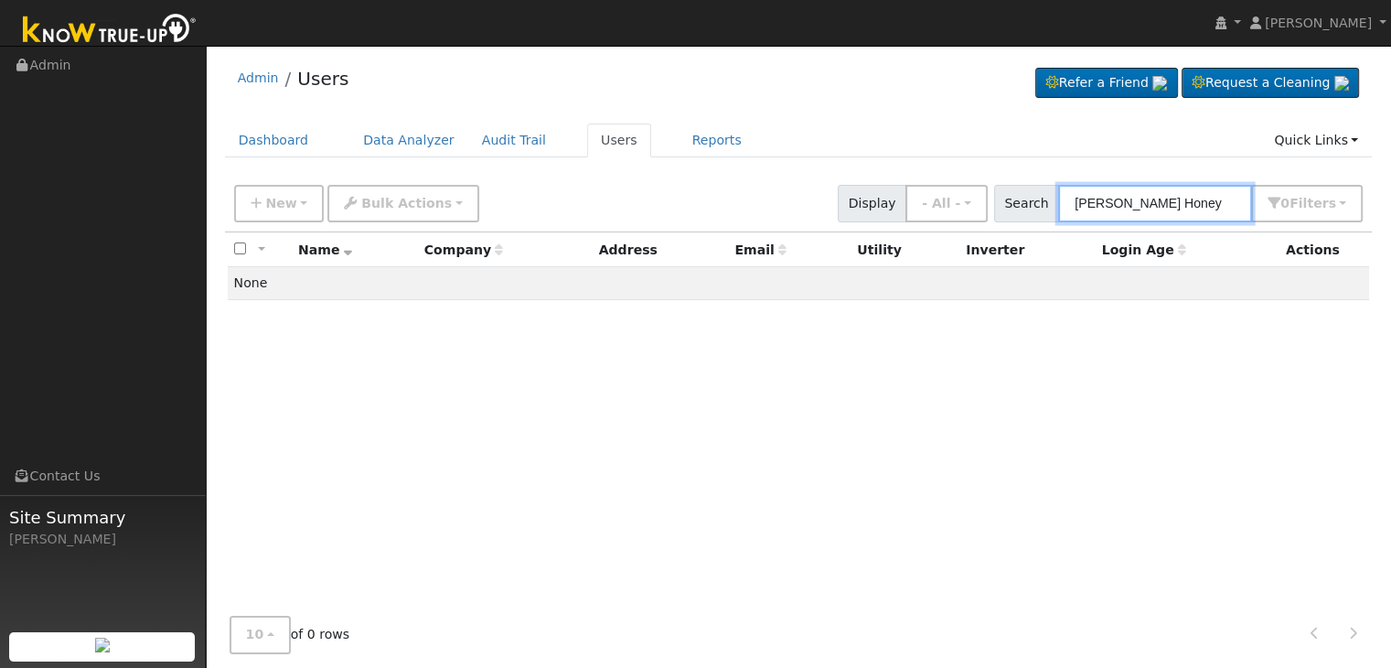
click at [1117, 204] on input "[PERSON_NAME] Honey" at bounding box center [1155, 203] width 194 height 37
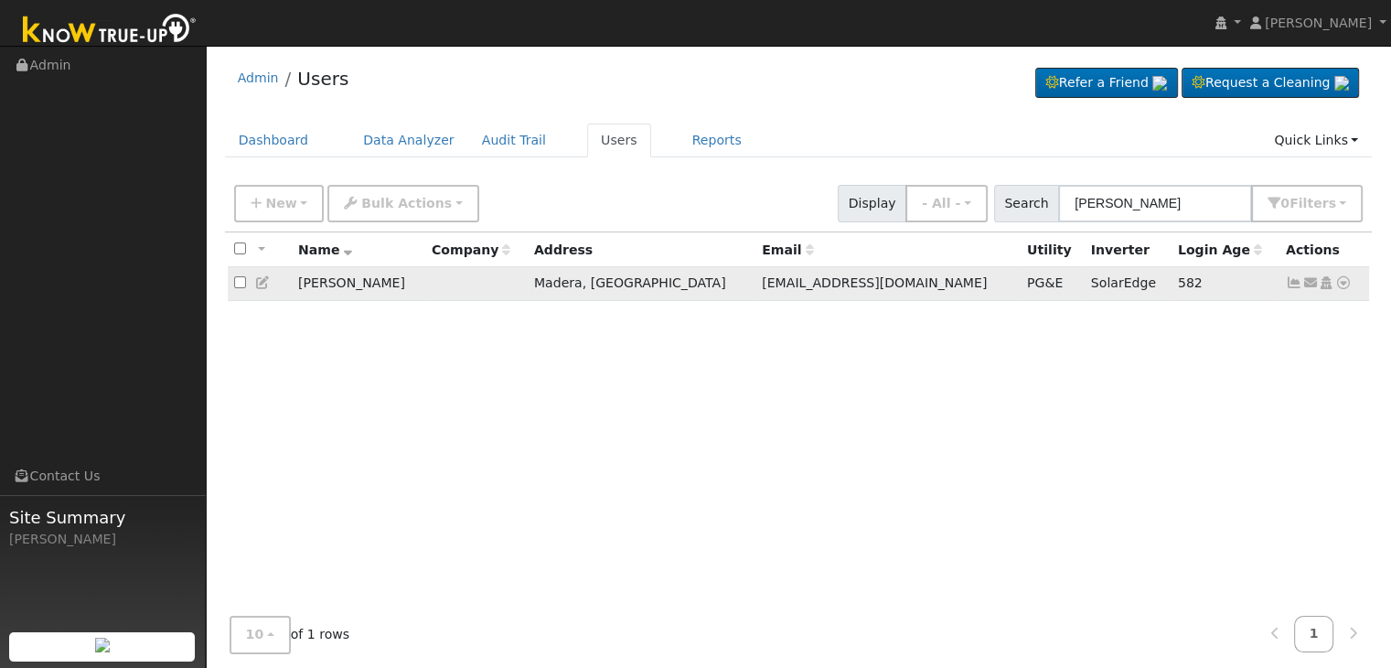
click at [1343, 282] on icon at bounding box center [1343, 282] width 16 height 13
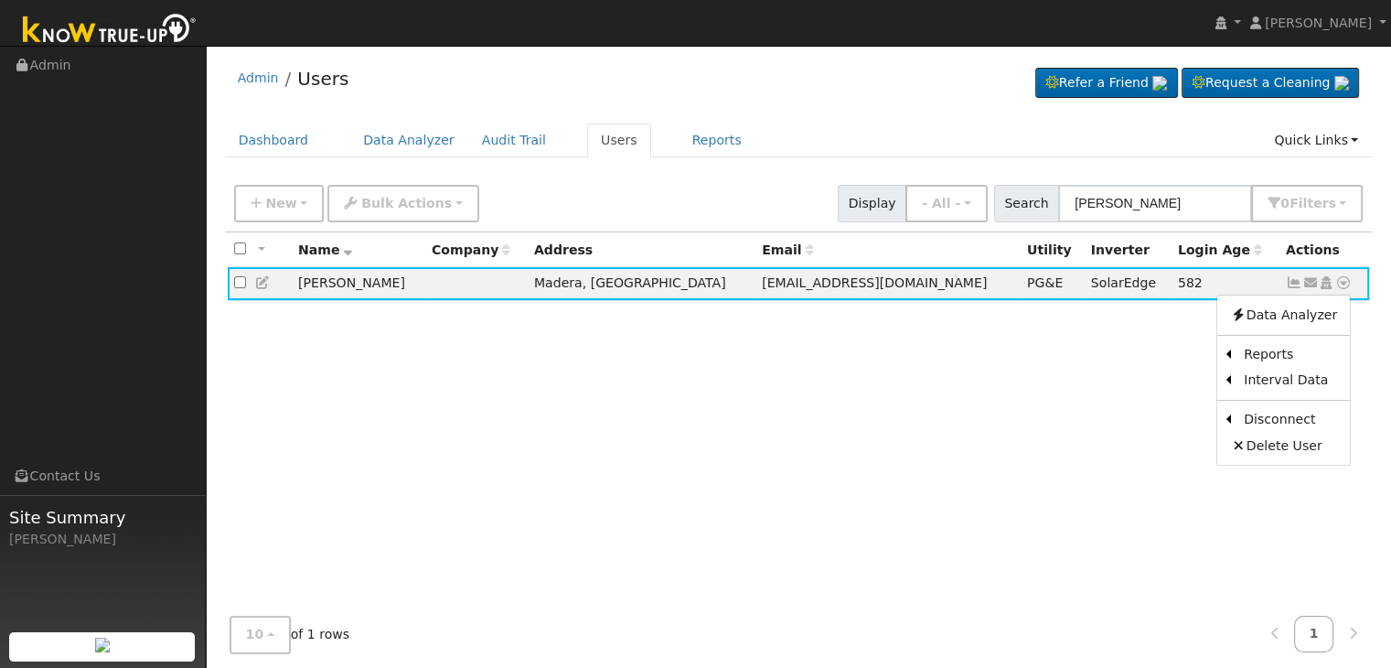
click at [1053, 443] on div "All None All on page None on page Name Company Address Email Utility Inverter L…" at bounding box center [799, 432] width 1148 height 401
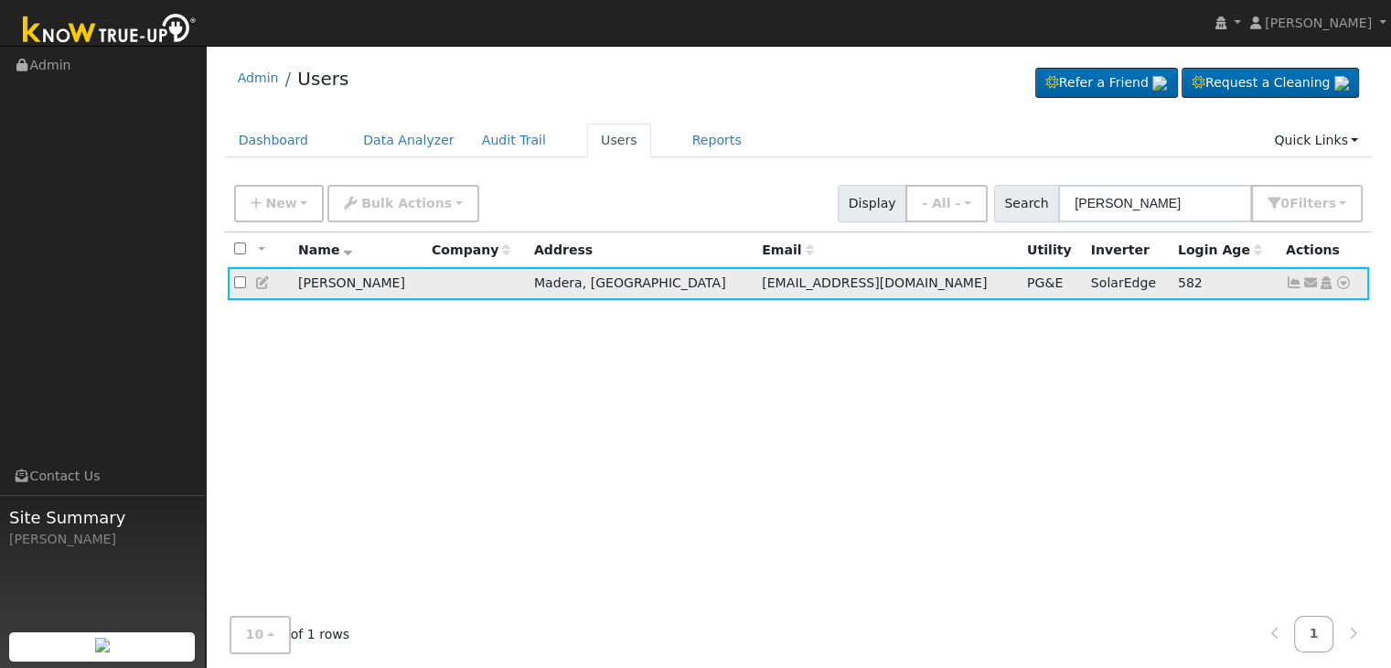
click at [1295, 283] on icon at bounding box center [1294, 282] width 16 height 13
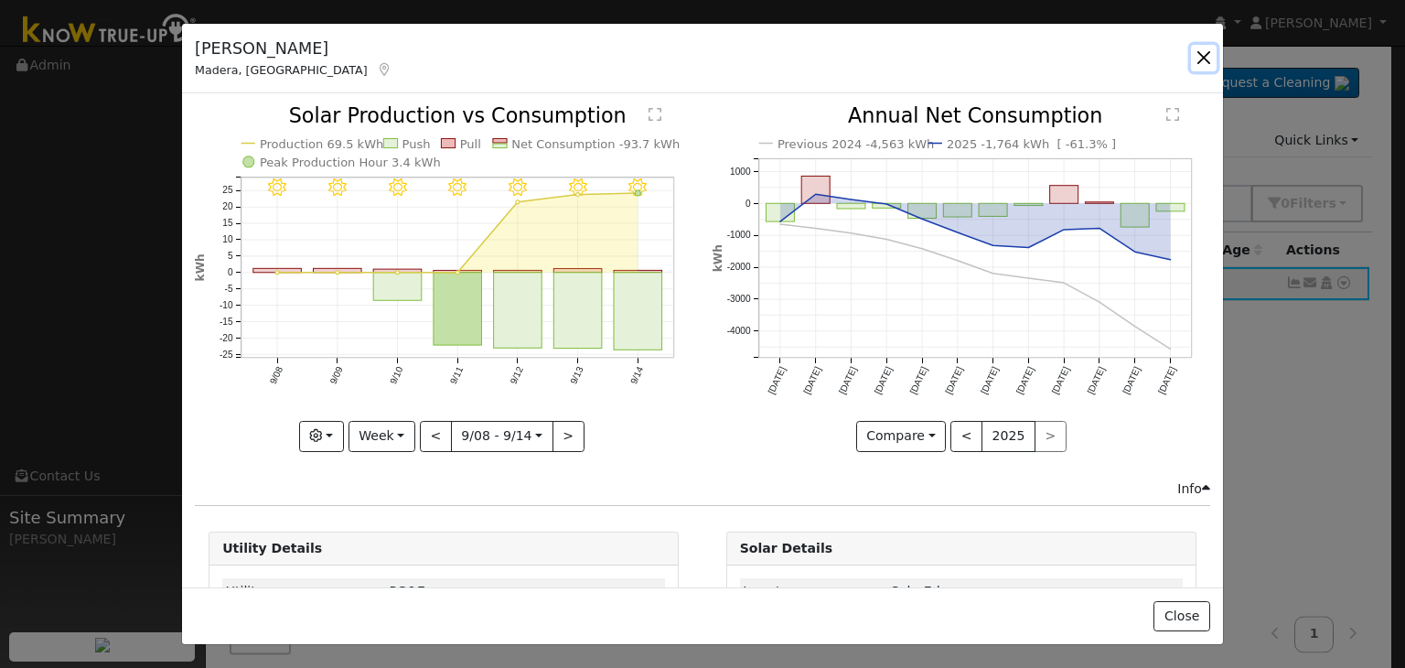
drag, startPoint x: 1204, startPoint y: 52, endPoint x: 961, endPoint y: 5, distance: 247.8
click at [1204, 52] on button "button" at bounding box center [1204, 58] width 26 height 26
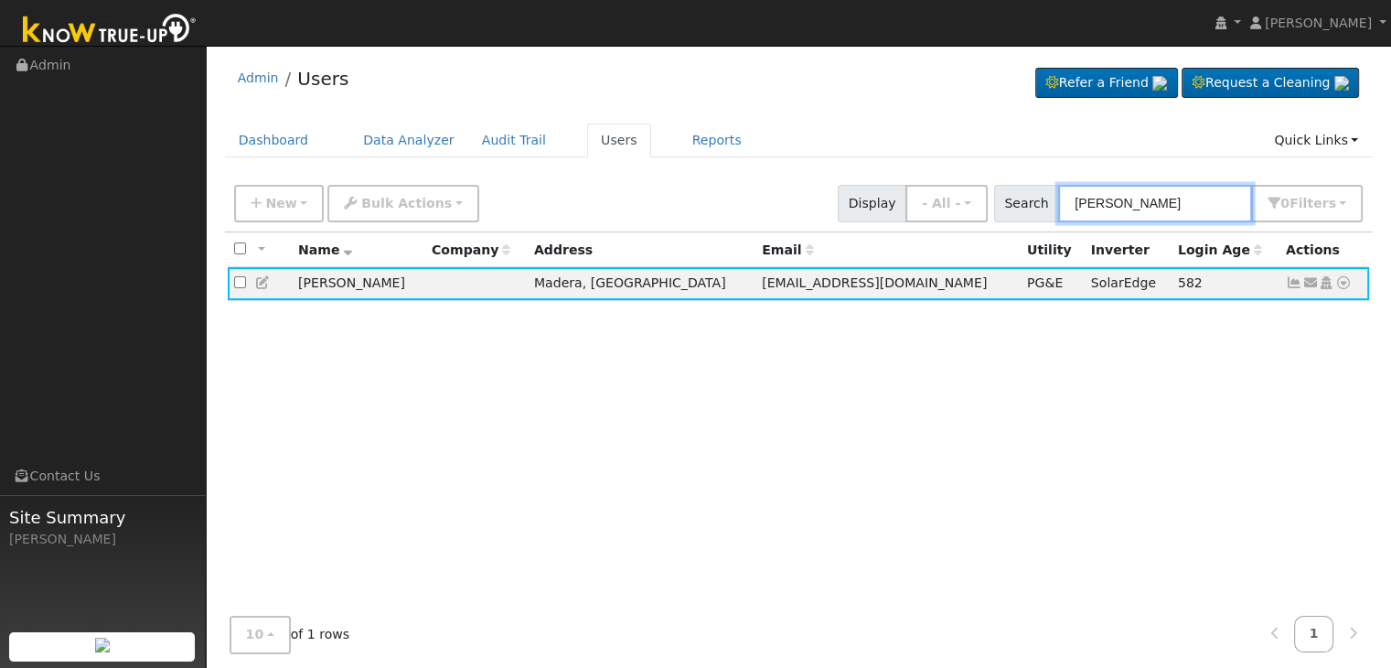
click at [1114, 209] on input "[PERSON_NAME]" at bounding box center [1155, 203] width 194 height 37
paste input "[PERSON_NAME]"
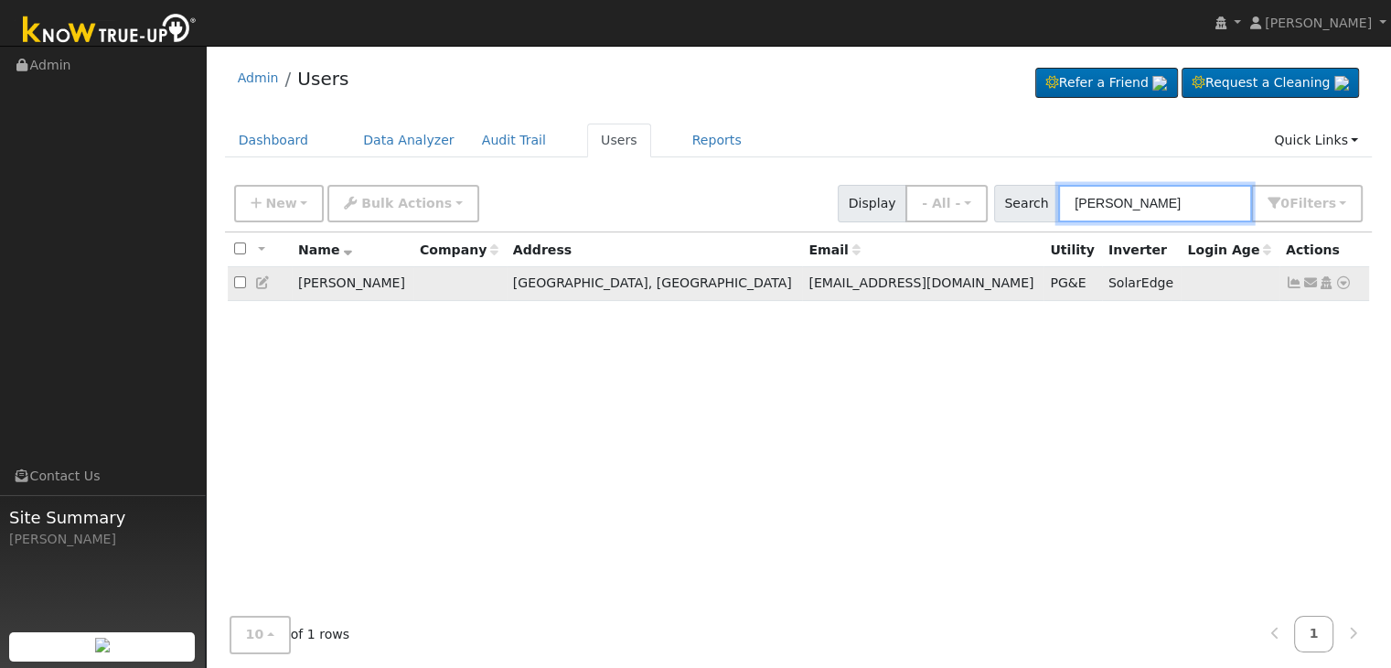
type input "[PERSON_NAME]"
click at [1290, 289] on icon at bounding box center [1294, 282] width 16 height 13
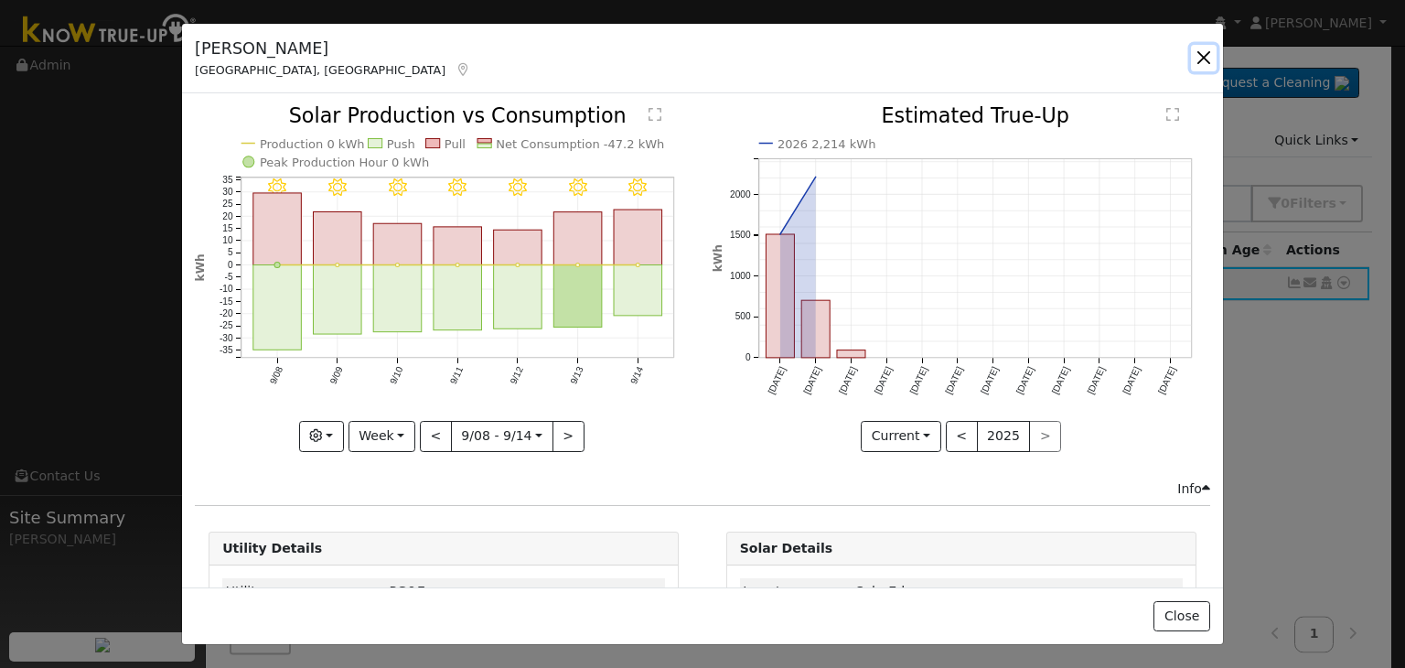
click at [1200, 64] on button "button" at bounding box center [1204, 58] width 26 height 26
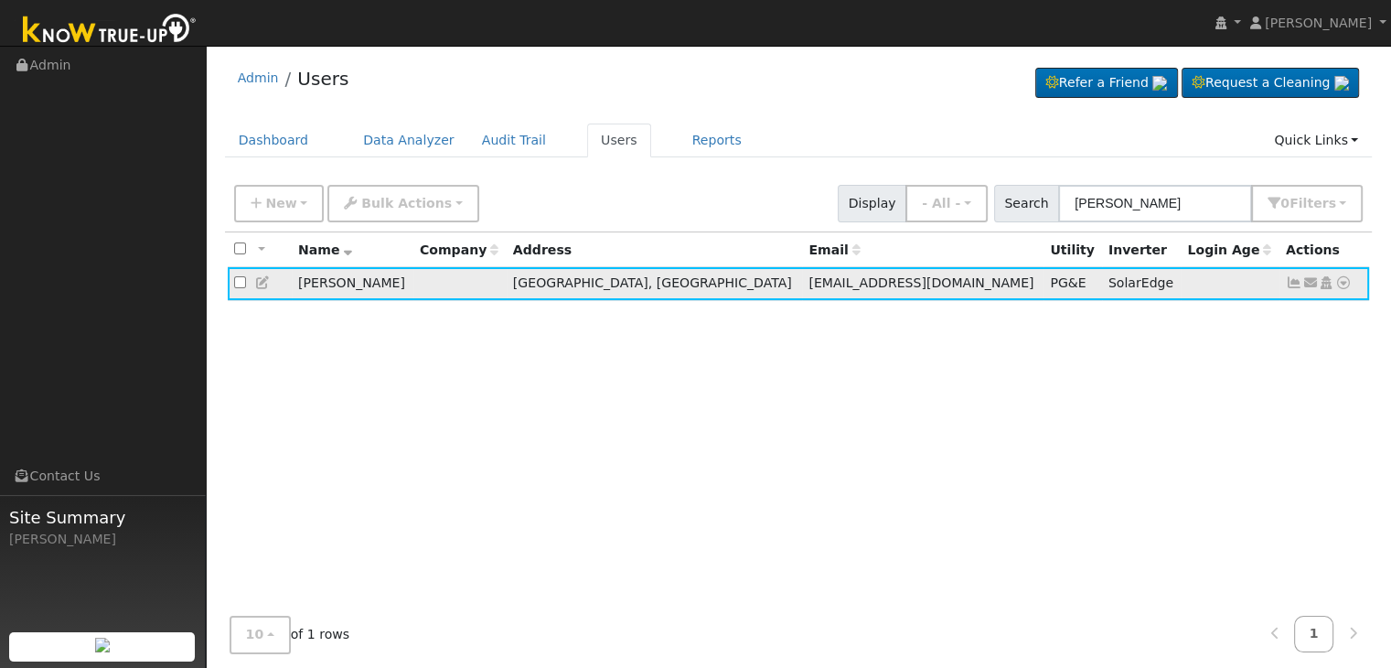
click at [1294, 284] on icon at bounding box center [1294, 282] width 16 height 13
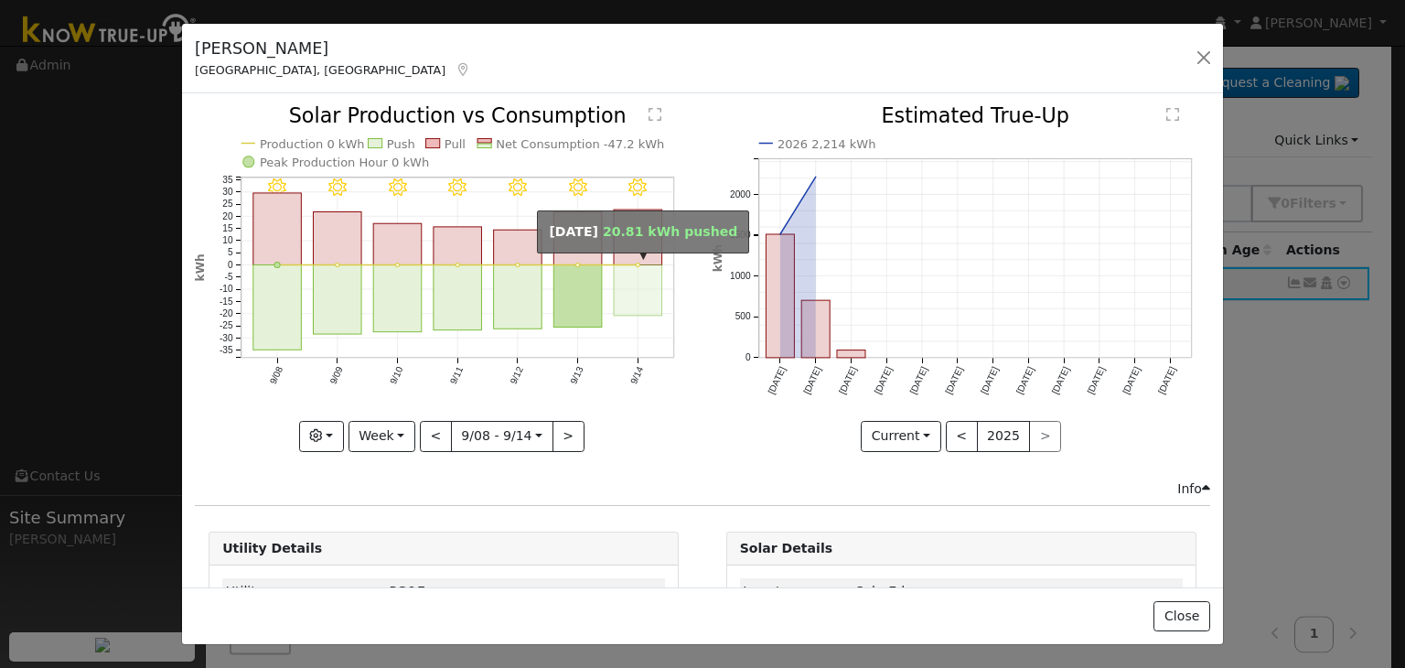
click at [627, 282] on rect "onclick=""" at bounding box center [638, 290] width 48 height 50
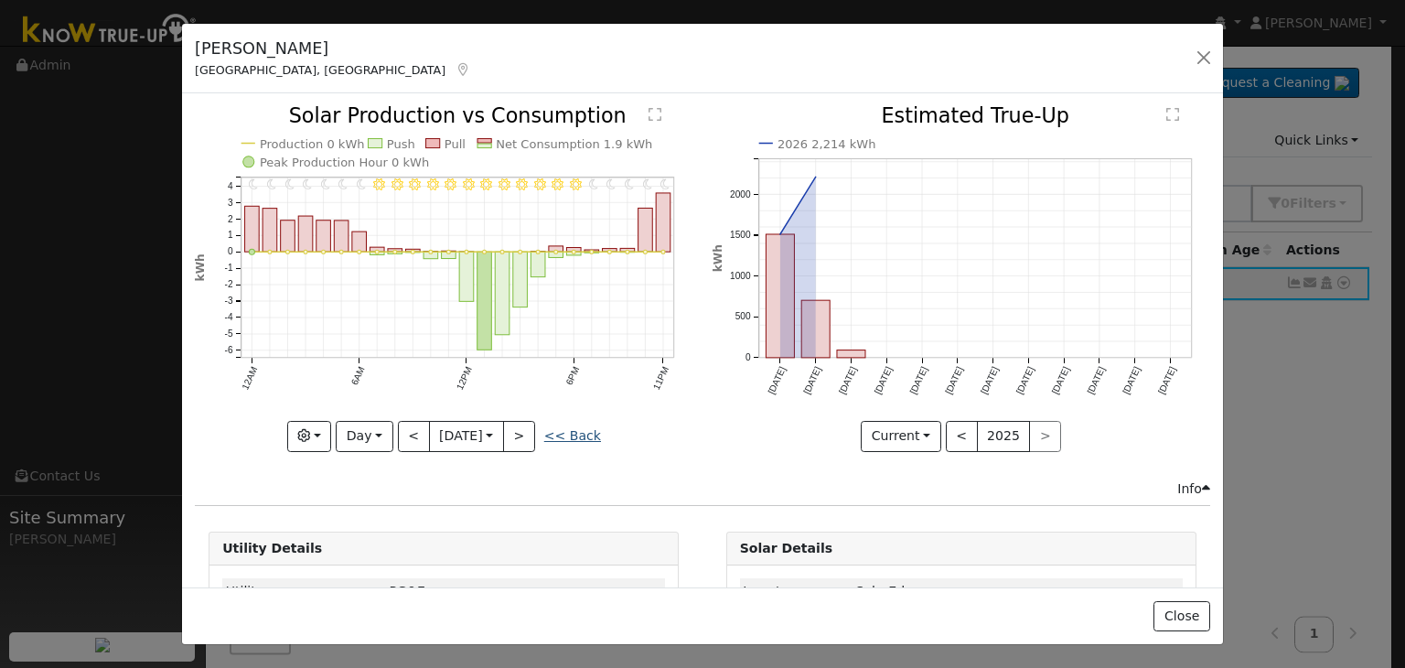
click at [581, 429] on link "<< Back" at bounding box center [572, 435] width 57 height 15
type input "[DATE]"
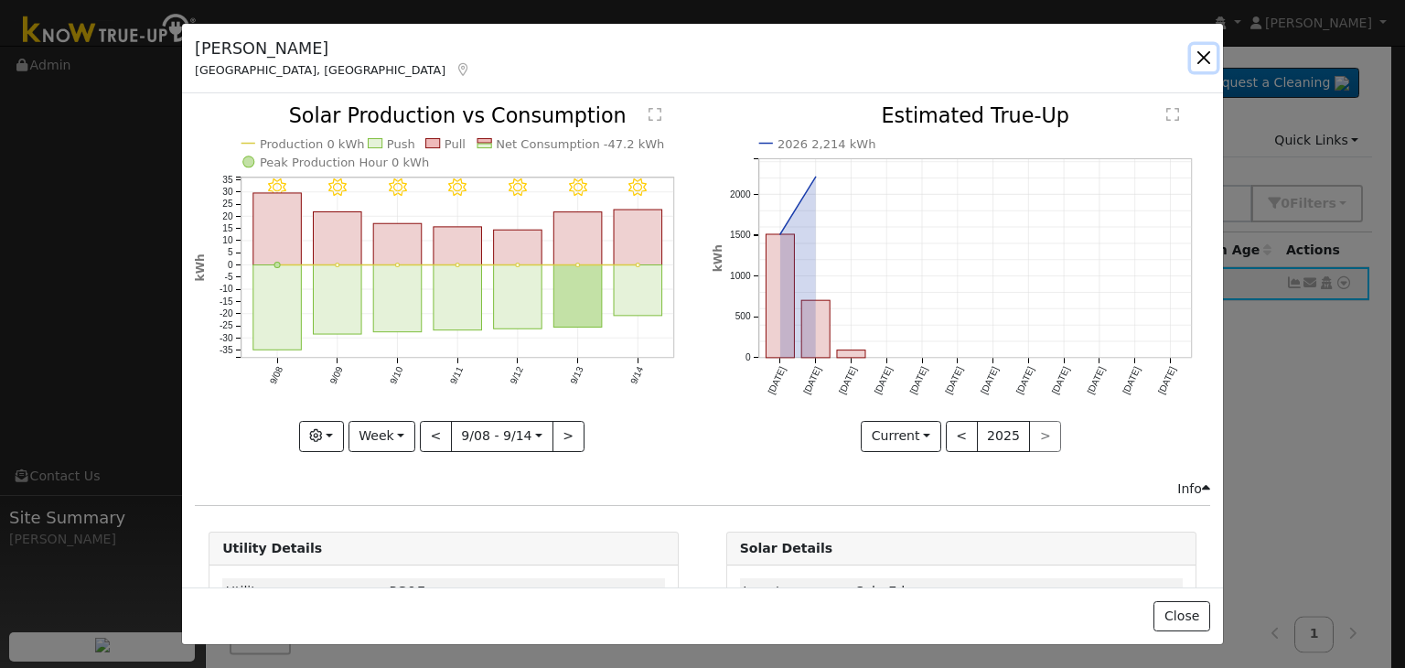
click at [1195, 63] on button "button" at bounding box center [1204, 58] width 26 height 26
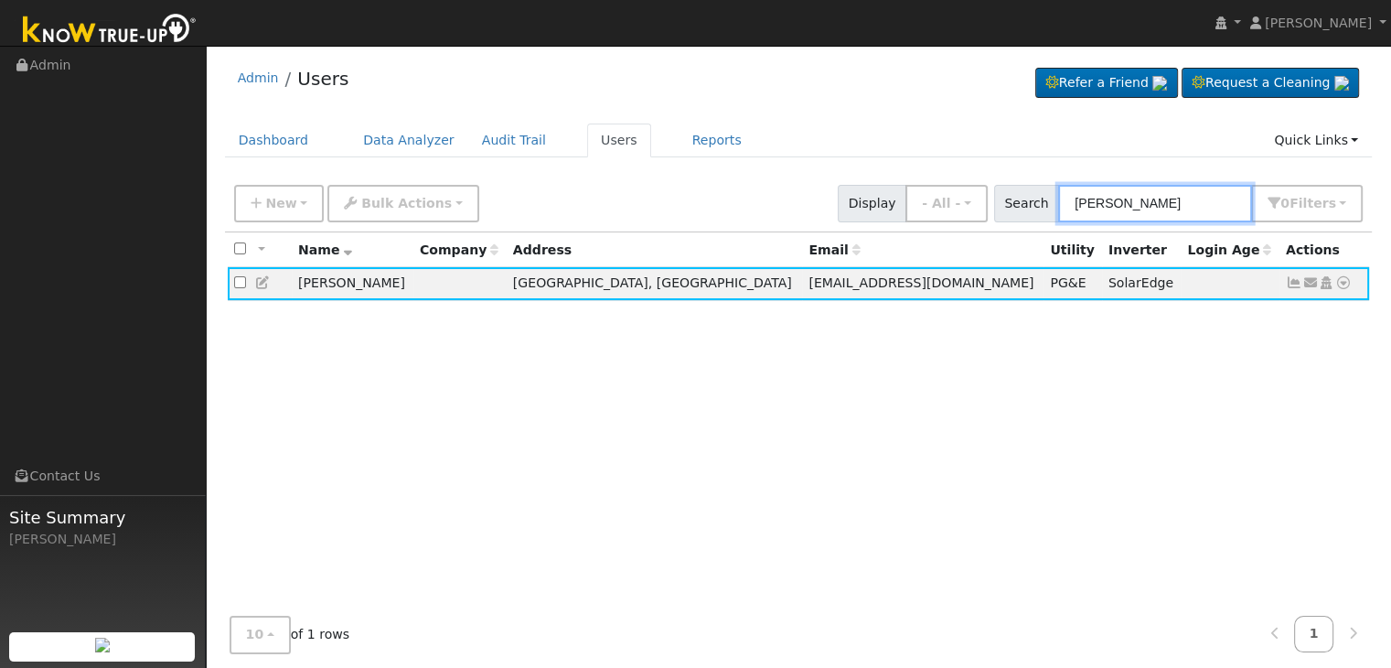
click at [1138, 211] on input "[PERSON_NAME]" at bounding box center [1155, 203] width 194 height 37
paste input "[PERSON_NAME] & [PERSON_NAME]"
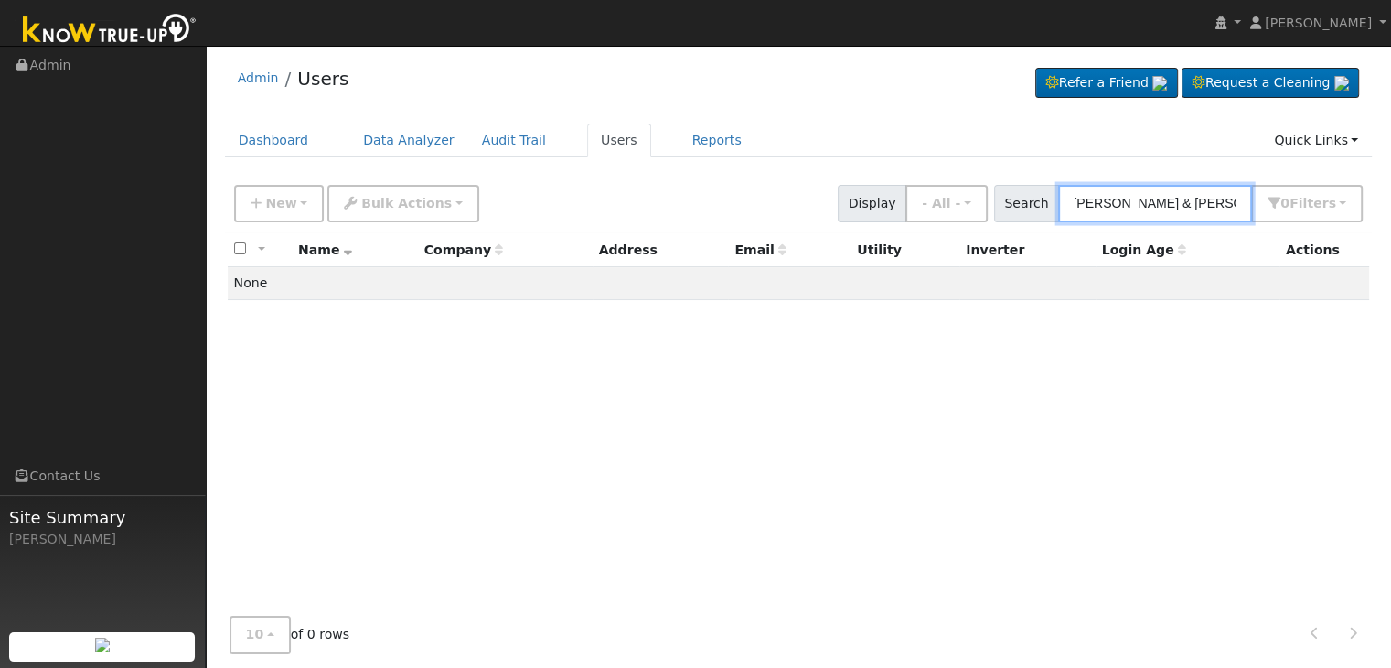
click at [1140, 192] on input "[PERSON_NAME] & [PERSON_NAME]" at bounding box center [1155, 203] width 194 height 37
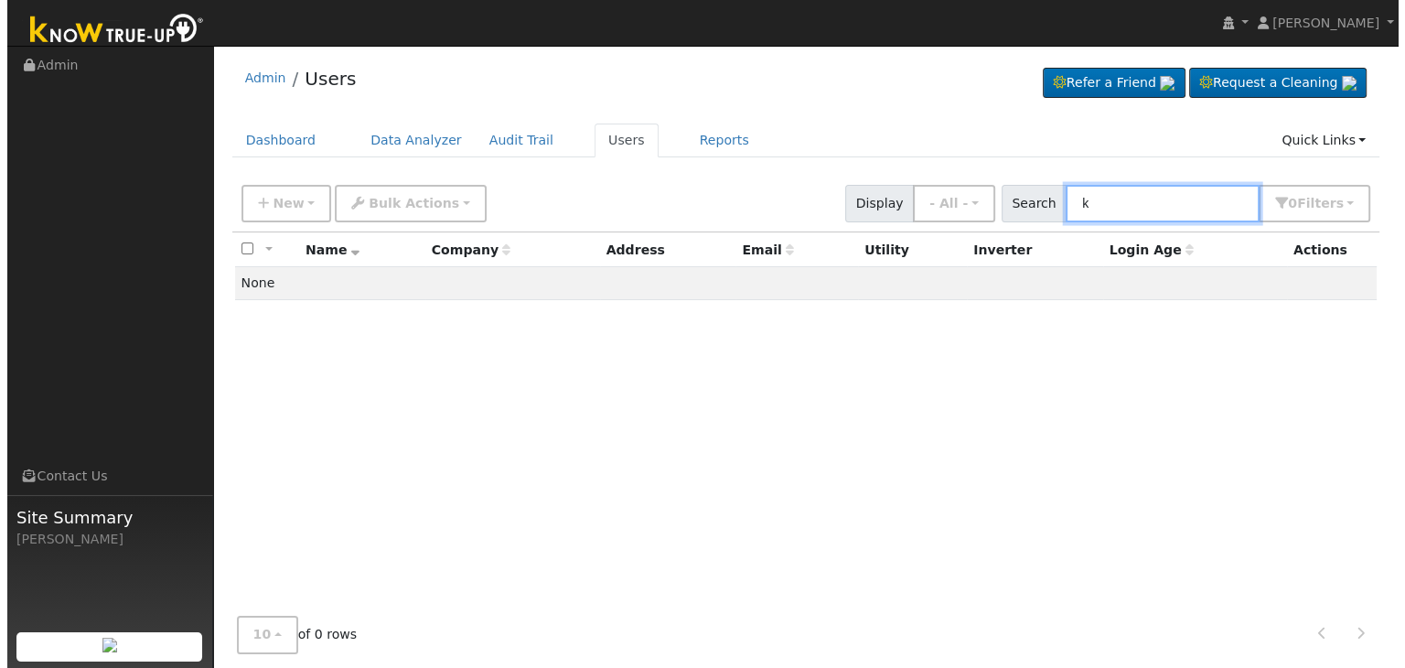
scroll to position [0, 0]
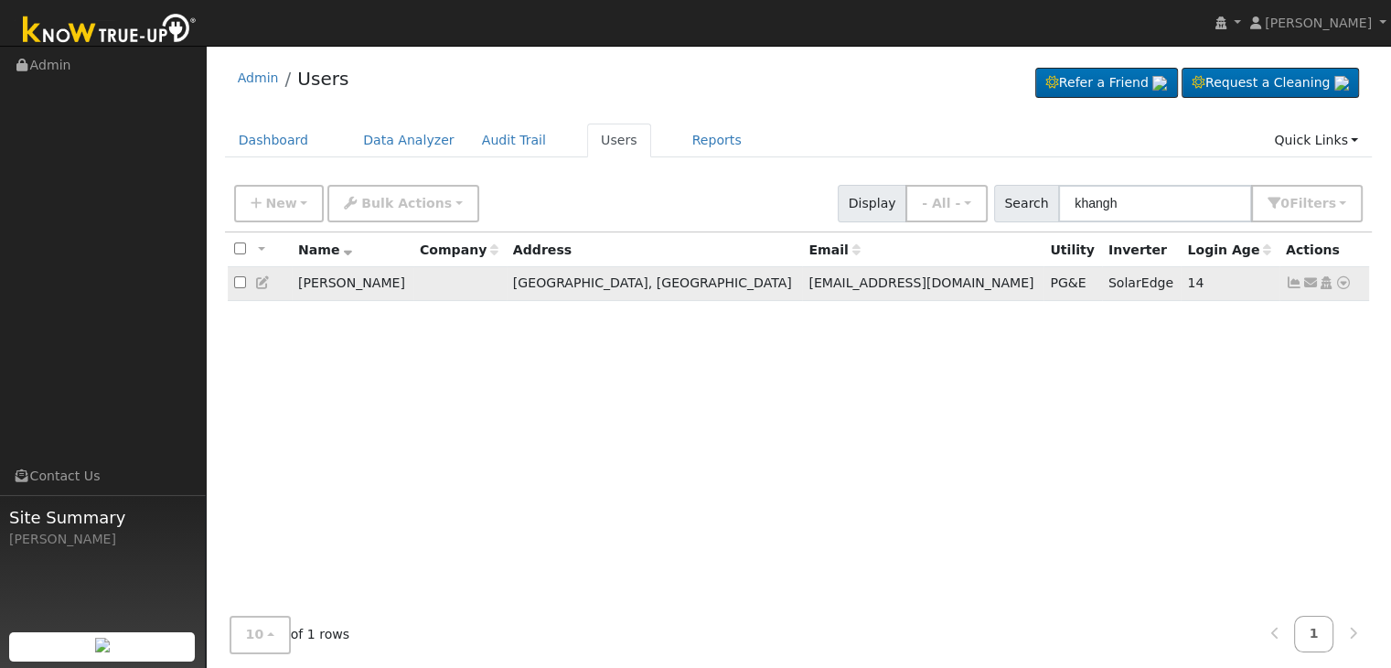
click at [1292, 282] on icon at bounding box center [1294, 282] width 16 height 13
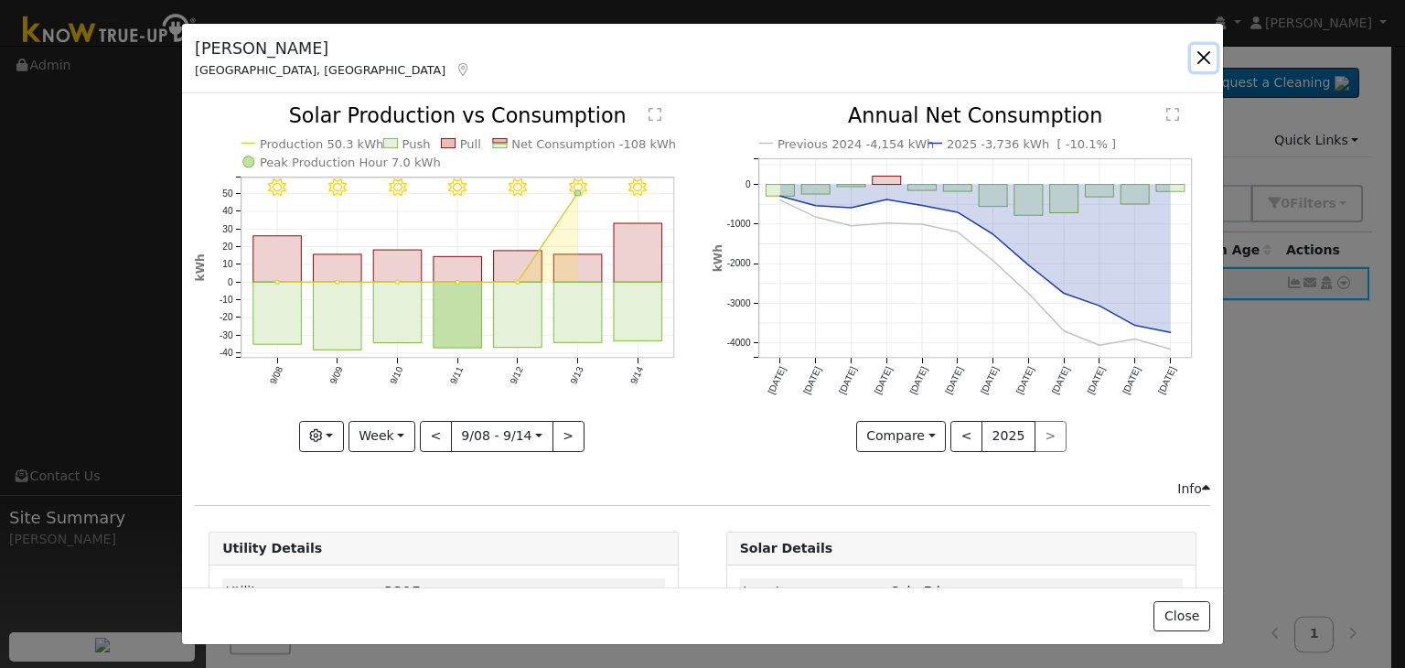
click at [1195, 64] on button "button" at bounding box center [1204, 58] width 26 height 26
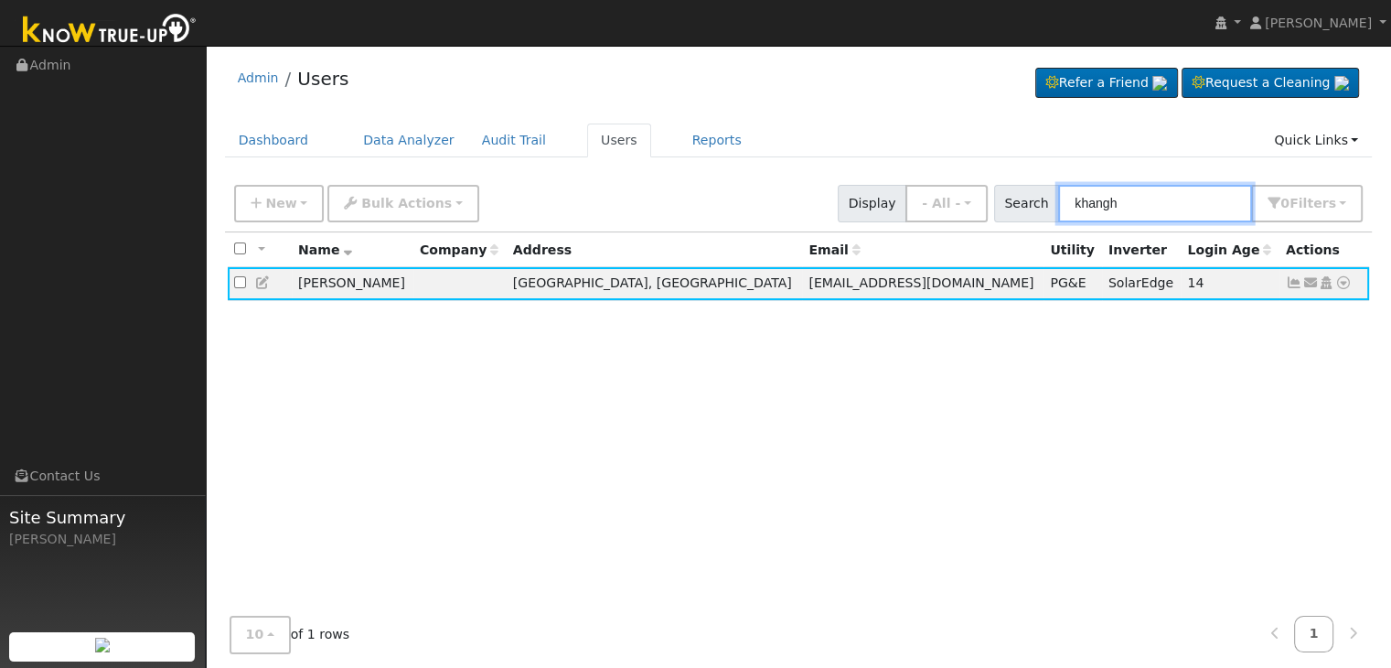
click at [1115, 196] on input "khangh" at bounding box center [1155, 203] width 194 height 37
paste input "Nong Sounthakit"
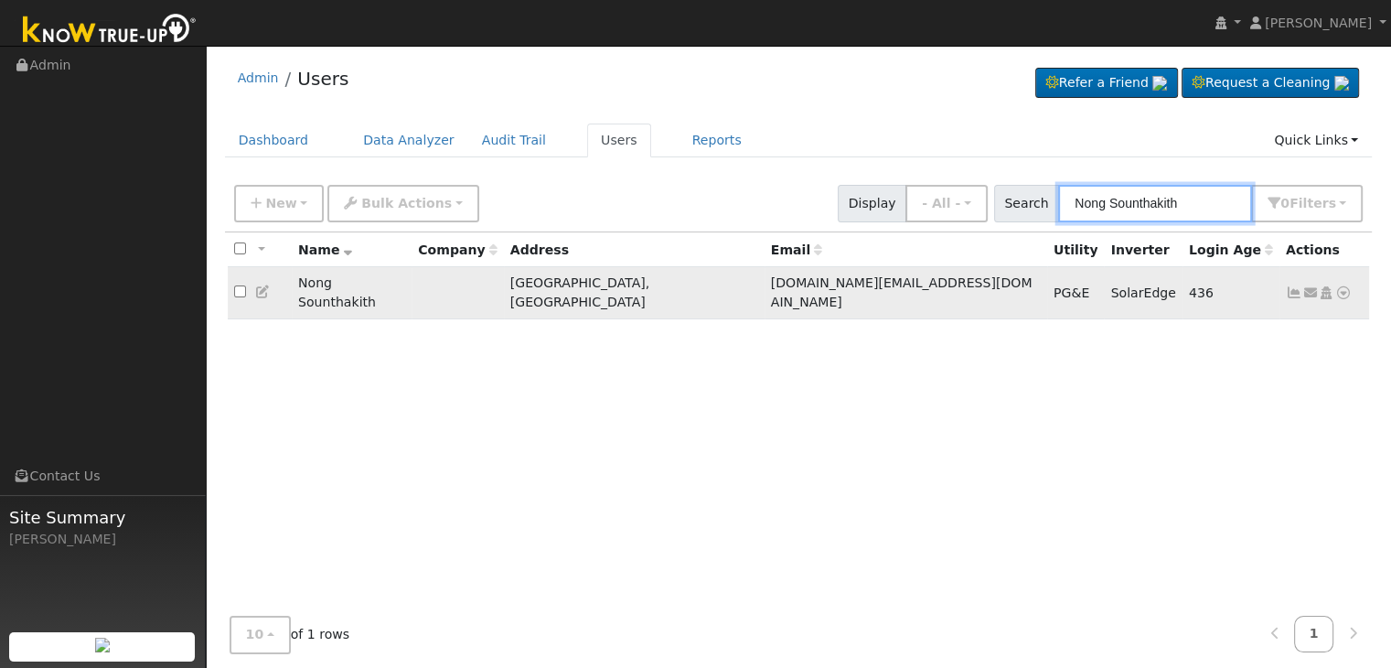
type input "Nong Sounthakith"
click at [1291, 286] on icon at bounding box center [1294, 292] width 16 height 13
